Goal: Task Accomplishment & Management: Manage account settings

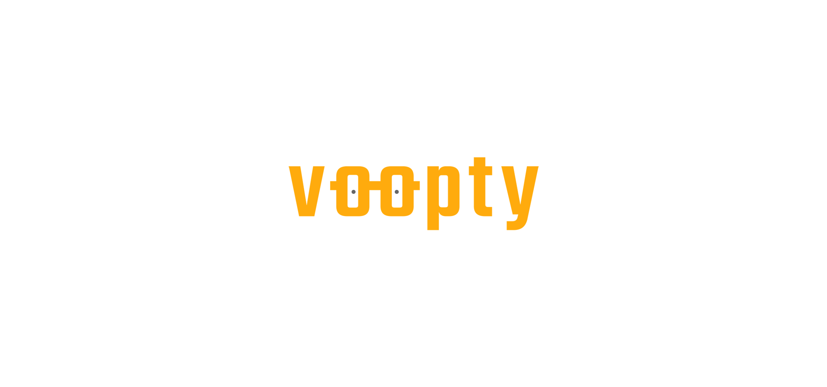
select select "**********"
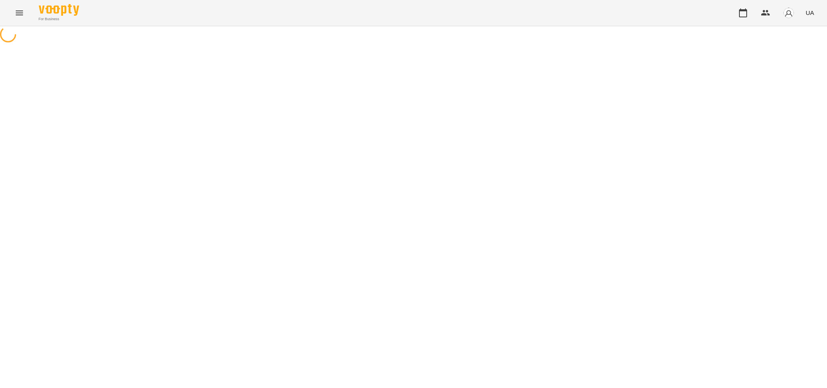
select select "**********"
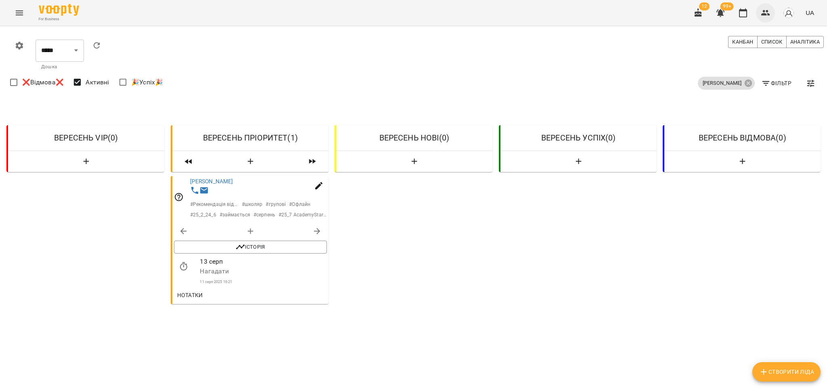
click at [768, 11] on icon "button" at bounding box center [765, 13] width 9 height 6
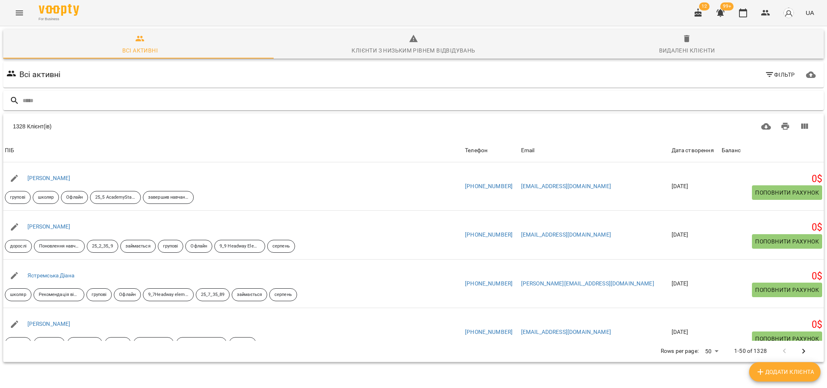
click at [57, 98] on input "text" at bounding box center [422, 100] width 798 height 13
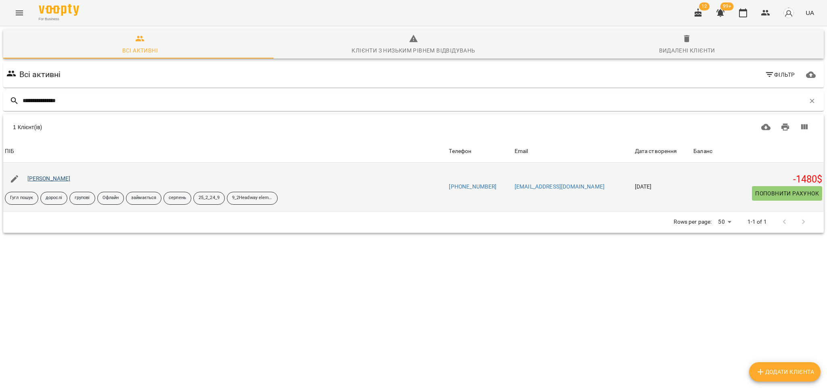
type input "**********"
click at [30, 175] on link "Коваленко Дмитро" at bounding box center [48, 178] width 43 height 6
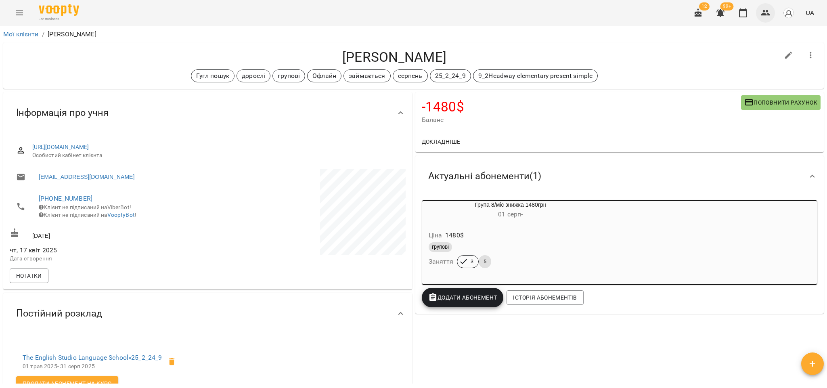
click at [763, 17] on icon "button" at bounding box center [766, 13] width 10 height 10
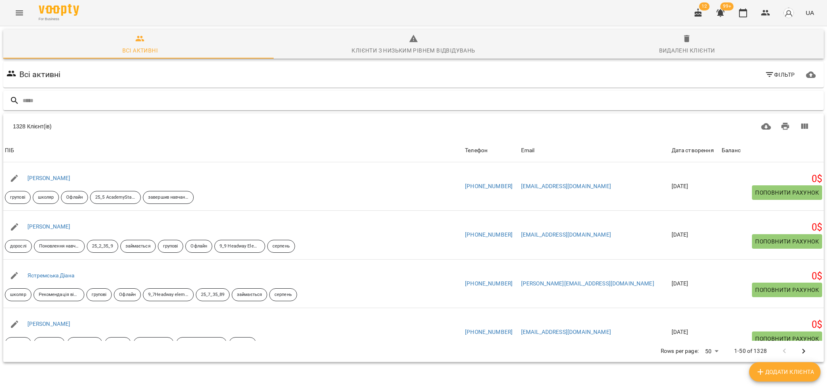
click at [82, 99] on input "text" at bounding box center [422, 100] width 798 height 13
type input "*"
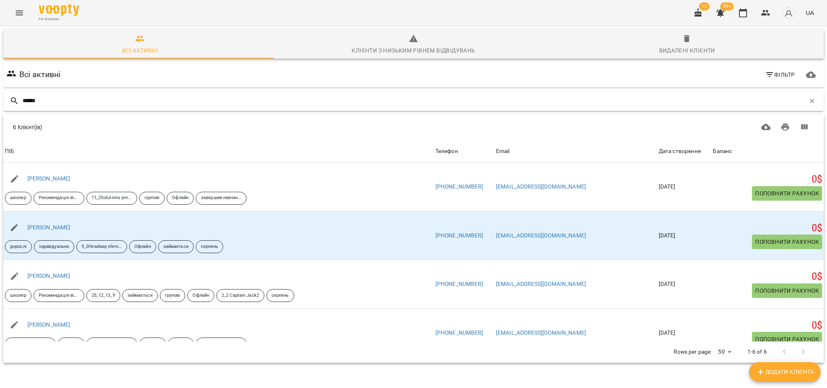
click at [23, 102] on input "******" at bounding box center [414, 100] width 782 height 13
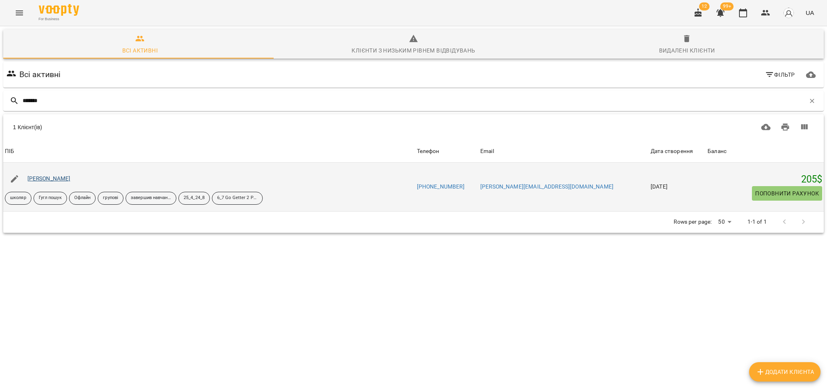
type input "*******"
click at [42, 180] on link "Левченко Назар" at bounding box center [48, 178] width 43 height 6
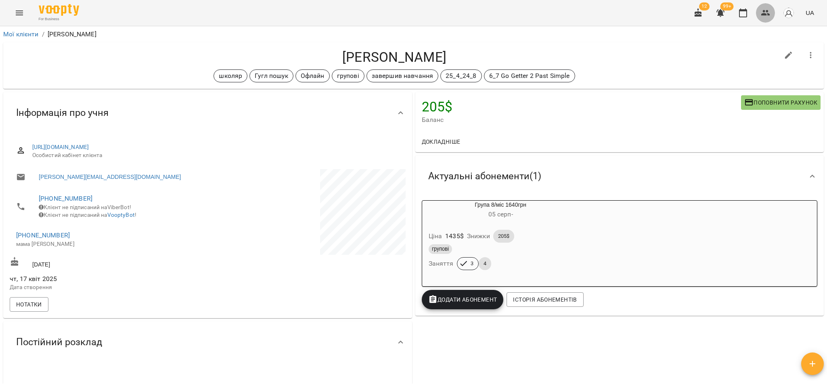
click at [761, 13] on icon "button" at bounding box center [766, 13] width 10 height 10
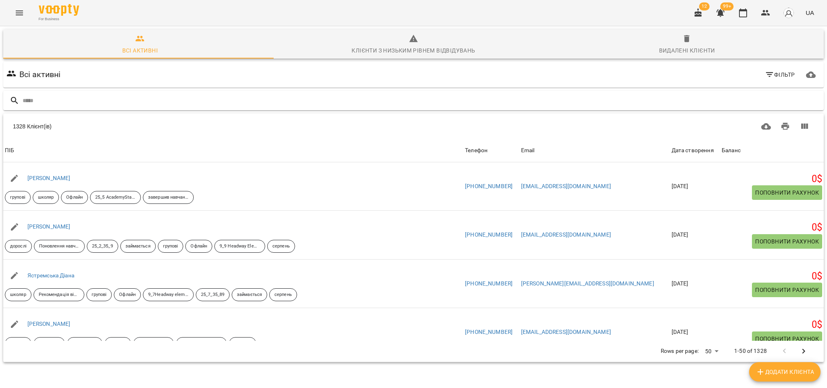
click at [57, 97] on input "text" at bounding box center [422, 100] width 798 height 13
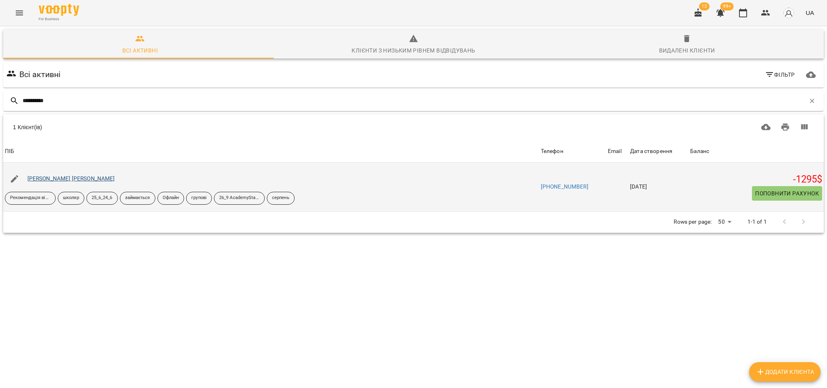
type input "**********"
click at [51, 176] on link "Малахійчук Софія" at bounding box center [71, 178] width 88 height 6
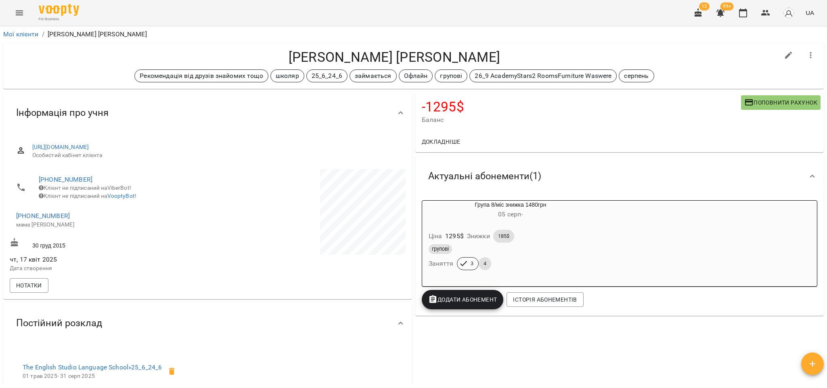
click at [38, 234] on li "+380978954062 мама Тетяна" at bounding box center [108, 219] width 196 height 29
click at [763, 13] on icon "button" at bounding box center [766, 13] width 10 height 10
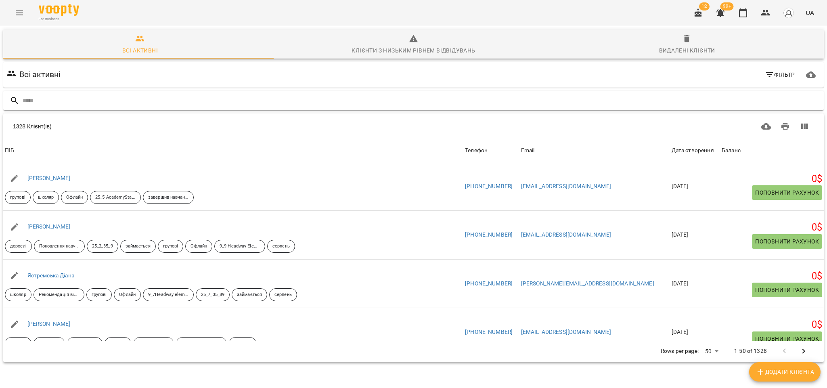
click at [110, 100] on input "text" at bounding box center [422, 100] width 798 height 13
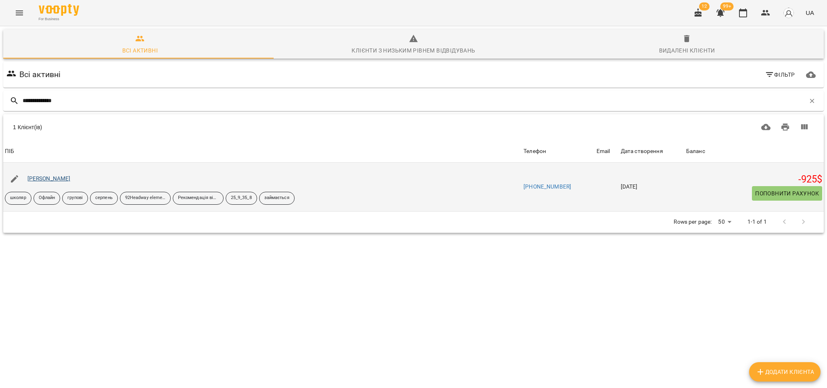
type input "**********"
click at [58, 180] on link "Омельчук Аліна" at bounding box center [48, 178] width 43 height 6
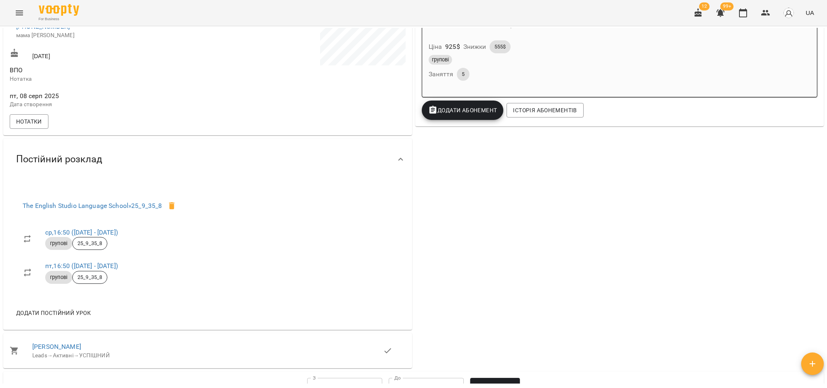
scroll to position [242, 0]
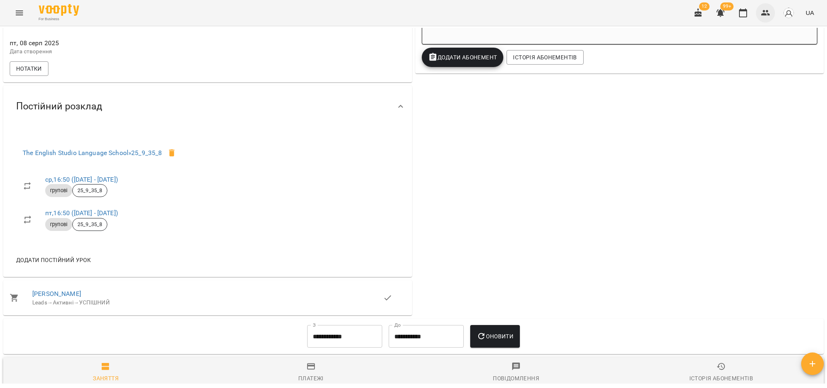
click at [771, 18] on button "button" at bounding box center [765, 12] width 19 height 19
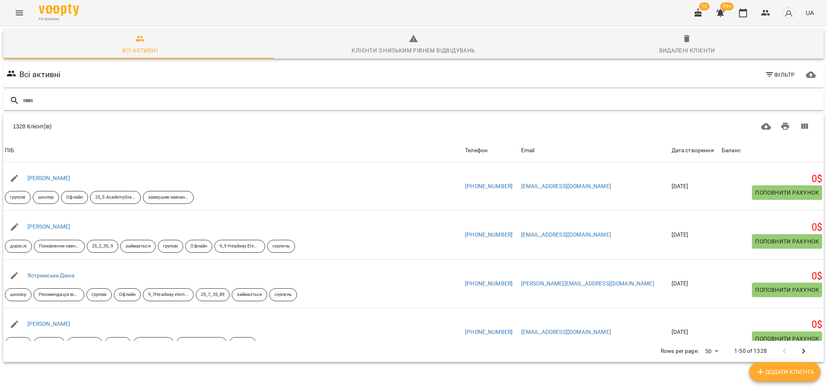
click at [52, 103] on input "text" at bounding box center [422, 100] width 798 height 13
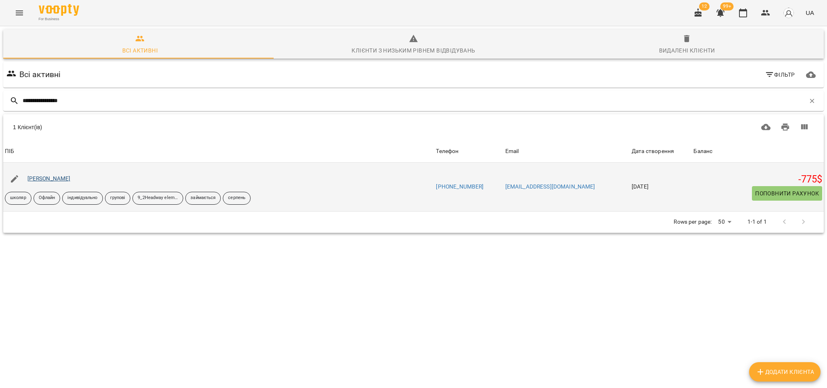
type input "**********"
click at [67, 175] on link "Гетьманчук Марина" at bounding box center [48, 178] width 43 height 6
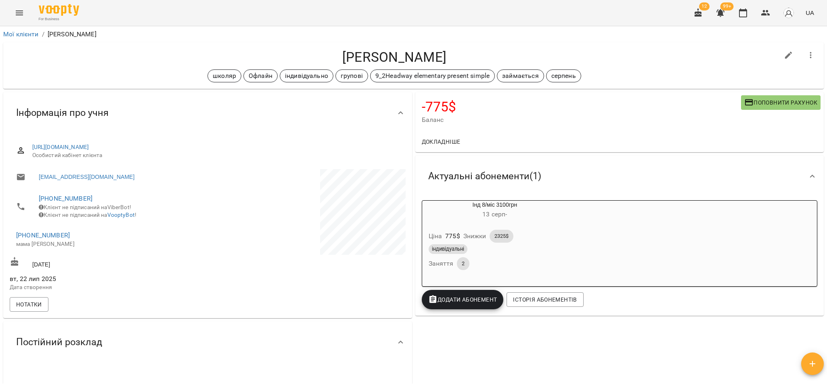
click at [322, 143] on span "https://www.voopty.com/client/67e2bd1bcdfcd2fca8e8c93c/687fa4154330513d9f365897" at bounding box center [215, 147] width 367 height 8
click at [27, 16] on button "Menu" at bounding box center [19, 12] width 19 height 19
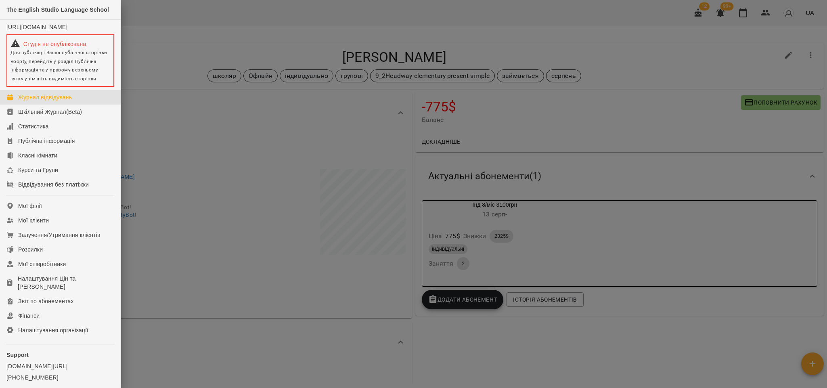
click at [44, 101] on div "Журнал відвідувань" at bounding box center [45, 97] width 54 height 8
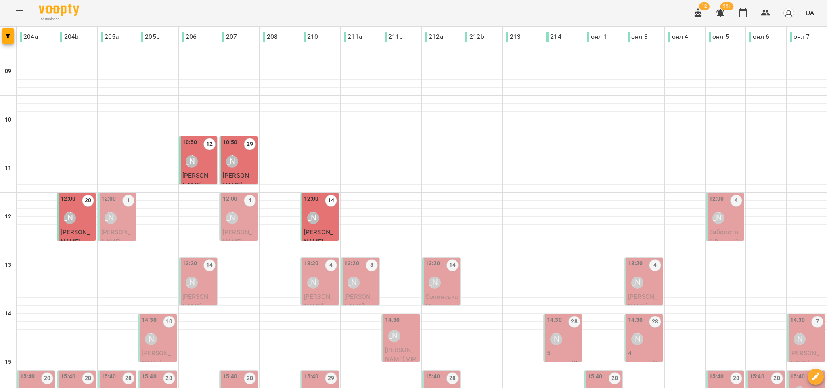
click at [113, 226] on div "Наталія Роєнко" at bounding box center [110, 218] width 19 height 19
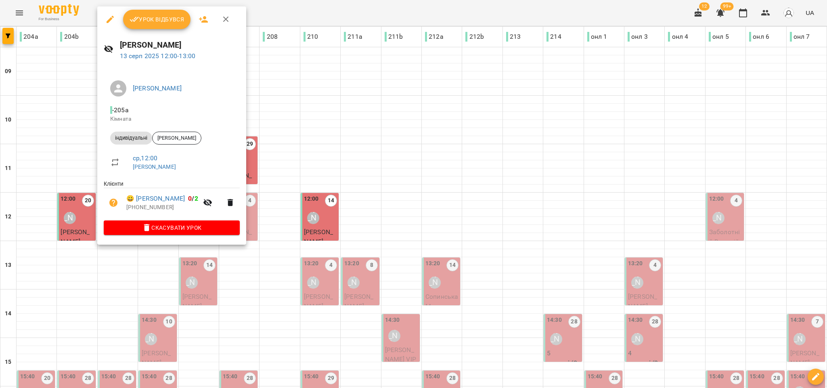
click at [171, 15] on span "Урок відбувся" at bounding box center [157, 20] width 55 height 10
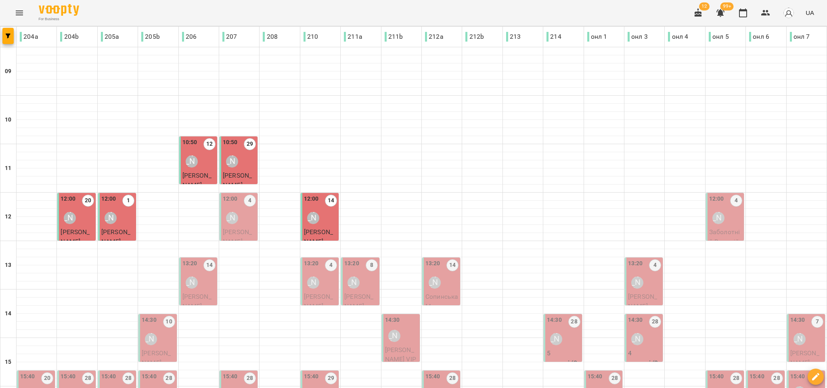
click at [186, 149] on div "10:50" at bounding box center [189, 145] width 15 height 14
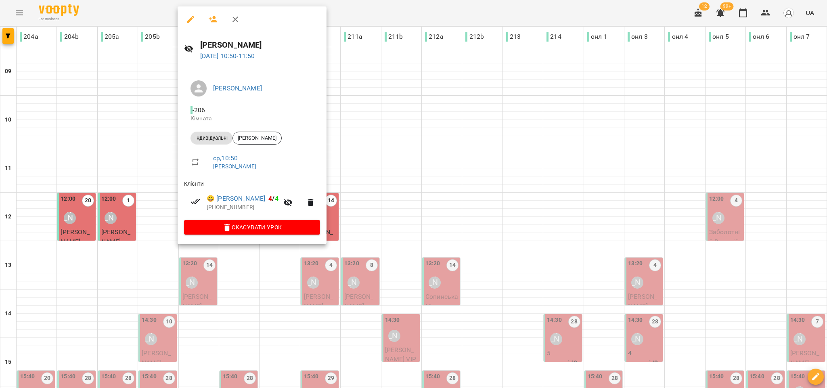
click at [115, 107] on div at bounding box center [413, 194] width 827 height 388
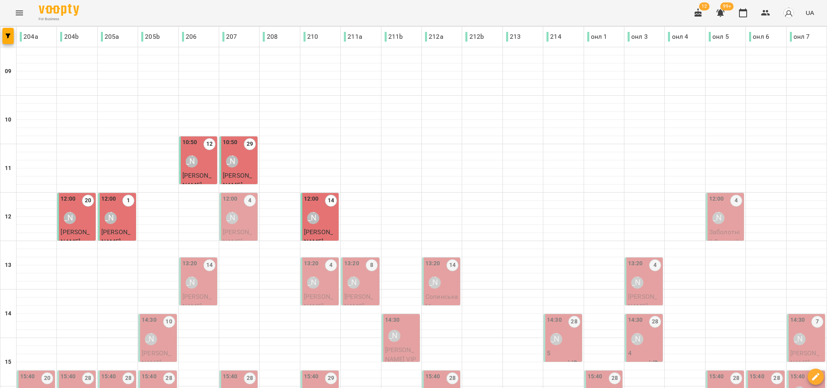
click at [249, 220] on div "12:00 4 Сойма Діана" at bounding box center [239, 210] width 33 height 33
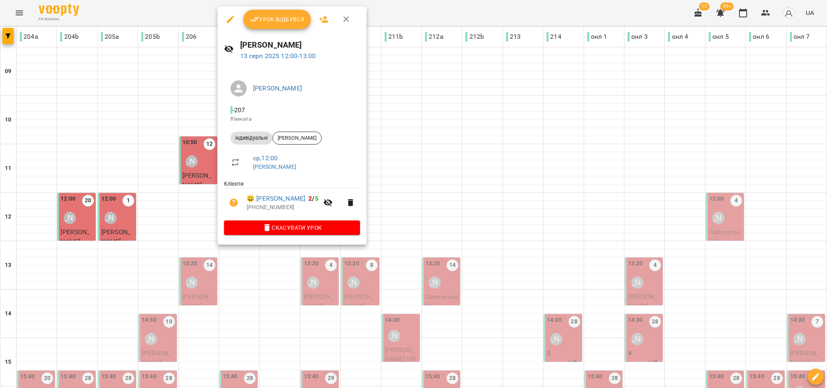
click at [276, 25] on button "Урок відбувся" at bounding box center [277, 19] width 68 height 19
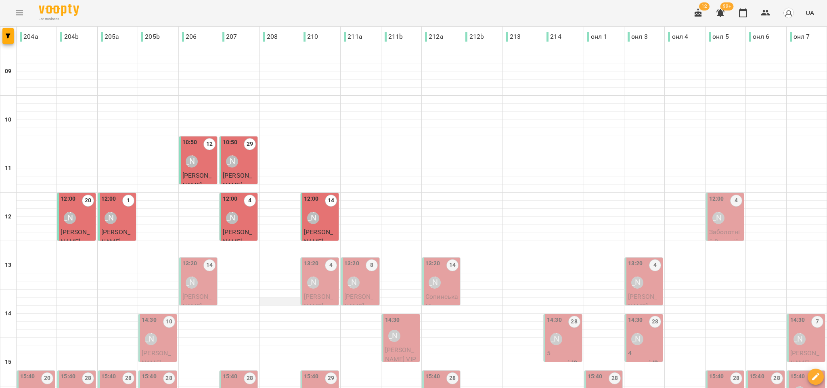
scroll to position [121, 0]
click at [206, 259] on div "13:20 14 Софія Бабаніна" at bounding box center [198, 275] width 33 height 33
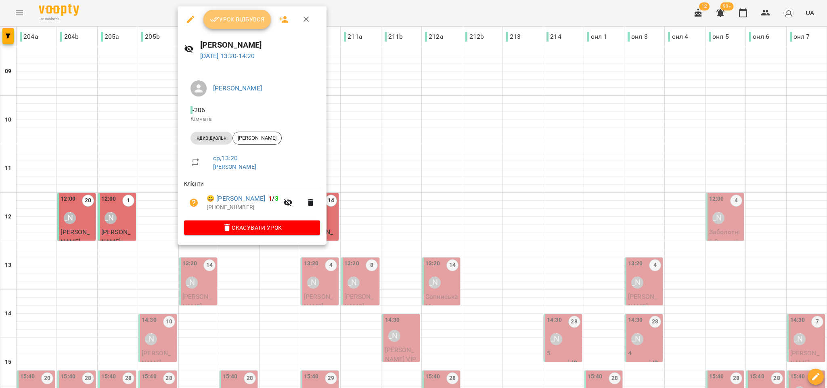
click at [235, 21] on span "Урок відбувся" at bounding box center [237, 20] width 55 height 10
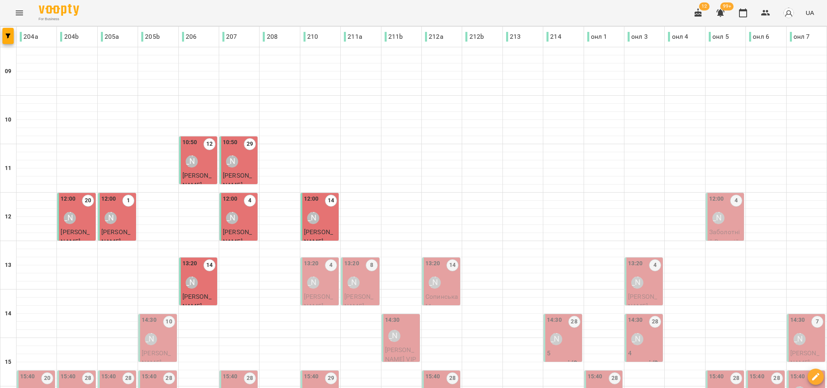
click at [314, 277] on div "Ольга Односум" at bounding box center [313, 282] width 19 height 19
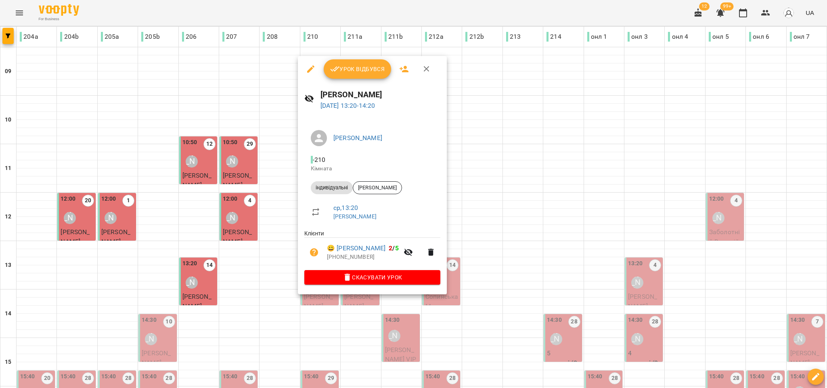
click at [373, 59] on button "Урок відбувся" at bounding box center [358, 68] width 68 height 19
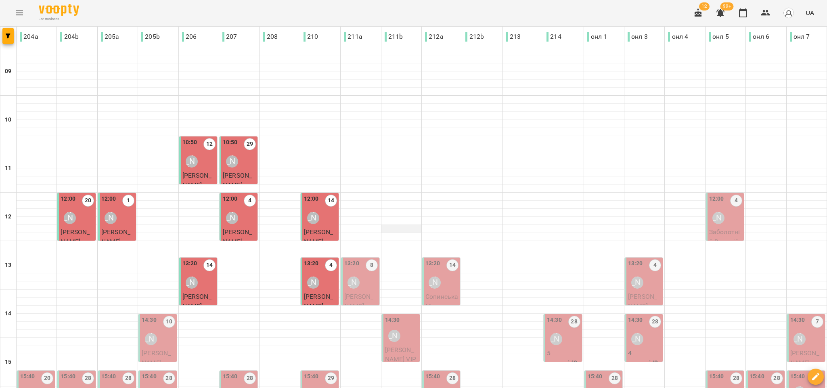
scroll to position [121, 0]
click at [349, 276] on div "Наталія Роєнко" at bounding box center [353, 282] width 12 height 12
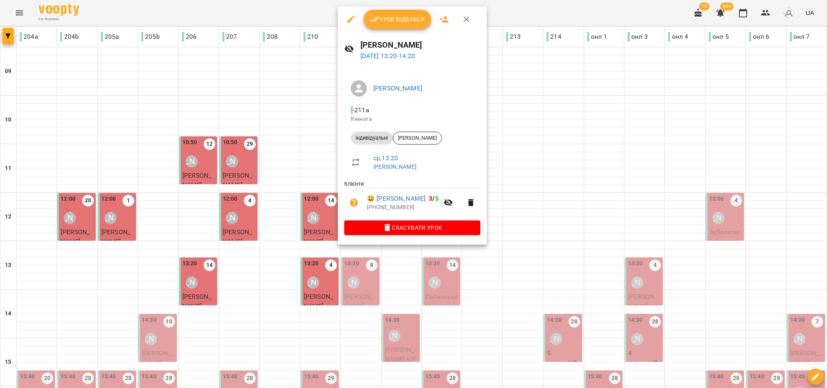
click at [405, 23] on span "Урок відбувся" at bounding box center [397, 20] width 55 height 10
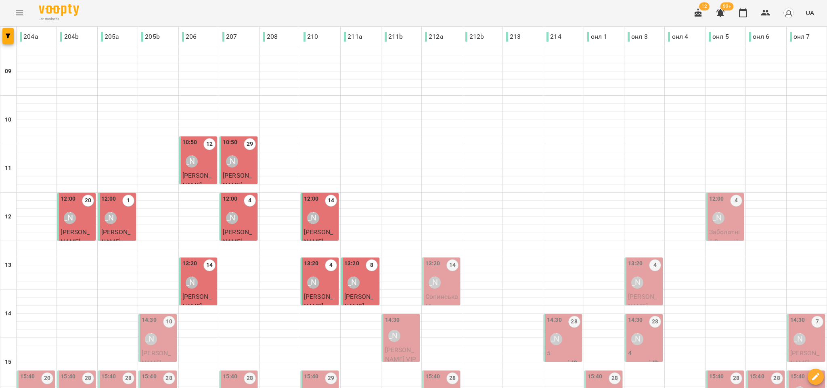
scroll to position [182, 0]
click at [436, 273] on div "Ірина Анайманович" at bounding box center [434, 282] width 19 height 19
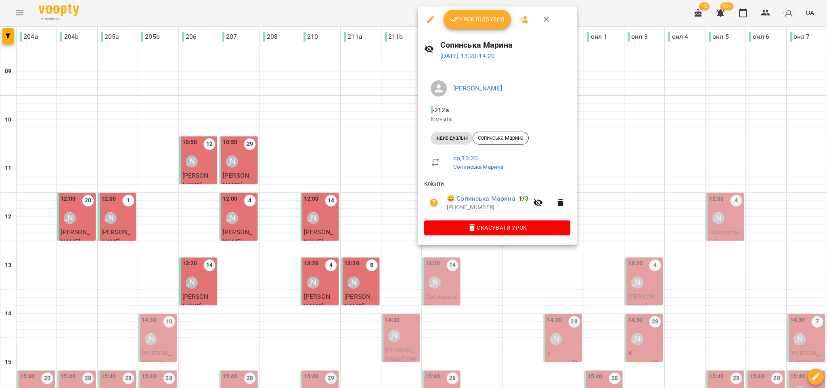
click at [492, 25] on button "Урок відбувся" at bounding box center [477, 19] width 68 height 19
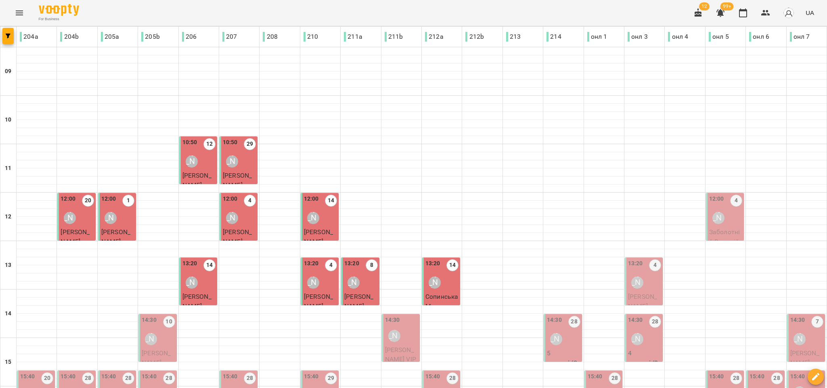
scroll to position [61, 0]
click at [715, 209] on div "Ольга Односум" at bounding box center [718, 218] width 19 height 19
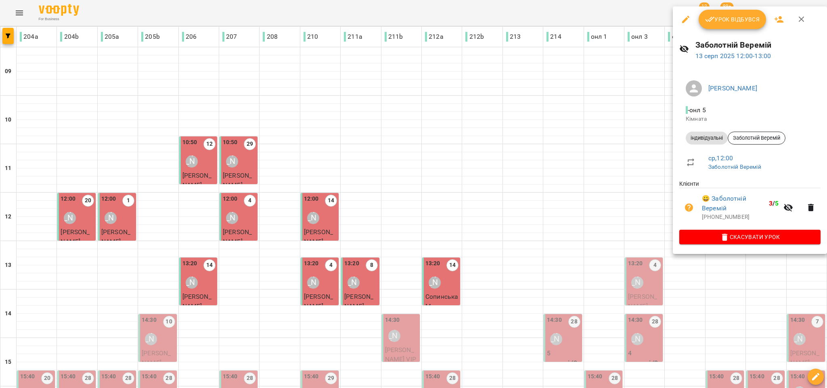
click at [712, 18] on icon "button" at bounding box center [709, 19] width 9 height 5
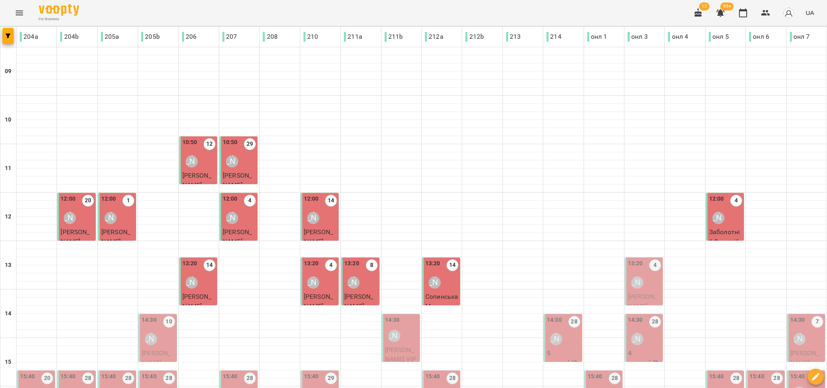
scroll to position [65, 0]
click at [638, 292] on p "Литвинчук Ольга" at bounding box center [644, 301] width 33 height 19
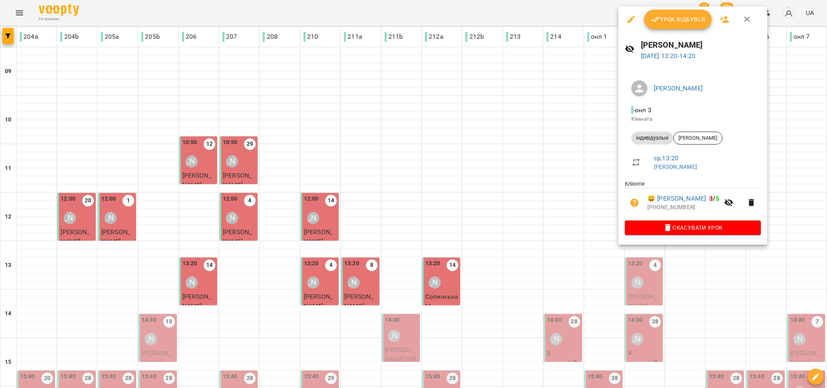
click at [678, 17] on span "Урок відбувся" at bounding box center [677, 20] width 55 height 10
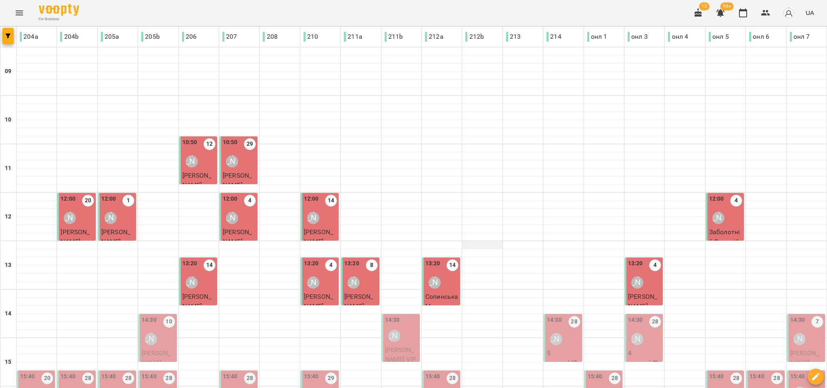
scroll to position [121, 0]
click at [147, 330] on div "Каріна Григоренко" at bounding box center [151, 339] width 19 height 19
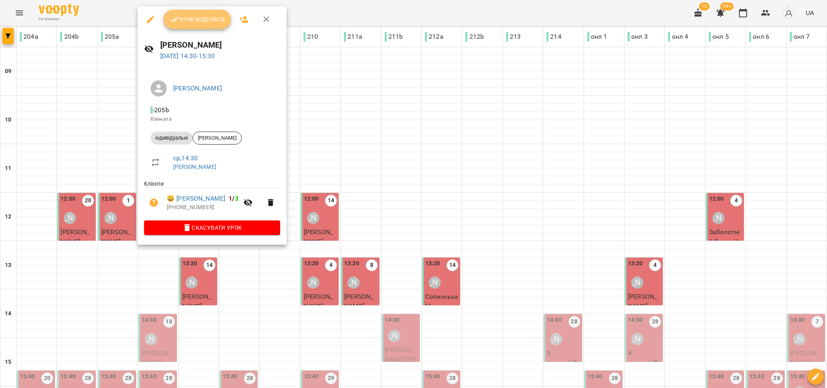
click at [195, 26] on button "Урок відбувся" at bounding box center [197, 19] width 68 height 19
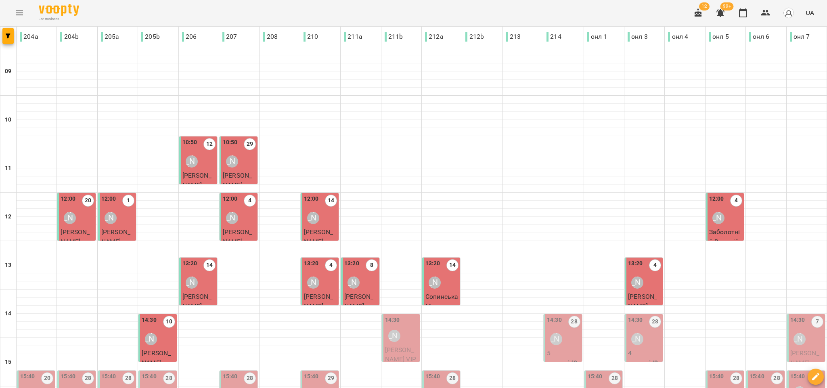
scroll to position [182, 0]
click at [393, 346] on span "Поліщук Ксенія VIP" at bounding box center [400, 354] width 31 height 17
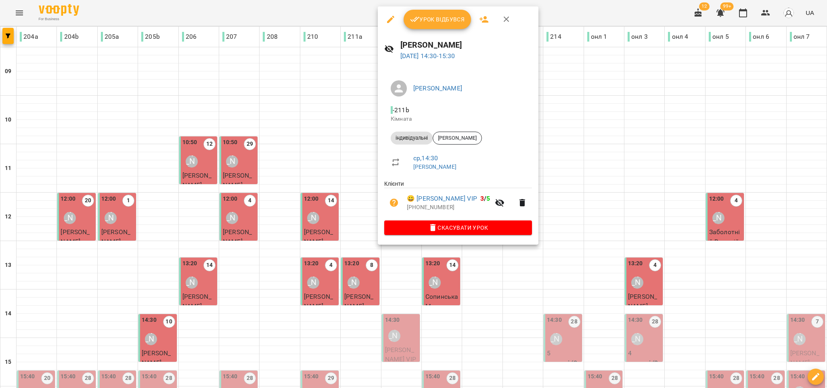
click at [444, 17] on span "Урок відбувся" at bounding box center [437, 20] width 55 height 10
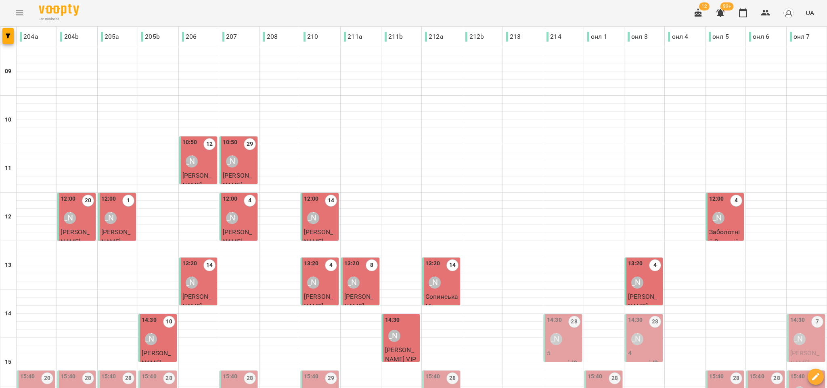
scroll to position [182, 0]
click at [554, 333] on div "[PERSON_NAME]" at bounding box center [556, 339] width 12 height 12
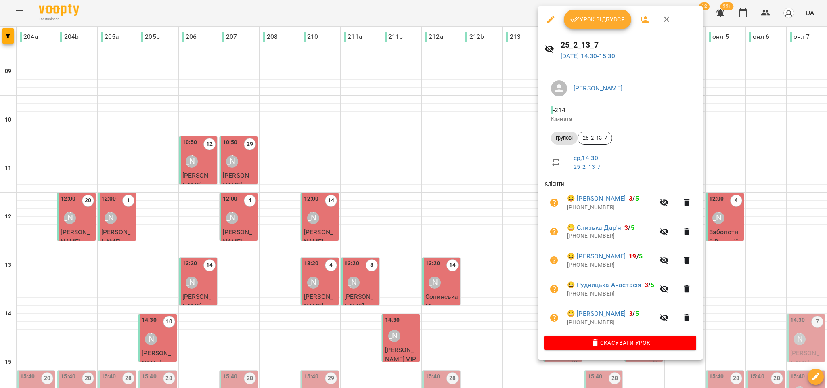
click at [592, 21] on span "Урок відбувся" at bounding box center [597, 20] width 55 height 10
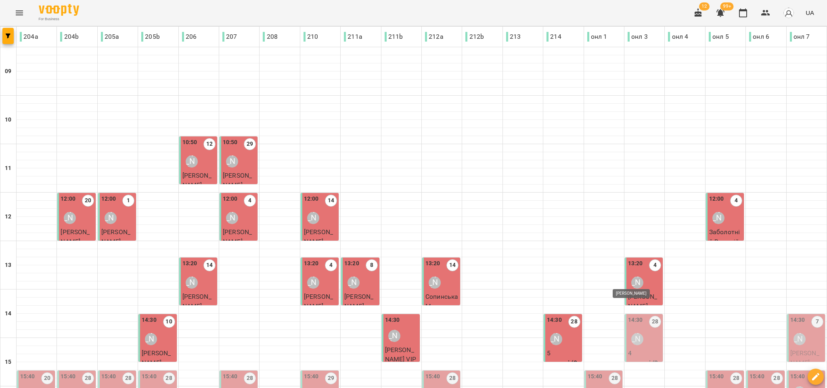
scroll to position [182, 0]
click at [647, 316] on div "14:30 28 Софія Бабаніна" at bounding box center [644, 332] width 33 height 33
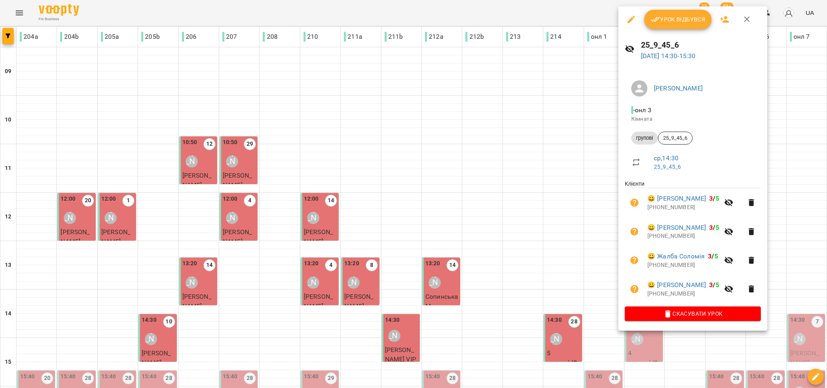
click at [668, 22] on span "Урок відбувся" at bounding box center [677, 20] width 55 height 10
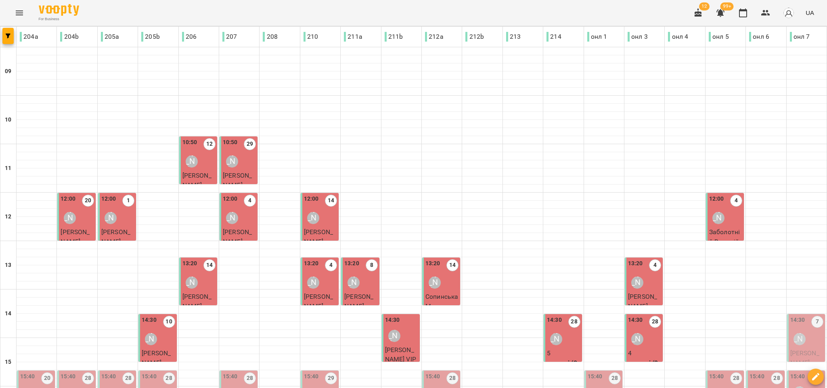
scroll to position [121, 0]
click at [797, 330] on div "[PERSON_NAME]" at bounding box center [799, 339] width 19 height 19
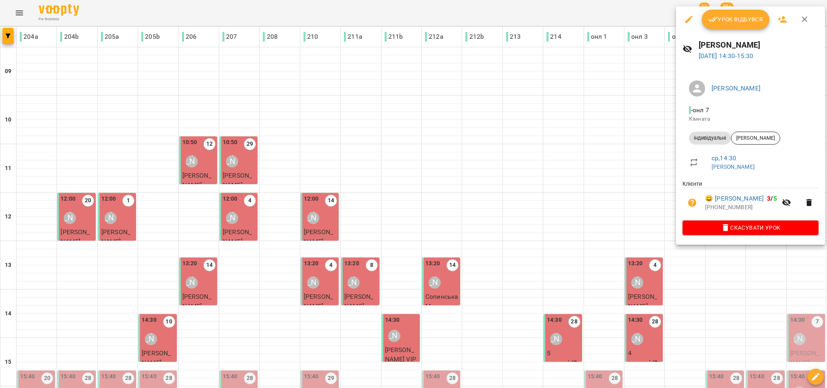
click at [719, 19] on span "Урок відбувся" at bounding box center [735, 20] width 55 height 10
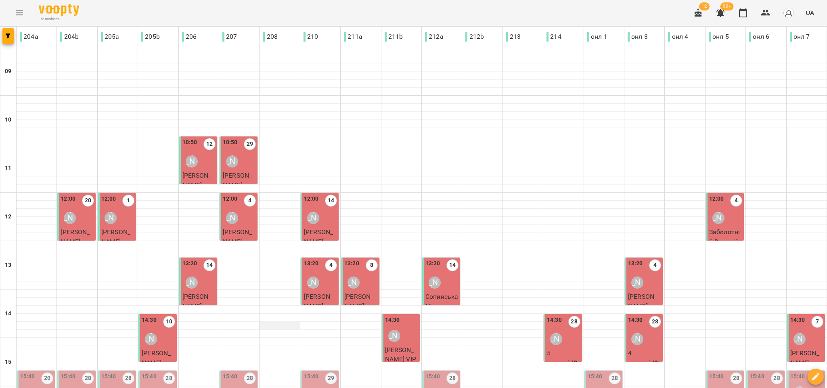
scroll to position [182, 0]
click at [37, 372] on div "15:40 20 Анна Руденко" at bounding box center [36, 388] width 33 height 33
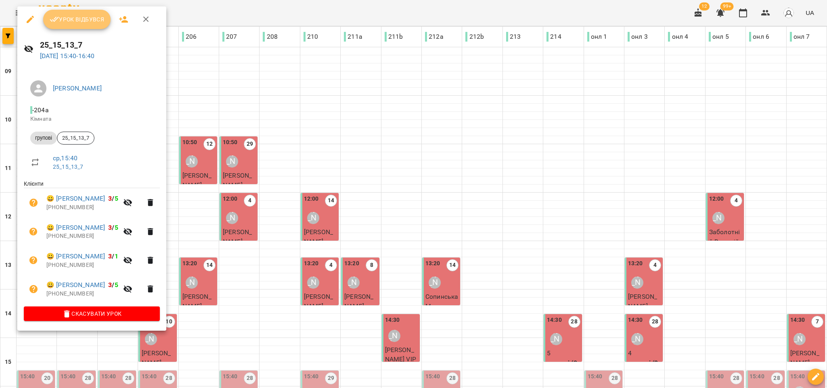
click at [69, 16] on span "Урок відбувся" at bounding box center [77, 20] width 55 height 10
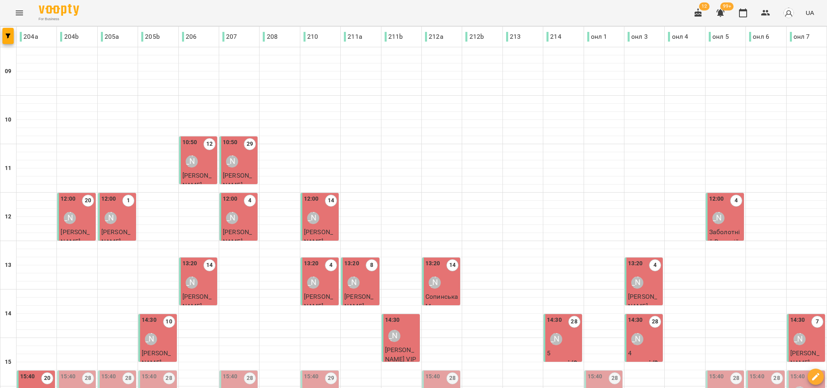
scroll to position [182, 0]
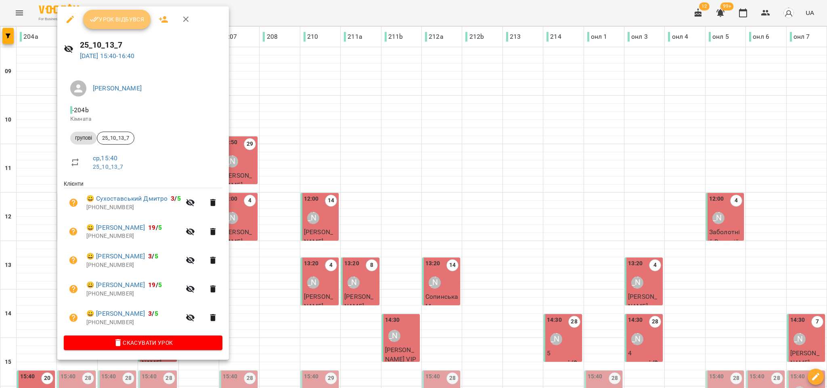
click at [113, 25] on button "Урок відбувся" at bounding box center [117, 19] width 68 height 19
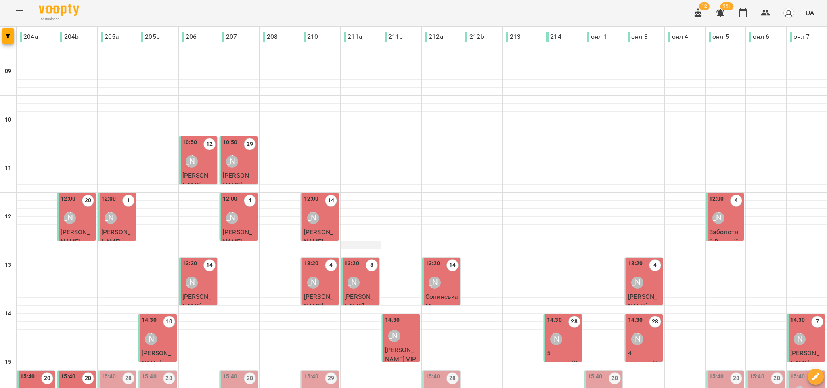
scroll to position [242, 0]
click at [125, 372] on div "15:40 28 Юля Миколюк" at bounding box center [117, 388] width 33 height 33
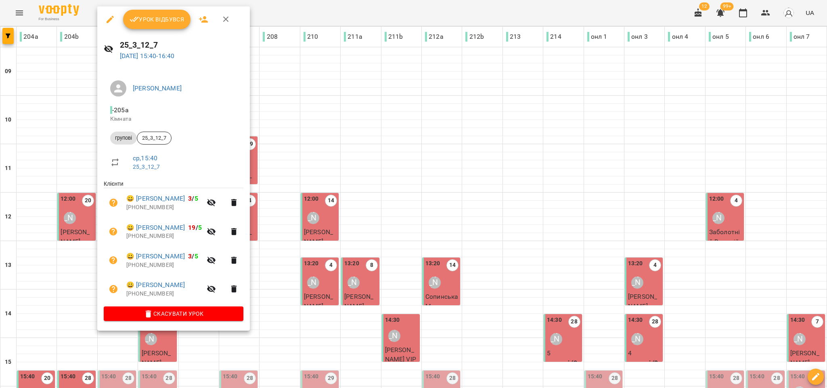
click at [154, 23] on span "Урок відбувся" at bounding box center [157, 20] width 55 height 10
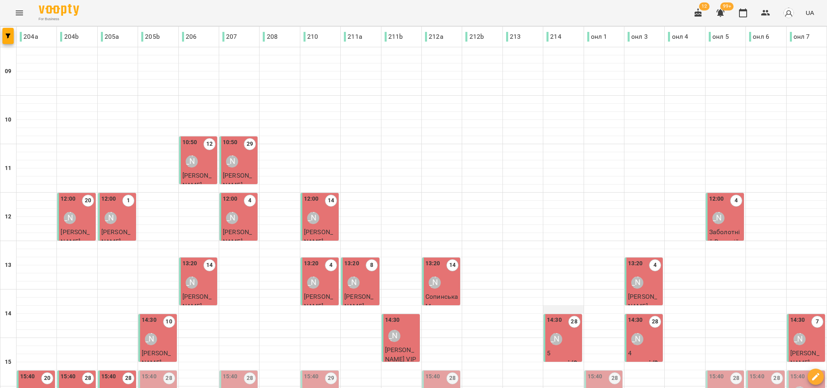
scroll to position [182, 0]
click at [160, 372] on div "15:40 28 Каріна Григоренко" at bounding box center [158, 388] width 33 height 33
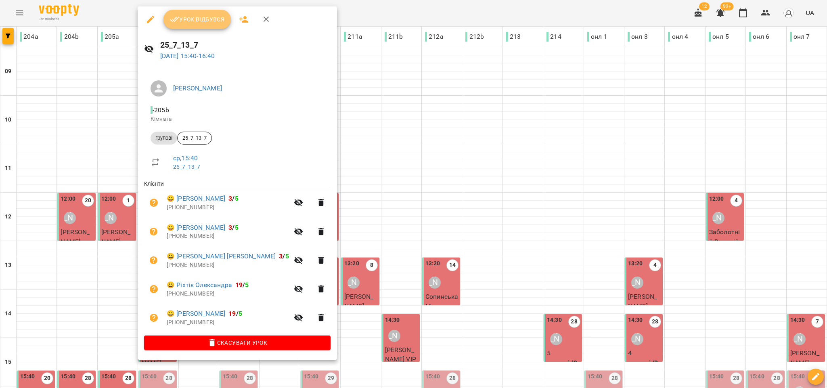
click at [182, 23] on span "Урок відбувся" at bounding box center [197, 20] width 55 height 10
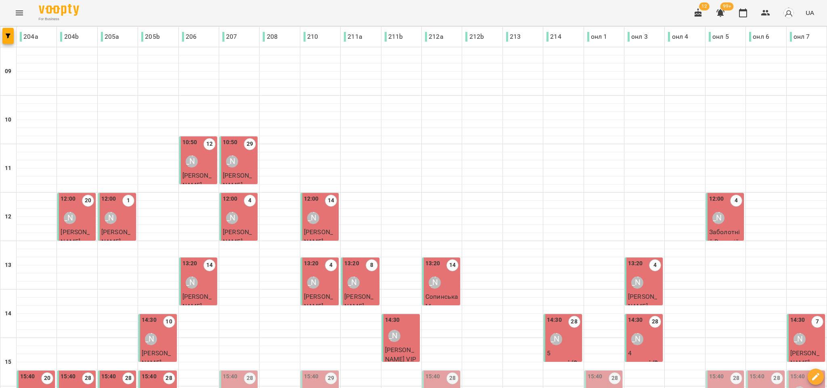
scroll to position [182, 0]
click at [228, 387] on div "[PERSON_NAME]" at bounding box center [232, 395] width 12 height 12
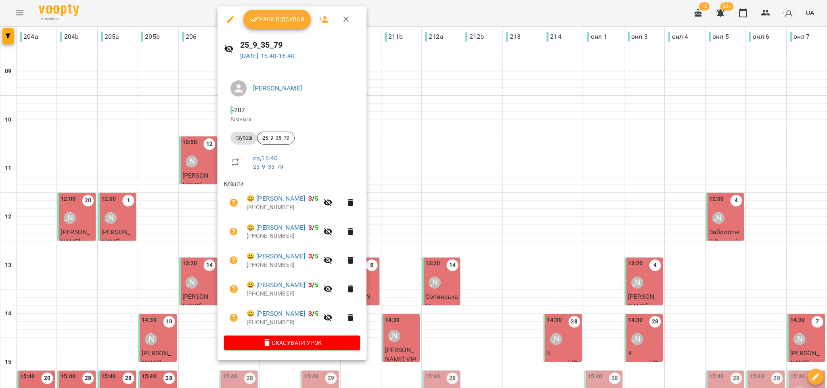
click at [272, 20] on span "Урок відбувся" at bounding box center [277, 20] width 55 height 10
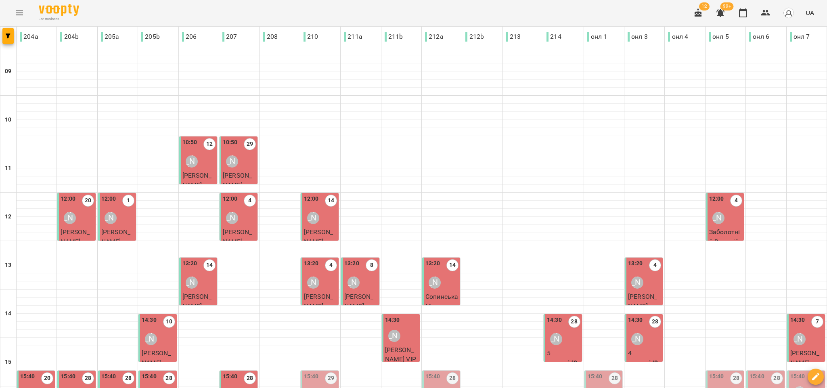
scroll to position [242, 0]
click at [324, 372] on div "15:40 29 Олександра Трегуб" at bounding box center [320, 388] width 33 height 33
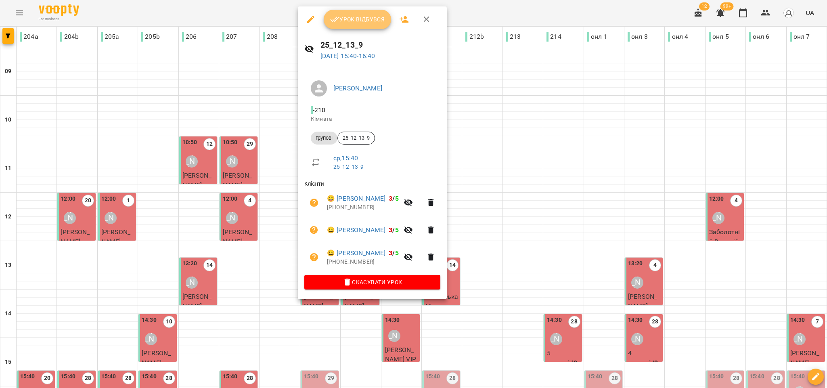
click at [372, 27] on button "Урок відбувся" at bounding box center [358, 19] width 68 height 19
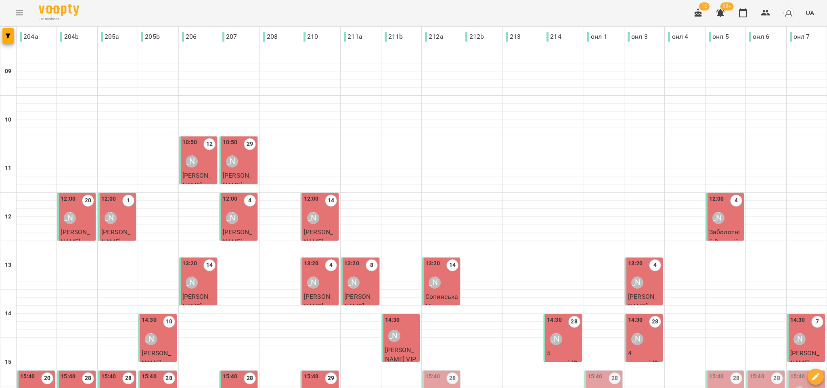
scroll to position [182, 0]
click at [429, 387] on div "Дар'я Счастлива" at bounding box center [434, 395] width 12 height 12
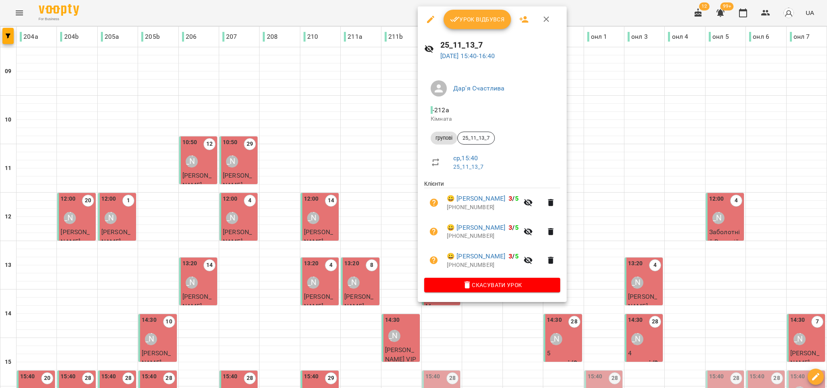
click at [469, 19] on span "Урок відбувся" at bounding box center [477, 20] width 55 height 10
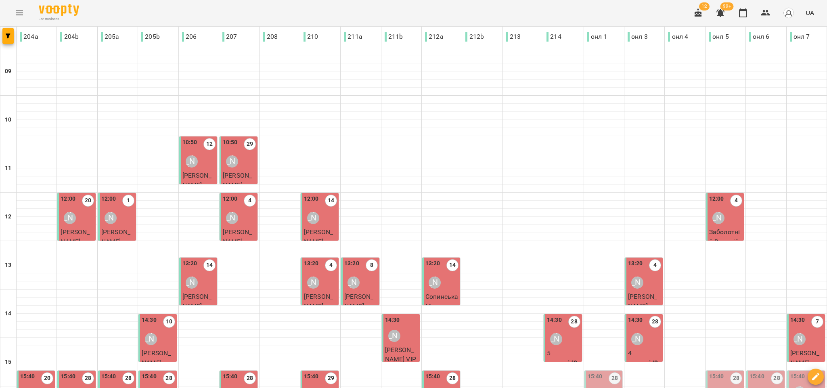
scroll to position [246, 0]
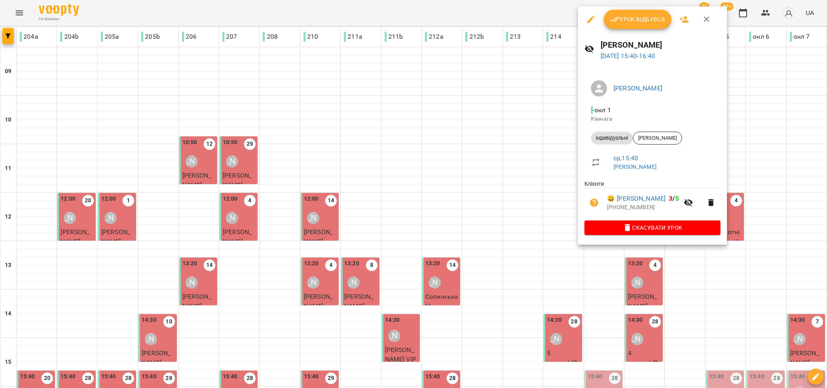
click at [639, 15] on span "Урок відбувся" at bounding box center [637, 20] width 55 height 10
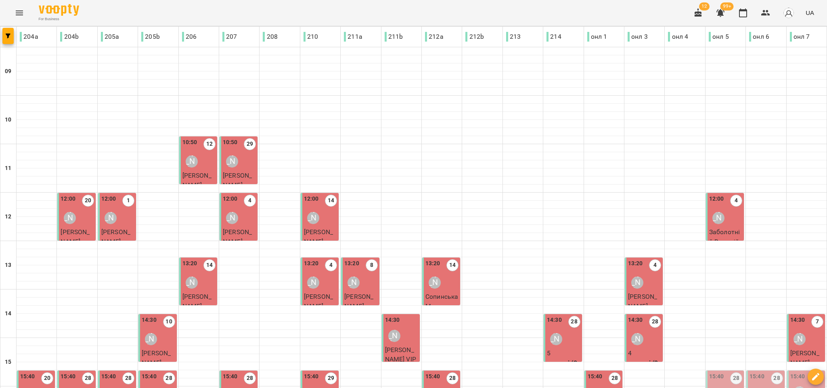
scroll to position [246, 0]
click at [709, 386] on div "Наталія Роєнко" at bounding box center [718, 395] width 19 height 19
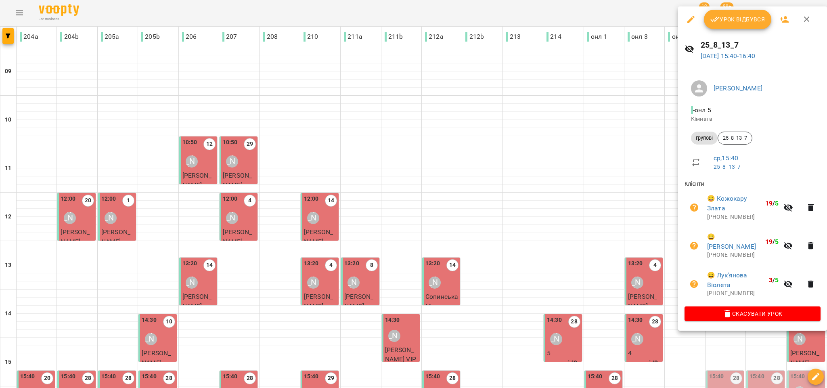
click at [720, 33] on div "25_8_13_7 13 серп 2025 15:40 - 16:40" at bounding box center [752, 49] width 149 height 35
click at [721, 27] on button "Урок відбувся" at bounding box center [738, 19] width 68 height 19
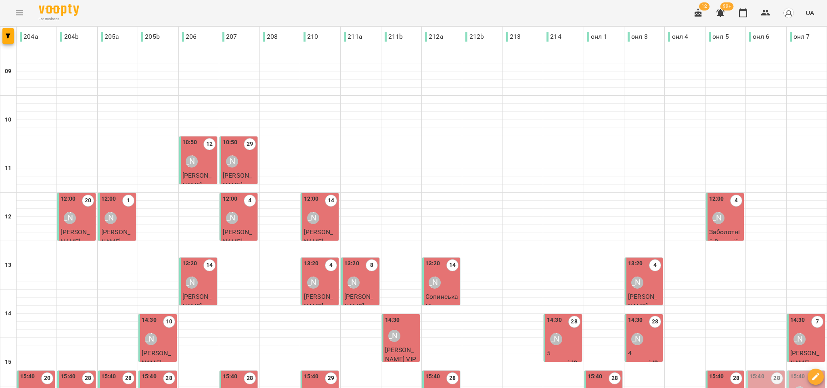
scroll to position [246, 0]
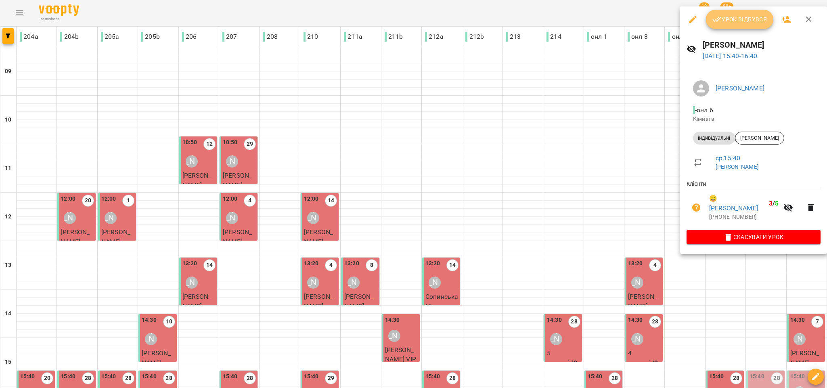
click at [729, 20] on span "Урок відбувся" at bounding box center [739, 20] width 55 height 10
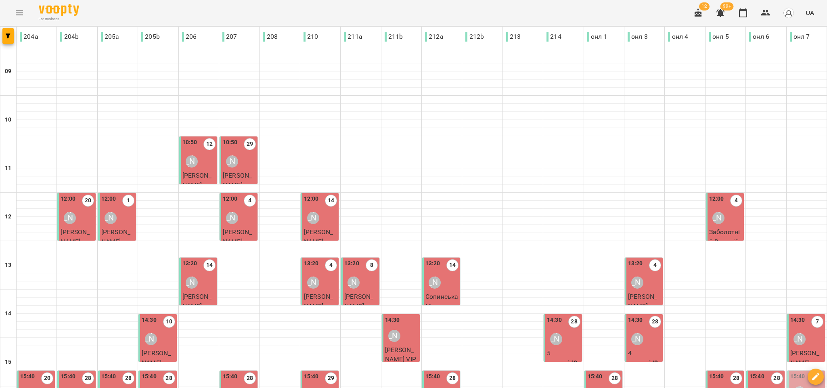
scroll to position [182, 0]
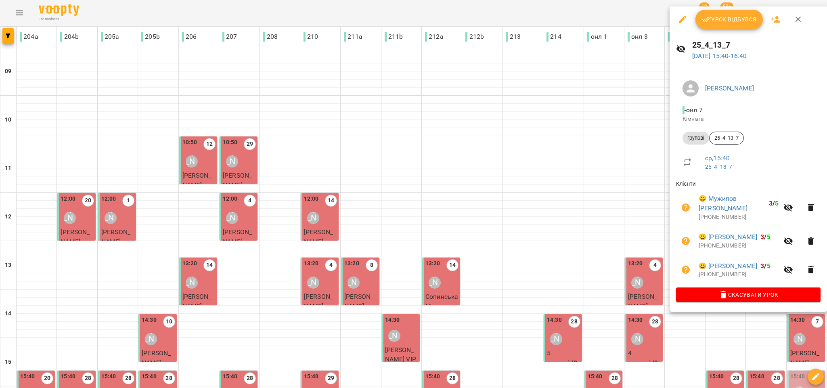
click at [718, 28] on button "Урок відбувся" at bounding box center [729, 19] width 68 height 19
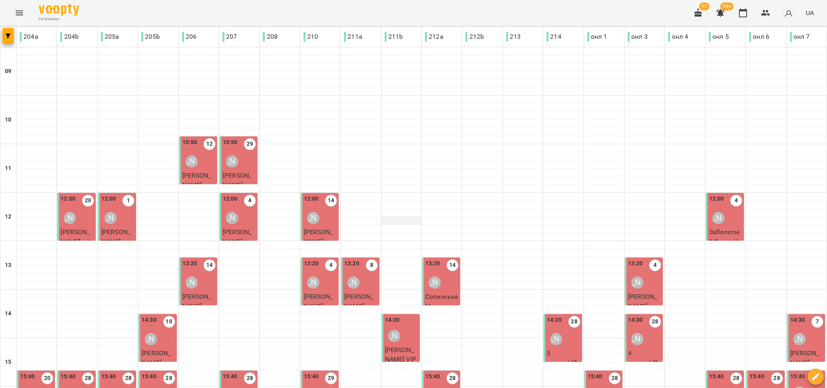
scroll to position [242, 0]
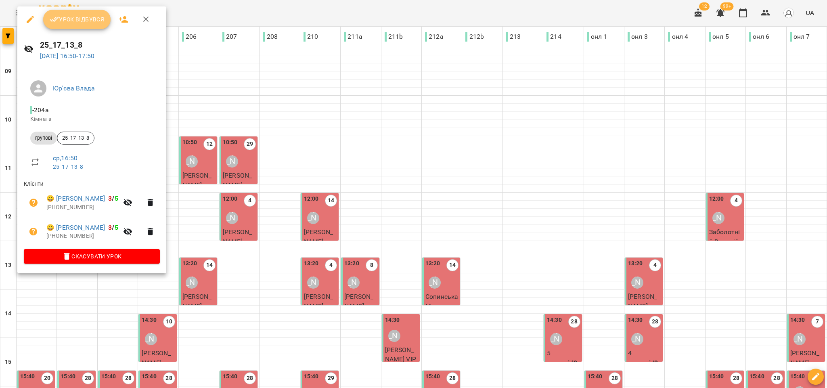
click at [82, 15] on span "Урок відбувся" at bounding box center [77, 20] width 55 height 10
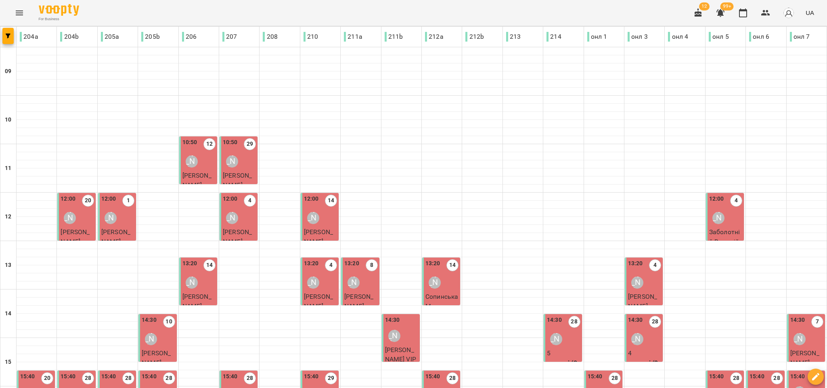
scroll to position [246, 0]
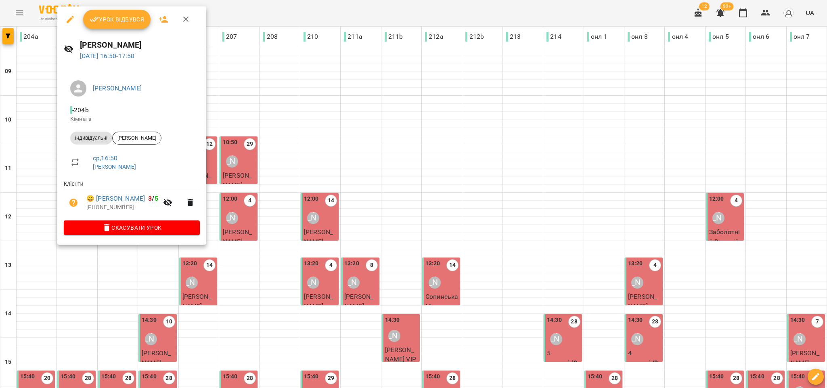
click at [114, 25] on button "Урок відбувся" at bounding box center [117, 19] width 68 height 19
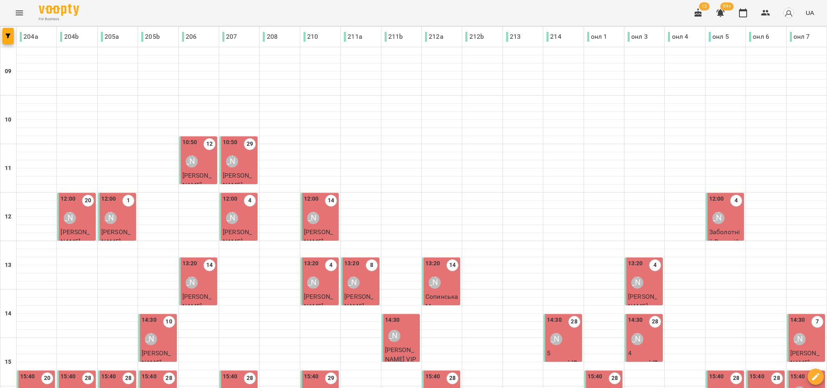
scroll to position [246, 0]
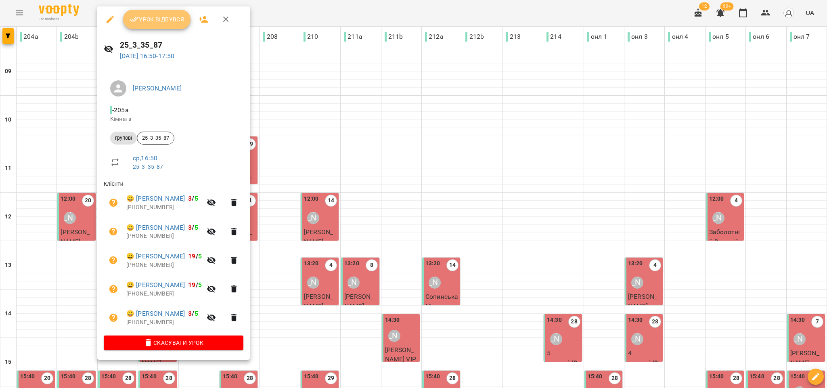
click at [148, 18] on span "Урок відбувся" at bounding box center [157, 20] width 55 height 10
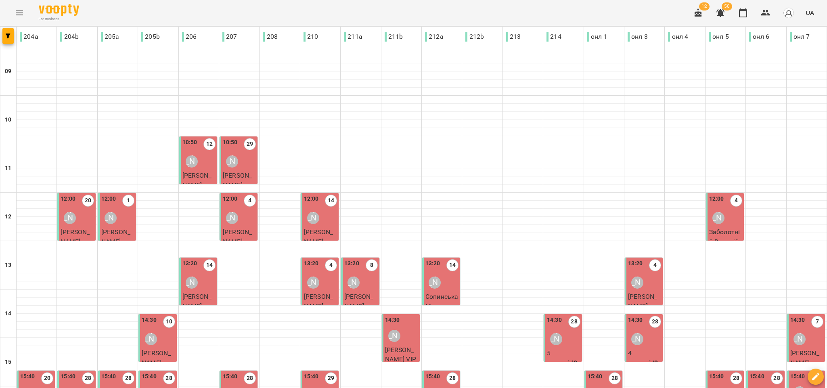
scroll to position [246, 0]
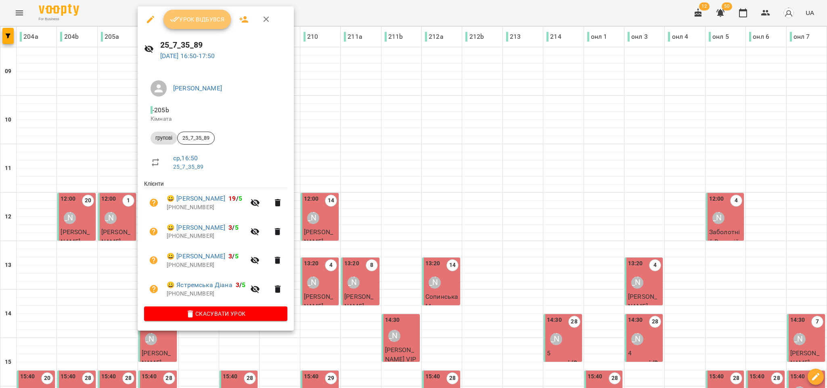
click at [196, 26] on button "Урок відбувся" at bounding box center [197, 19] width 68 height 19
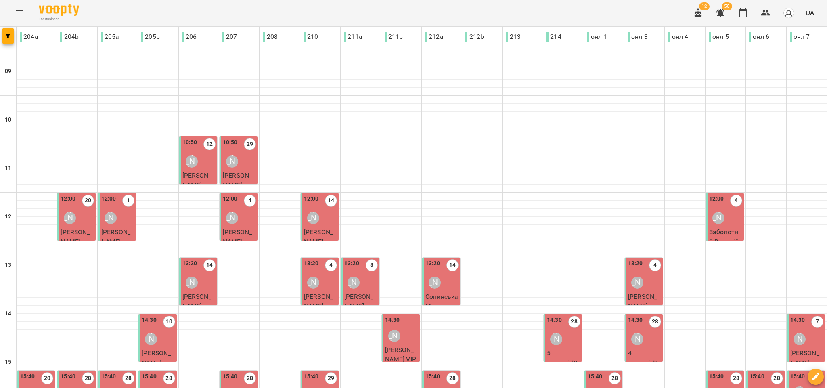
scroll to position [246, 0]
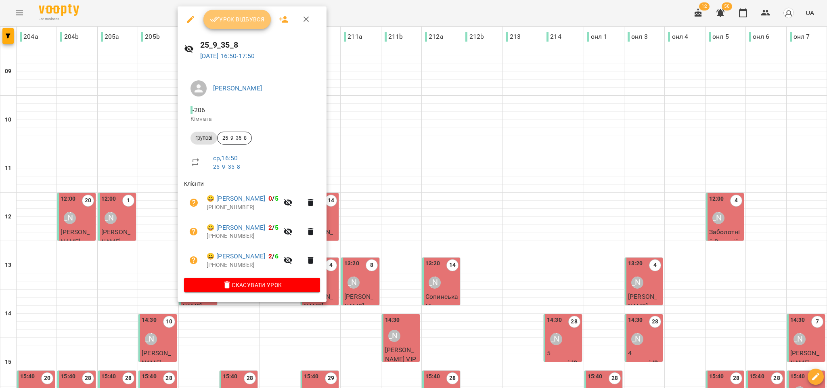
click at [239, 22] on span "Урок відбувся" at bounding box center [237, 20] width 55 height 10
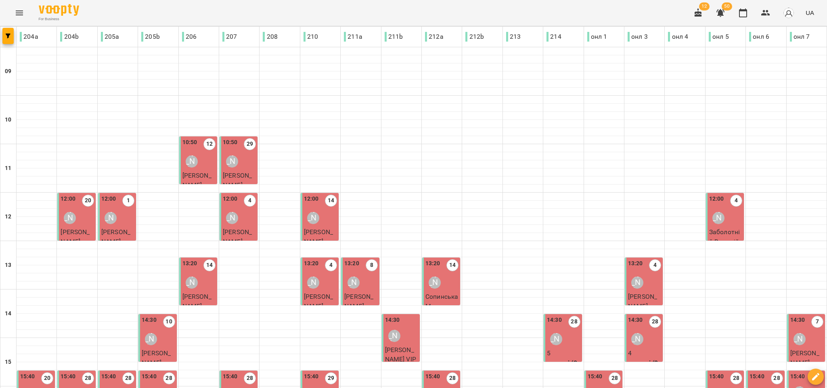
scroll to position [246, 0]
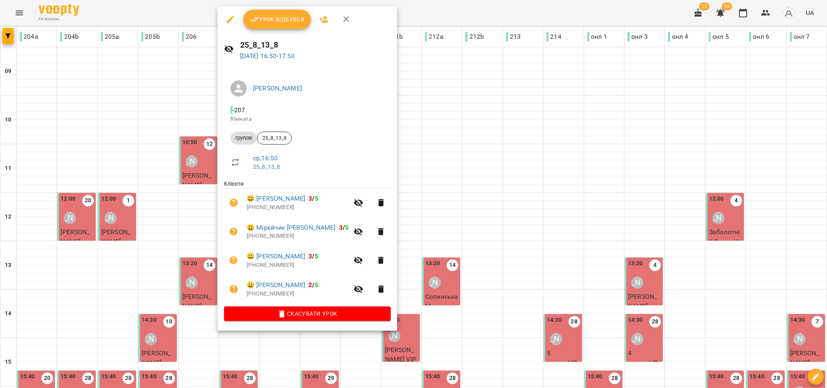
click at [275, 22] on span "Урок відбувся" at bounding box center [277, 20] width 55 height 10
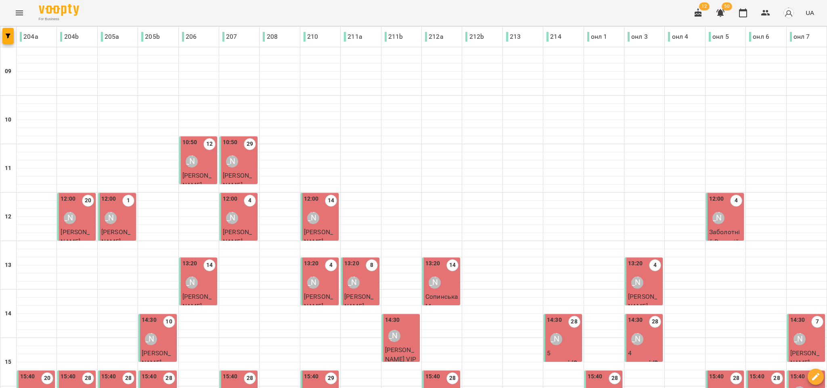
scroll to position [246, 0]
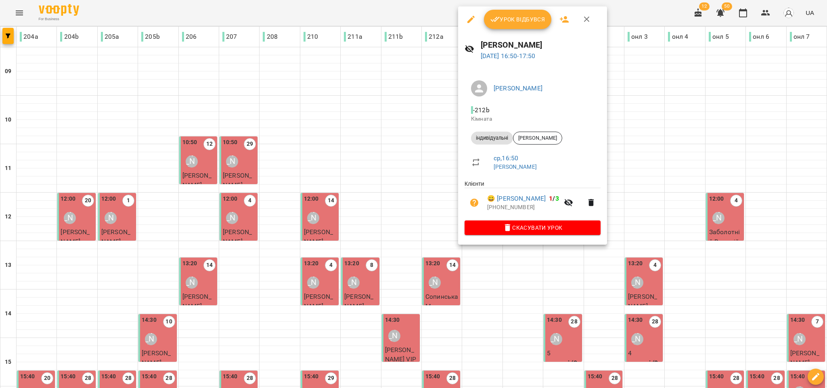
click at [501, 25] on button "Урок відбувся" at bounding box center [518, 19] width 68 height 19
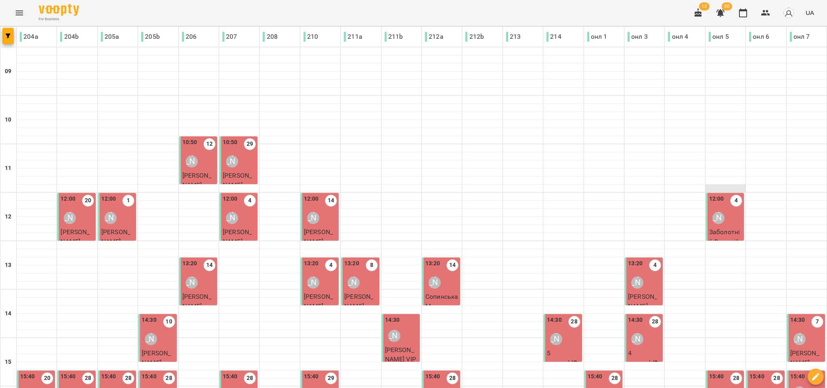
scroll to position [182, 0]
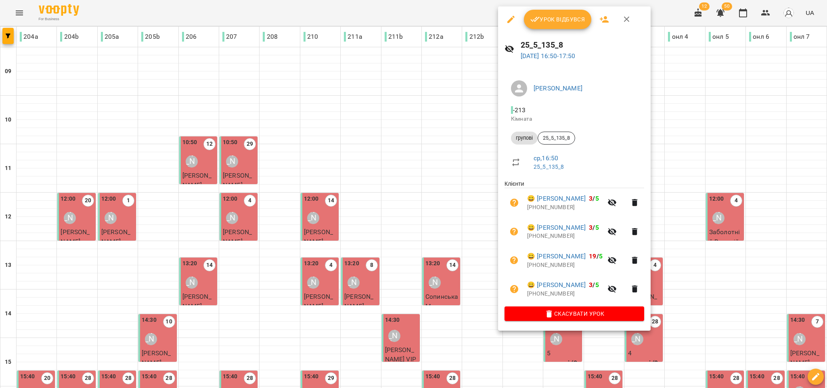
click at [557, 19] on span "Урок відбувся" at bounding box center [557, 20] width 55 height 10
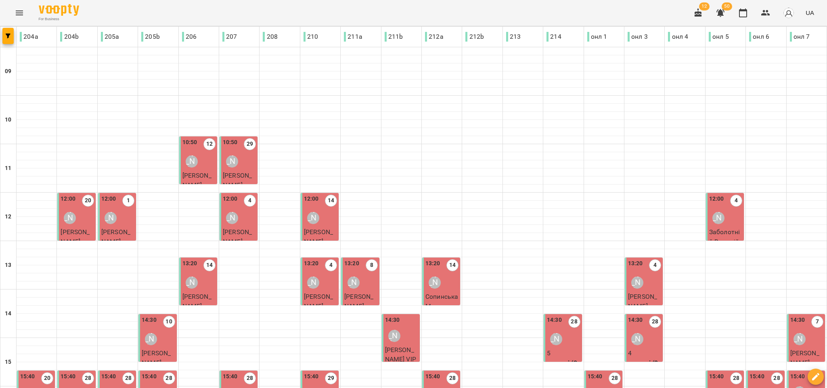
scroll to position [246, 0]
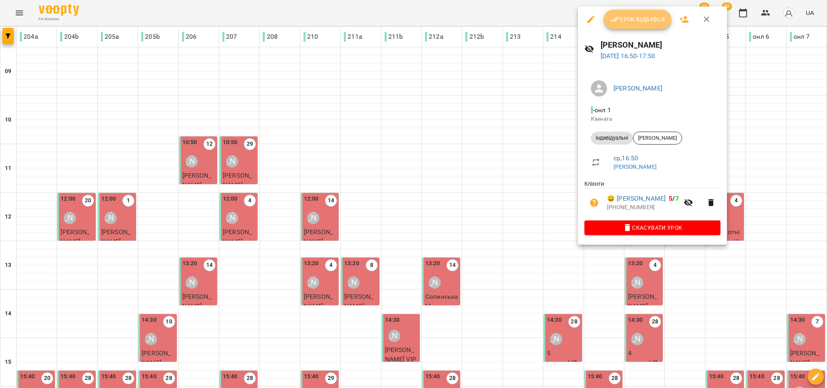
click at [636, 22] on span "Урок відбувся" at bounding box center [637, 20] width 55 height 10
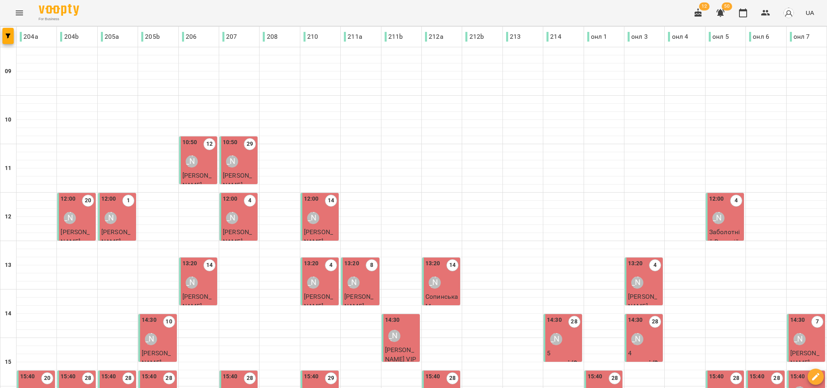
scroll to position [246, 0]
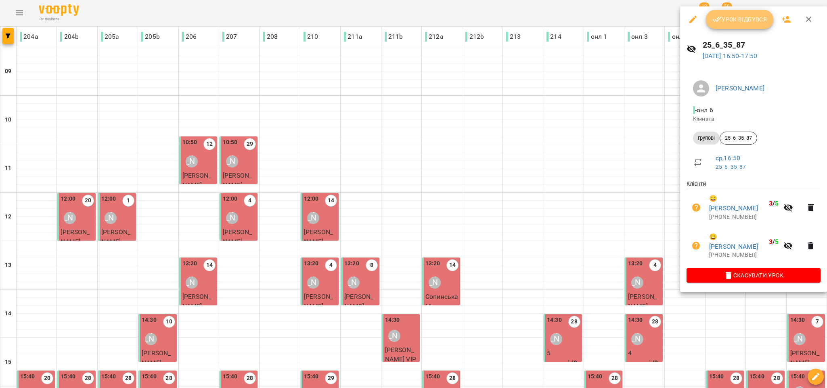
click at [714, 22] on icon "button" at bounding box center [717, 20] width 10 height 10
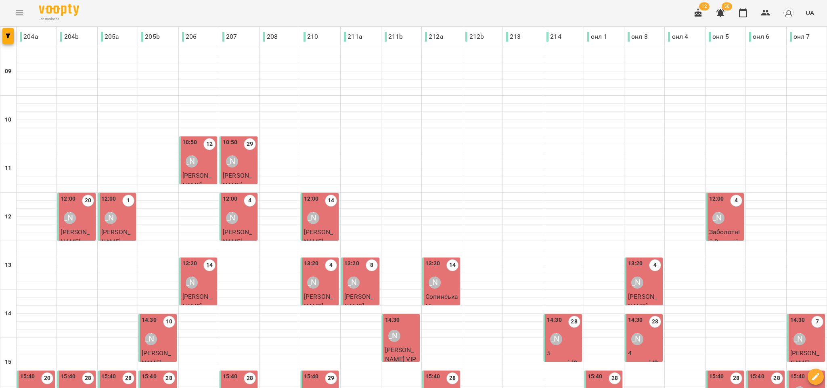
scroll to position [246, 0]
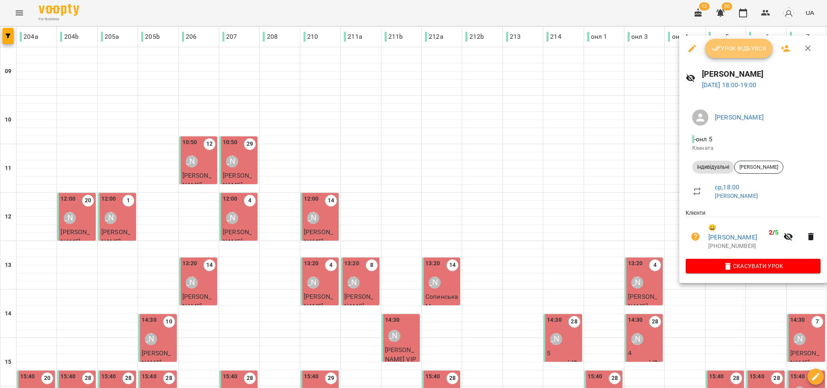
click at [719, 45] on icon "button" at bounding box center [716, 49] width 10 height 10
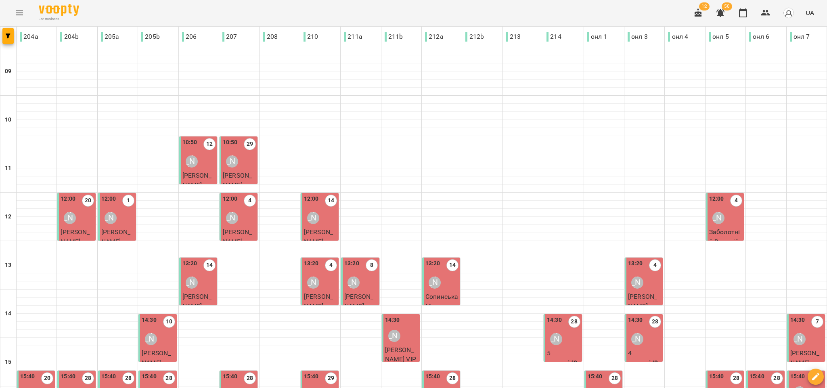
scroll to position [246, 0]
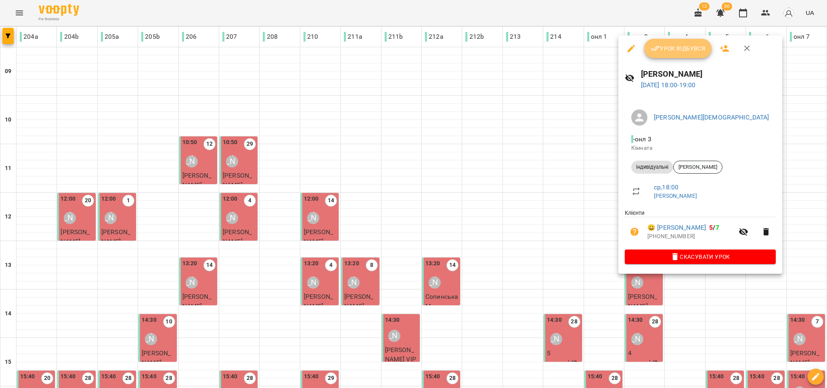
click at [650, 49] on icon "button" at bounding box center [654, 48] width 9 height 5
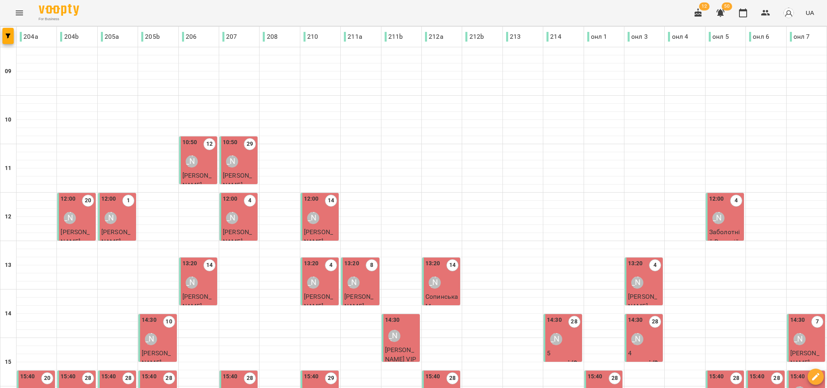
scroll to position [246, 0]
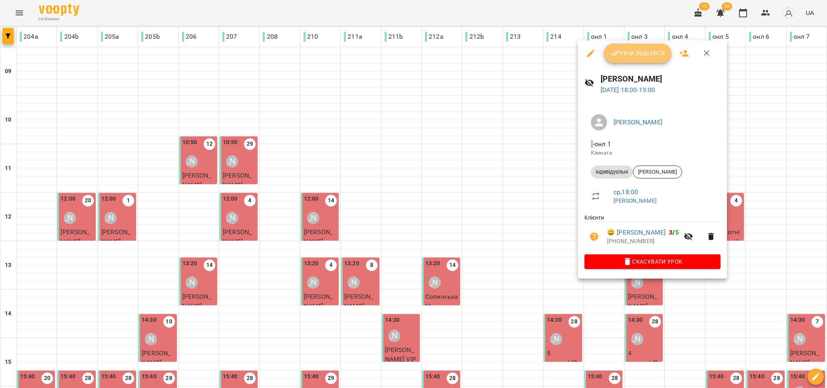
click at [658, 51] on span "Урок відбувся" at bounding box center [637, 53] width 55 height 10
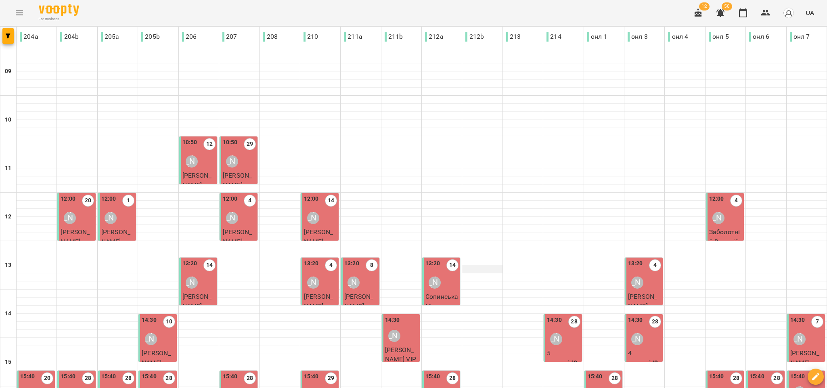
scroll to position [246, 0]
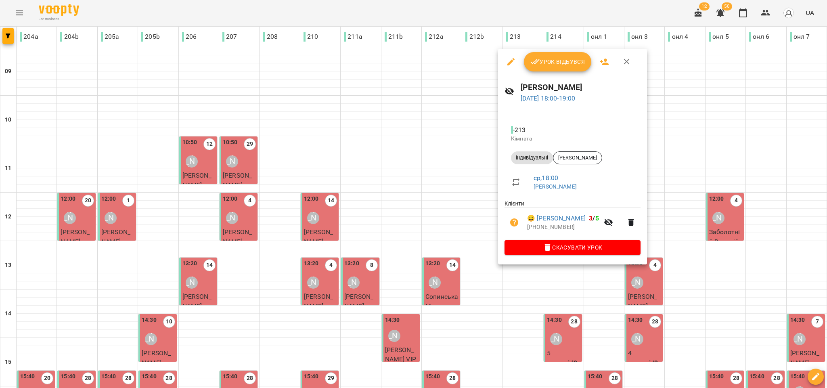
click at [548, 59] on span "Урок відбувся" at bounding box center [557, 62] width 55 height 10
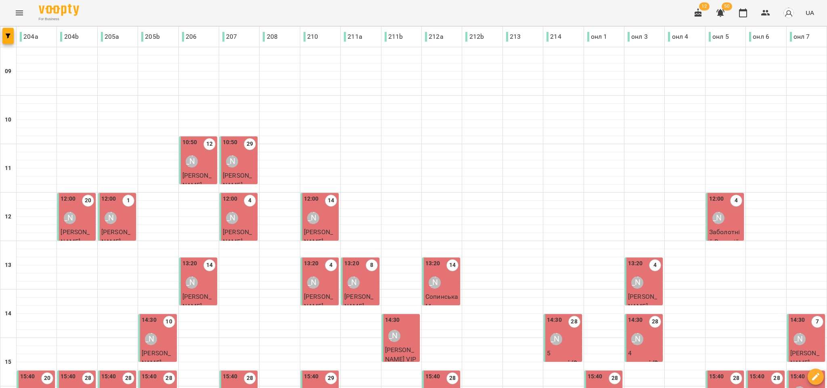
scroll to position [246, 0]
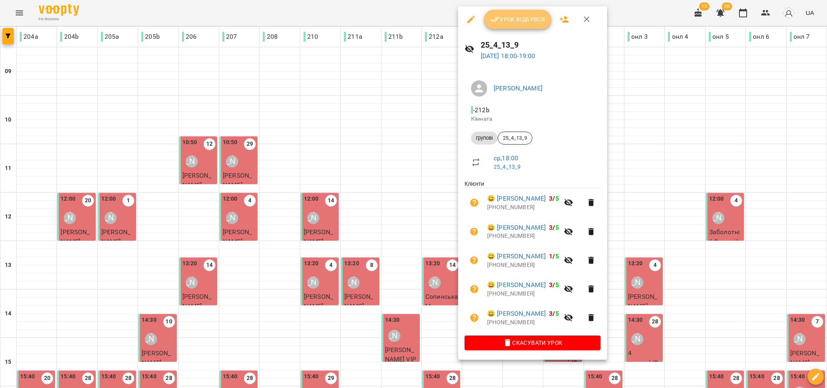
click at [507, 16] on span "Урок відбувся" at bounding box center [517, 20] width 55 height 10
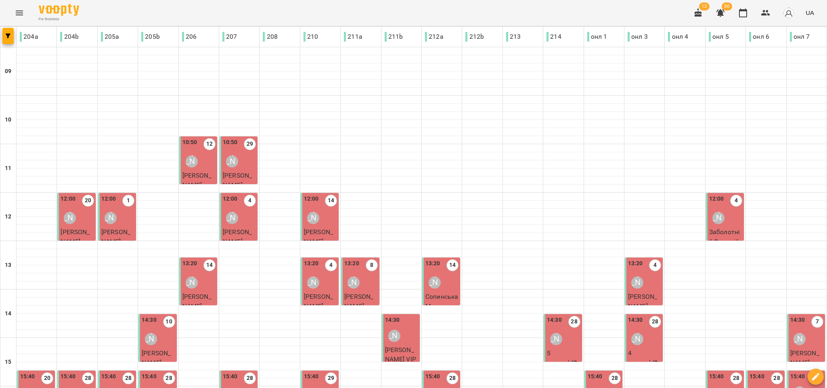
scroll to position [246, 0]
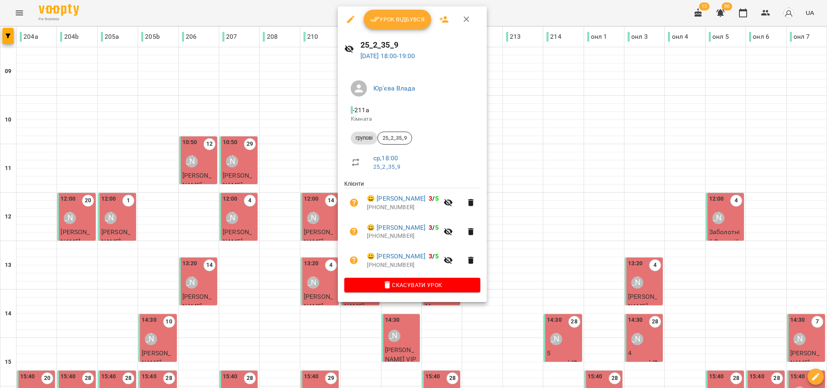
click at [403, 22] on span "Урок відбувся" at bounding box center [397, 20] width 55 height 10
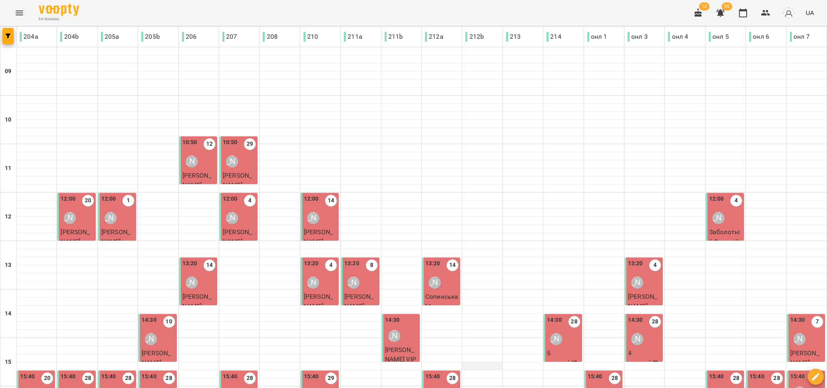
scroll to position [246, 0]
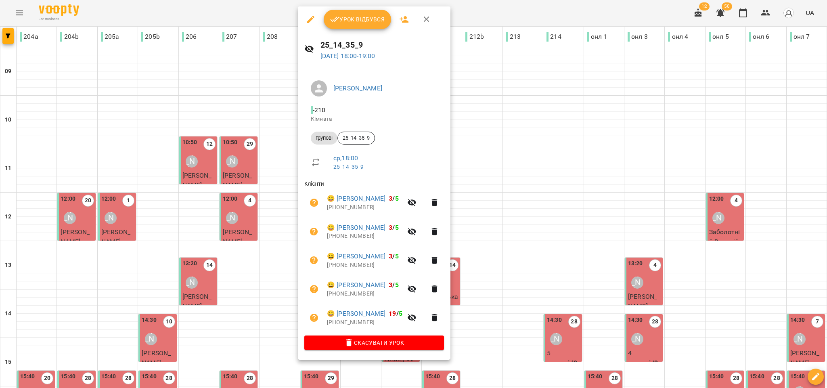
click at [333, 23] on icon "button" at bounding box center [335, 20] width 10 height 10
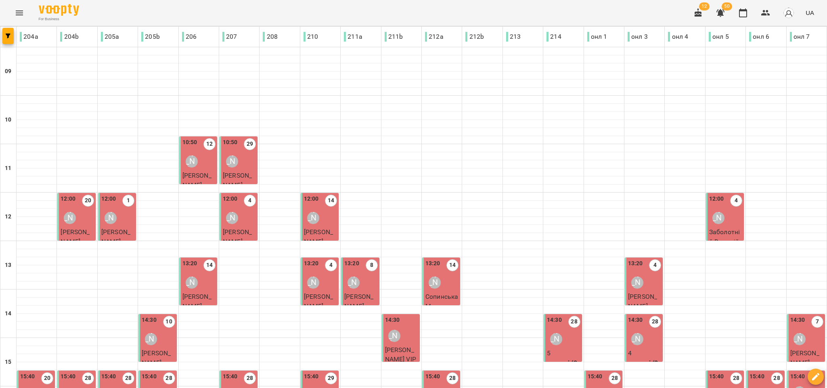
scroll to position [246, 0]
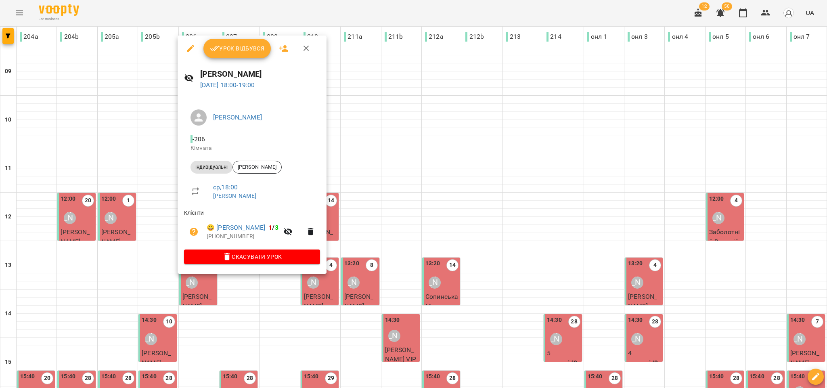
click at [255, 50] on span "Урок відбувся" at bounding box center [237, 49] width 55 height 10
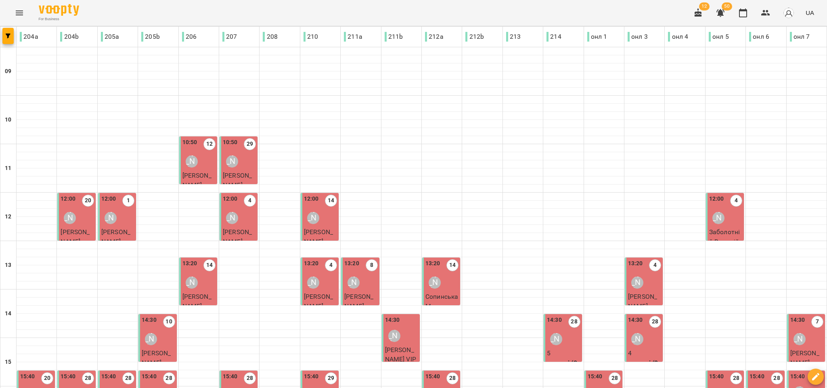
scroll to position [246, 0]
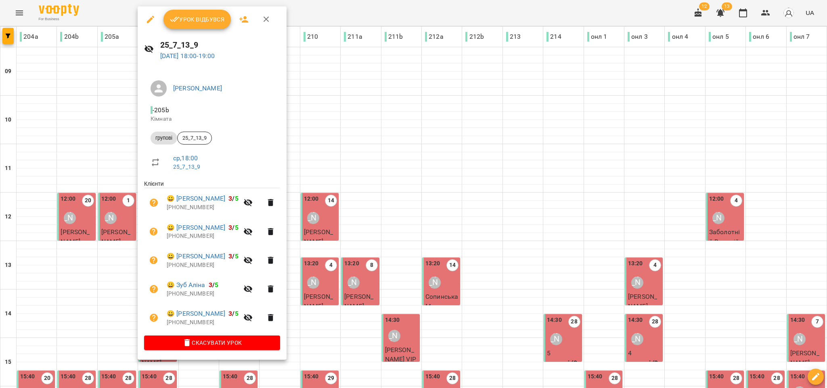
click at [180, 23] on span "Урок відбувся" at bounding box center [197, 20] width 55 height 10
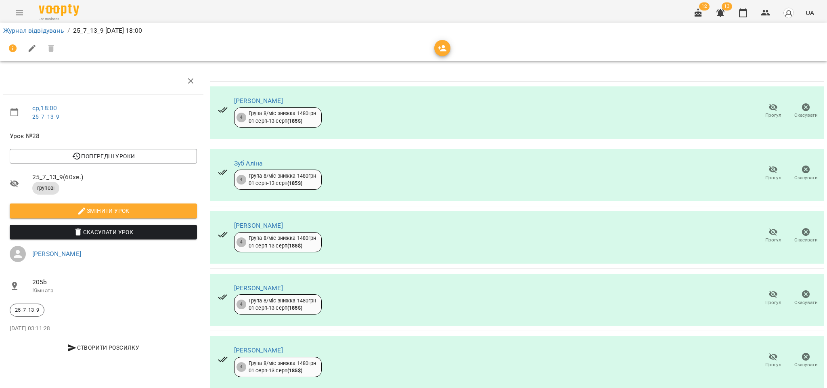
scroll to position [25, 0]
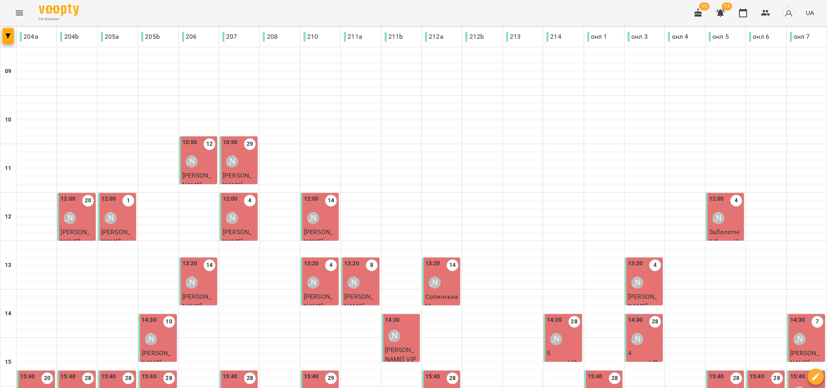
scroll to position [246, 0]
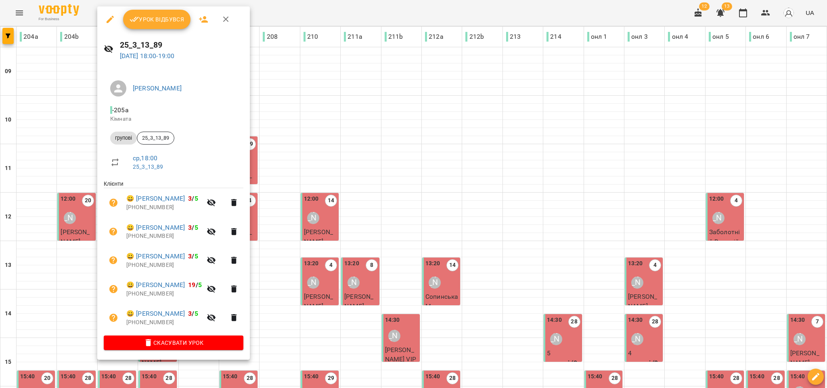
click at [165, 22] on span "Урок відбувся" at bounding box center [157, 20] width 55 height 10
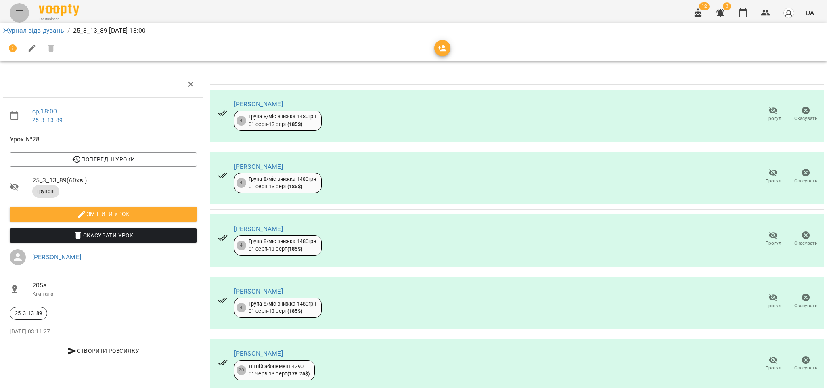
click at [16, 13] on icon "Menu" at bounding box center [20, 13] width 10 height 10
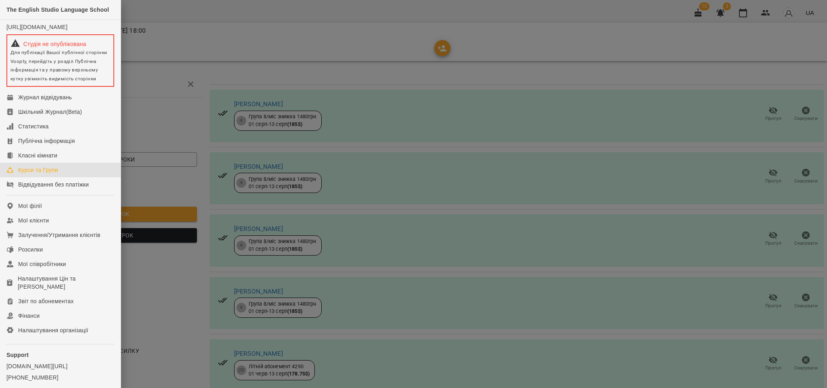
click at [44, 174] on div "Курси та Групи" at bounding box center [38, 170] width 40 height 8
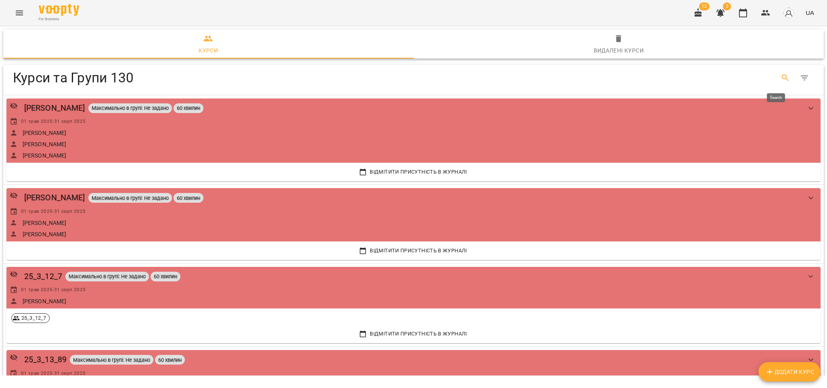
click at [775, 79] on button "Search" at bounding box center [784, 77] width 19 height 19
click at [48, 75] on input "Search" at bounding box center [185, 74] width 318 height 13
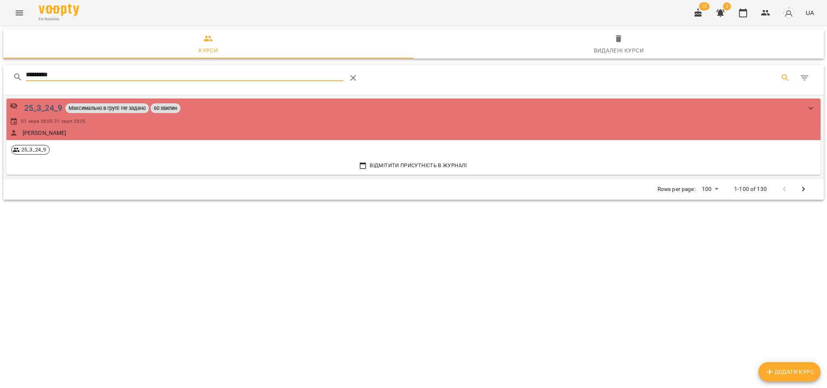
type input "*********"
click at [49, 108] on div "25_3_24_9" at bounding box center [43, 108] width 38 height 13
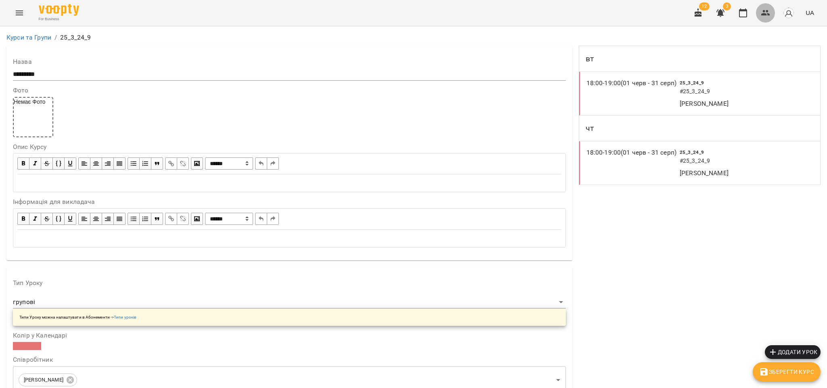
click at [762, 16] on icon "button" at bounding box center [766, 13] width 10 height 10
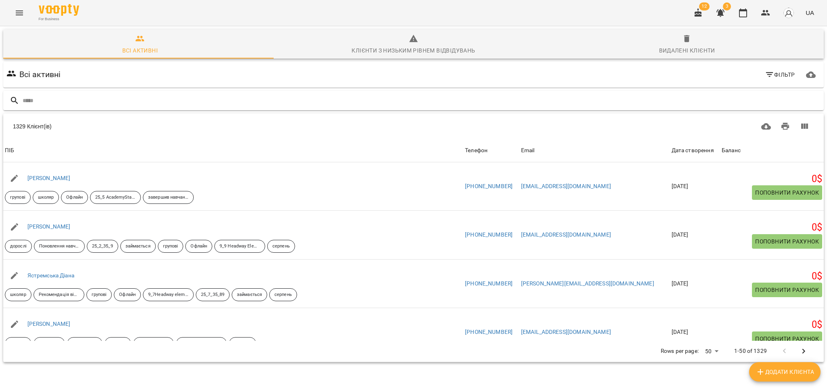
drag, startPoint x: 50, startPoint y: 104, endPoint x: 52, endPoint y: 93, distance: 11.1
click at [50, 100] on input "text" at bounding box center [422, 100] width 798 height 13
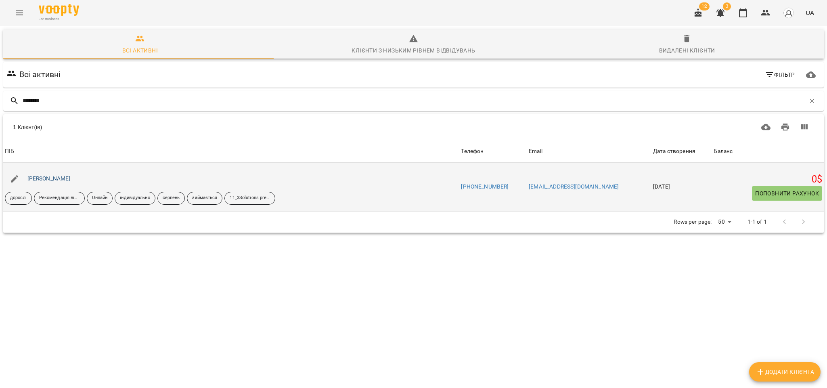
type input "********"
click at [57, 181] on link "Соколова Катерина" at bounding box center [48, 178] width 43 height 6
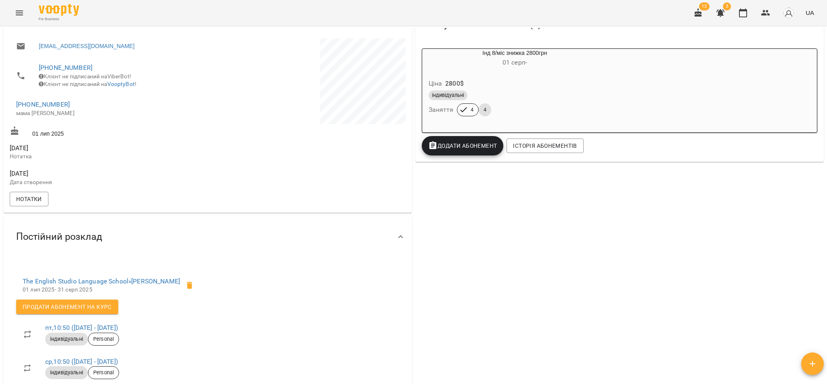
scroll to position [121, 0]
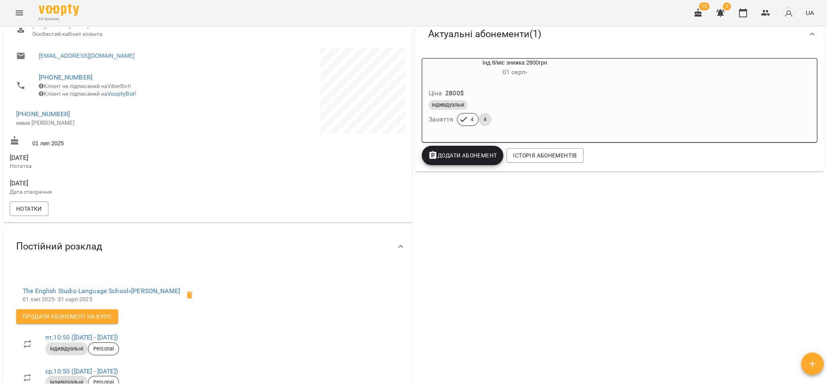
click at [513, 128] on div "індивідуальні Заняття 4 4" at bounding box center [515, 112] width 176 height 29
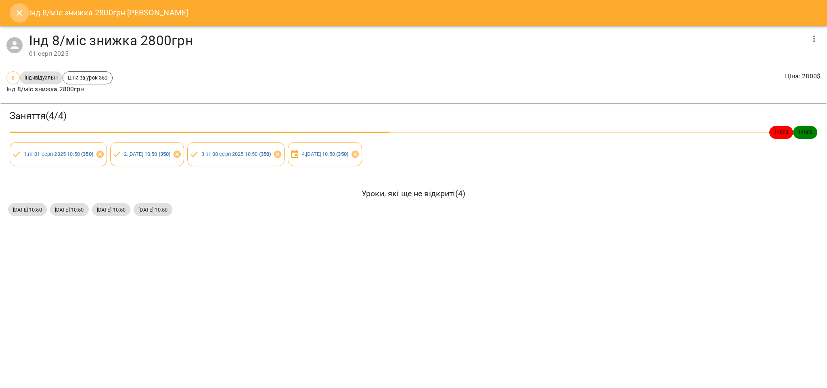
click at [19, 13] on icon "Close" at bounding box center [20, 13] width 6 height 6
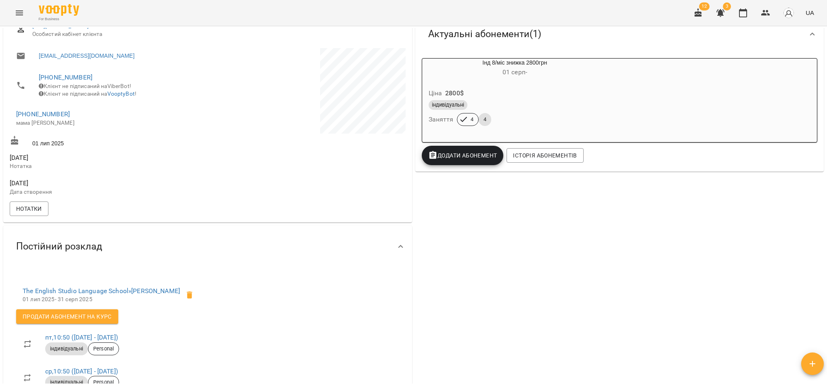
scroll to position [0, 0]
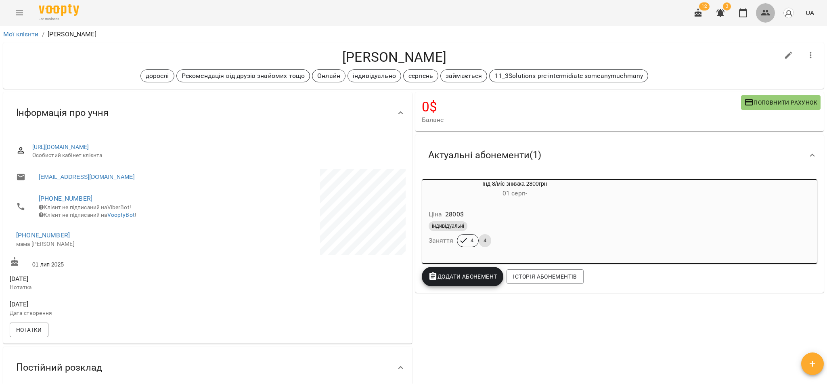
click at [769, 14] on icon "button" at bounding box center [765, 13] width 9 height 6
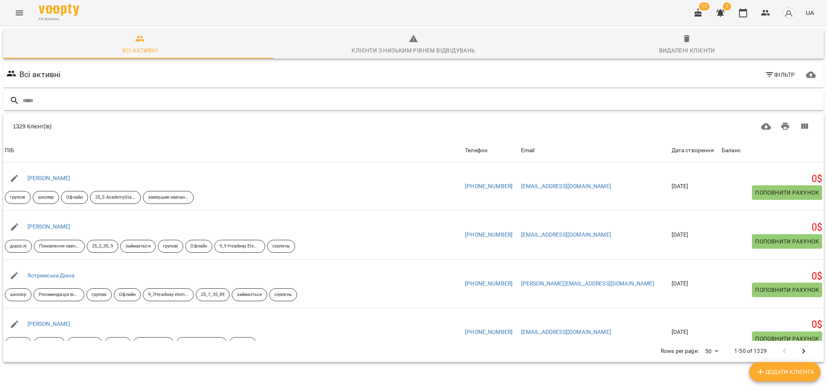
click at [63, 97] on input "text" at bounding box center [422, 100] width 798 height 13
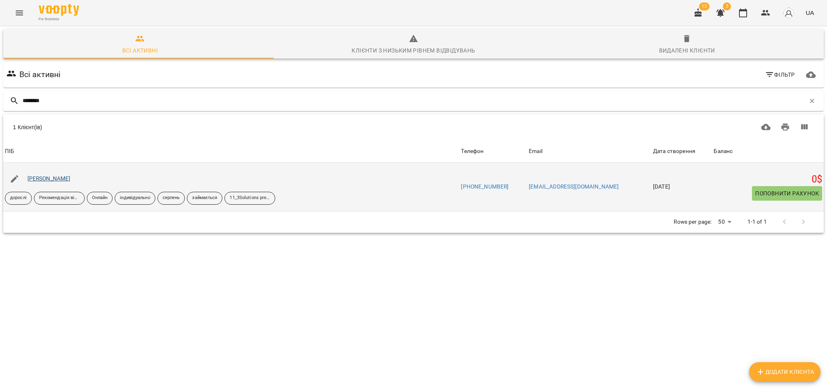
type input "********"
click at [57, 177] on link "Соколова Катерина" at bounding box center [48, 178] width 43 height 6
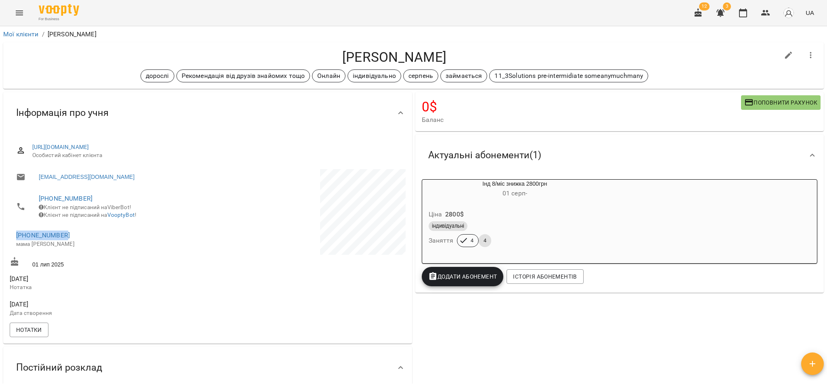
drag, startPoint x: 81, startPoint y: 241, endPoint x: 6, endPoint y: 240, distance: 74.7
click at [6, 240] on div "https://www.voopty.com/client/67e2bd1bcdfcd2fca8e8c93c/68638322c89e0939f55d33ba…" at bounding box center [207, 239] width 409 height 210
copy link "+380939015646"
click at [112, 246] on p "мама Світлана" at bounding box center [107, 244] width 183 height 8
drag, startPoint x: 91, startPoint y: 196, endPoint x: 36, endPoint y: 195, distance: 55.7
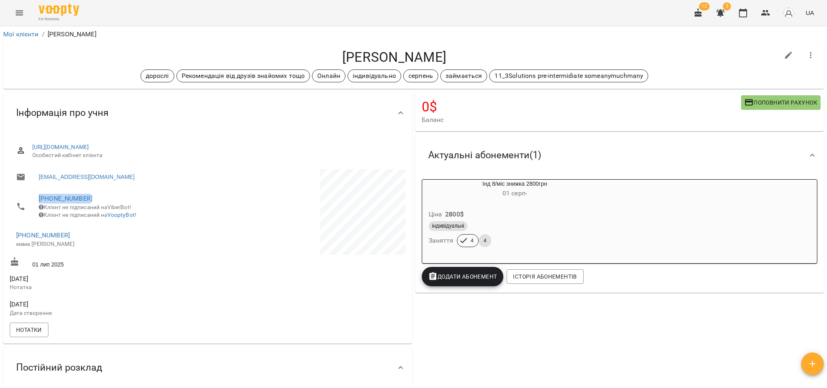
click at [36, 195] on li "+380931524676 Клієнт не підписаний на ViberBot! Клієнт не підписаний на VooptyB…" at bounding box center [108, 206] width 196 height 37
copy link "+380931524676"
click at [764, 12] on icon "button" at bounding box center [765, 13] width 9 height 6
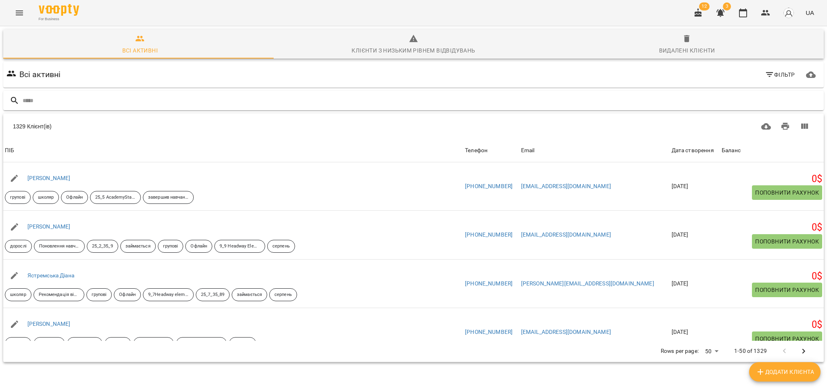
click at [63, 95] on input "text" at bounding box center [422, 100] width 798 height 13
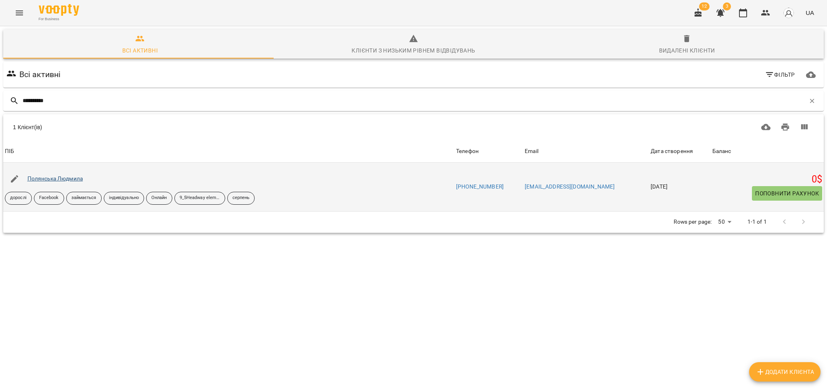
type input "*********"
click at [64, 177] on link "Полянська Людмила" at bounding box center [55, 178] width 56 height 6
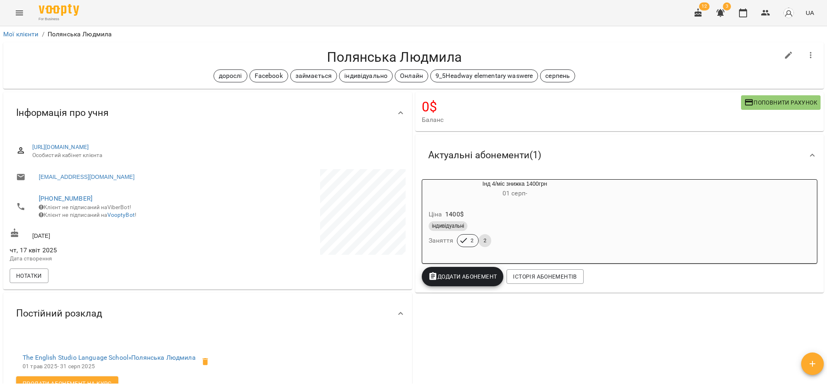
click at [574, 338] on div "0 $ Баланс Поповнити рахунок Актуальні абонементи ( 1 ) Інд 4/міс знижка 1400гр…" at bounding box center [620, 299] width 412 height 418
drag, startPoint x: 92, startPoint y: 199, endPoint x: 38, endPoint y: 199, distance: 54.9
click at [38, 199] on li "+380669617103 Клієнт не підписаний на ViberBot! Клієнт не підписаний на VooptyB…" at bounding box center [108, 206] width 196 height 37
click at [775, 11] on button "button" at bounding box center [765, 12] width 19 height 19
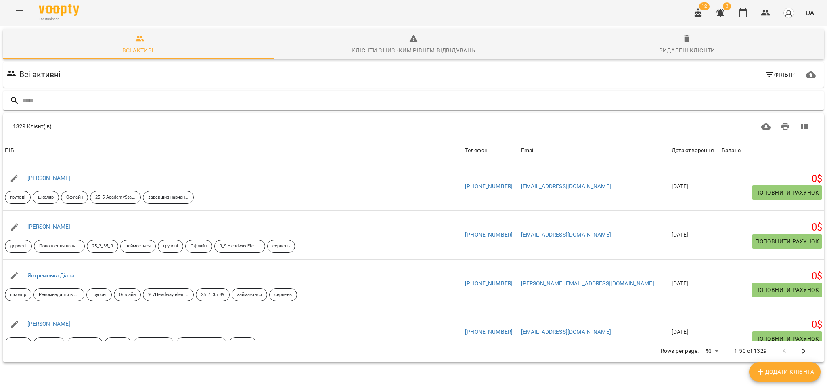
click at [57, 102] on input "text" at bounding box center [422, 100] width 798 height 13
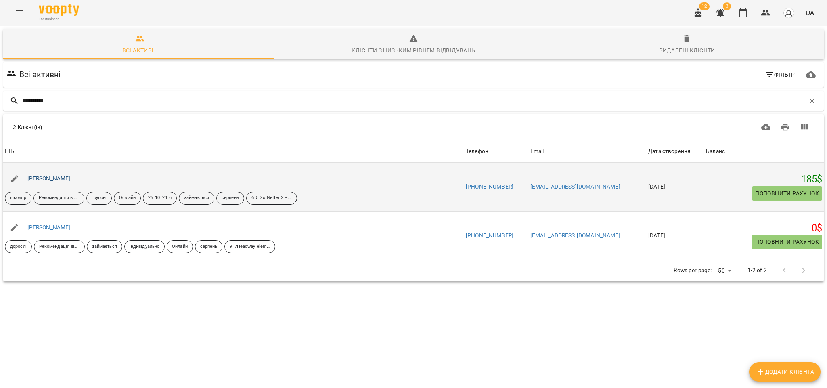
type input "**********"
click at [52, 180] on link "Костюченко Максим Ігорович" at bounding box center [48, 178] width 43 height 6
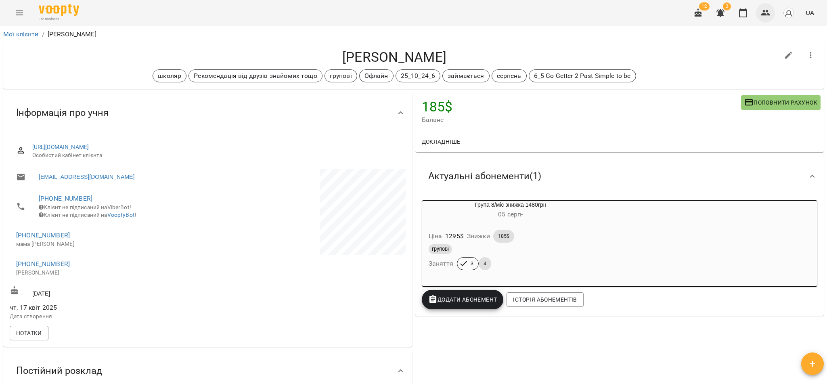
click at [767, 17] on icon "button" at bounding box center [766, 13] width 10 height 10
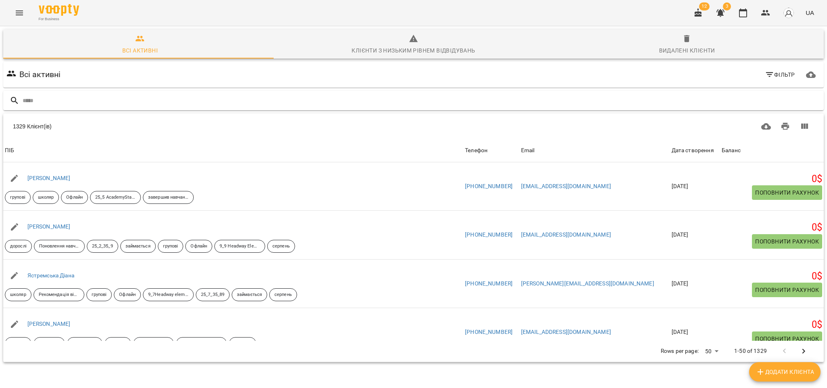
click at [86, 102] on input "text" at bounding box center [422, 100] width 798 height 13
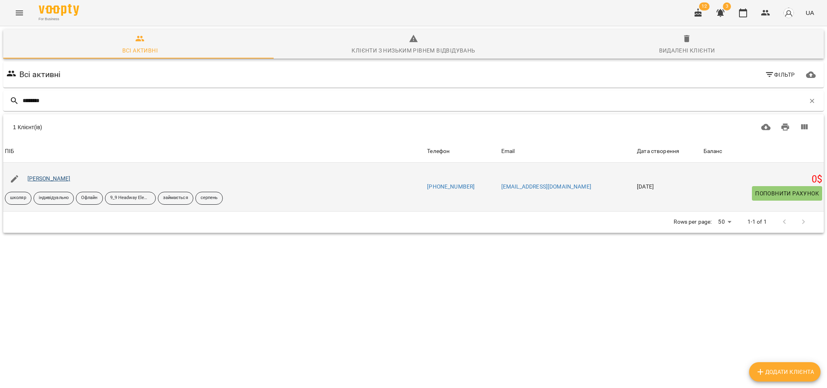
type input "********"
click at [65, 181] on link "[PERSON_NAME]" at bounding box center [48, 178] width 43 height 6
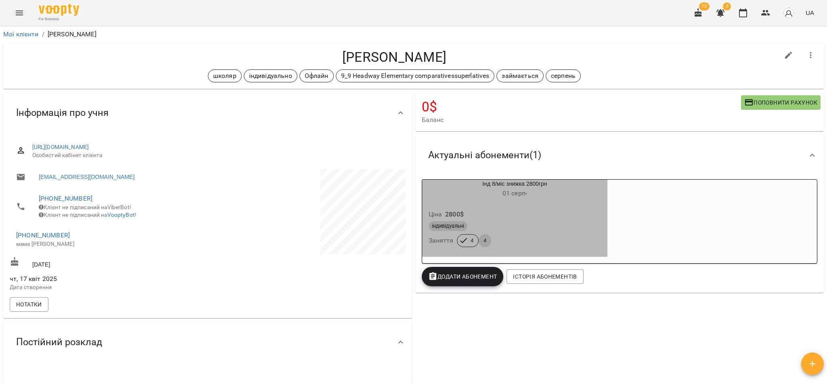
click at [577, 240] on div "індивідуальні Заняття 4 4" at bounding box center [515, 233] width 176 height 29
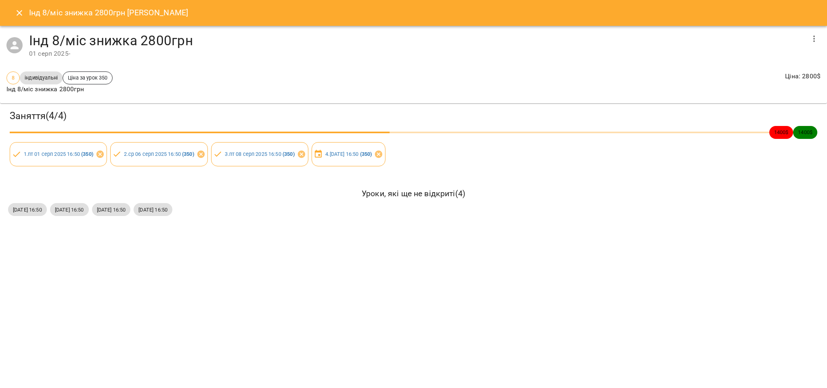
click at [18, 8] on icon "Close" at bounding box center [20, 13] width 10 height 10
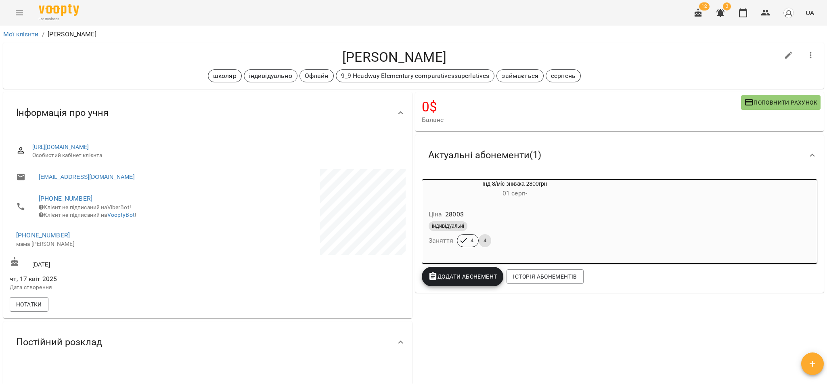
click at [506, 223] on div "індивідуальні" at bounding box center [514, 226] width 173 height 10
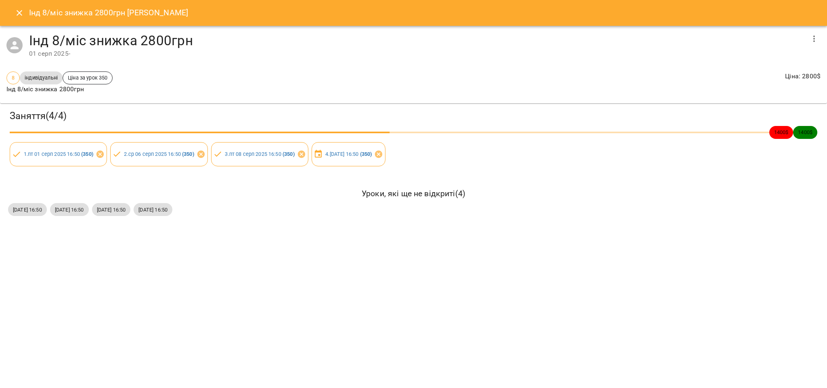
click at [142, 320] on div "Інд 8/міс знижка 2800грн Лаврушко Ярослав Інд 8/міс знижка 2800грн 01 серп 2025…" at bounding box center [413, 194] width 827 height 388
click at [21, 10] on icon "Close" at bounding box center [20, 13] width 10 height 10
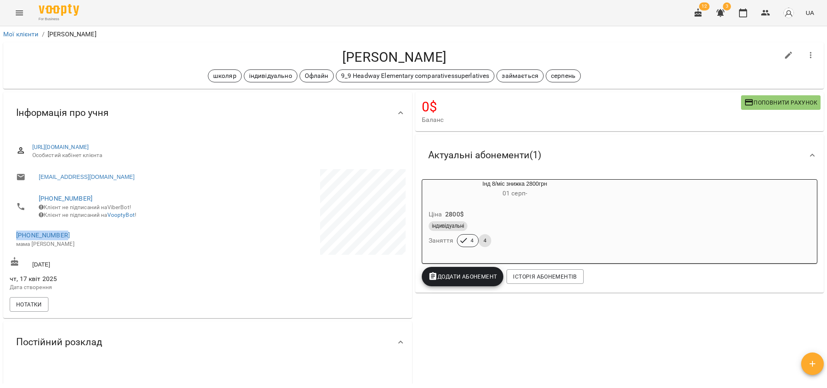
drag, startPoint x: 74, startPoint y: 242, endPoint x: 0, endPoint y: 241, distance: 73.8
click at [0, 241] on div "Мої клієнти / Лаврушко Ярослав Лаврушко Ярослав школяр індивідуально Офлайн 9_9…" at bounding box center [413, 220] width 827 height 388
copy link "[PHONE_NUMBER]"
click at [545, 229] on div "індивідуальні" at bounding box center [514, 226] width 173 height 10
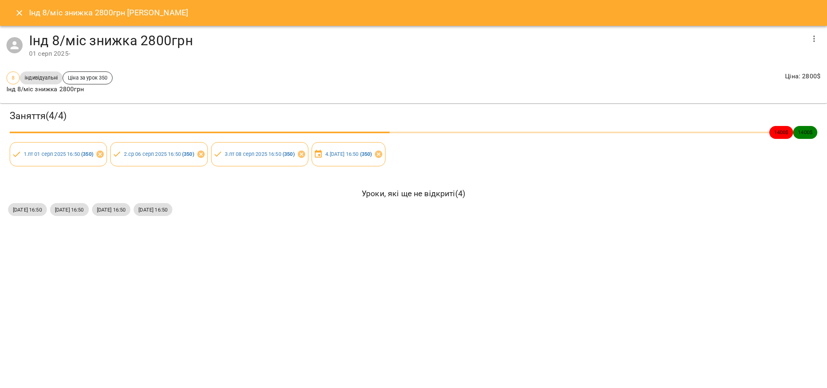
click at [817, 34] on icon "button" at bounding box center [814, 39] width 10 height 10
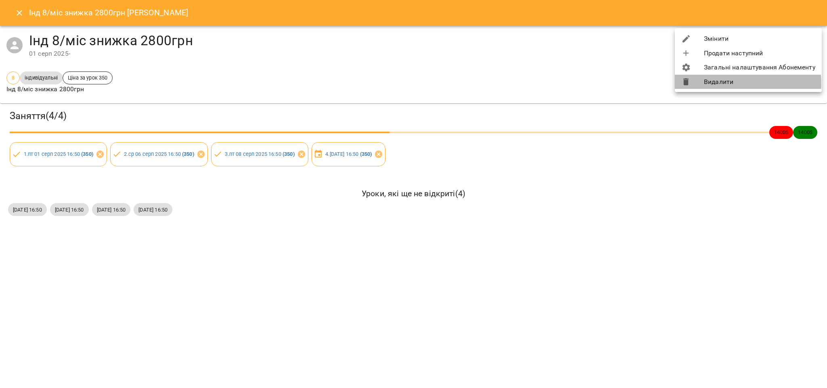
click at [721, 84] on li "Видалити" at bounding box center [748, 82] width 147 height 15
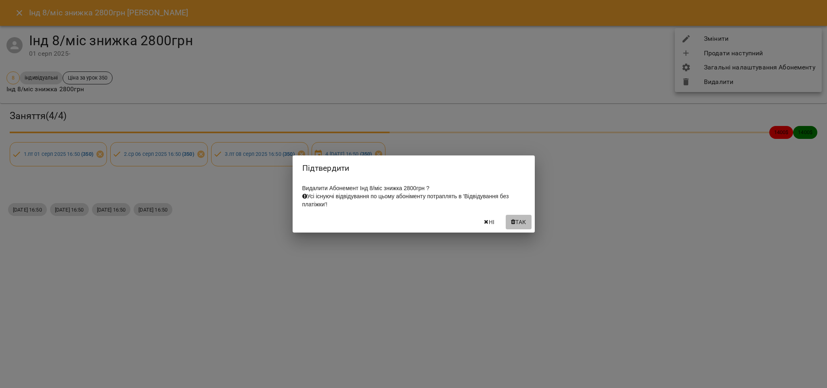
click at [515, 223] on span "Так" at bounding box center [520, 222] width 10 height 10
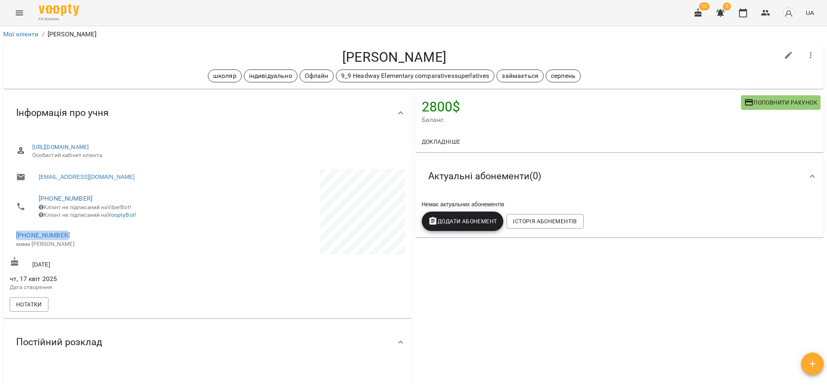
click at [468, 221] on span "Додати Абонемент" at bounding box center [462, 221] width 69 height 10
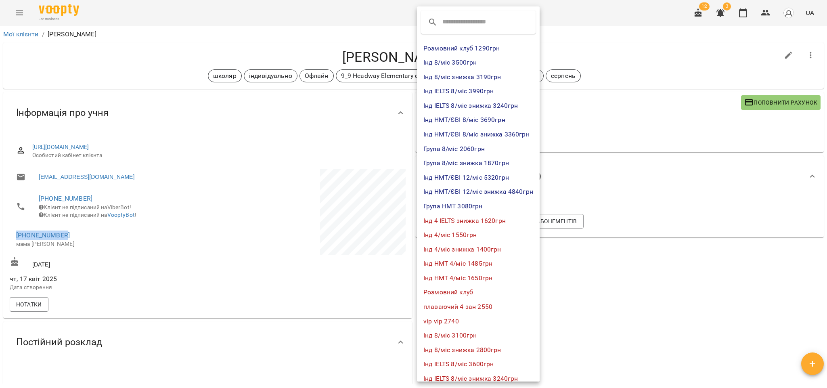
click at [485, 350] on li "Інд 8/міс знижка 2800грн" at bounding box center [478, 350] width 123 height 15
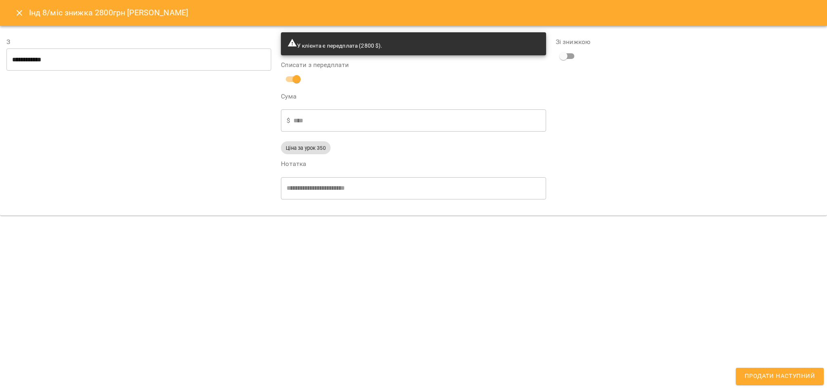
type input "**********"
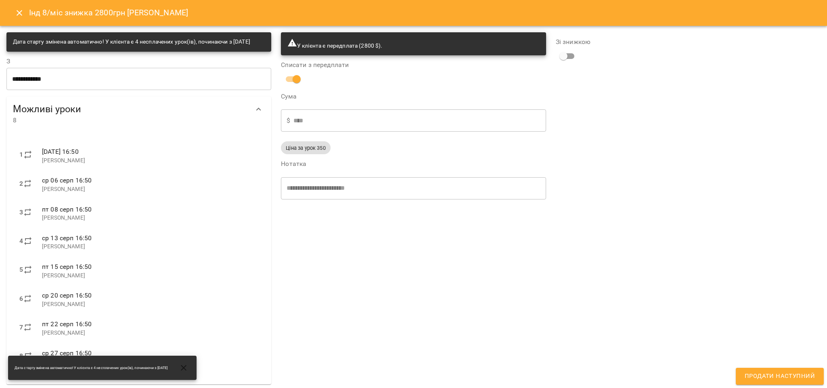
scroll to position [10, 0]
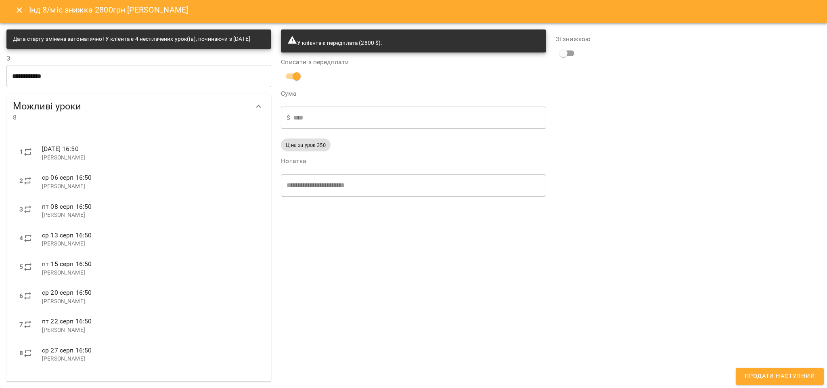
click at [758, 84] on div "Зі знижкою" at bounding box center [688, 206] width 274 height 362
click at [18, 7] on icon "Close" at bounding box center [20, 10] width 6 height 6
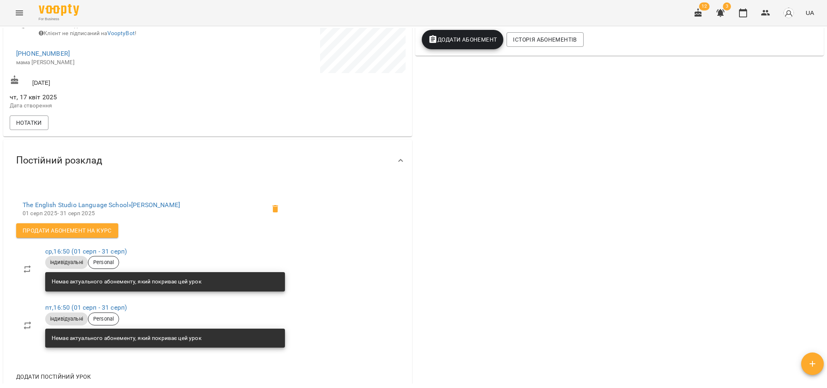
scroll to position [0, 0]
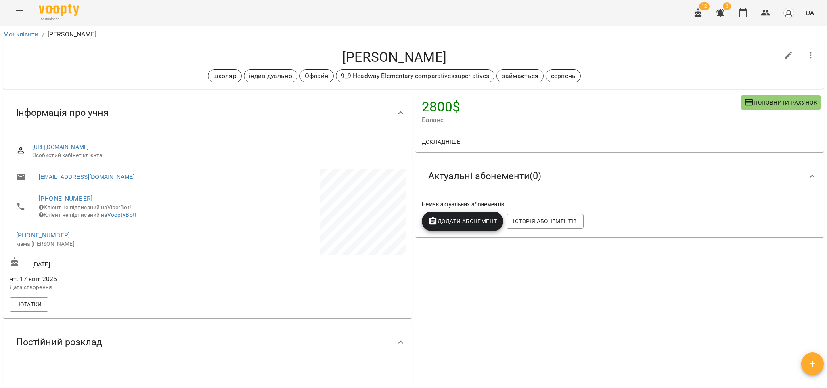
click at [480, 226] on span "Додати Абонемент" at bounding box center [462, 221] width 69 height 10
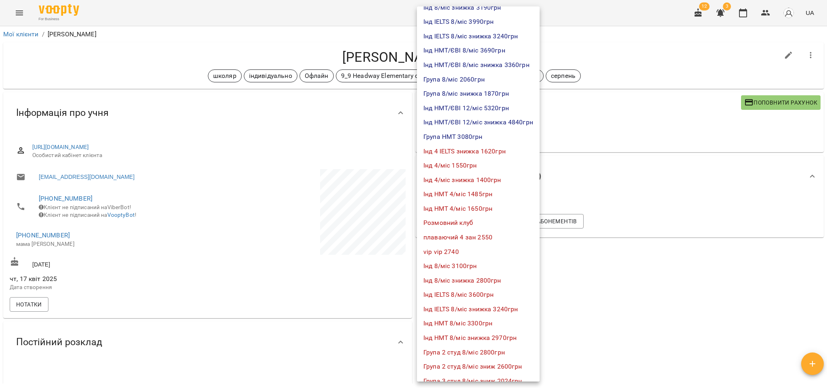
scroll to position [121, 0]
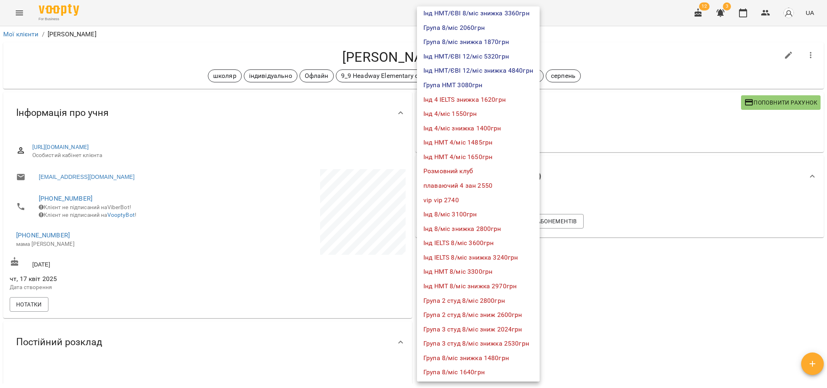
click at [491, 230] on li "Інд 8/міс знижка 2800грн" at bounding box center [478, 229] width 123 height 15
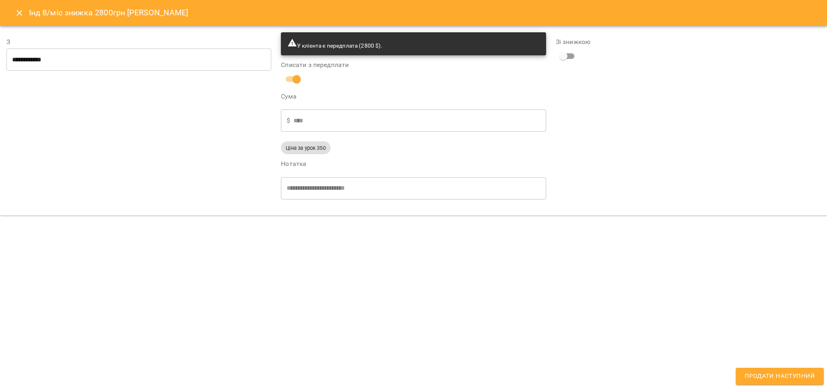
type input "**********"
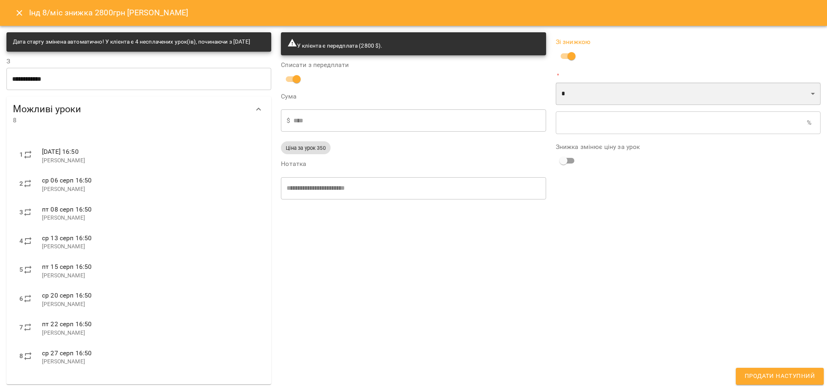
drag, startPoint x: 763, startPoint y: 96, endPoint x: 758, endPoint y: 97, distance: 5.4
click at [763, 96] on select "* *" at bounding box center [688, 93] width 265 height 23
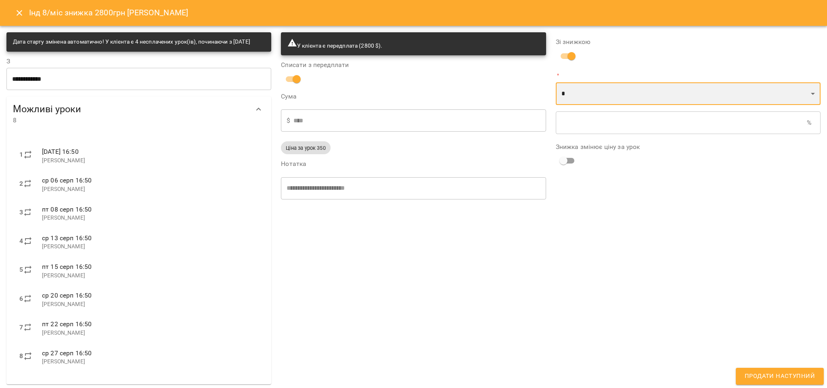
select select "*****"
click at [556, 82] on select "* *" at bounding box center [688, 93] width 265 height 23
click at [568, 132] on input "text" at bounding box center [682, 122] width 252 height 23
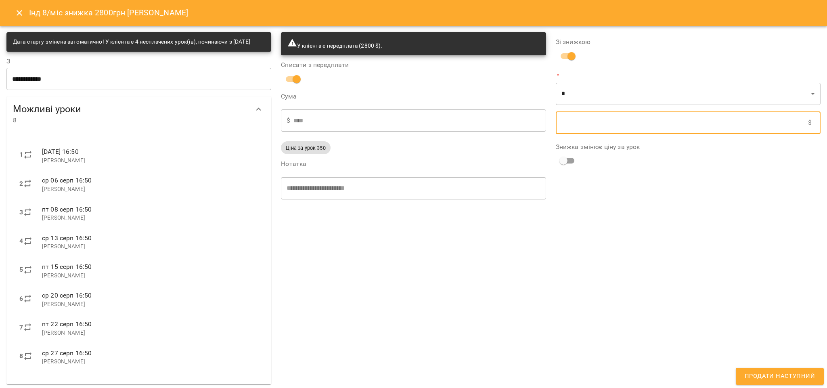
type input "****"
type input "*"
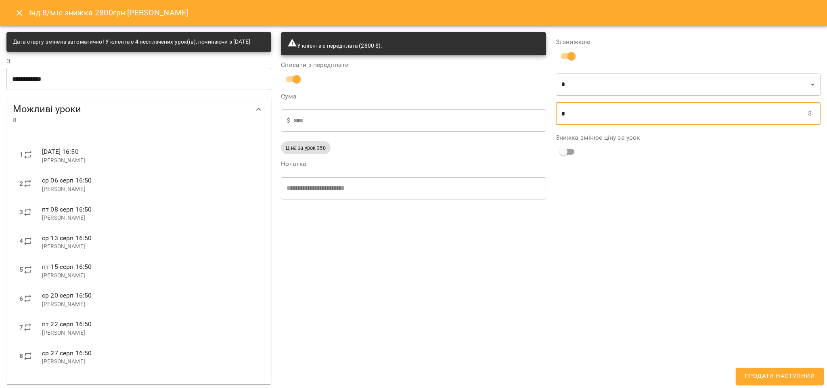
type input "****"
type input "**"
type input "****"
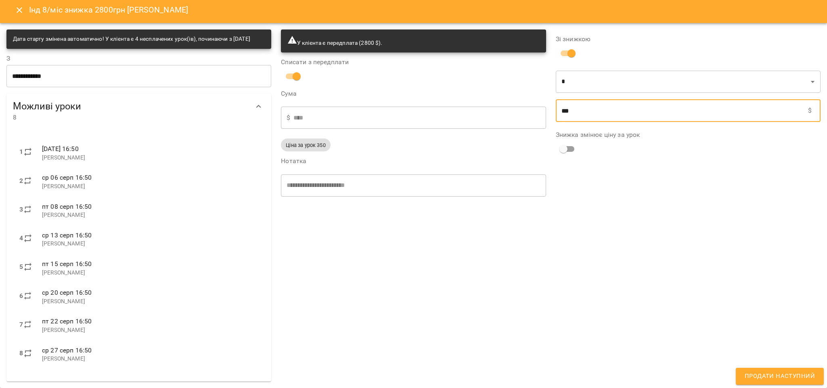
type input "***"
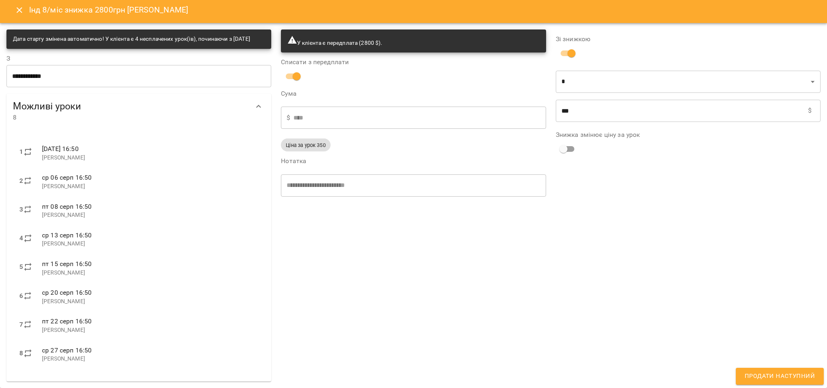
click at [378, 317] on div "**********" at bounding box center [413, 206] width 274 height 362
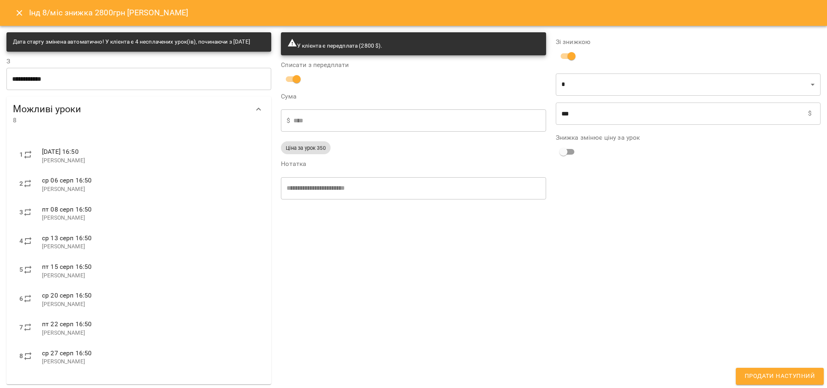
click at [467, 275] on div "**********" at bounding box center [413, 208] width 274 height 362
click at [22, 11] on icon "Close" at bounding box center [20, 13] width 10 height 10
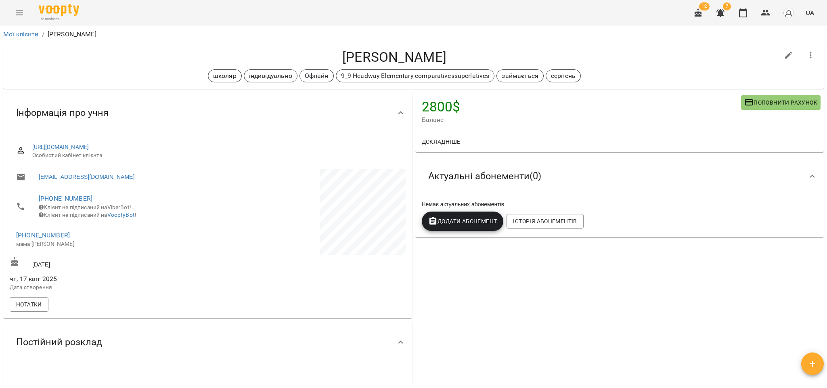
click at [23, 8] on icon "Menu" at bounding box center [20, 13] width 10 height 10
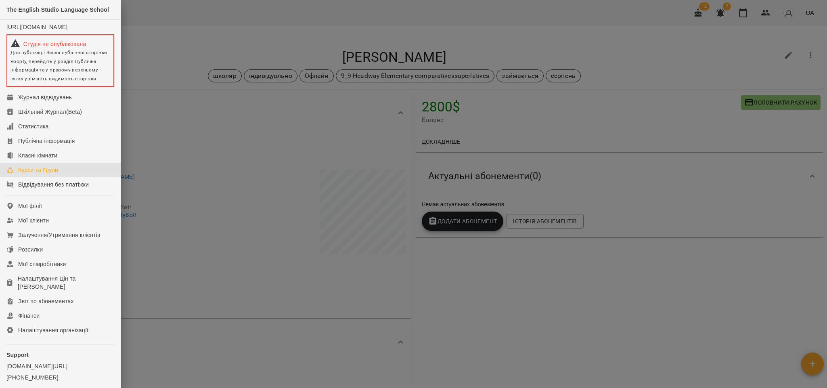
click at [35, 174] on div "Курси та Групи" at bounding box center [38, 170] width 40 height 8
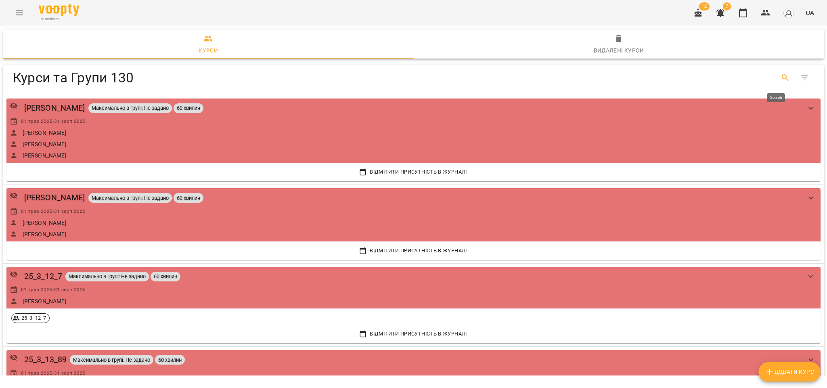
click at [780, 76] on icon "Search" at bounding box center [785, 78] width 10 height 10
click at [63, 77] on input "Search" at bounding box center [185, 74] width 318 height 13
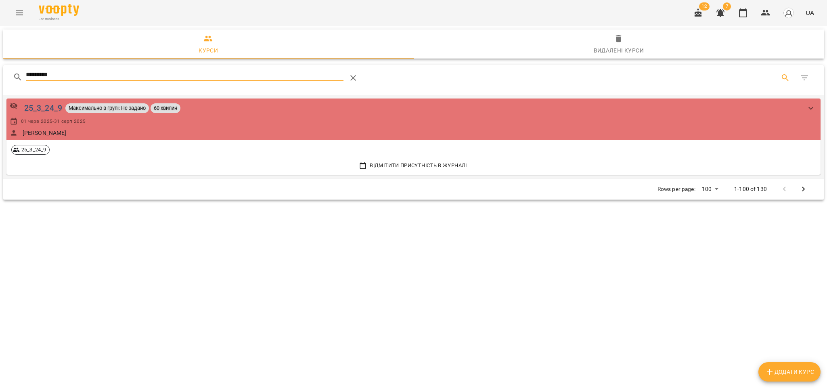
type input "*********"
click at [44, 104] on div "25_3_24_9" at bounding box center [43, 108] width 38 height 13
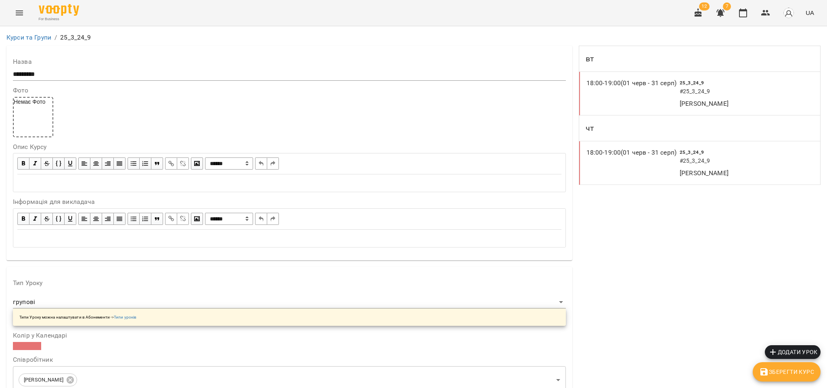
scroll to position [683, 0]
click at [16, 10] on icon "Menu" at bounding box center [20, 13] width 10 height 10
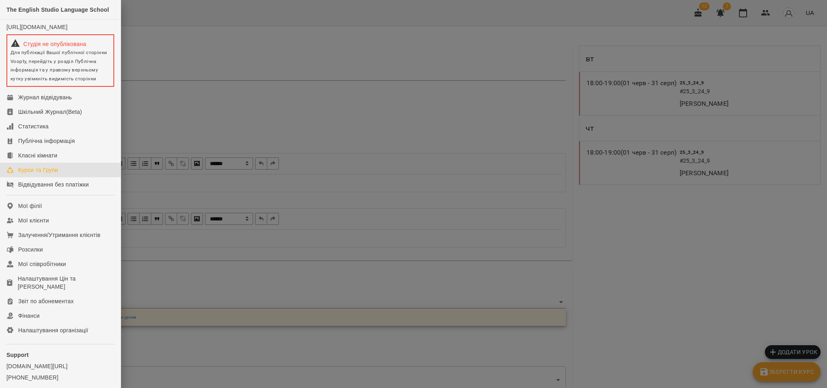
click at [50, 174] on div "Курси та Групи" at bounding box center [38, 170] width 40 height 8
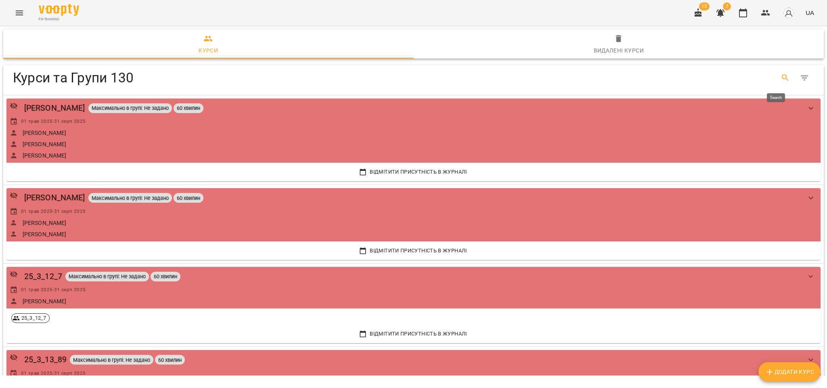
click at [780, 80] on icon "Search" at bounding box center [785, 78] width 10 height 10
click at [75, 75] on input "Search" at bounding box center [185, 74] width 318 height 13
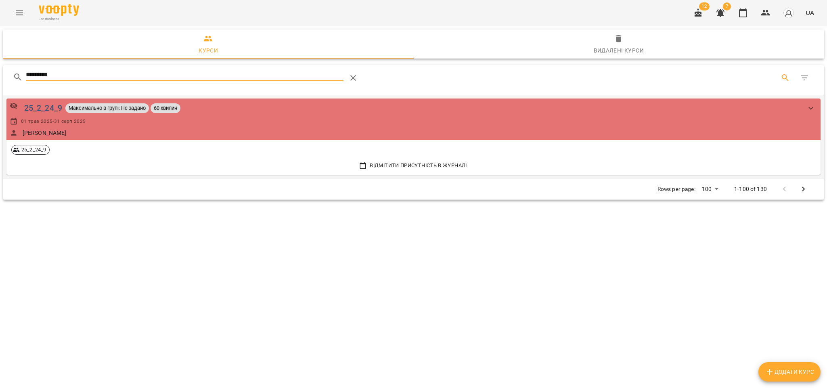
type input "*********"
click at [46, 111] on div "25_2_24_9" at bounding box center [43, 108] width 38 height 13
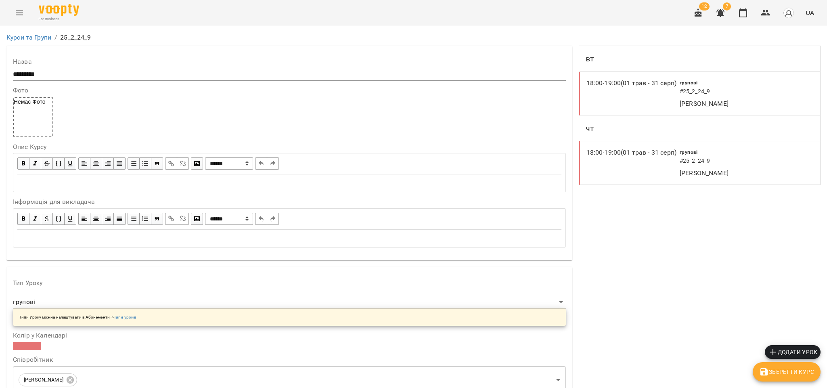
scroll to position [698, 0]
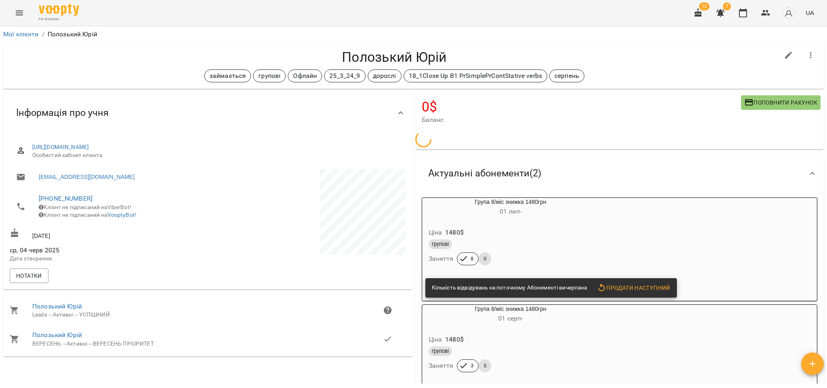
scroll to position [61, 0]
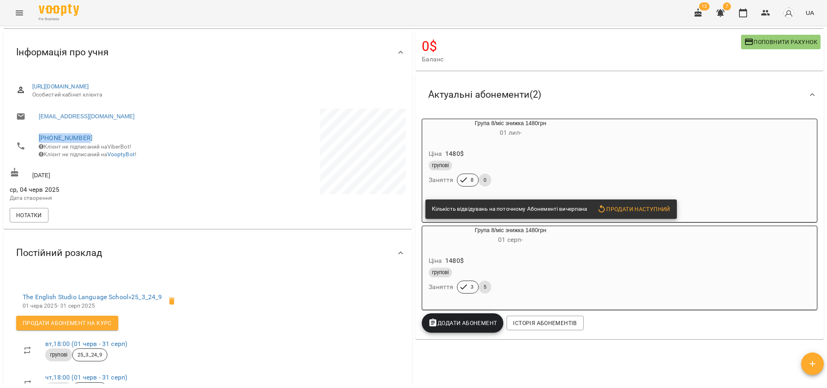
drag, startPoint x: 97, startPoint y: 138, endPoint x: 37, endPoint y: 137, distance: 60.5
click at [37, 137] on li "+380930624327 Клієнт не підписаний на ViberBot! Клієнт не підписаний на VooptyB…" at bounding box center [108, 146] width 196 height 37
copy link "+380930624327"
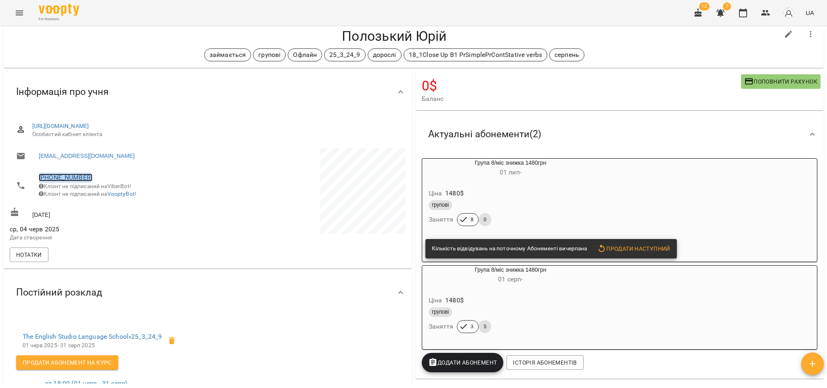
scroll to position [0, 0]
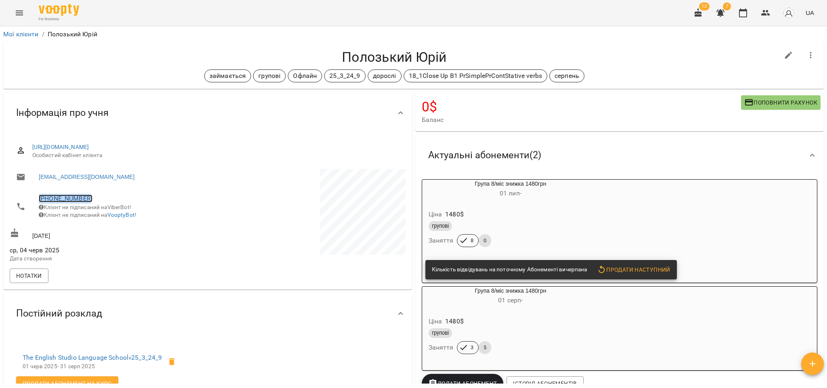
copy link "+380930624327"
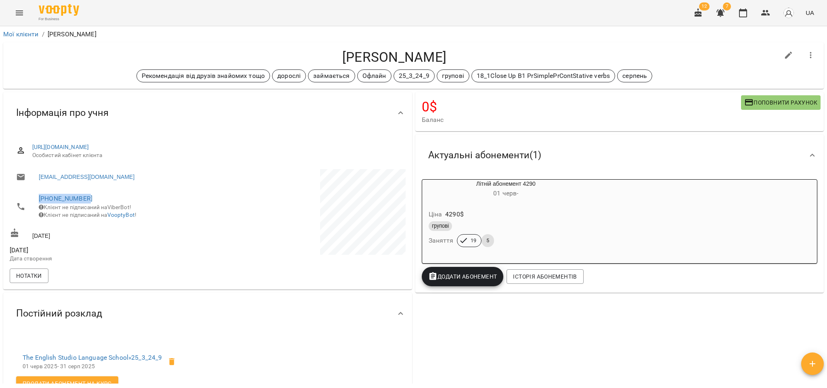
drag, startPoint x: 90, startPoint y: 201, endPoint x: 38, endPoint y: 200, distance: 52.5
click at [38, 200] on li "[PHONE_NUMBER] Клієнт не підписаний на ViberBot! Клієнт не підписаний на Voopty…" at bounding box center [108, 206] width 196 height 37
copy link "[PHONE_NUMBER]"
drag, startPoint x: 91, startPoint y: 198, endPoint x: 33, endPoint y: 198, distance: 57.7
click at [33, 198] on li "[PHONE_NUMBER] Клієнт не підписаний на ViberBot! Клієнт не підписаний на Voopty…" at bounding box center [108, 206] width 196 height 37
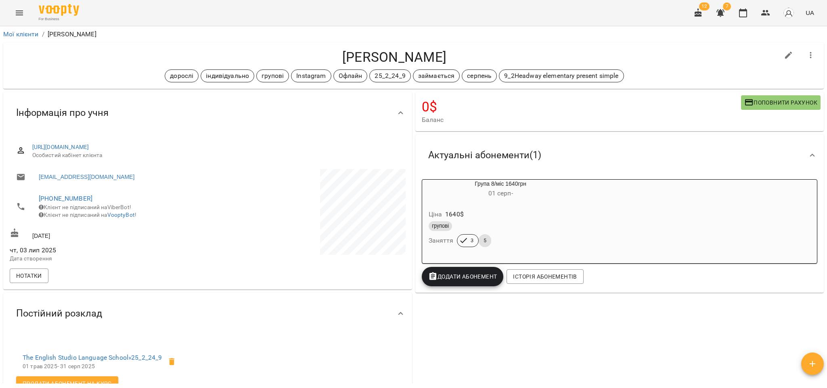
click at [142, 252] on span "чт, 03 лип 2025" at bounding box center [108, 250] width 196 height 10
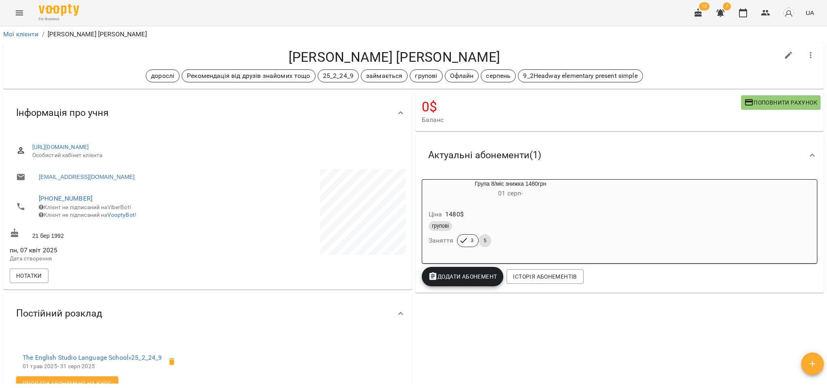
click at [104, 201] on span "+380970070054" at bounding box center [119, 199] width 161 height 10
click at [149, 255] on span "пн, 07 квіт 2025" at bounding box center [108, 250] width 196 height 10
drag, startPoint x: 95, startPoint y: 200, endPoint x: 59, endPoint y: 200, distance: 36.3
click at [36, 200] on li "+380970070054 Клієнт не підписаний на ViberBot! Клієнт не підписаний на VooptyB…" at bounding box center [108, 206] width 196 height 37
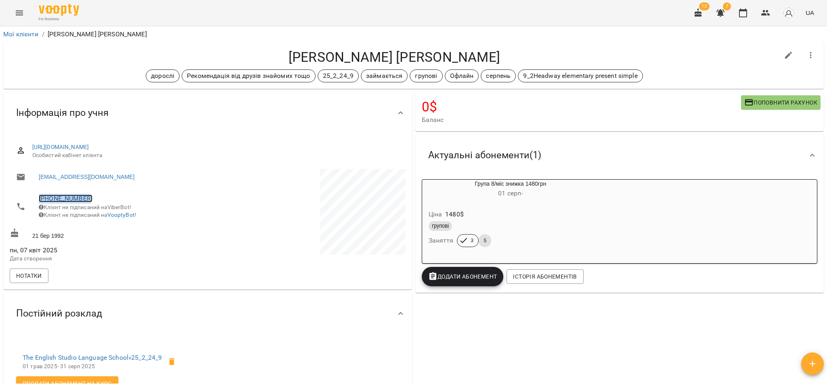
copy link "+380970070054"
click at [765, 14] on icon "button" at bounding box center [765, 13] width 9 height 6
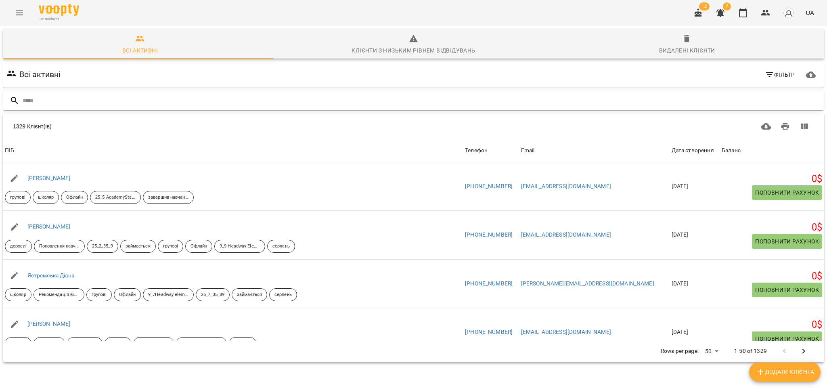
click at [82, 103] on input "text" at bounding box center [422, 100] width 798 height 13
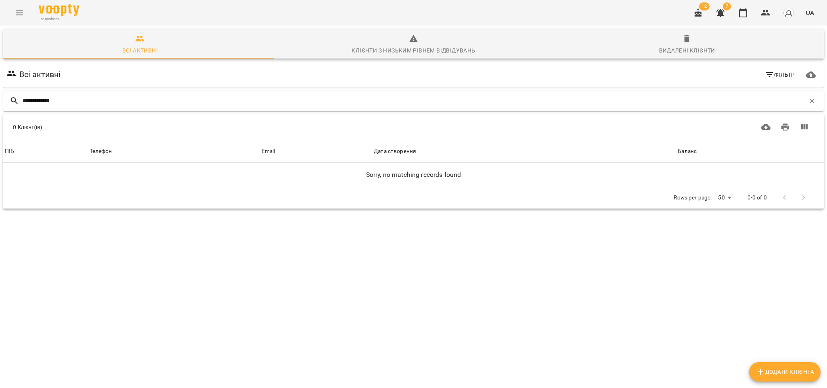
click at [31, 98] on input "**********" at bounding box center [414, 100] width 782 height 13
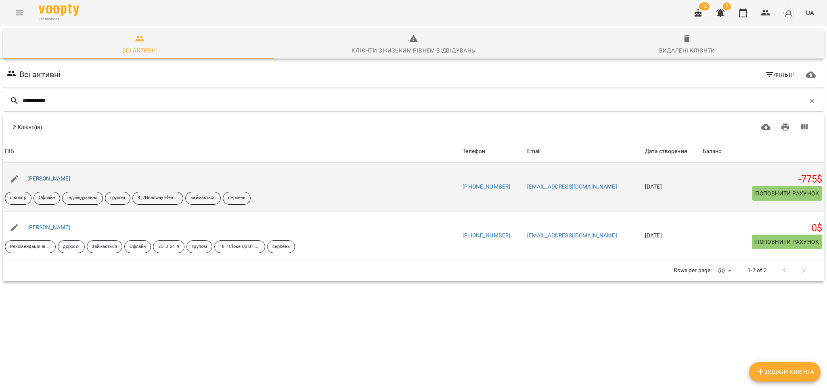
type input "**********"
click at [71, 180] on link "Гетьманчук Марина" at bounding box center [48, 178] width 43 height 6
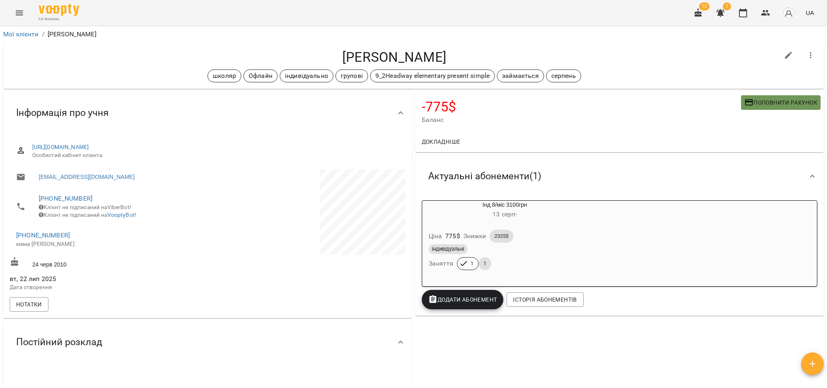
click at [744, 103] on icon "button" at bounding box center [749, 103] width 10 height 10
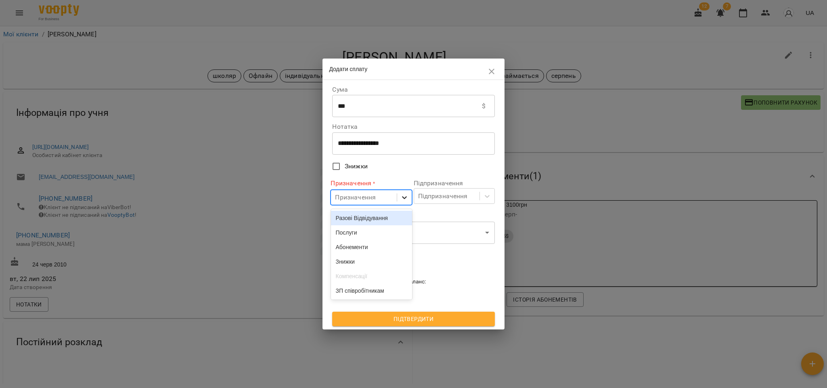
click at [404, 200] on icon at bounding box center [404, 197] width 8 height 8
click at [367, 249] on div "Абонементи" at bounding box center [371, 247] width 81 height 15
click at [462, 195] on div "Підпризначення" at bounding box center [443, 196] width 50 height 10
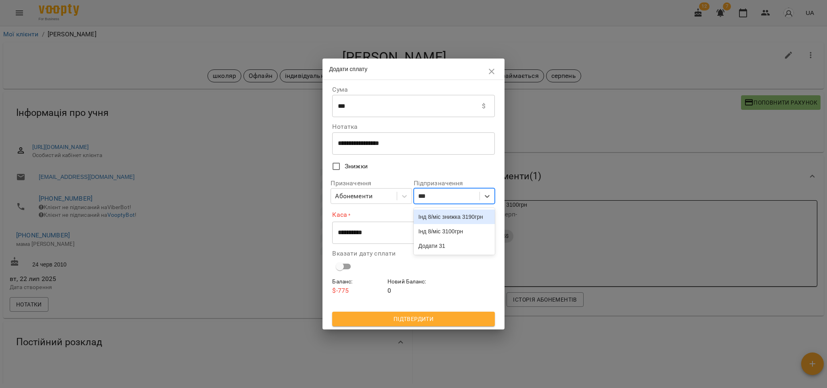
type input "****"
click at [447, 216] on div "Інд 8/міс 3100грн" at bounding box center [454, 216] width 81 height 15
click at [367, 238] on select "**********" at bounding box center [413, 232] width 162 height 23
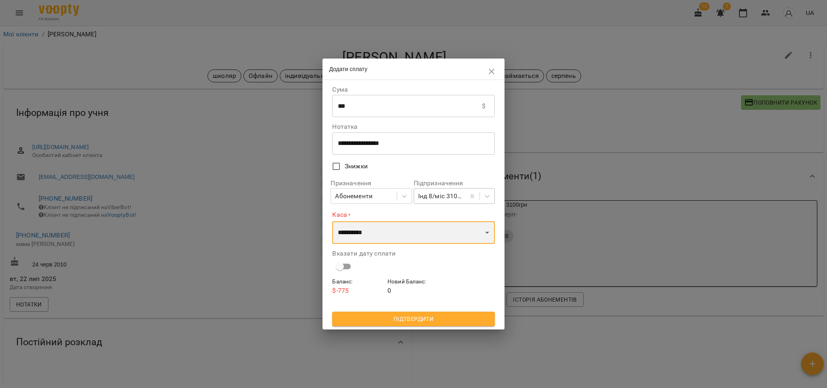
select select "****"
click at [332, 221] on select "**********" at bounding box center [413, 232] width 162 height 23
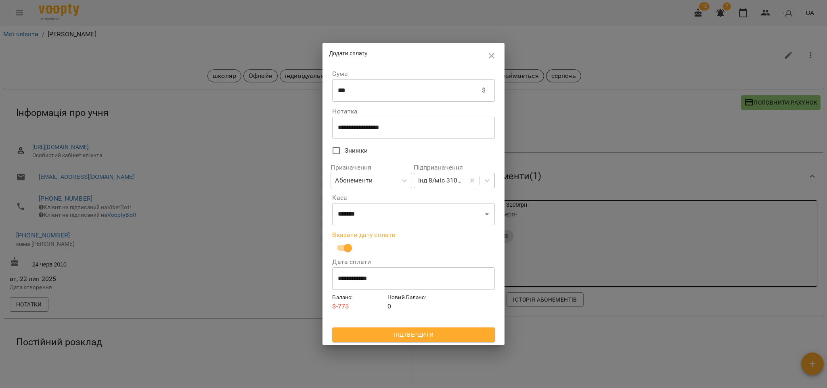
click at [387, 333] on span "Підтвердити" at bounding box center [413, 335] width 149 height 10
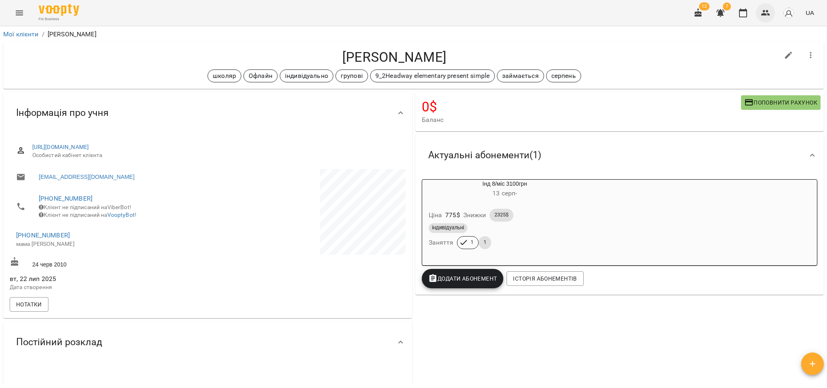
click at [763, 11] on icon "button" at bounding box center [765, 13] width 9 height 6
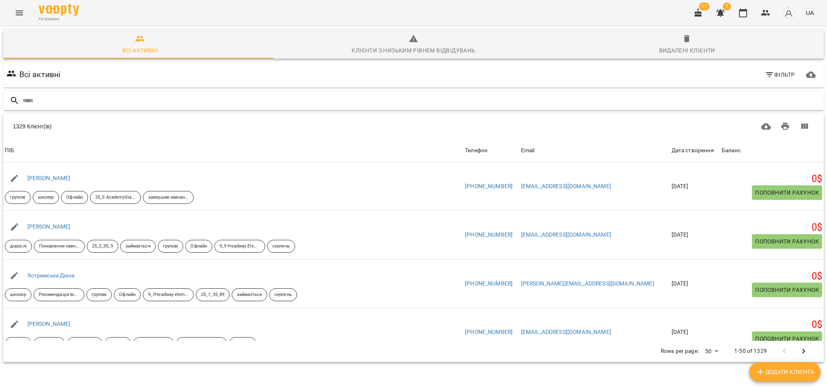
click at [74, 98] on input "text" at bounding box center [422, 100] width 798 height 13
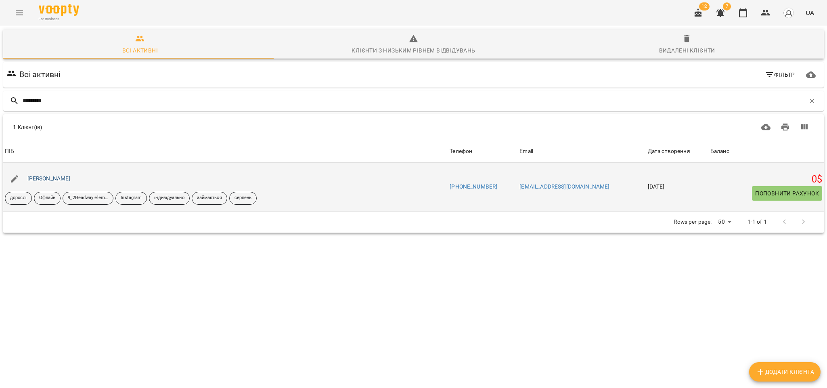
type input "*********"
click at [61, 177] on link "Меджидова Ольга" at bounding box center [48, 178] width 43 height 6
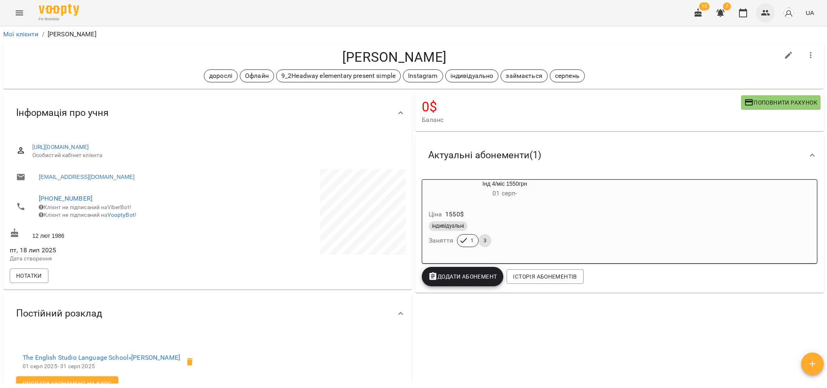
click at [757, 12] on button "button" at bounding box center [765, 12] width 19 height 19
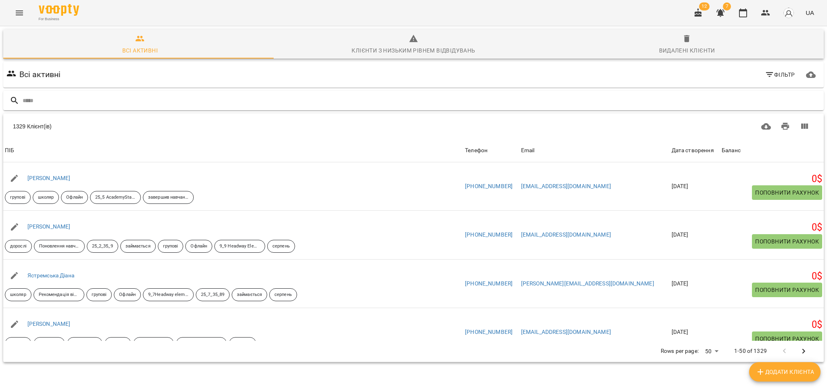
click at [77, 103] on input "text" at bounding box center [422, 100] width 798 height 13
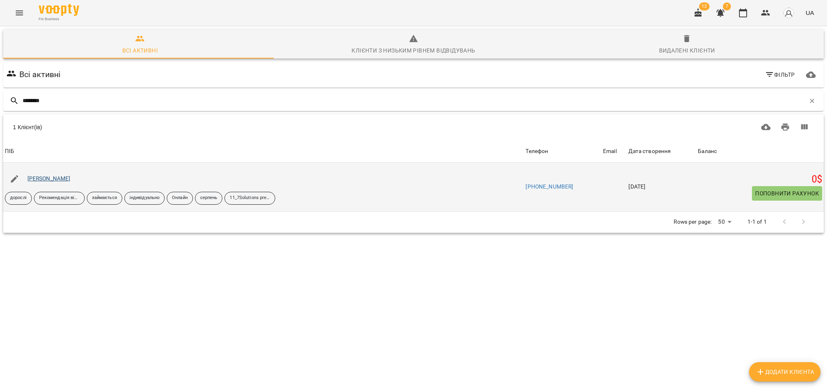
type input "********"
click at [37, 180] on link "Мойсіяха Павло" at bounding box center [48, 178] width 43 height 6
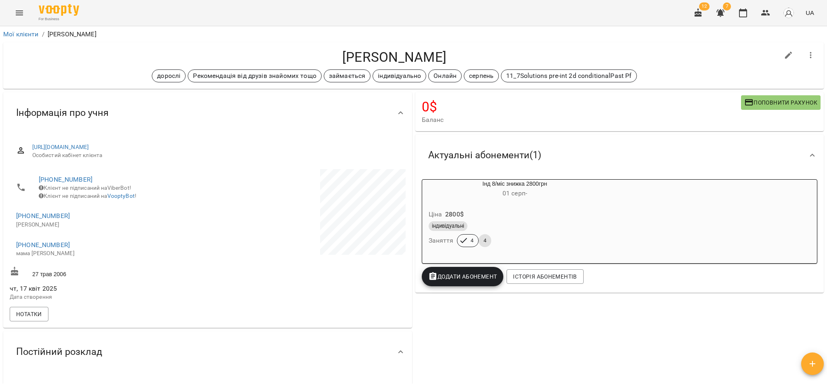
scroll to position [61, 0]
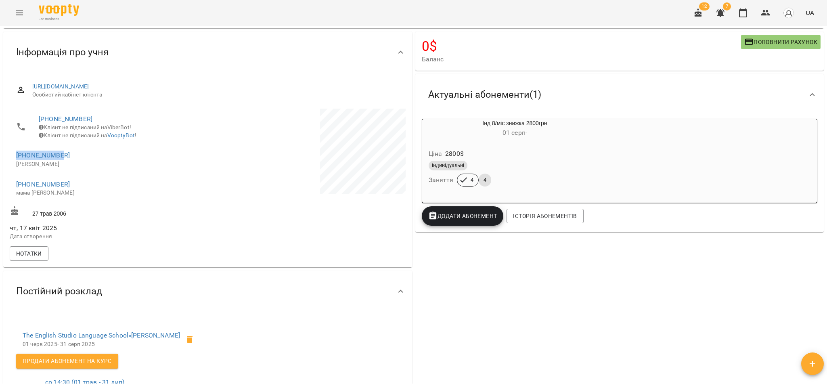
drag, startPoint x: 67, startPoint y: 161, endPoint x: 4, endPoint y: 165, distance: 63.5
click at [4, 165] on div "https://www.voopty.com/client/67e2bd1bcdfcd2fca8e8c93c/6800c31af9c4731514c6075c…" at bounding box center [207, 170] width 409 height 194
copy link "+31614222984"
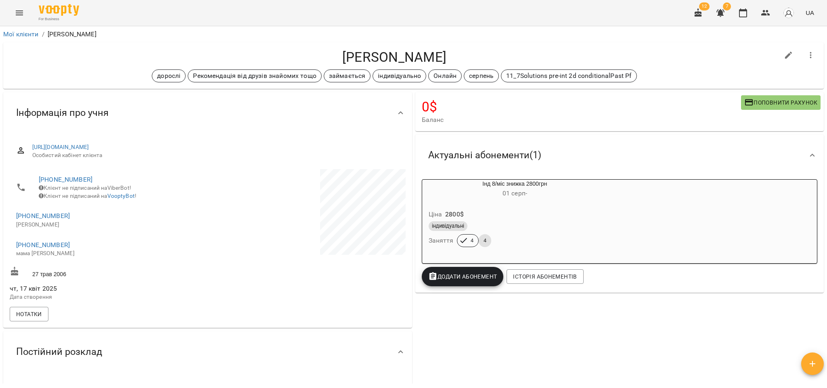
click at [77, 229] on p "Павло" at bounding box center [107, 225] width 183 height 8
drag, startPoint x: 102, startPoint y: 177, endPoint x: 23, endPoint y: 180, distance: 79.2
click at [23, 180] on li "+380673765722 Клієнт не підписаний на ViberBot! Клієнт не підписаний на VooptyB…" at bounding box center [108, 187] width 196 height 37
copy link "+380673765722"
click at [764, 13] on icon "button" at bounding box center [766, 13] width 10 height 10
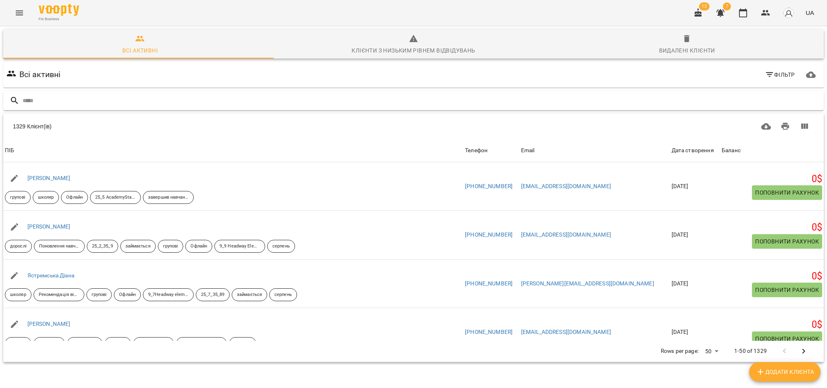
drag, startPoint x: 65, startPoint y: 105, endPoint x: 72, endPoint y: 92, distance: 14.5
click at [65, 104] on input "text" at bounding box center [422, 100] width 798 height 13
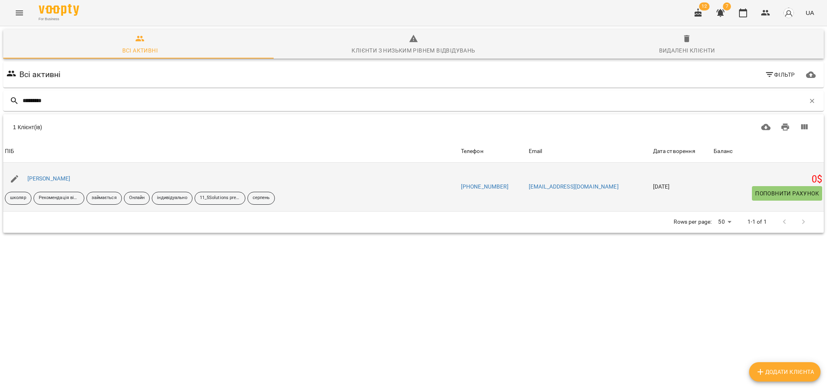
type input "*********"
click at [40, 182] on div "[PERSON_NAME]" at bounding box center [49, 178] width 46 height 11
click at [40, 179] on link "[PERSON_NAME]" at bounding box center [48, 178] width 43 height 6
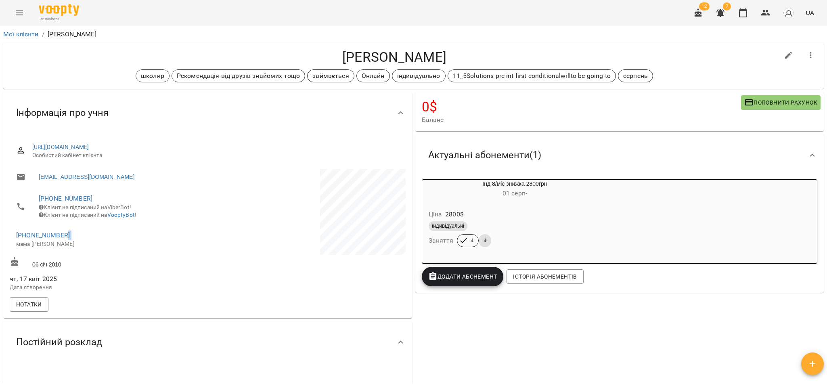
drag, startPoint x: 74, startPoint y: 244, endPoint x: 11, endPoint y: 247, distance: 62.6
click at [11, 247] on li "+380981293877 мама Наталія" at bounding box center [108, 239] width 196 height 29
click at [764, 15] on icon "button" at bounding box center [765, 13] width 9 height 6
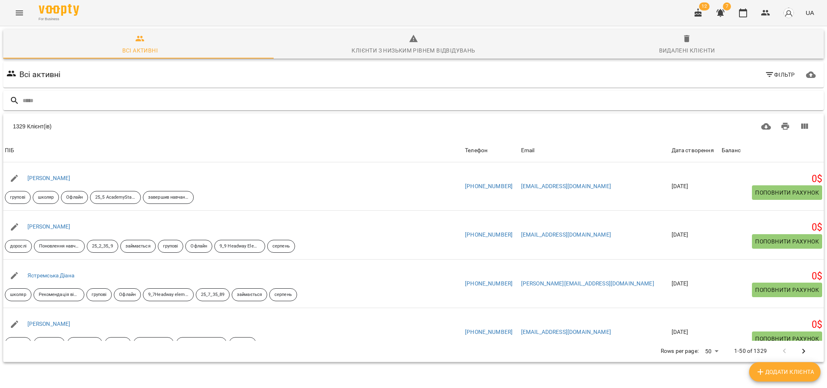
click at [136, 95] on input "text" at bounding box center [422, 100] width 798 height 13
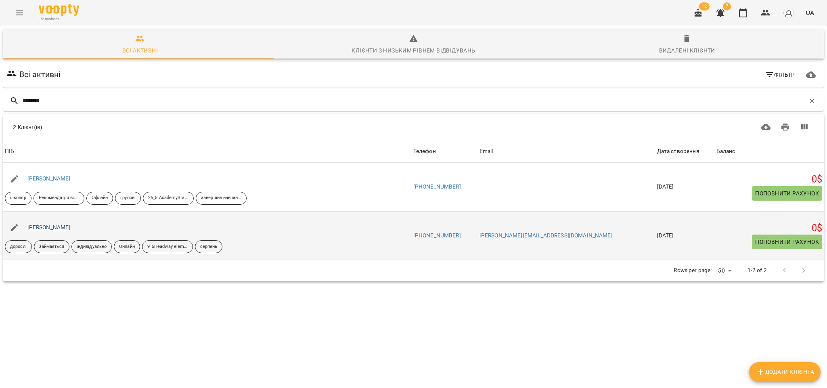
type input "********"
click at [59, 230] on link "Зінченко Євгеній" at bounding box center [48, 227] width 43 height 6
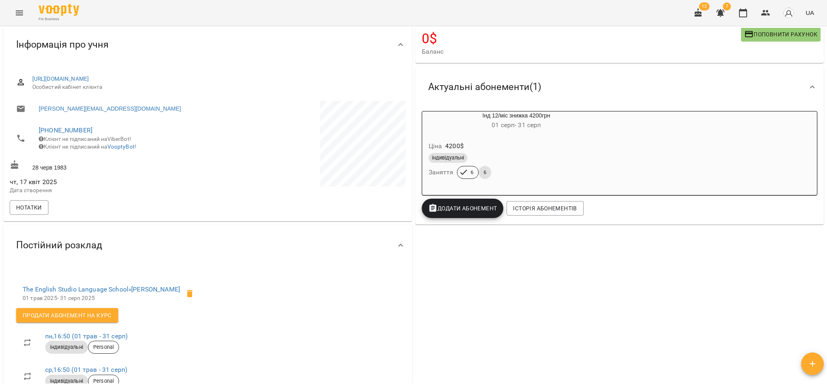
scroll to position [61, 0]
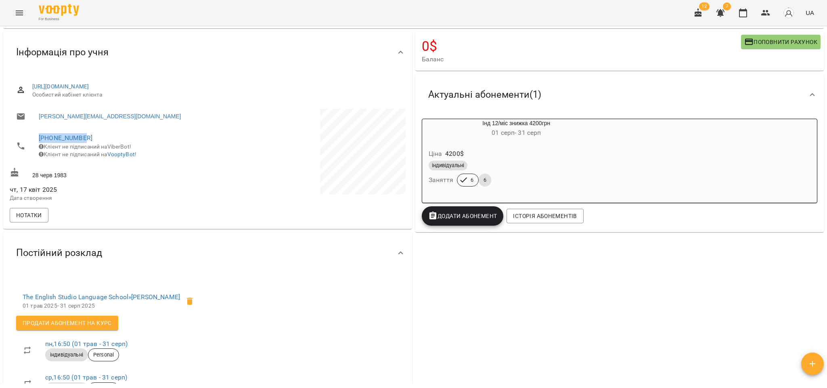
drag, startPoint x: 95, startPoint y: 138, endPoint x: 16, endPoint y: 137, distance: 78.7
click at [16, 137] on li "+48882766833 Клієнт не підписаний на ViberBot! Клієнт не підписаний на VooptyBo…" at bounding box center [108, 146] width 196 height 37
copy link "+48882766833"
click at [763, 15] on icon "button" at bounding box center [765, 13] width 9 height 6
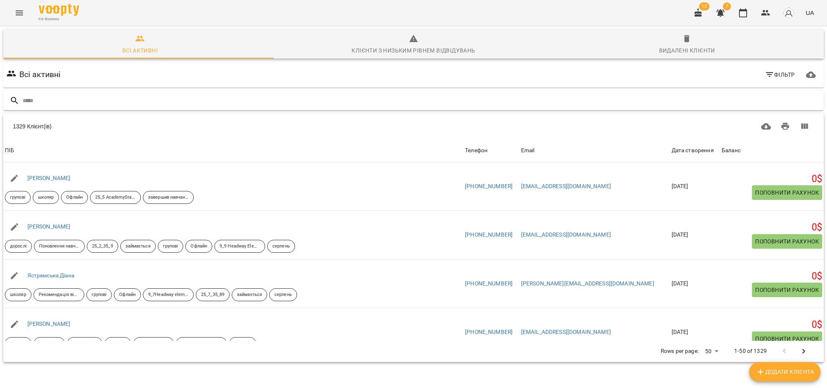
click at [82, 94] on input "text" at bounding box center [422, 100] width 798 height 13
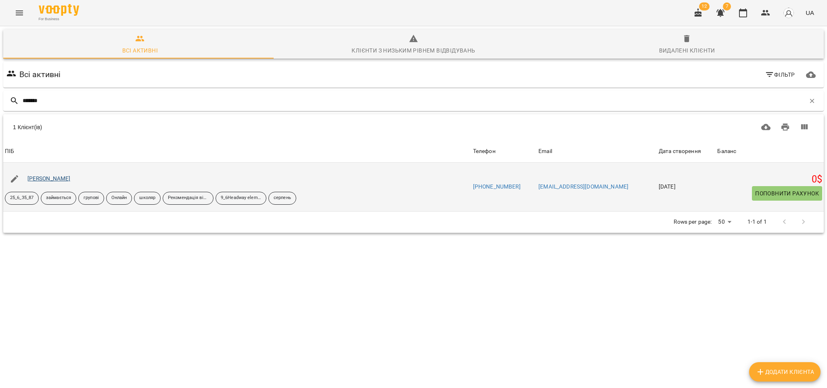
type input "*******"
click at [40, 182] on link "Адамчук Лілія" at bounding box center [48, 178] width 43 height 6
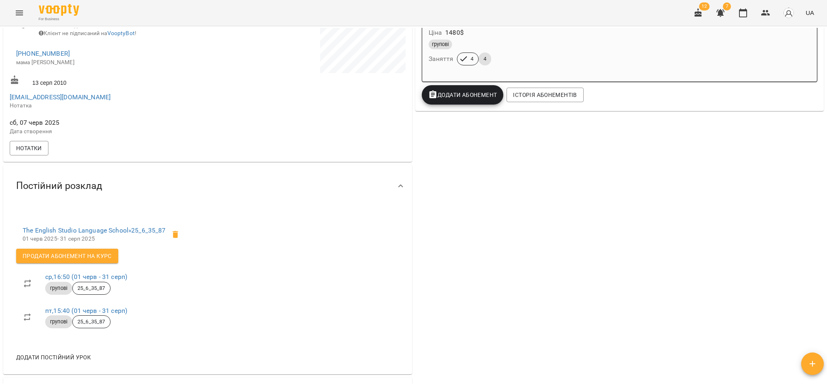
scroll to position [61, 0]
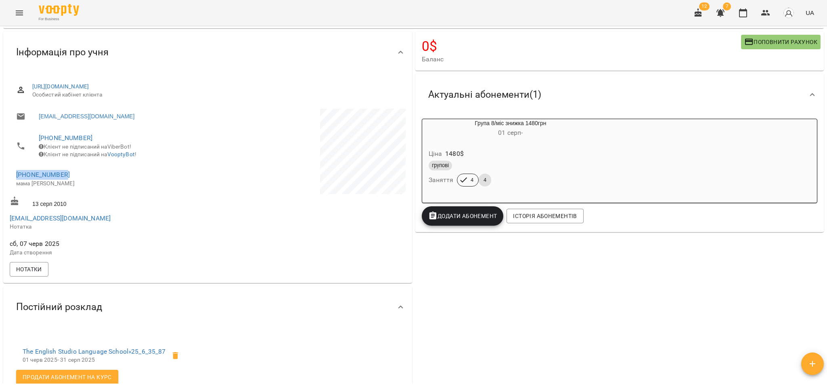
drag, startPoint x: 80, startPoint y: 181, endPoint x: 14, endPoint y: 181, distance: 66.2
click at [14, 181] on li "+380985662098 мама Ольга" at bounding box center [108, 178] width 196 height 29
copy link "+380985662098"
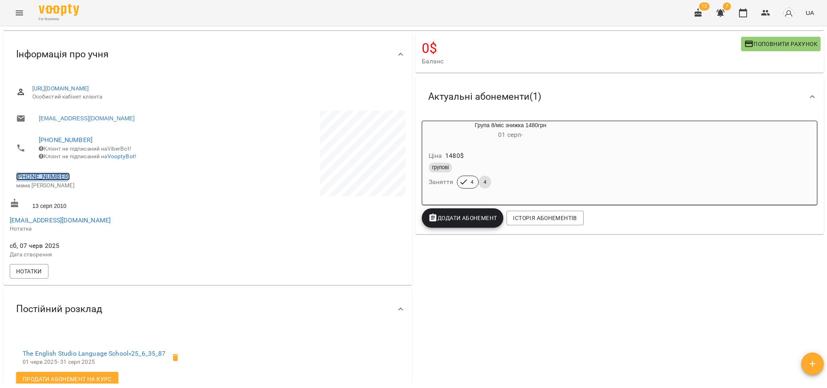
scroll to position [0, 0]
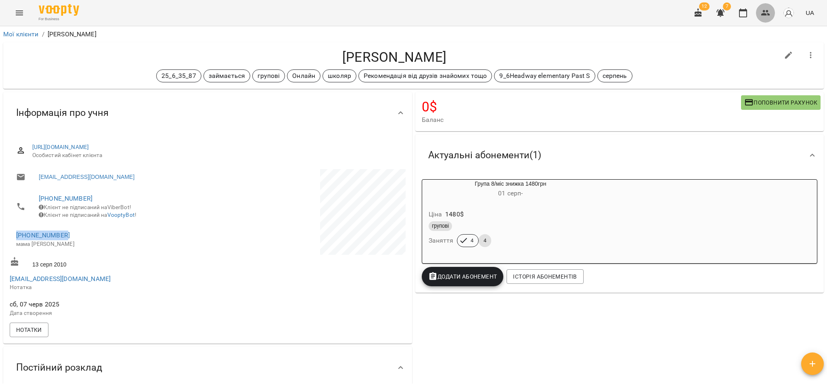
click at [763, 7] on button "button" at bounding box center [765, 12] width 19 height 19
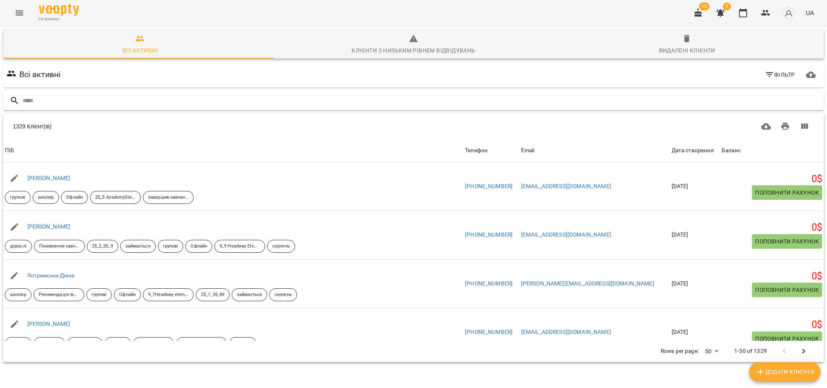
click at [108, 97] on input "text" at bounding box center [422, 100] width 798 height 13
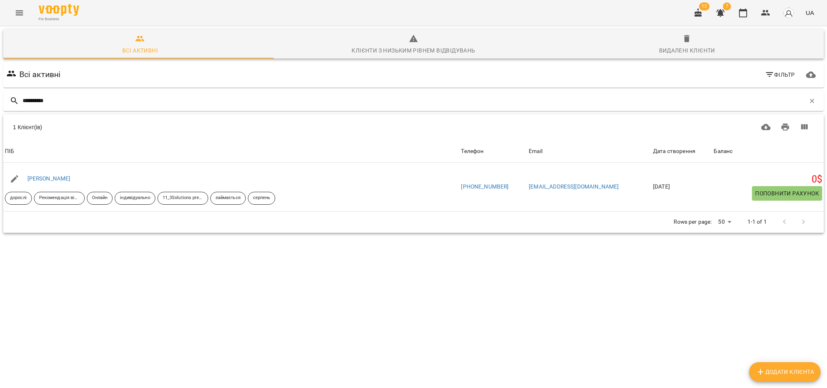
type input "**********"
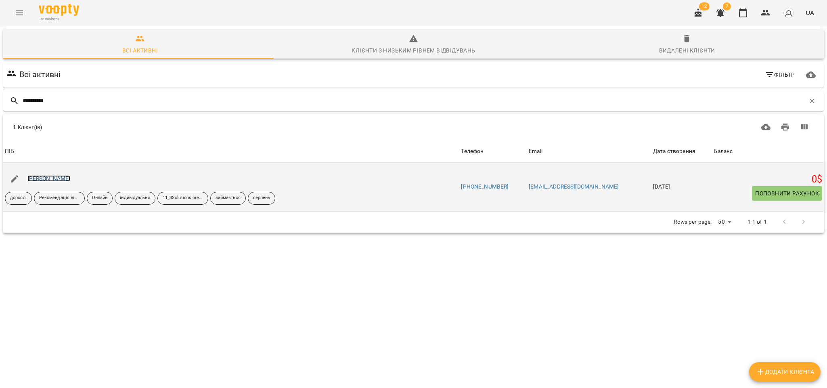
click at [71, 178] on link "Олішевська Катерина" at bounding box center [48, 178] width 43 height 6
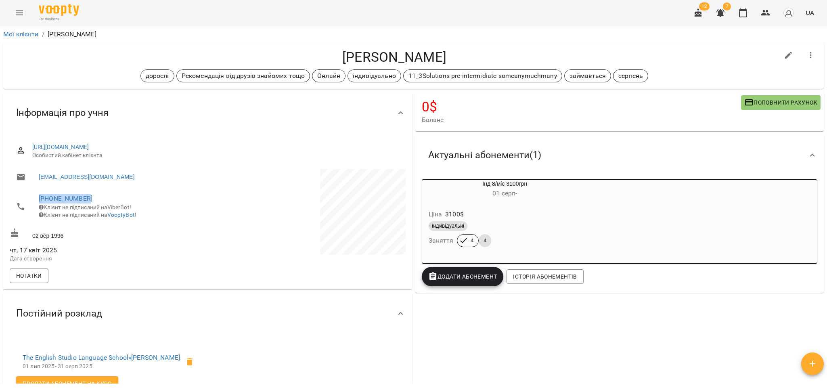
drag, startPoint x: 98, startPoint y: 198, endPoint x: 27, endPoint y: 195, distance: 71.1
click at [27, 195] on li "+380960022100 Клієнт не підписаний на ViberBot! Клієнт не підписаний на VooptyB…" at bounding box center [108, 206] width 196 height 37
click at [763, 14] on icon "button" at bounding box center [765, 13] width 9 height 6
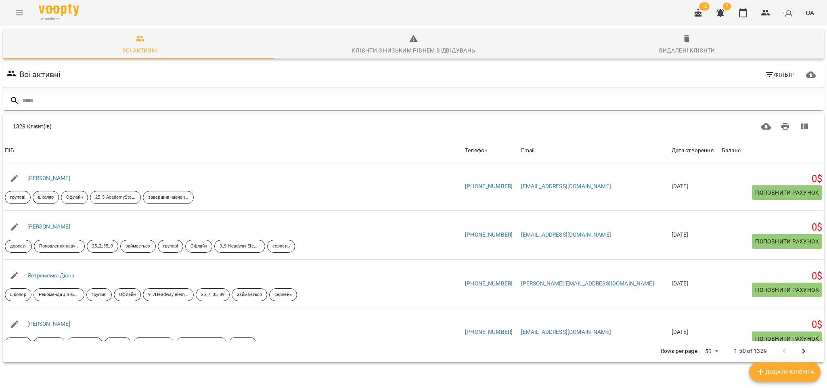
click at [71, 104] on input "text" at bounding box center [422, 100] width 798 height 13
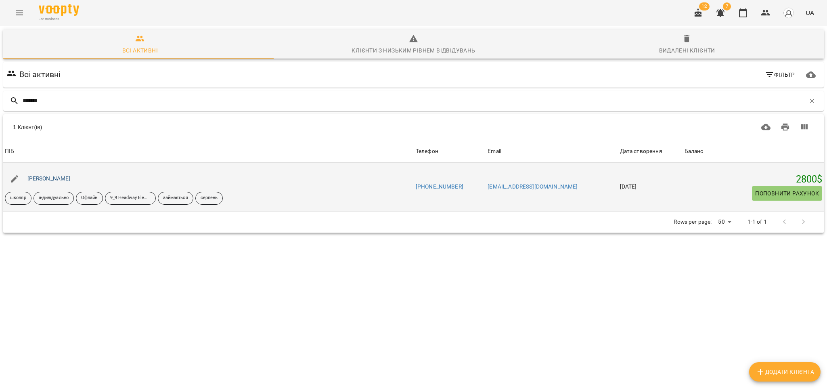
type input "*******"
click at [44, 177] on link "Лаврушко Ярослав" at bounding box center [48, 178] width 43 height 6
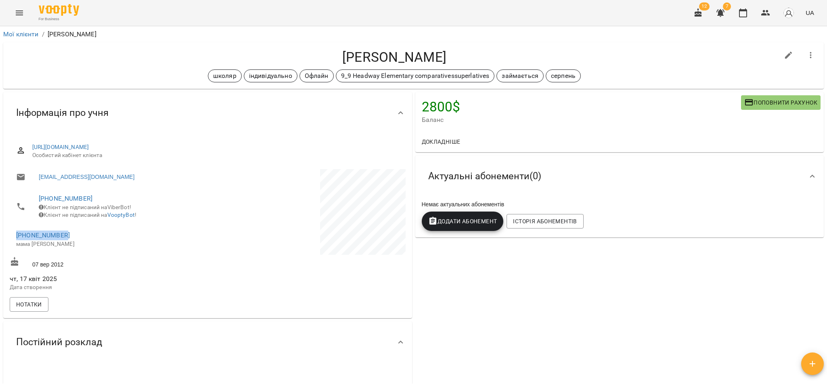
drag, startPoint x: 70, startPoint y: 243, endPoint x: 4, endPoint y: 235, distance: 67.1
click at [4, 235] on div "https://www.voopty.com/client/67e2bd1bcdfcd2fca8e8c93c/6800c319f9c4731514c60599…" at bounding box center [207, 226] width 409 height 184
copy link "+380507472404"
click at [468, 225] on span "Додати Абонемент" at bounding box center [462, 221] width 69 height 10
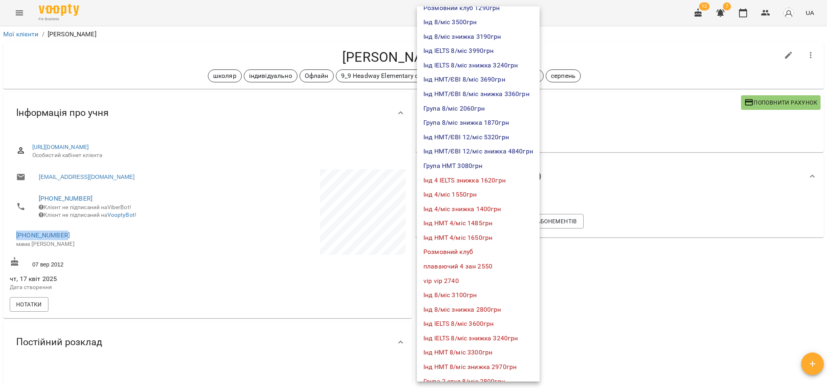
scroll to position [61, 0]
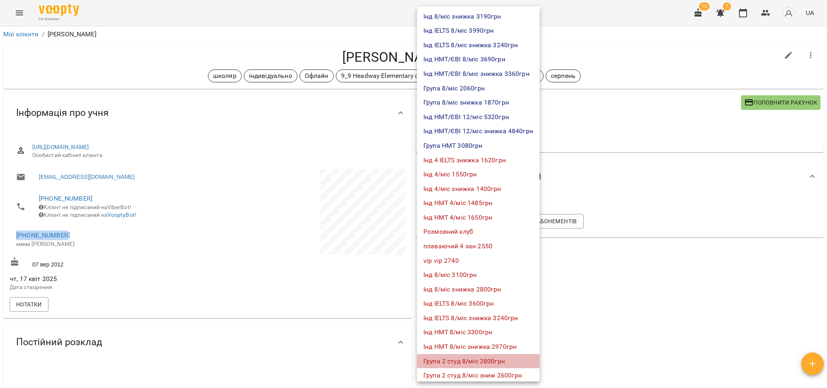
click at [474, 362] on li "Група 2 студ 8/міс 2800грн" at bounding box center [478, 361] width 123 height 15
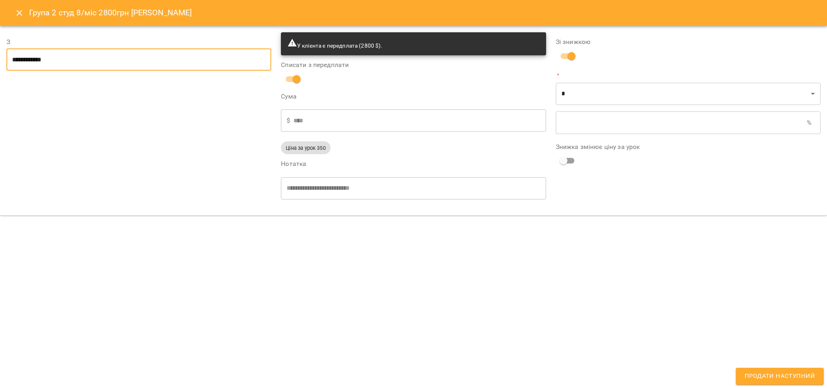
click at [36, 62] on input "**********" at bounding box center [138, 59] width 265 height 23
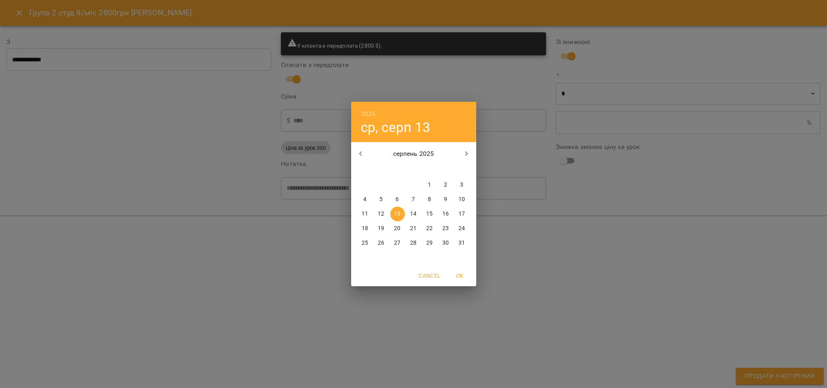
click at [431, 201] on span "8" at bounding box center [429, 199] width 15 height 8
type input "**********"
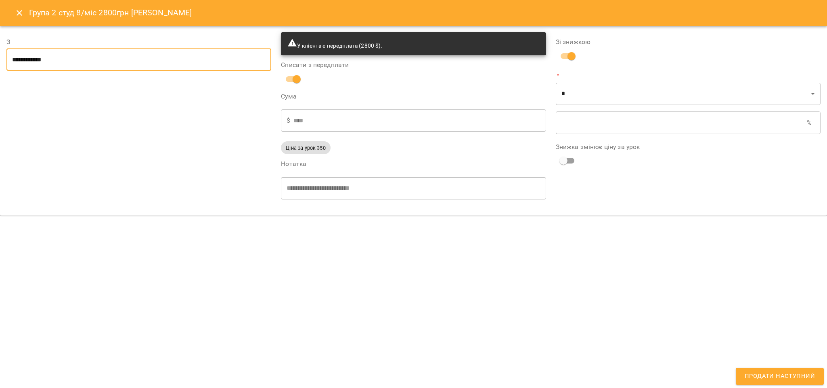
click at [17, 14] on icon "Close" at bounding box center [20, 13] width 10 height 10
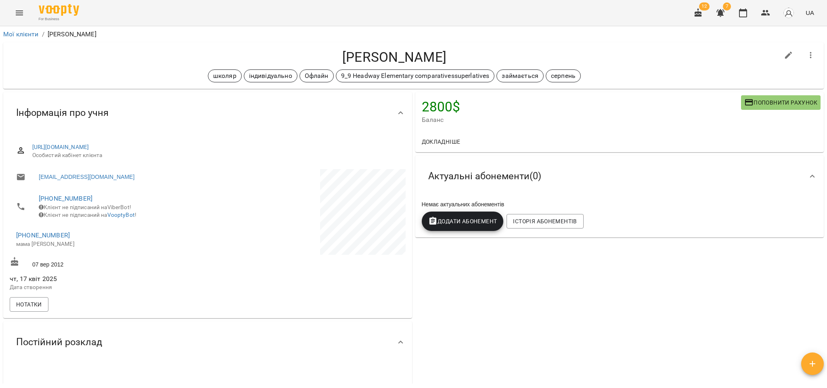
click at [476, 223] on span "Додати Абонемент" at bounding box center [462, 221] width 69 height 10
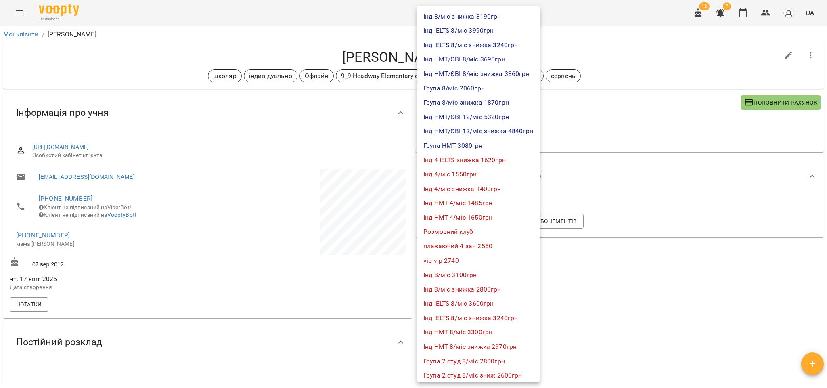
click at [482, 292] on li "Інд 8/міс знижка 2800грн" at bounding box center [478, 289] width 123 height 15
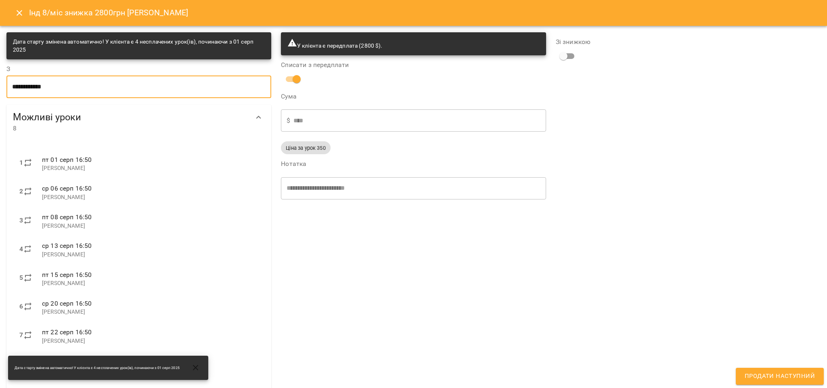
click at [69, 90] on input "**********" at bounding box center [138, 86] width 265 height 23
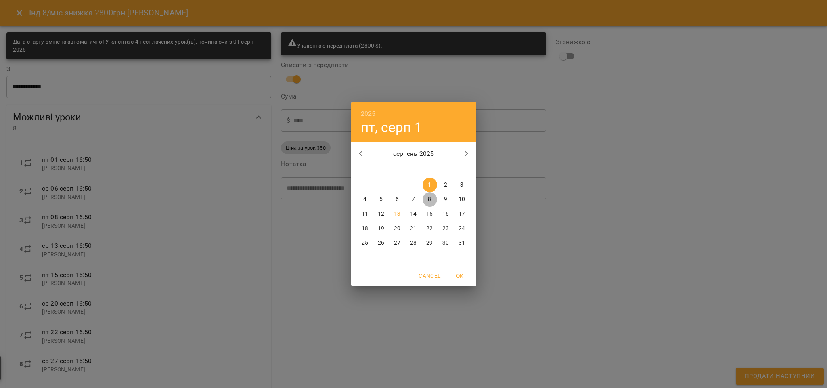
click at [428, 201] on p "8" at bounding box center [429, 199] width 3 height 8
type input "**********"
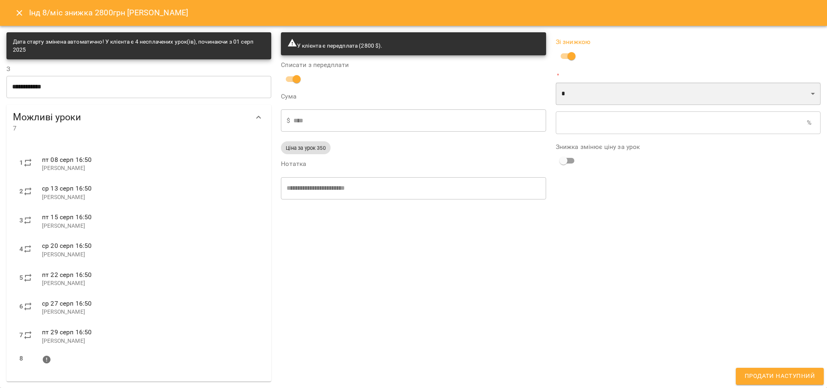
drag, startPoint x: 807, startPoint y: 98, endPoint x: 770, endPoint y: 103, distance: 36.6
click at [807, 98] on select "* *" at bounding box center [688, 93] width 265 height 23
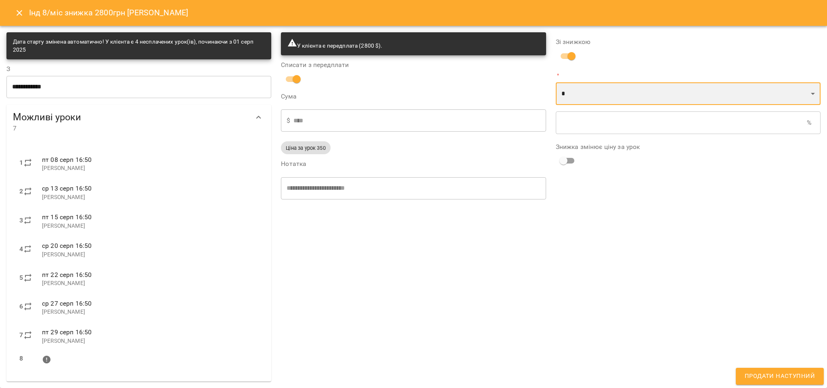
select select "*****"
click at [556, 82] on select "* *" at bounding box center [688, 93] width 265 height 23
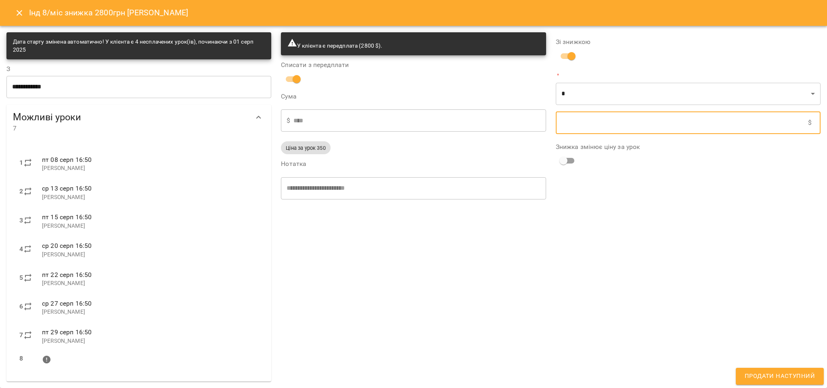
click at [574, 126] on input "text" at bounding box center [682, 122] width 252 height 23
type input "****"
type input "*"
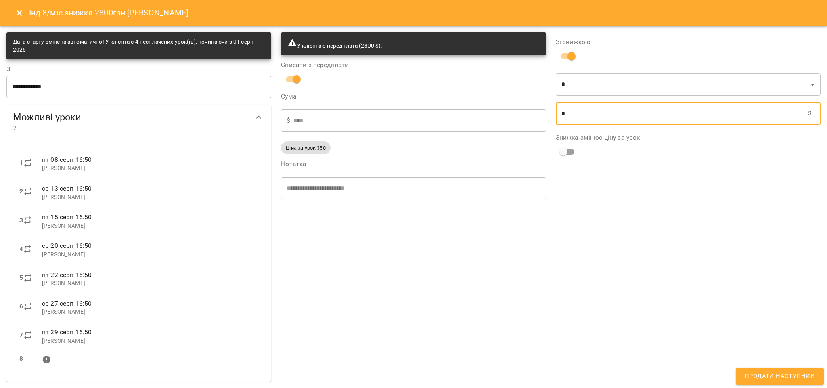
type input "****"
type input "**"
type input "****"
type input "***"
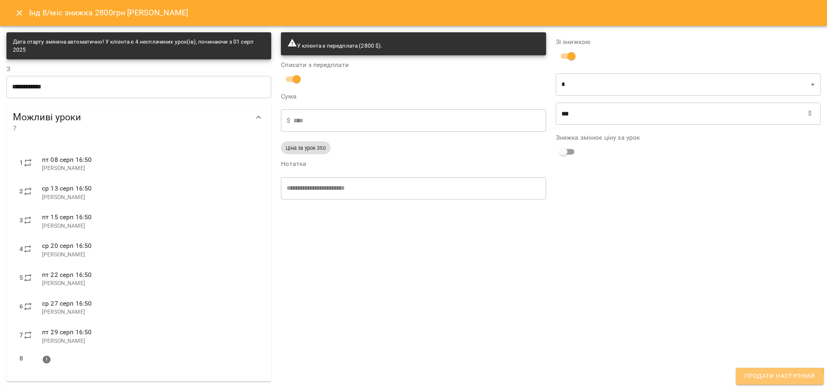
click at [775, 380] on span "Продати наступний" at bounding box center [779, 376] width 70 height 10
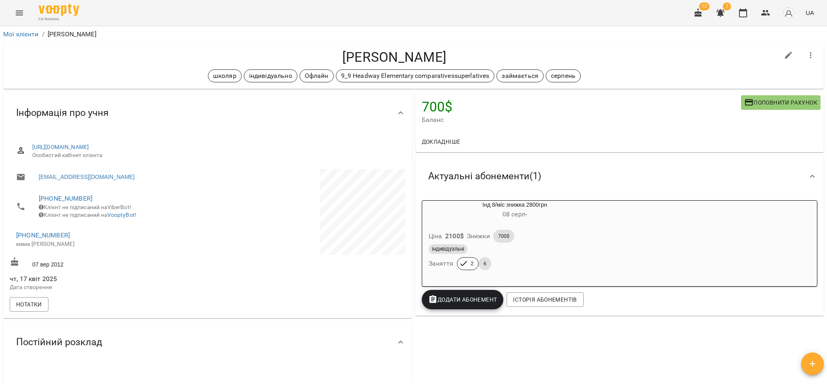
click at [500, 264] on div "індивідуальні Заняття 2 6" at bounding box center [515, 256] width 176 height 29
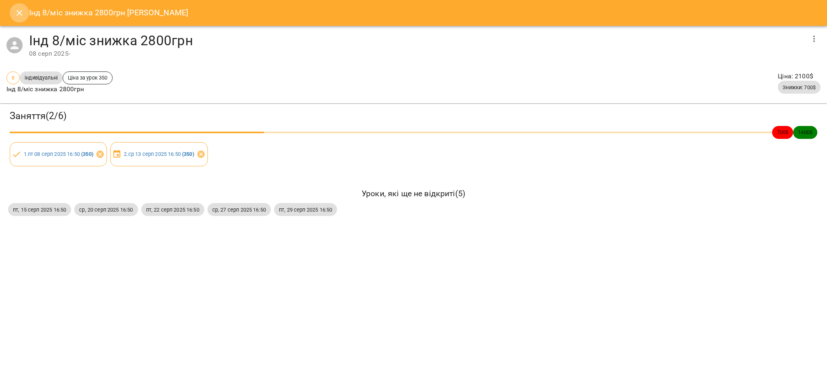
click at [16, 10] on icon "Close" at bounding box center [20, 13] width 10 height 10
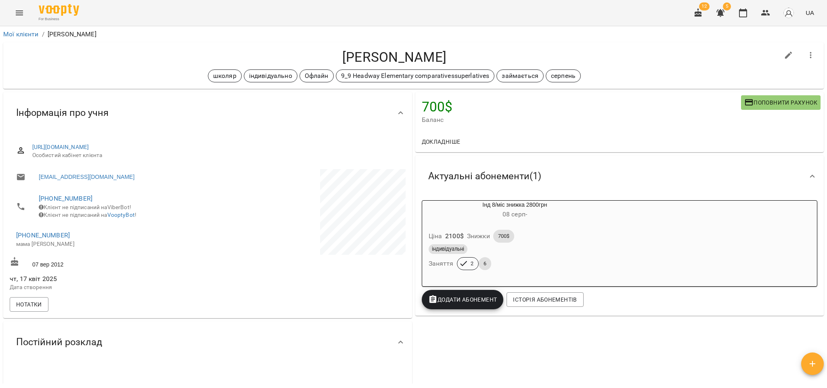
click at [529, 250] on div "індивідуальні" at bounding box center [514, 249] width 173 height 10
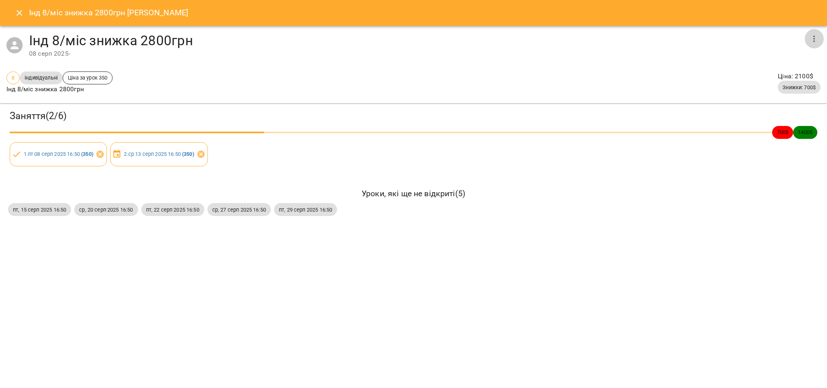
click at [817, 34] on icon "button" at bounding box center [814, 39] width 10 height 10
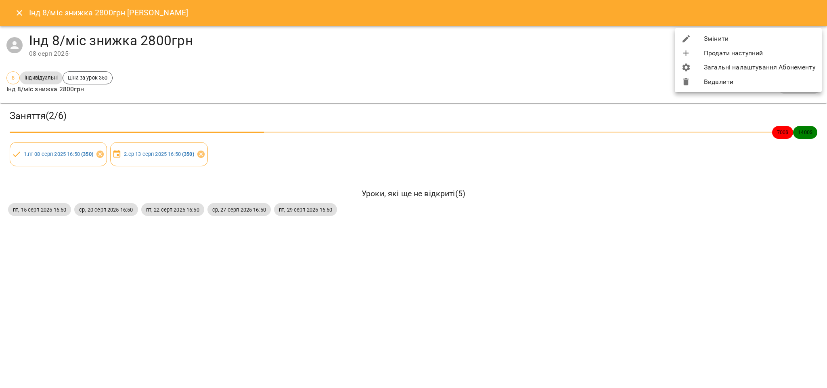
click at [725, 80] on li "Видалити" at bounding box center [748, 82] width 147 height 15
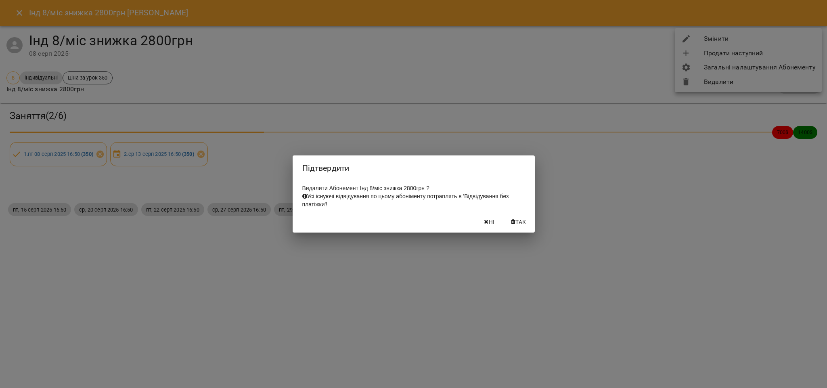
click at [517, 223] on span "Так" at bounding box center [520, 222] width 10 height 10
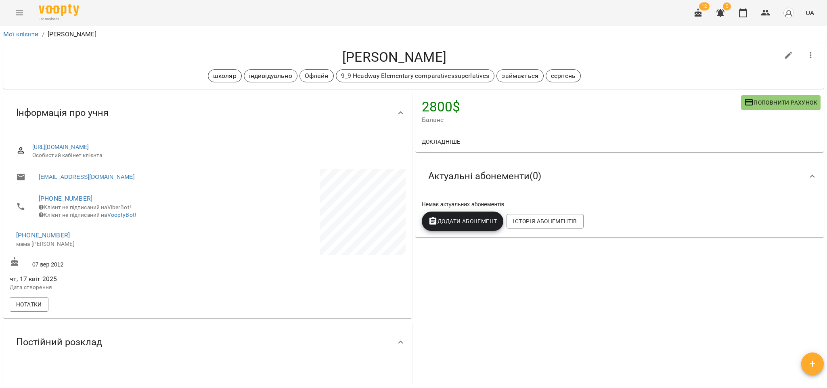
click at [464, 226] on span "Додати Абонемент" at bounding box center [462, 221] width 69 height 10
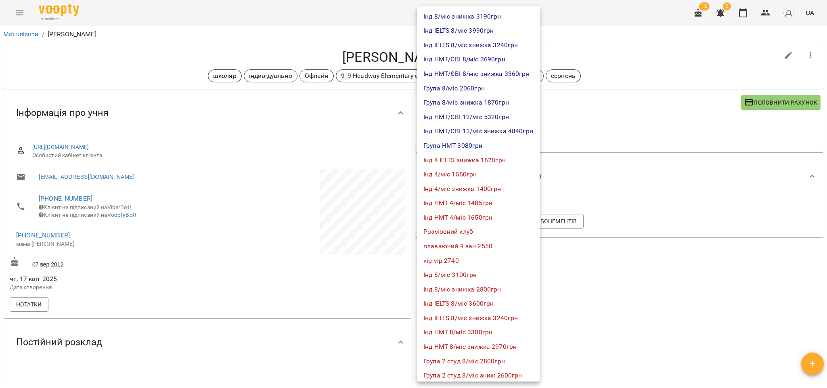
scroll to position [121, 0]
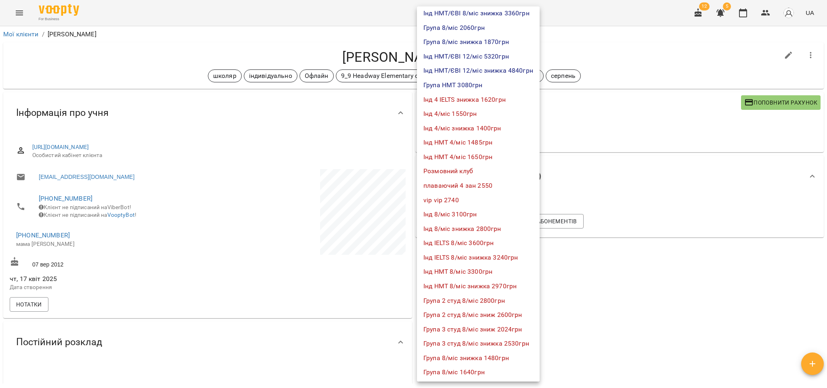
click at [486, 303] on li "Група 2 студ 8/міс 2800грн" at bounding box center [478, 300] width 123 height 15
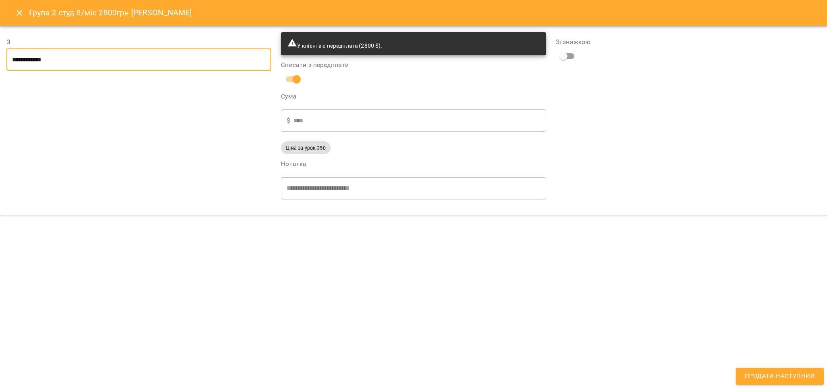
click at [65, 64] on input "**********" at bounding box center [138, 59] width 265 height 23
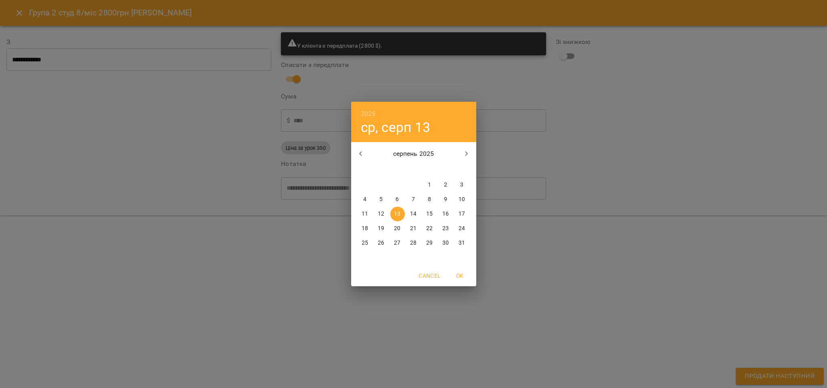
click at [395, 198] on span "6" at bounding box center [397, 199] width 15 height 8
type input "**********"
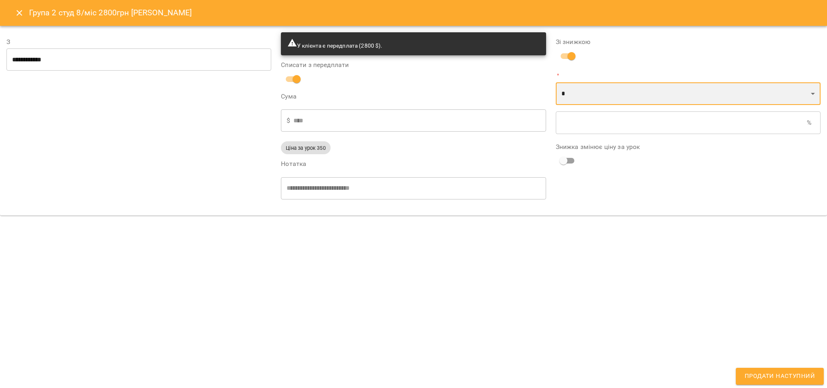
click select "* *"
select select "*****"
click select "* *"
click input "text"
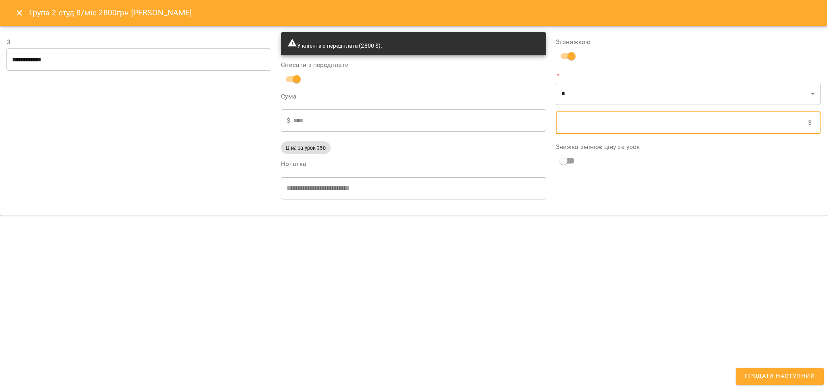
type input "****"
type input "*"
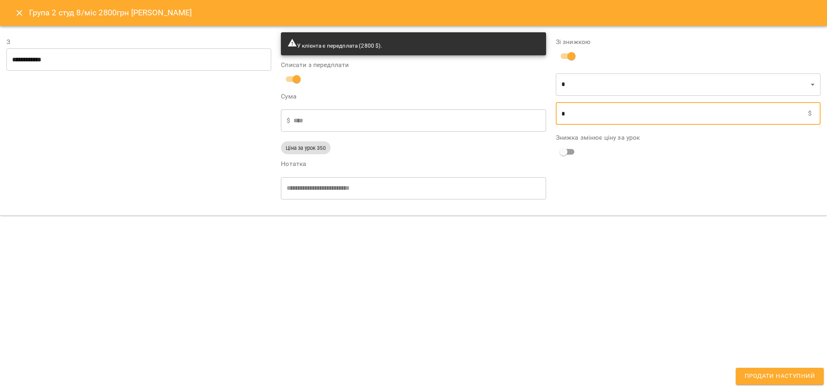
type input "****"
type input "**"
type input "****"
type input "***"
click span "Продати наступний"
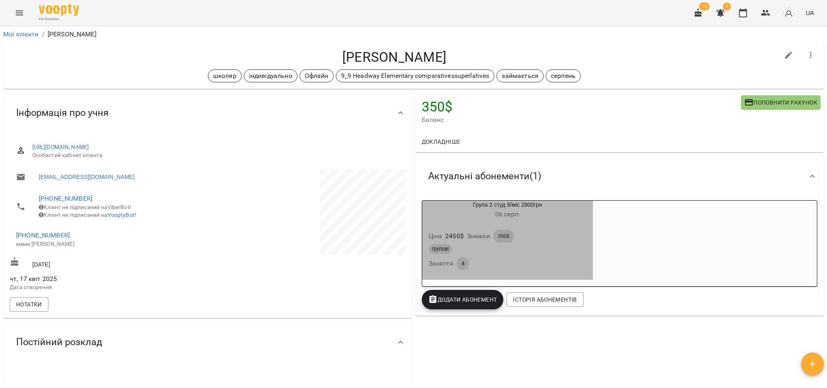
click div "групові"
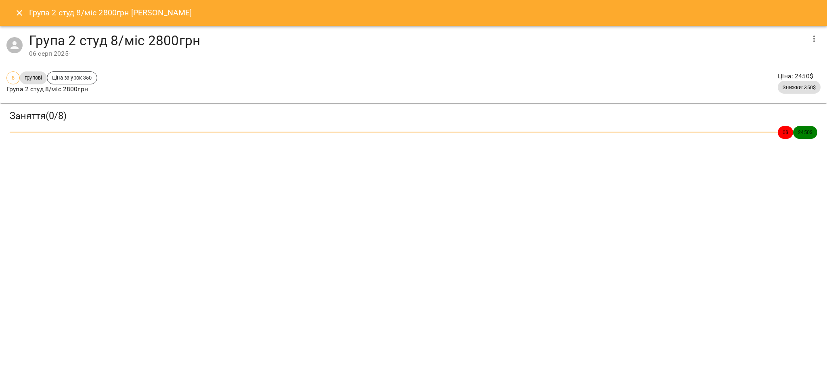
click button "button"
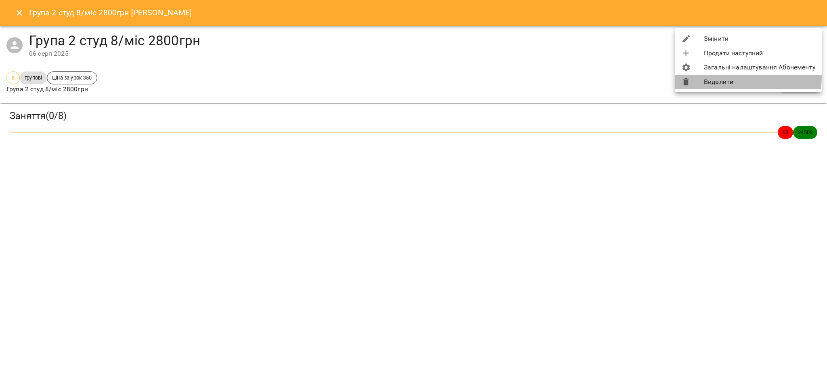
click li "Видалити"
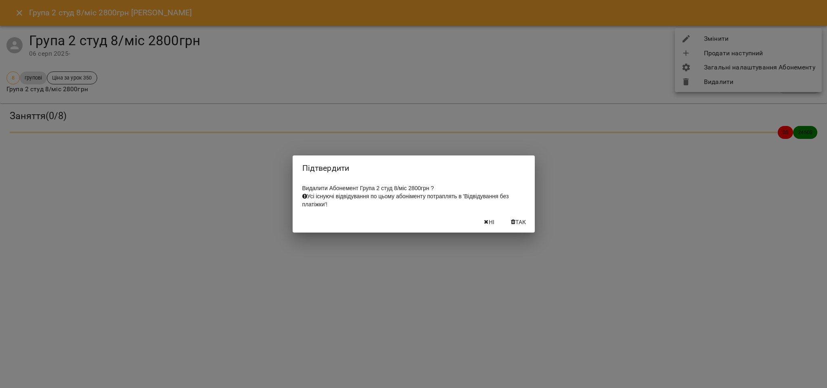
click button "Так"
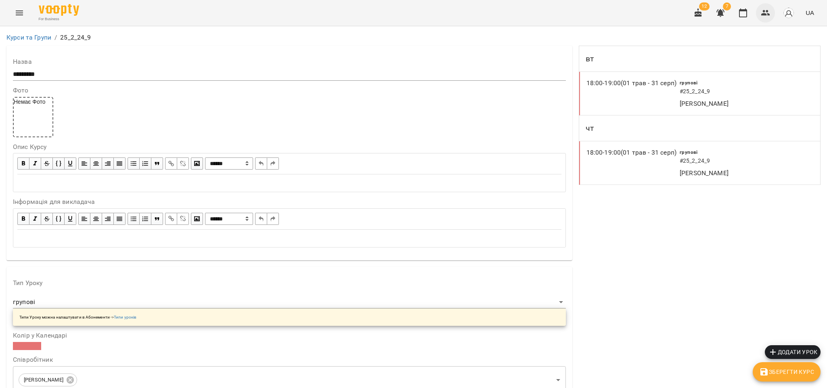
scroll to position [698, 0]
click at [763, 17] on icon "button" at bounding box center [766, 13] width 10 height 10
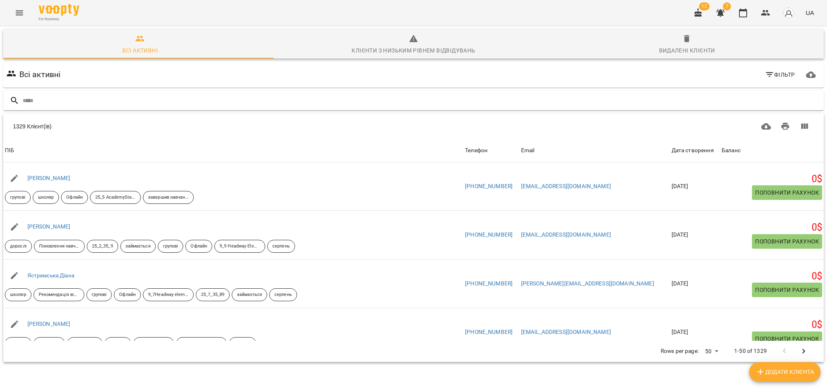
click at [74, 105] on input "text" at bounding box center [422, 100] width 798 height 13
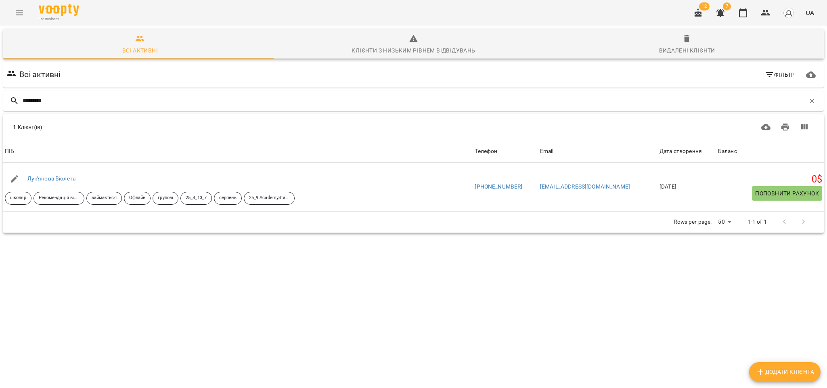
type input "*********"
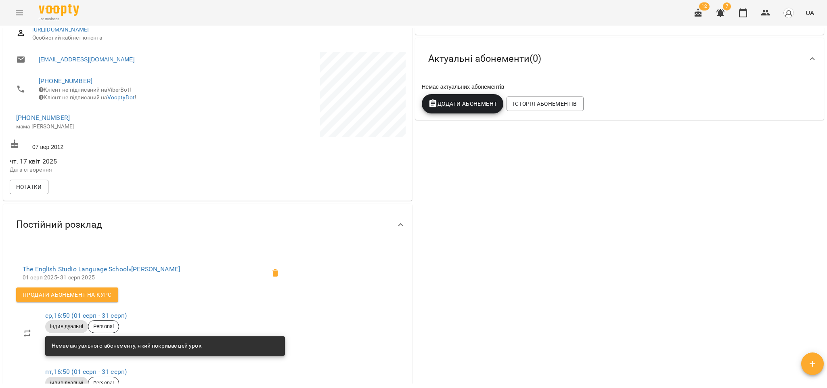
scroll to position [121, 0]
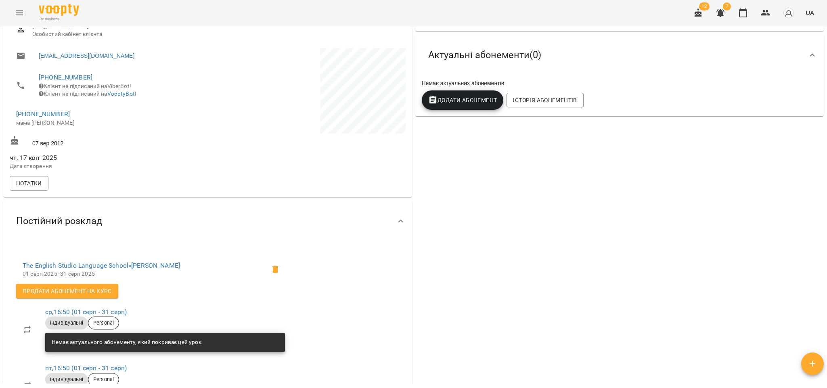
click at [452, 107] on button "Додати Абонемент" at bounding box center [463, 99] width 82 height 19
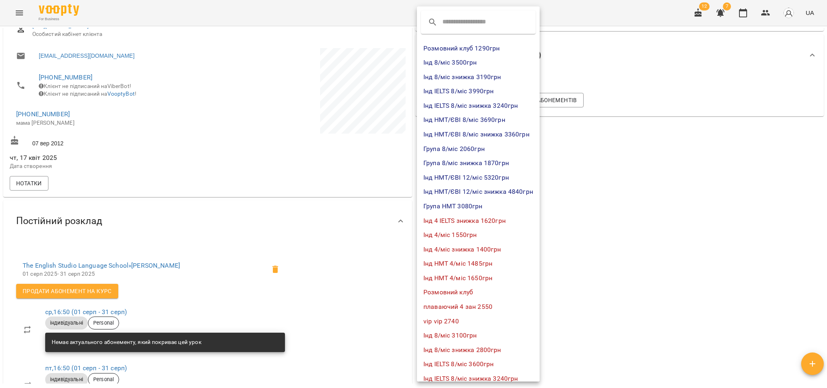
click at [487, 352] on li "Інд 8/міс знижка 2800грн" at bounding box center [478, 350] width 123 height 15
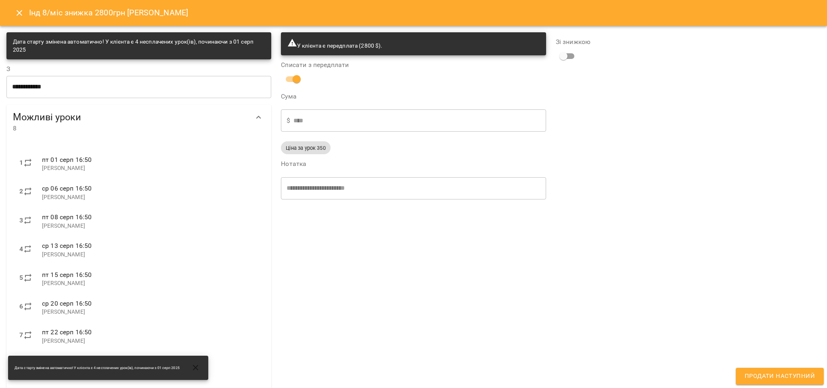
click at [96, 93] on input "**********" at bounding box center [138, 86] width 265 height 23
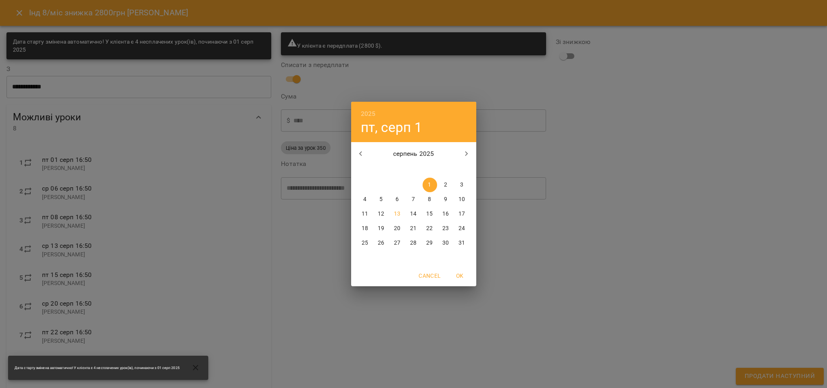
click at [396, 201] on p "6" at bounding box center [396, 199] width 3 height 8
type input "**********"
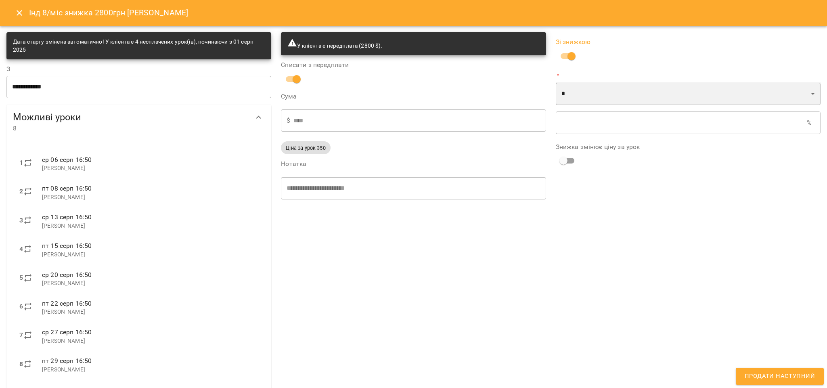
click at [773, 98] on select "* *" at bounding box center [688, 93] width 265 height 23
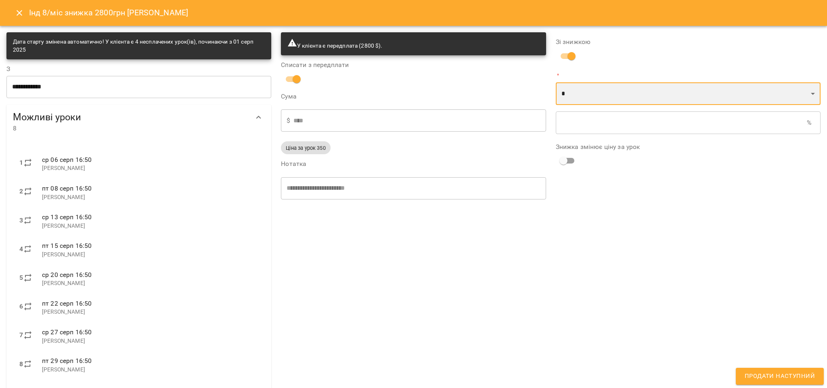
select select "*****"
click at [556, 82] on select "* *" at bounding box center [688, 93] width 265 height 23
click at [611, 128] on input "text" at bounding box center [682, 122] width 252 height 23
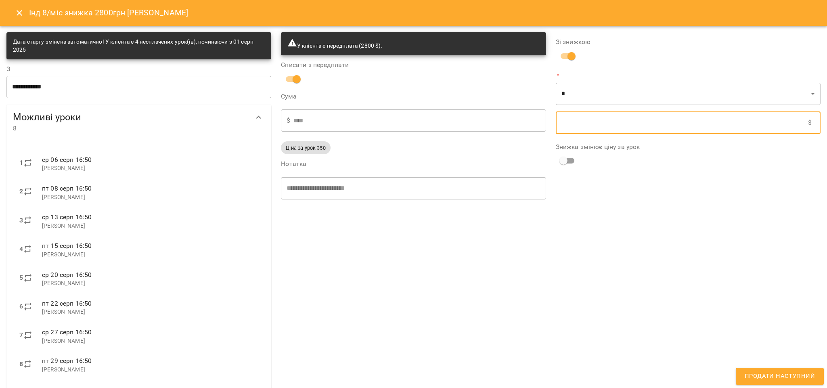
type input "****"
type input "*"
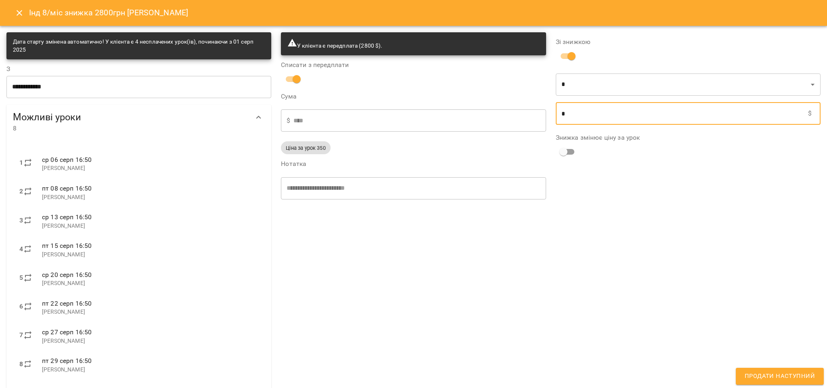
type input "****"
type input "**"
type input "****"
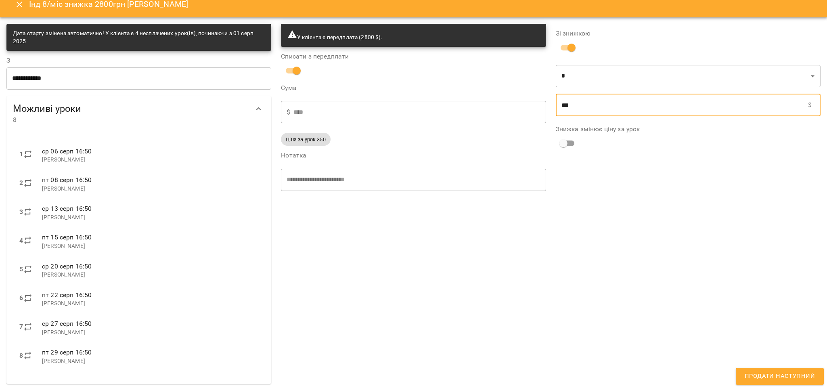
scroll to position [10, 0]
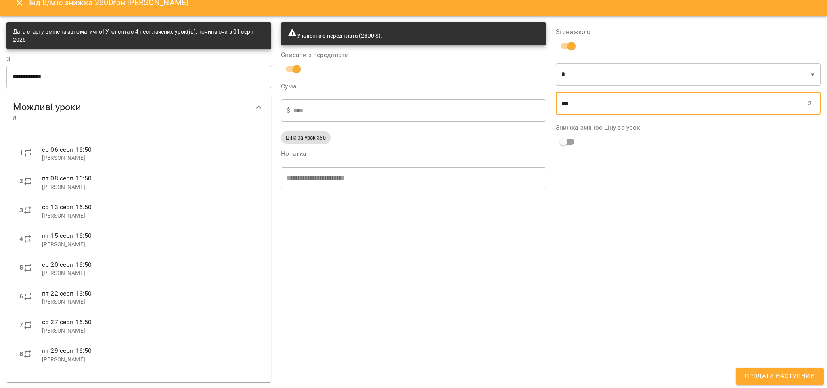
type input "***"
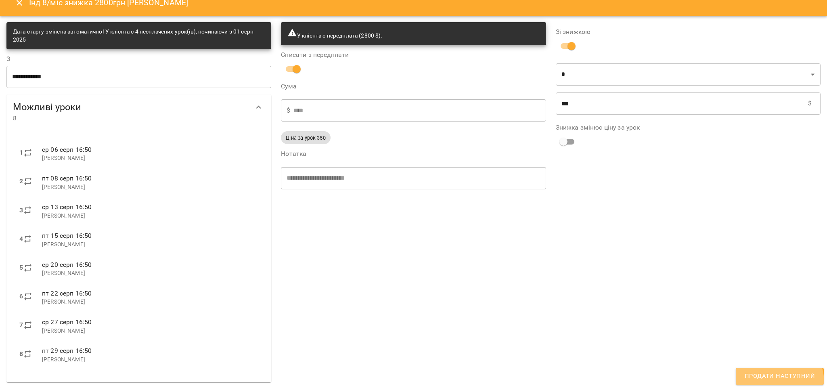
click at [774, 383] on button "Продати наступний" at bounding box center [780, 376] width 88 height 17
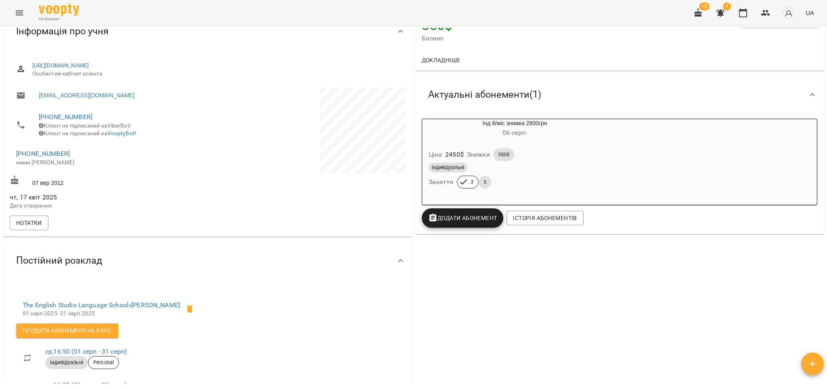
scroll to position [61, 0]
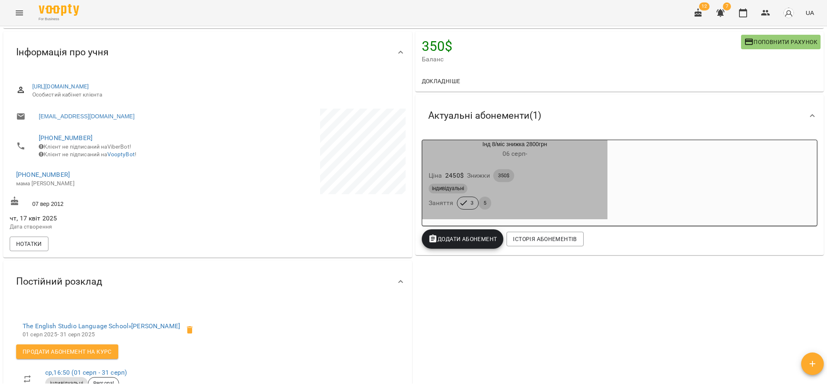
click at [520, 205] on div "індивідуальні Заняття 3 5" at bounding box center [515, 196] width 176 height 29
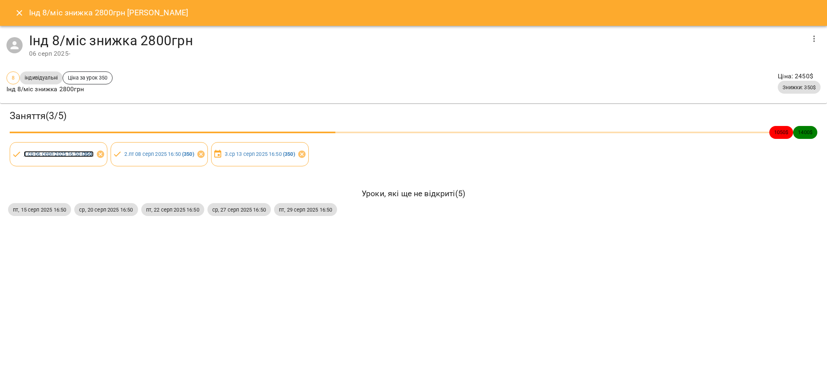
click at [38, 153] on link "1 . [DATE] 16:50 ( 350 )" at bounding box center [59, 154] width 70 height 6
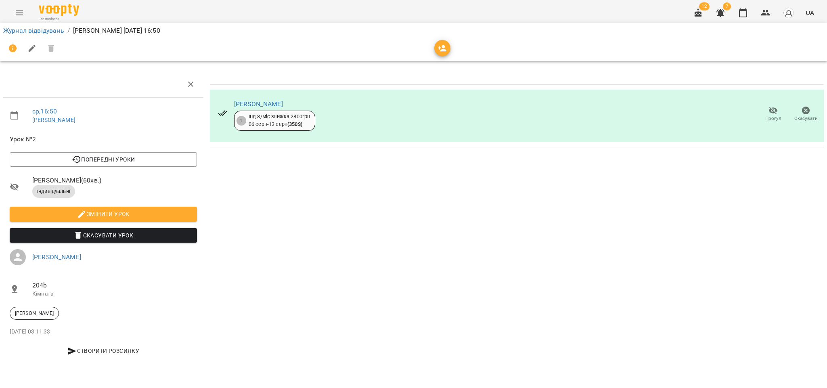
click at [809, 106] on icon "button" at bounding box center [806, 111] width 10 height 10
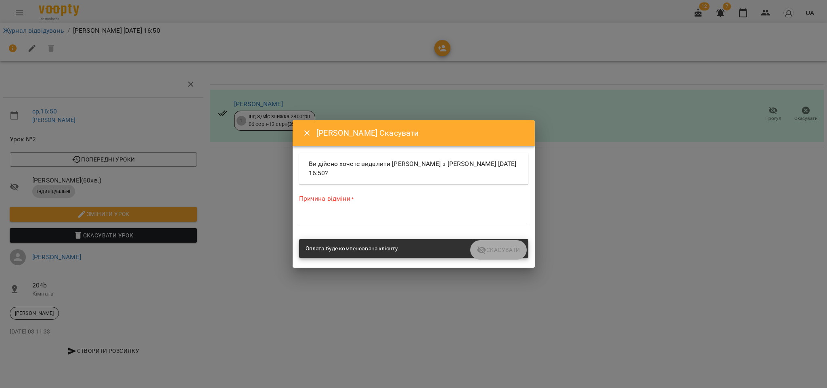
click at [328, 224] on div "*" at bounding box center [413, 219] width 229 height 13
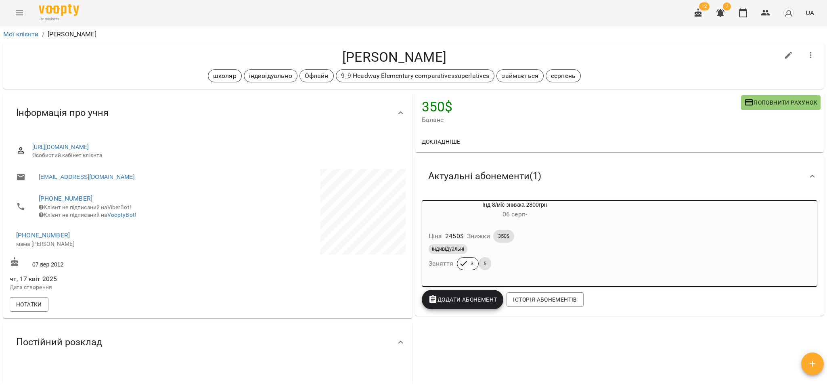
click at [510, 258] on div "індивідуальні Заняття 3 5" at bounding box center [515, 256] width 176 height 29
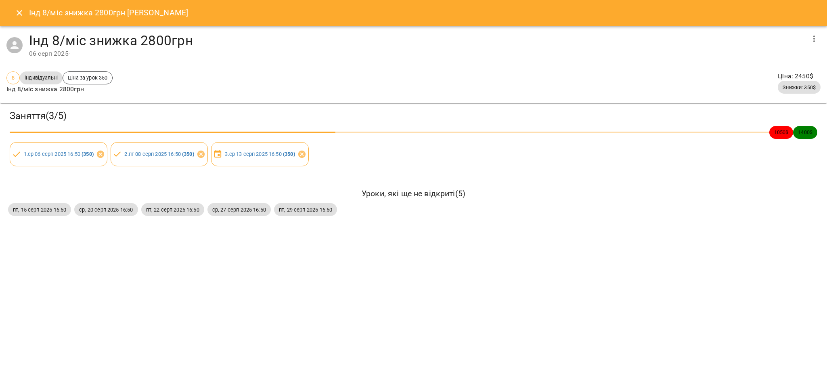
click at [814, 38] on icon "button" at bounding box center [814, 39] width 2 height 6
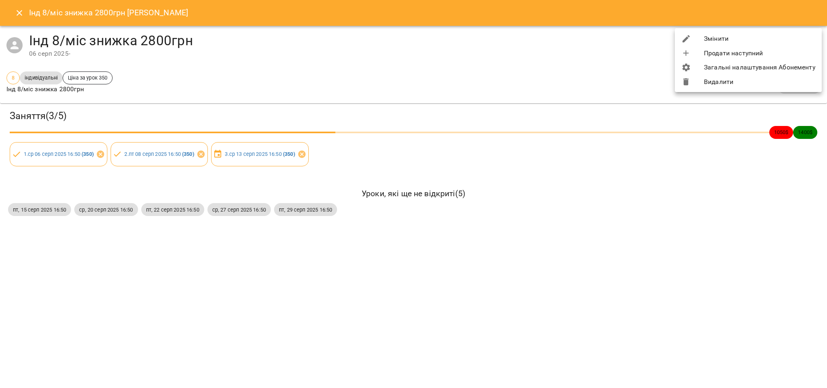
click at [726, 40] on li "Змінити" at bounding box center [748, 38] width 147 height 15
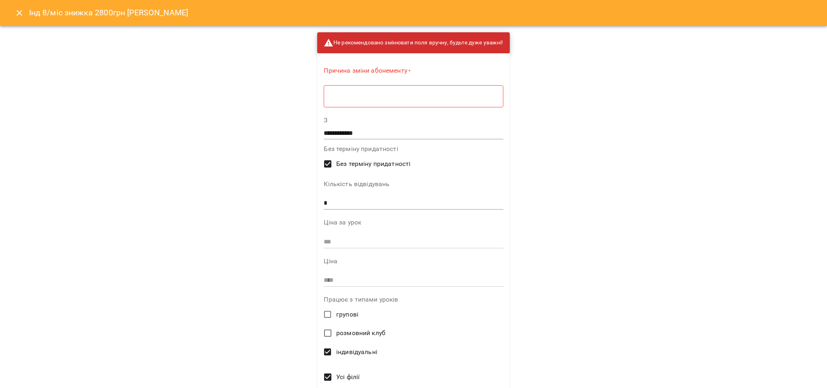
click at [379, 101] on div "* ​" at bounding box center [413, 96] width 179 height 23
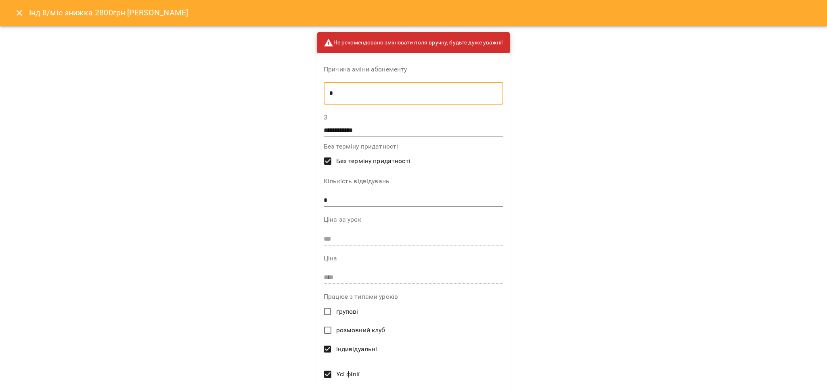
type textarea "*"
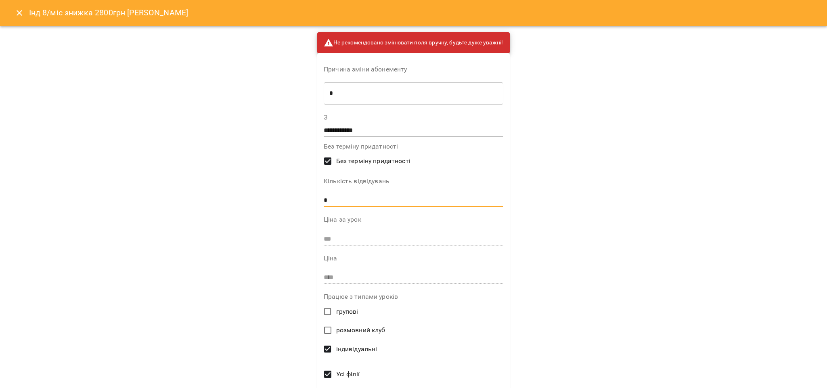
click at [330, 200] on input "*" at bounding box center [414, 200] width 180 height 13
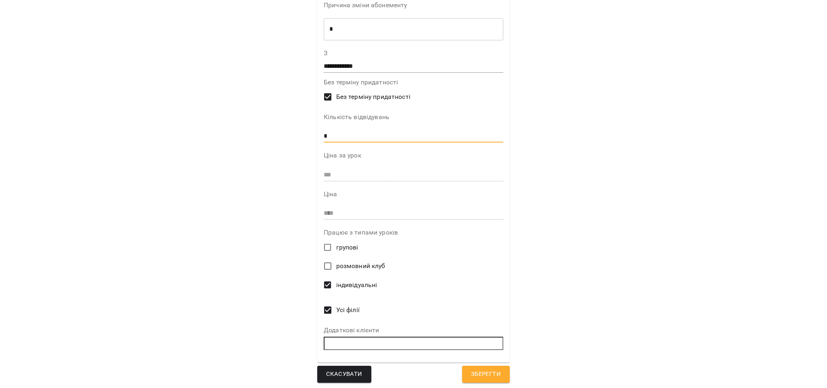
scroll to position [65, 0]
type input "*"
click at [485, 373] on span "Зберегти" at bounding box center [486, 373] width 30 height 10
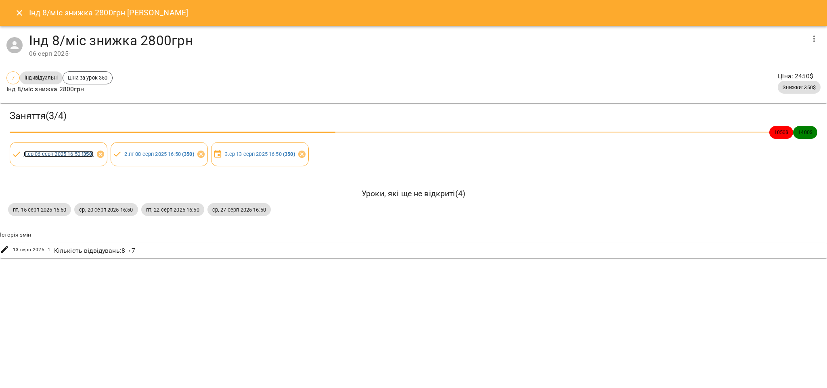
click at [46, 157] on link "1 . ср 06 серп 2025 16:50 ( 350 )" at bounding box center [59, 154] width 70 height 6
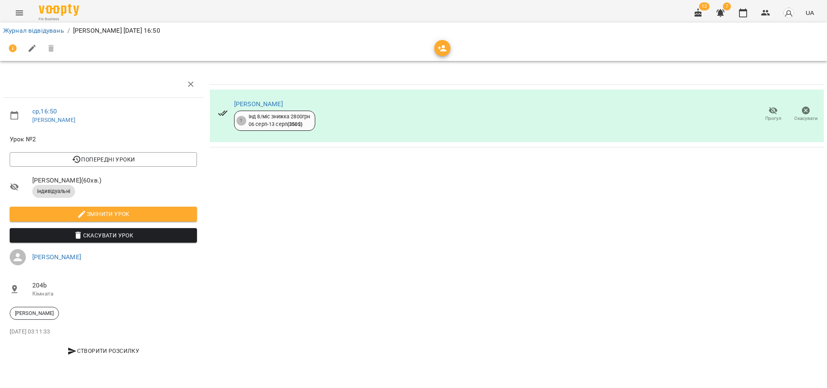
click at [804, 114] on icon "button" at bounding box center [806, 111] width 8 height 8
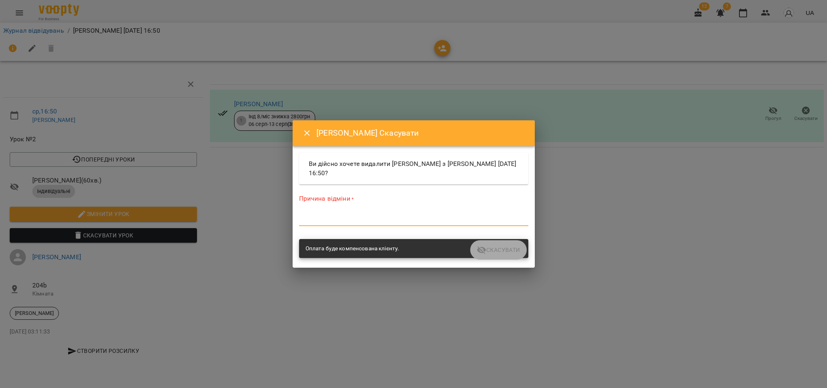
click at [362, 222] on textarea at bounding box center [413, 219] width 229 height 8
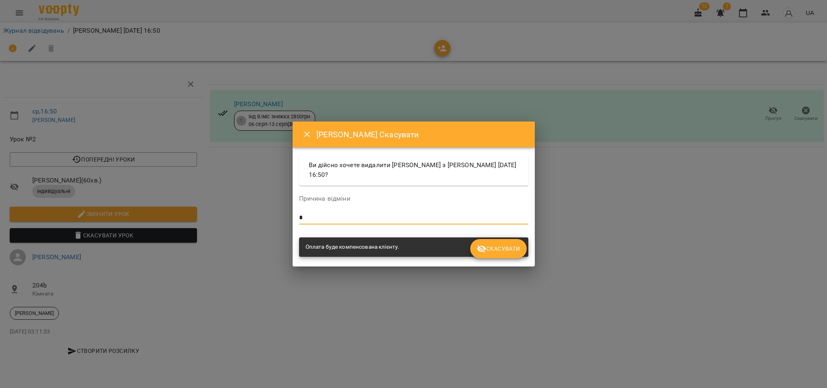
type textarea "*"
click at [510, 253] on span "Скасувати" at bounding box center [498, 249] width 43 height 10
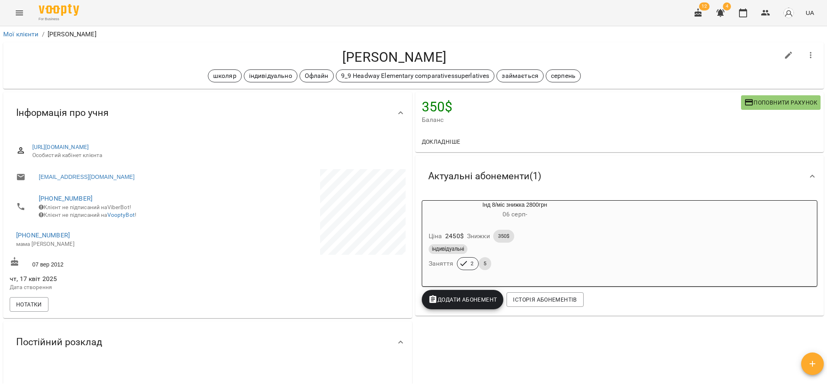
click at [568, 271] on div "індивідуальні Заняття 2 5" at bounding box center [515, 256] width 176 height 29
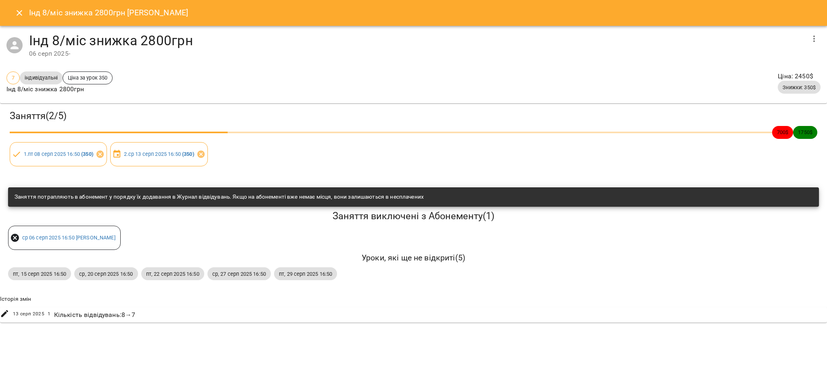
click at [74, 241] on span "[DATE] 16:50 [PERSON_NAME]" at bounding box center [68, 238] width 103 height 8
click at [65, 236] on link "[DATE] 16:50 [PERSON_NAME]" at bounding box center [68, 237] width 93 height 6
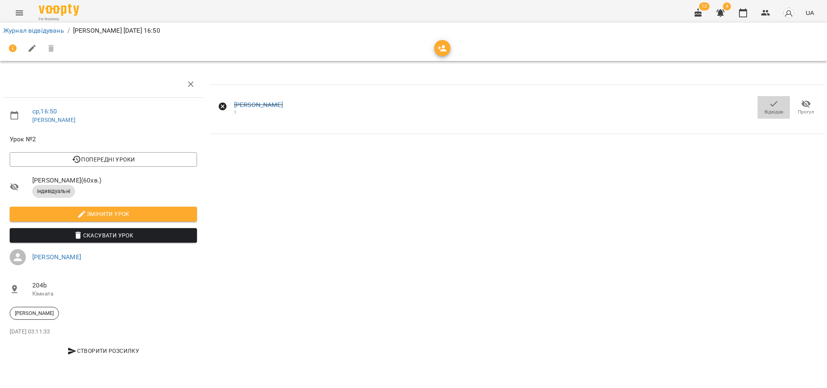
click at [779, 105] on span "Відвідав" at bounding box center [773, 107] width 23 height 16
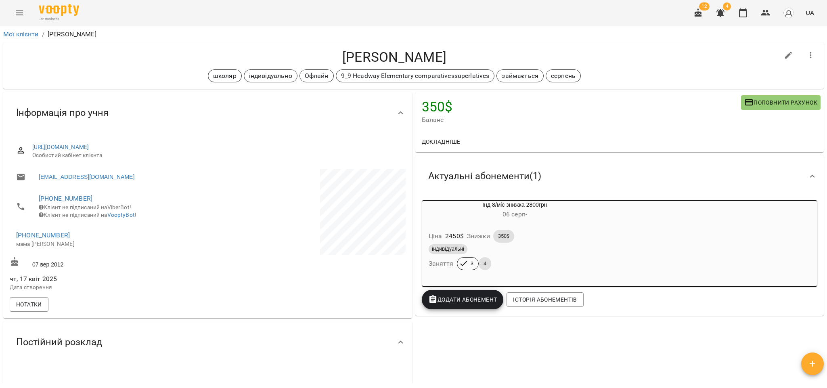
click at [498, 264] on div "індивідуальні Заняття 3 4" at bounding box center [515, 256] width 176 height 29
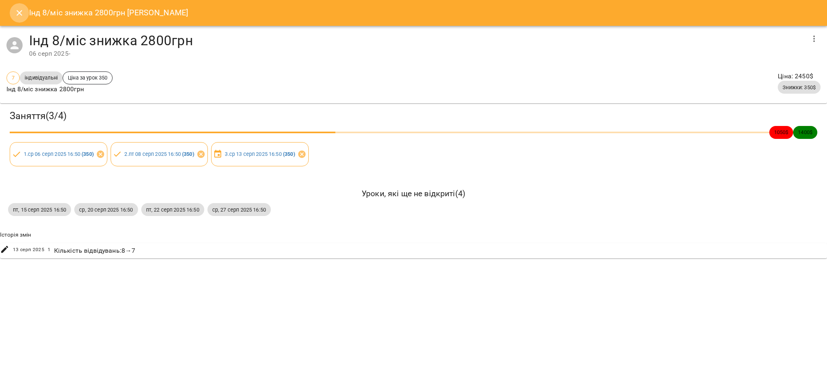
click at [15, 12] on icon "Close" at bounding box center [20, 13] width 10 height 10
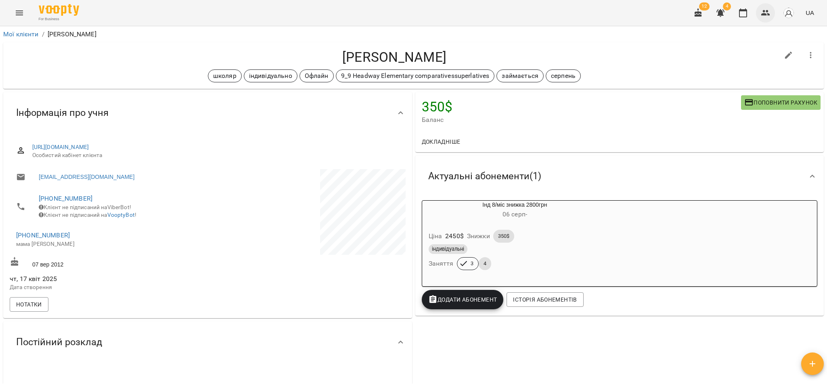
click at [760, 13] on button "button" at bounding box center [765, 12] width 19 height 19
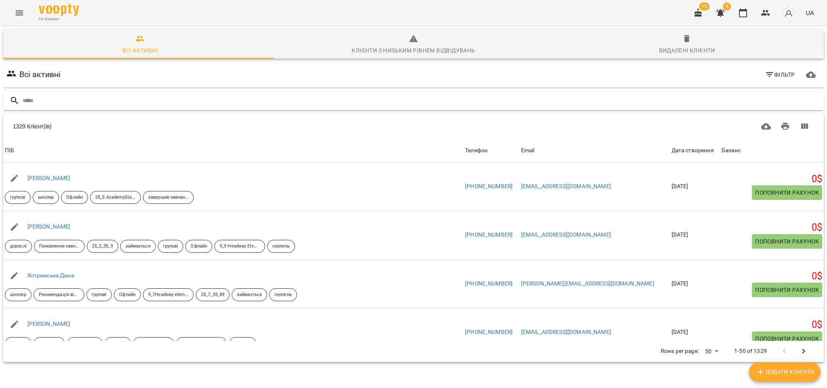
click at [124, 97] on input "text" at bounding box center [422, 100] width 798 height 13
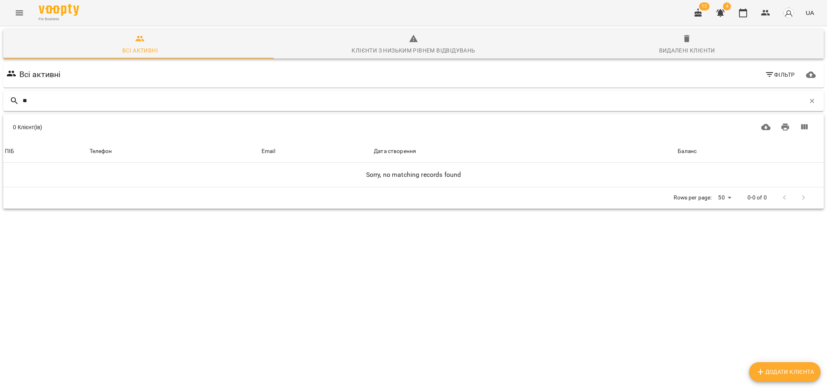
type input "*"
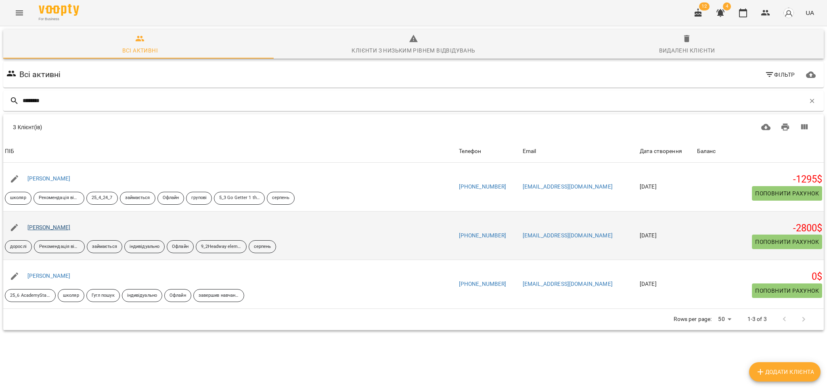
type input "********"
click at [59, 230] on link "[PERSON_NAME]" at bounding box center [48, 227] width 43 height 6
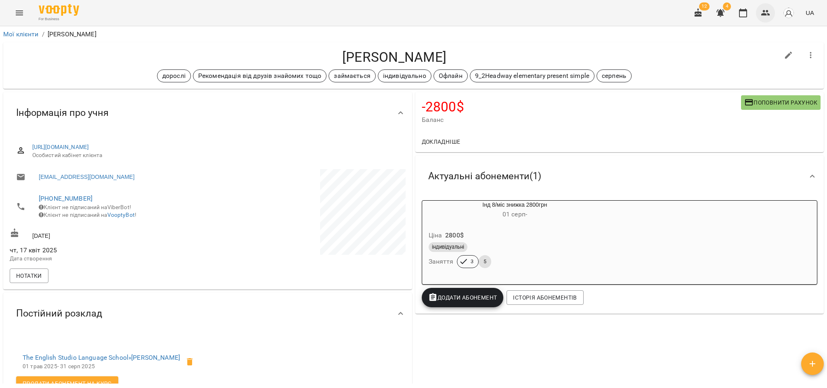
click at [763, 12] on icon "button" at bounding box center [766, 13] width 10 height 10
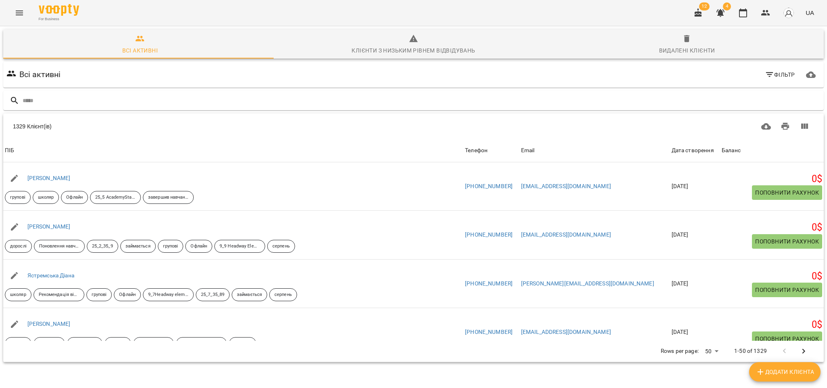
click at [77, 104] on input "text" at bounding box center [422, 100] width 798 height 13
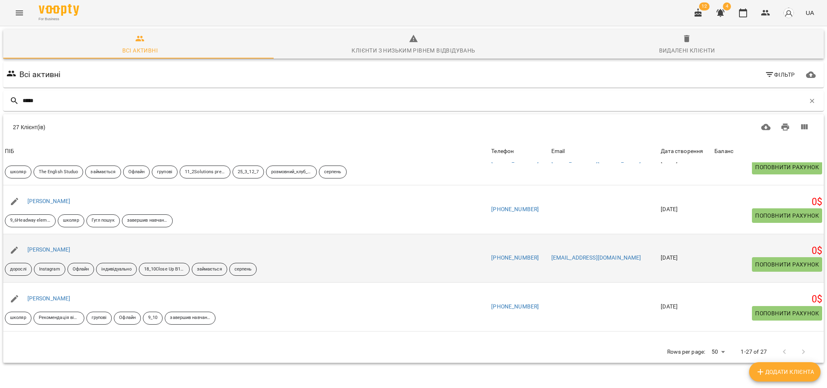
scroll to position [242, 0]
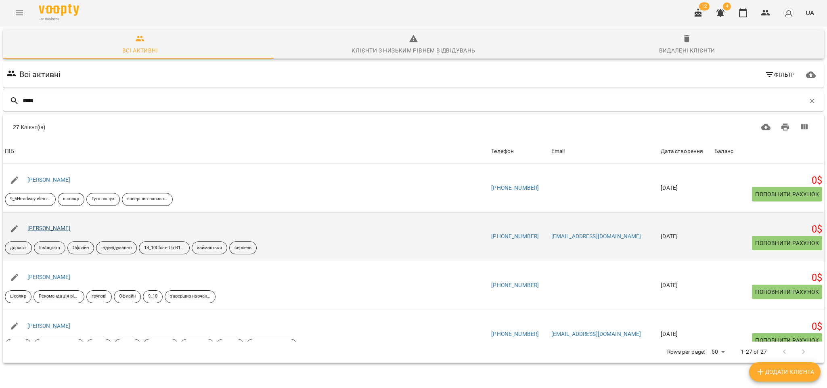
type input "*****"
click at [52, 229] on link "[PERSON_NAME]" at bounding box center [48, 228] width 43 height 6
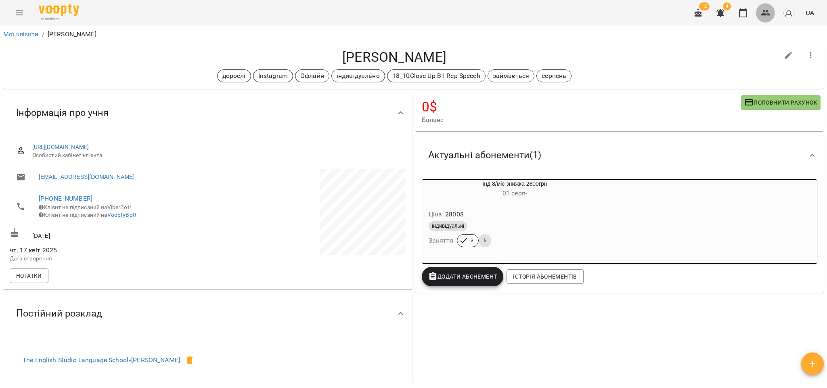
click at [767, 14] on icon "button" at bounding box center [766, 13] width 10 height 10
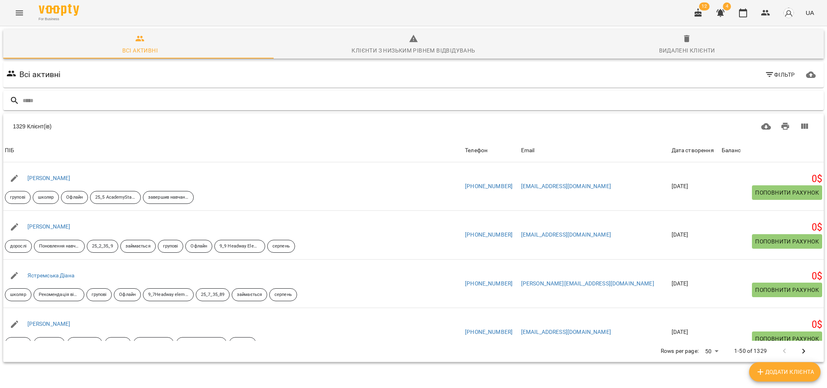
click at [131, 101] on input "text" at bounding box center [422, 100] width 798 height 13
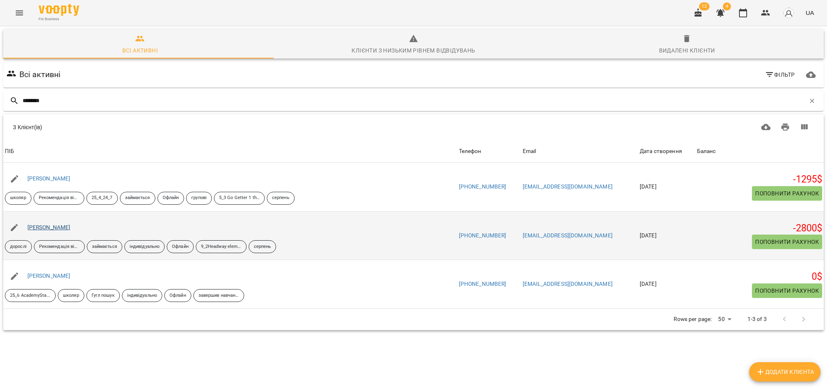
type input "********"
click at [62, 226] on link "[PERSON_NAME]" at bounding box center [48, 227] width 43 height 6
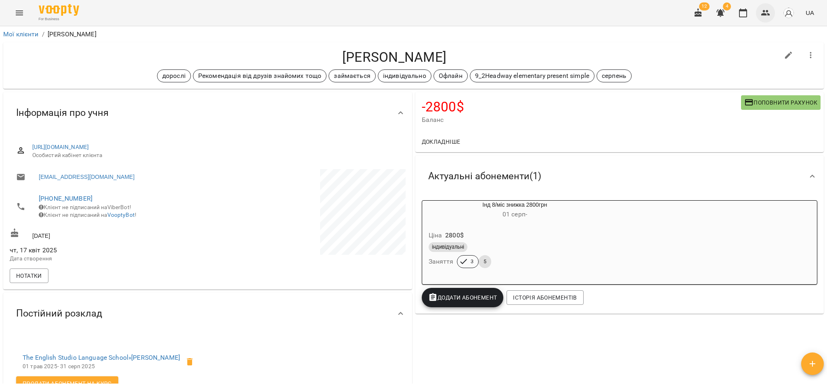
click at [766, 10] on icon "button" at bounding box center [766, 13] width 10 height 10
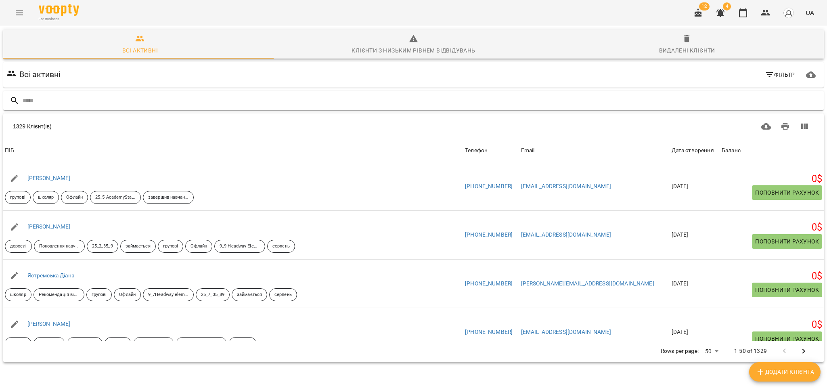
click at [117, 101] on input "text" at bounding box center [422, 100] width 798 height 13
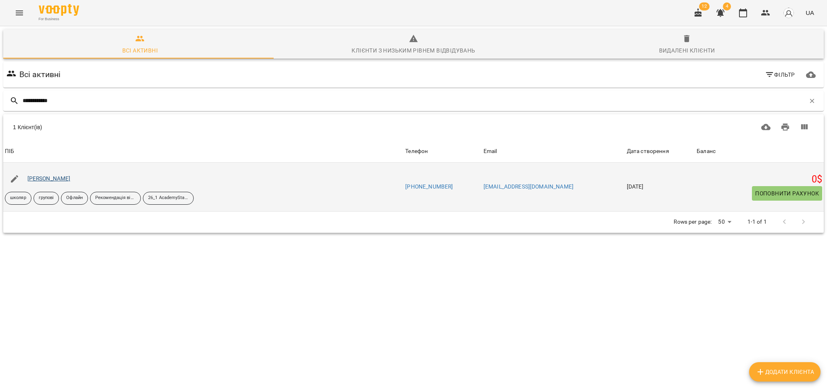
type input "**********"
click at [50, 177] on link "[PERSON_NAME]" at bounding box center [48, 178] width 43 height 6
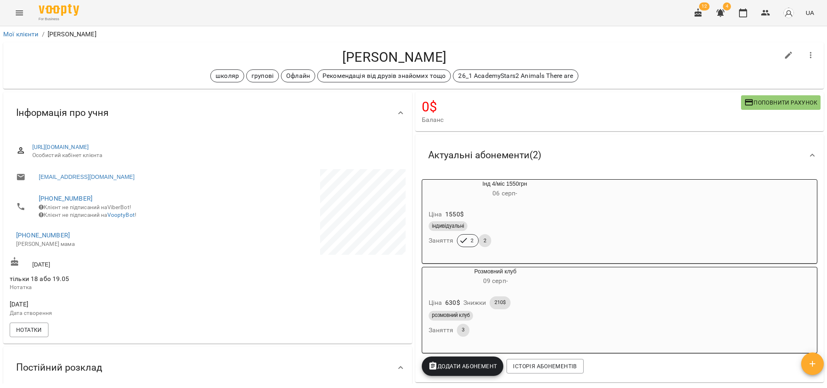
click at [168, 321] on div "[DATE] Дата створення" at bounding box center [107, 307] width 199 height 25
click at [767, 10] on icon "button" at bounding box center [766, 13] width 10 height 10
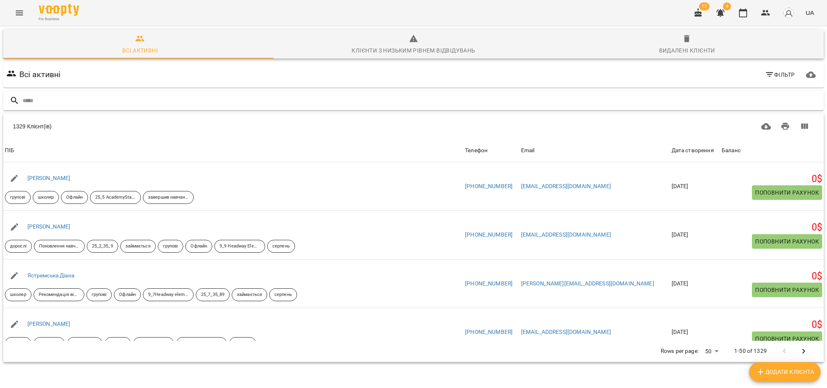
click at [91, 105] on input "text" at bounding box center [422, 100] width 798 height 13
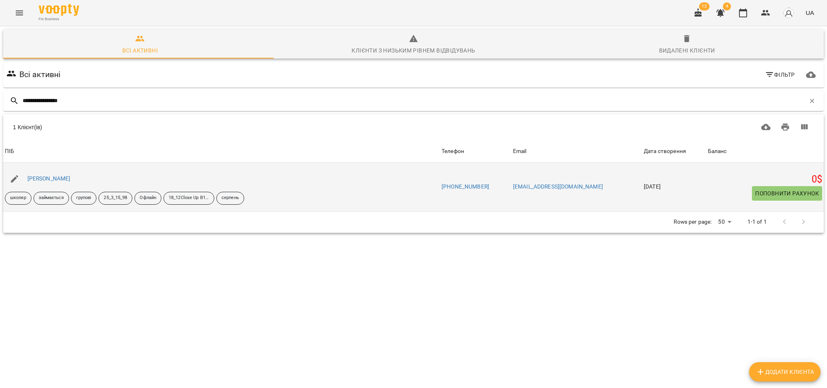
type input "**********"
click at [62, 182] on div "[PERSON_NAME]" at bounding box center [49, 178] width 46 height 11
click at [66, 176] on link "[PERSON_NAME]" at bounding box center [48, 178] width 43 height 6
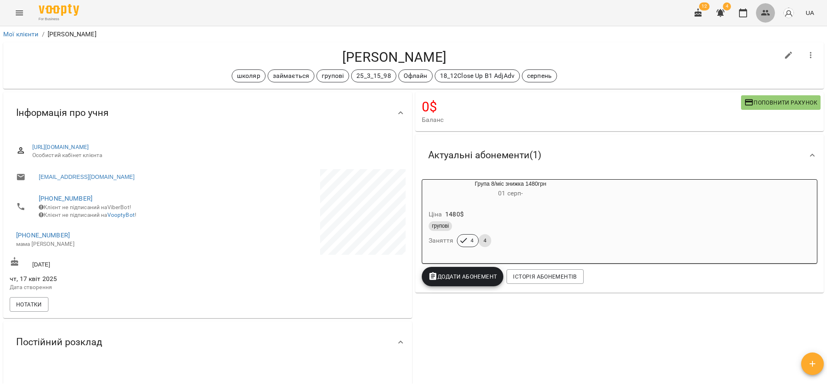
click at [764, 11] on icon "button" at bounding box center [765, 13] width 9 height 6
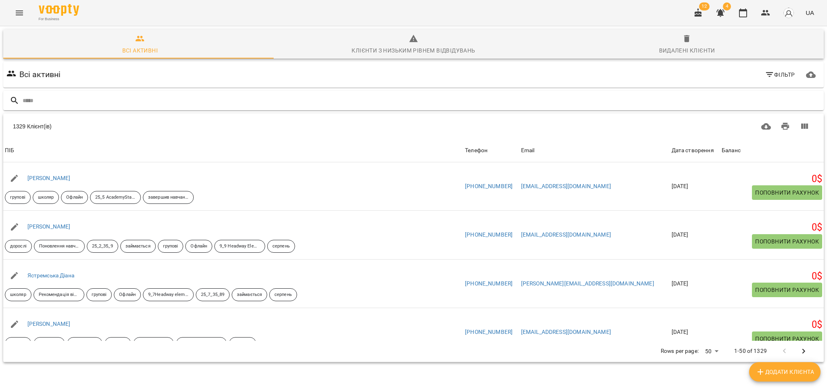
click at [28, 102] on input "text" at bounding box center [422, 100] width 798 height 13
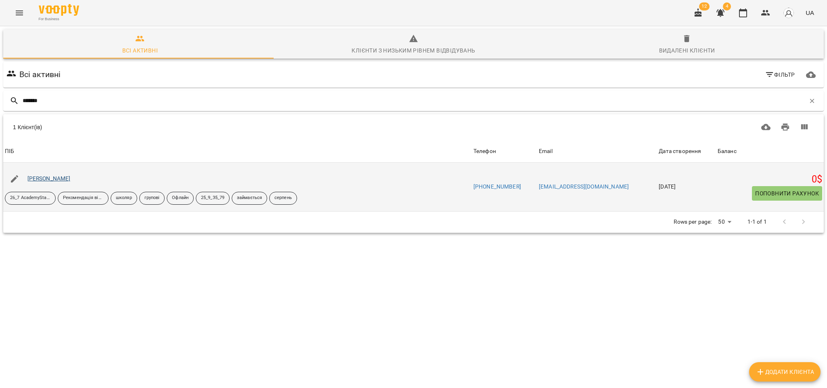
type input "*******"
click at [33, 178] on link "[PERSON_NAME]" at bounding box center [48, 178] width 43 height 6
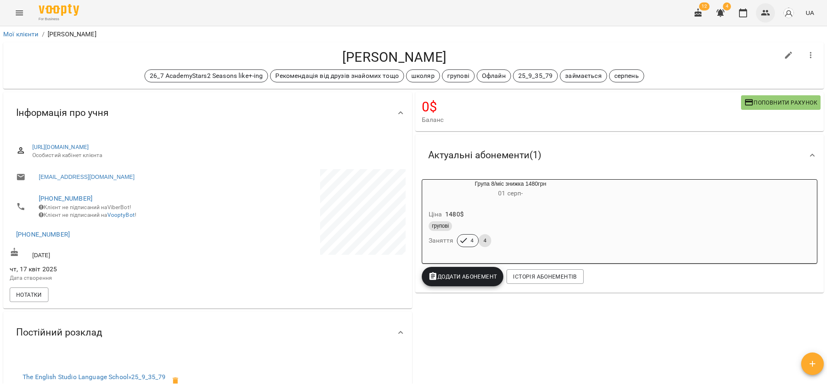
click at [763, 11] on icon "button" at bounding box center [766, 13] width 10 height 10
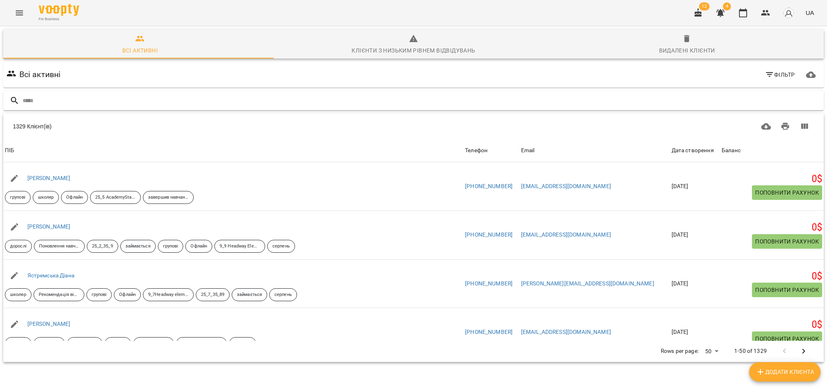
click at [67, 100] on input "text" at bounding box center [422, 100] width 798 height 13
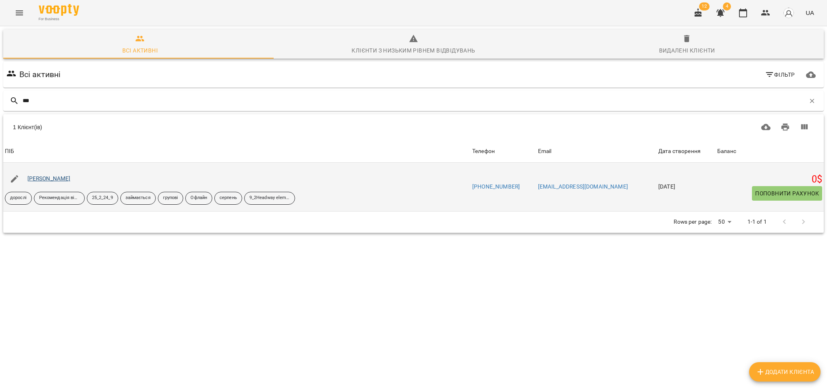
type input "***"
click at [68, 178] on link "[PERSON_NAME]" at bounding box center [48, 178] width 43 height 6
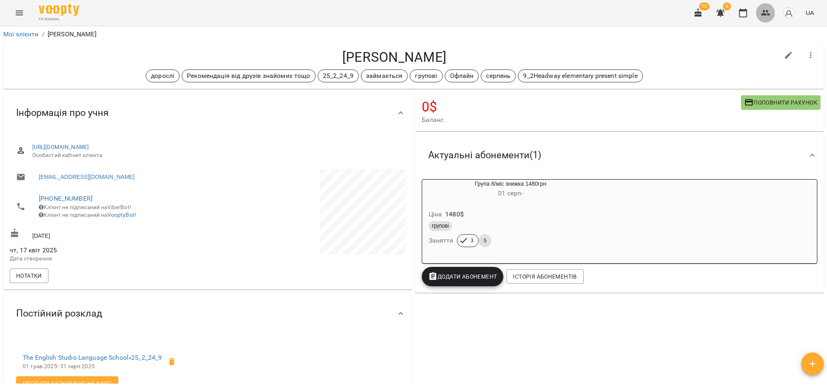
click at [769, 8] on icon "button" at bounding box center [766, 13] width 10 height 10
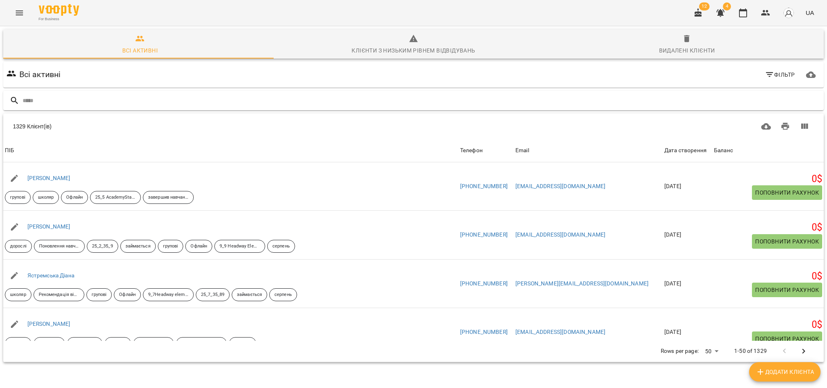
click at [108, 103] on input "text" at bounding box center [422, 100] width 798 height 13
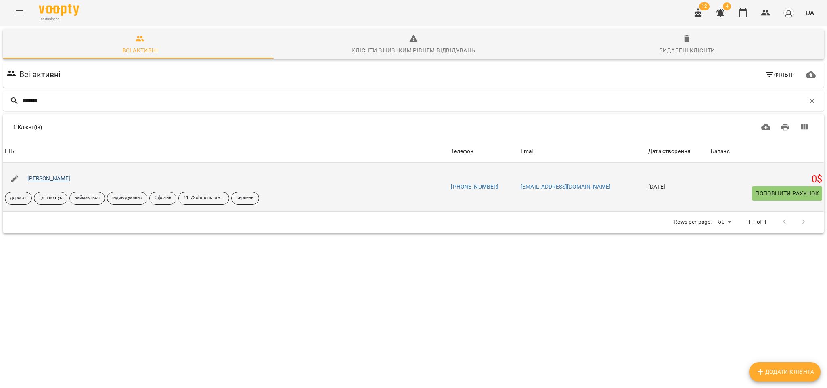
type input "*******"
click at [46, 177] on link "[PERSON_NAME]" at bounding box center [48, 178] width 43 height 6
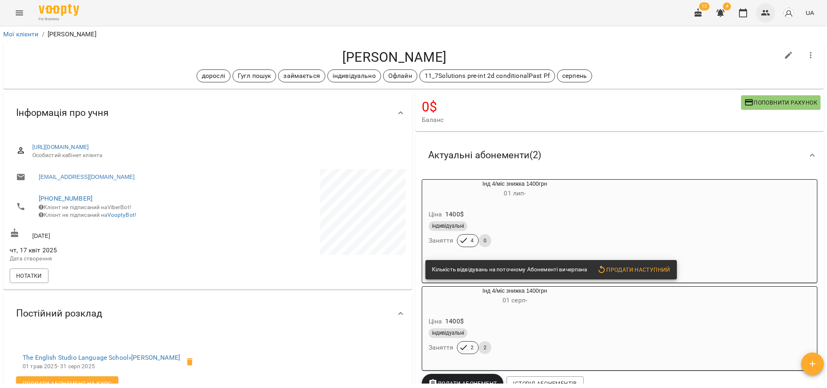
click at [765, 12] on icon "button" at bounding box center [765, 13] width 9 height 6
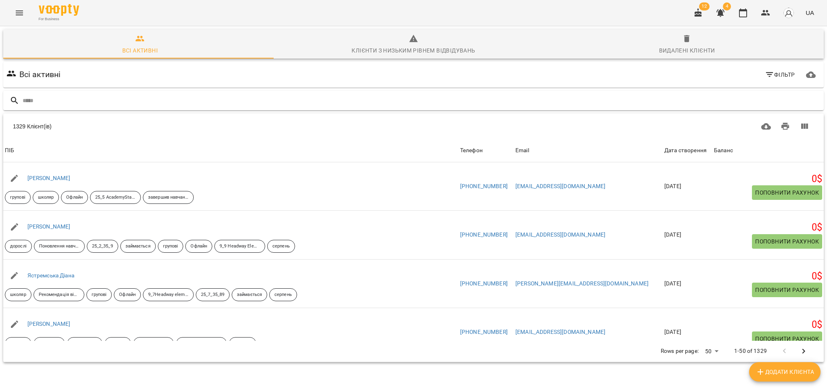
click at [58, 101] on input "text" at bounding box center [422, 100] width 798 height 13
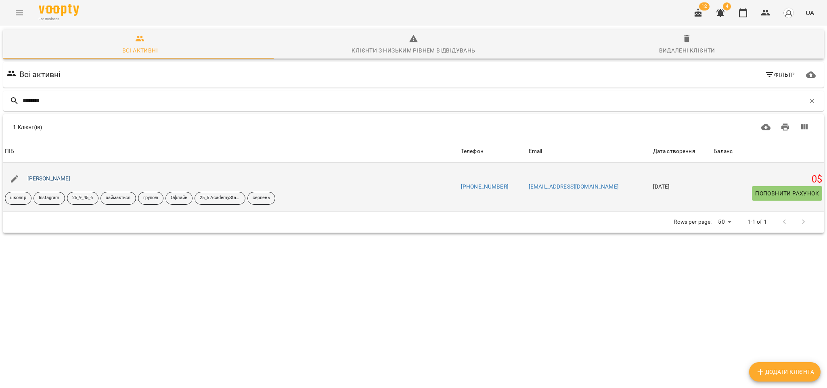
type input "********"
click at [59, 180] on link "[PERSON_NAME]" at bounding box center [48, 178] width 43 height 6
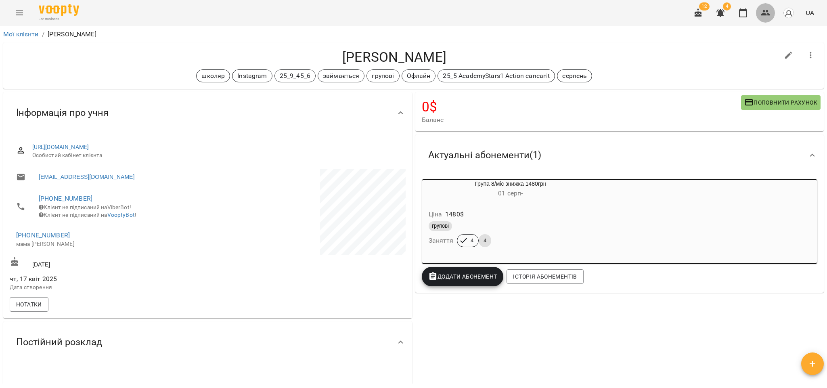
click at [765, 11] on icon "button" at bounding box center [765, 13] width 9 height 6
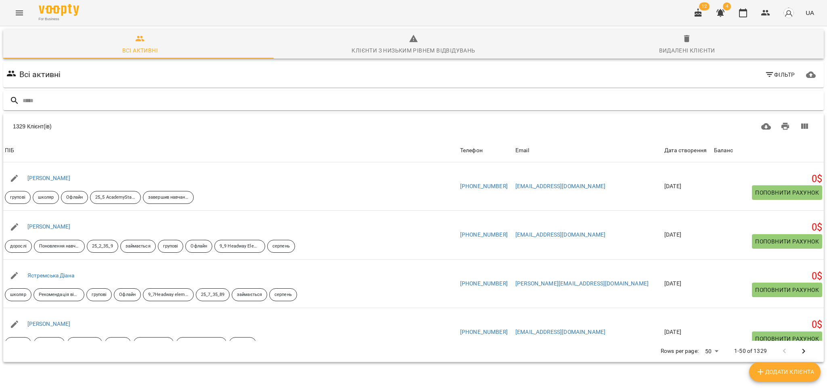
click at [66, 96] on input "text" at bounding box center [422, 100] width 798 height 13
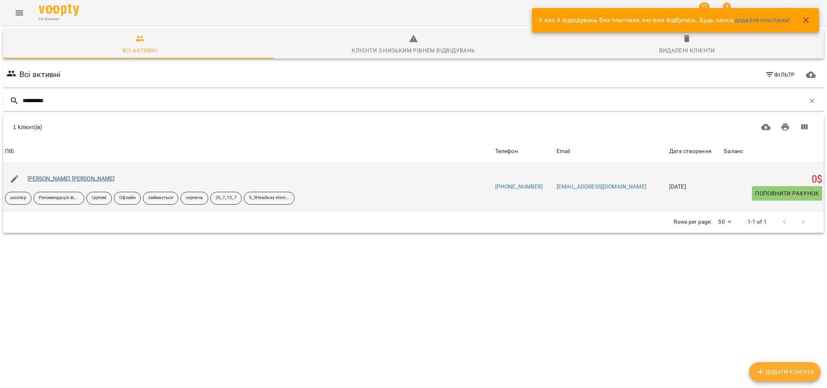
type input "**********"
click at [62, 177] on link "[PERSON_NAME] [PERSON_NAME]" at bounding box center [71, 178] width 88 height 6
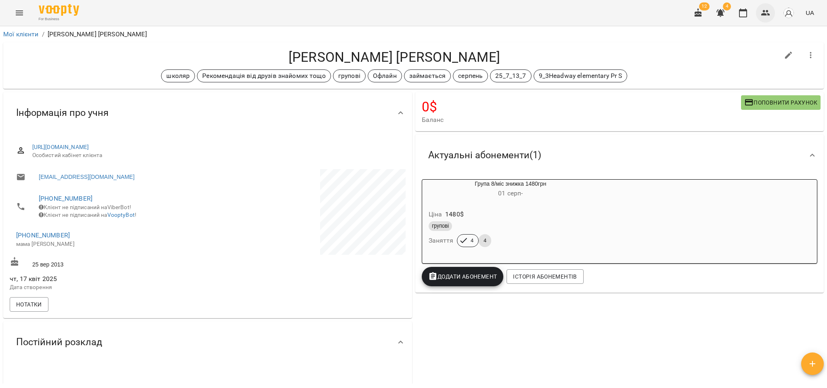
click at [767, 15] on icon "button" at bounding box center [765, 13] width 9 height 6
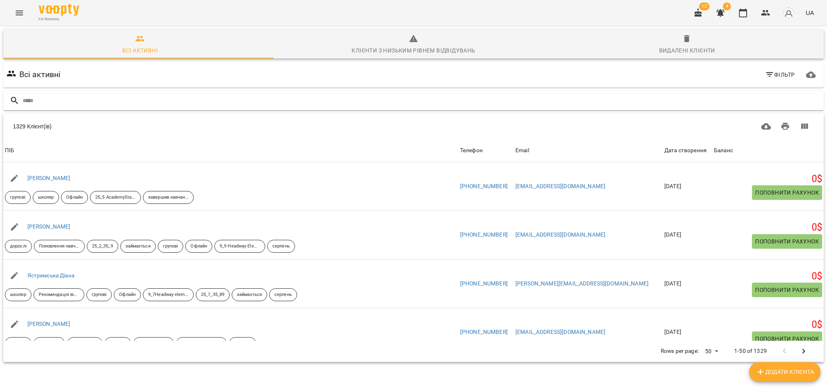
click at [74, 103] on input "text" at bounding box center [422, 100] width 798 height 13
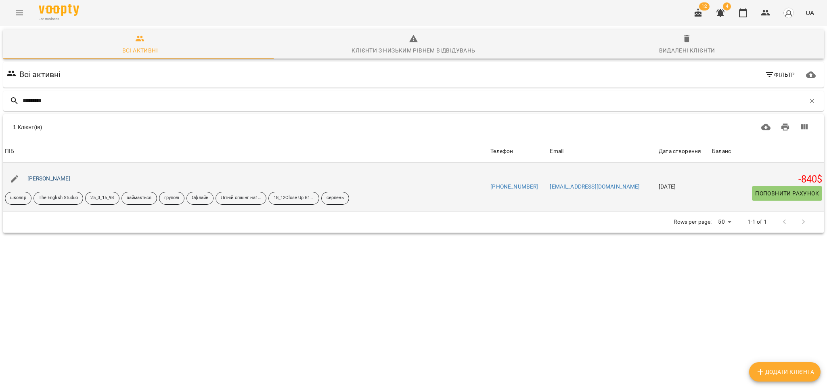
type input "*********"
click at [51, 177] on link "[PERSON_NAME]" at bounding box center [48, 178] width 43 height 6
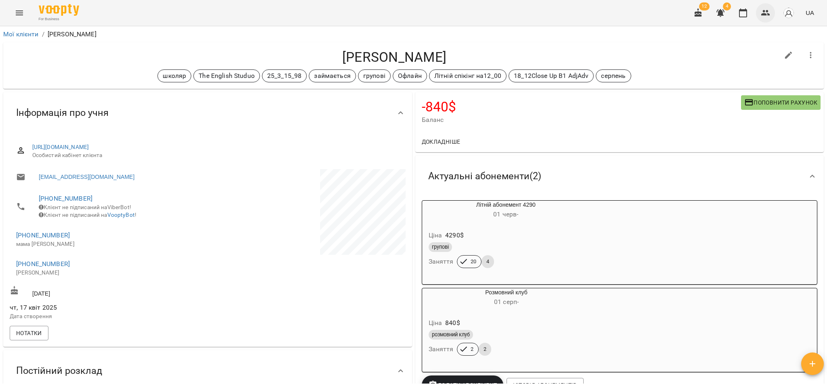
click at [770, 16] on icon "button" at bounding box center [766, 13] width 10 height 10
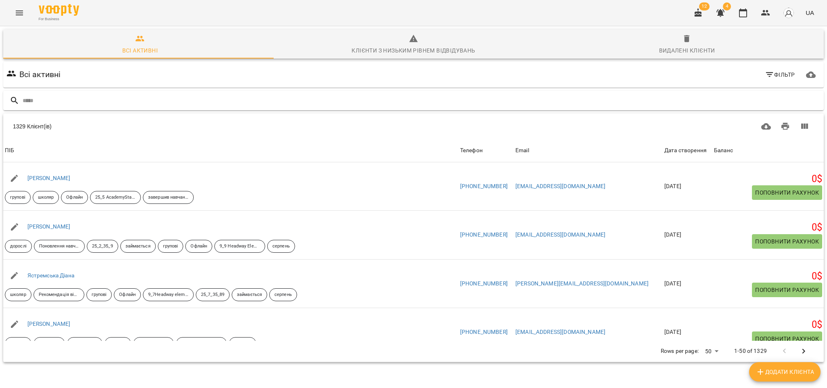
click at [46, 103] on input "text" at bounding box center [422, 100] width 798 height 13
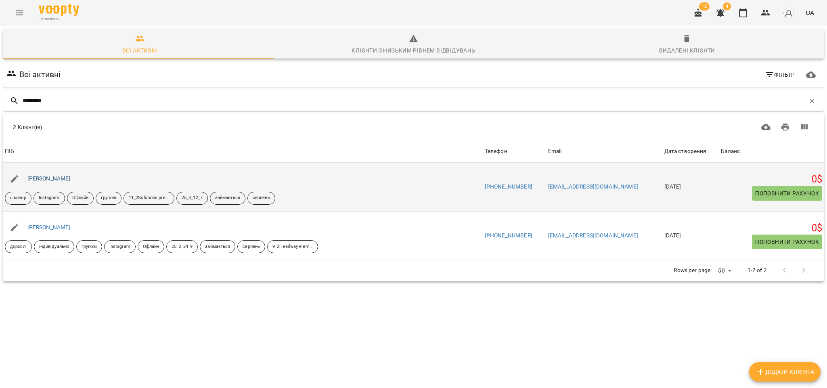
type input "*********"
click at [54, 179] on link "[PERSON_NAME]" at bounding box center [48, 178] width 43 height 6
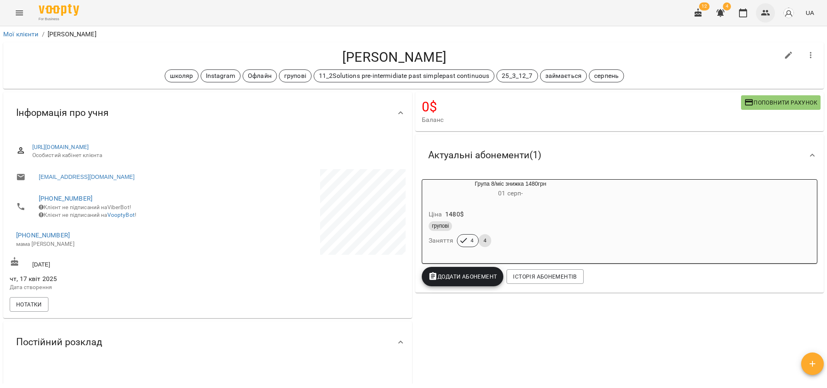
click at [765, 13] on icon "button" at bounding box center [766, 13] width 10 height 10
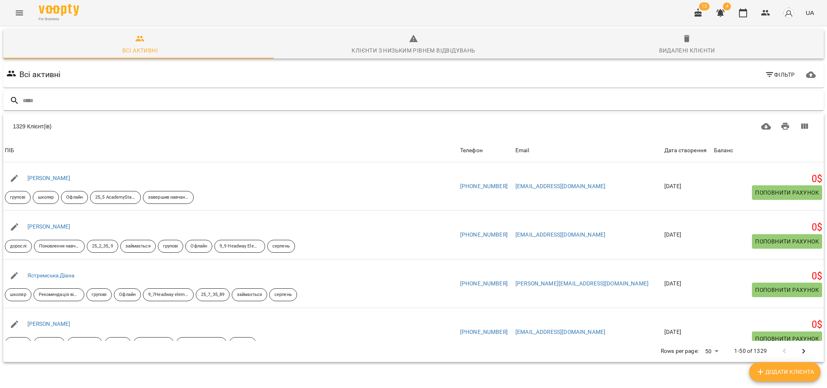
click at [70, 94] on input "text" at bounding box center [422, 100] width 798 height 13
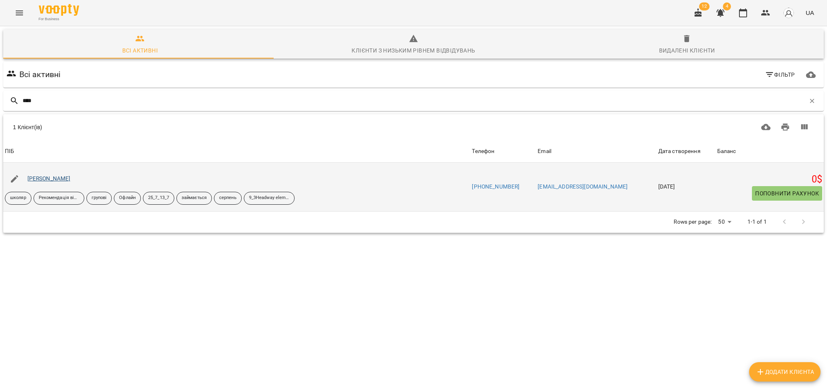
type input "****"
click at [31, 178] on link "[PERSON_NAME]" at bounding box center [48, 178] width 43 height 6
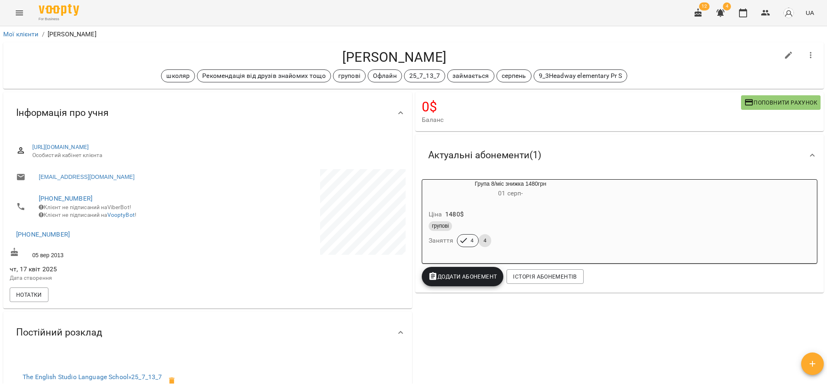
click at [167, 303] on div "Нотатки" at bounding box center [207, 295] width 399 height 18
click at [755, 15] on div "12 4 UA" at bounding box center [752, 12] width 129 height 21
click at [764, 15] on icon "button" at bounding box center [765, 13] width 9 height 6
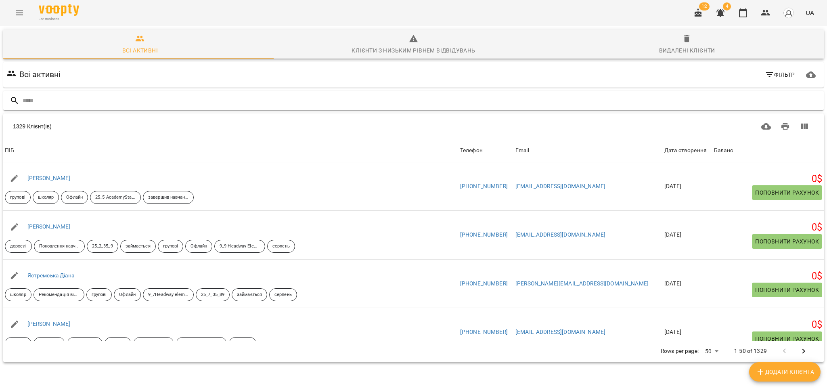
click at [84, 97] on input "text" at bounding box center [422, 100] width 798 height 13
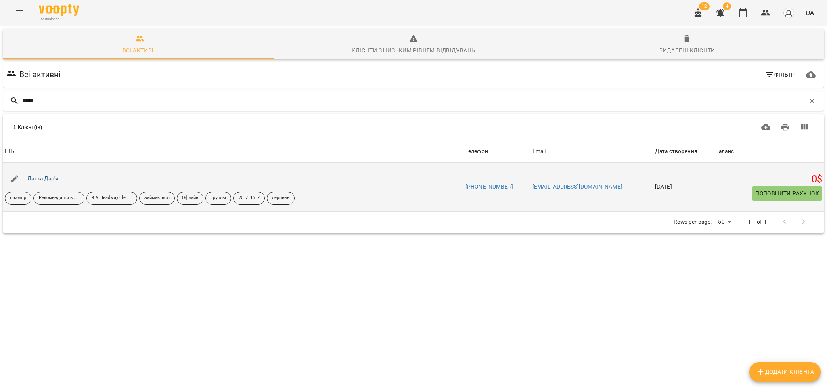
type input "*****"
click at [38, 178] on link "Латка Дар'я" at bounding box center [42, 178] width 31 height 6
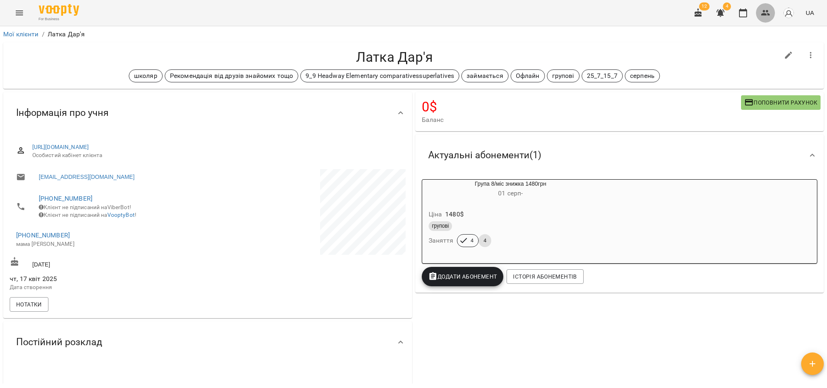
click at [770, 10] on icon "button" at bounding box center [766, 13] width 10 height 10
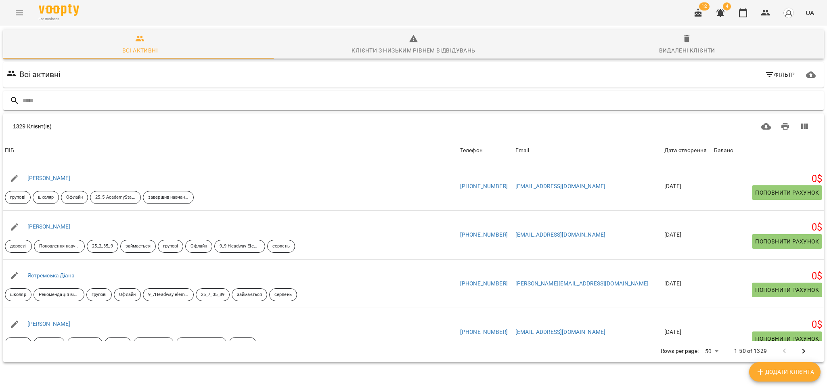
click at [77, 102] on input "text" at bounding box center [422, 100] width 798 height 13
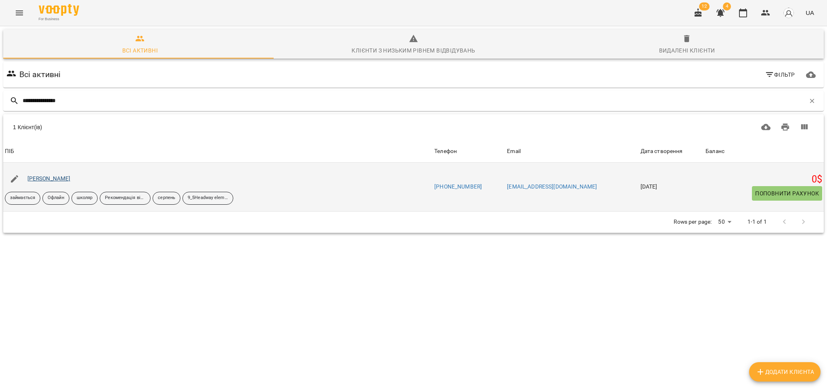
type input "**********"
click at [60, 181] on link "[PERSON_NAME]" at bounding box center [48, 178] width 43 height 6
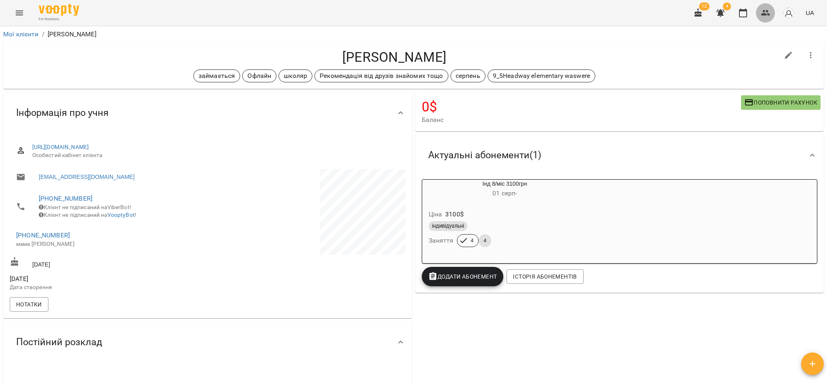
click at [759, 15] on button "button" at bounding box center [765, 12] width 19 height 19
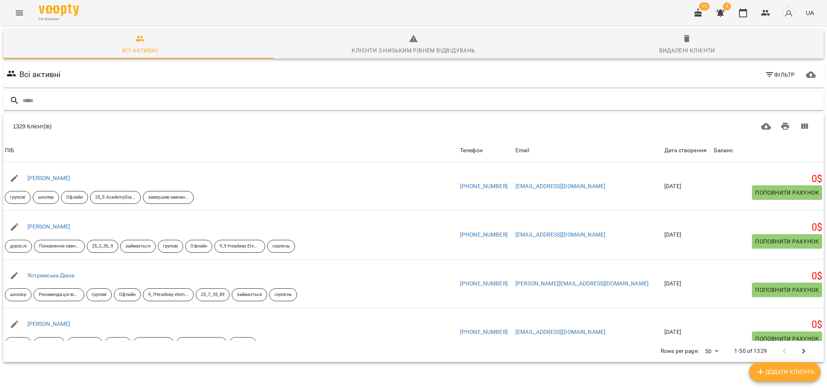
click at [80, 103] on input "text" at bounding box center [422, 100] width 798 height 13
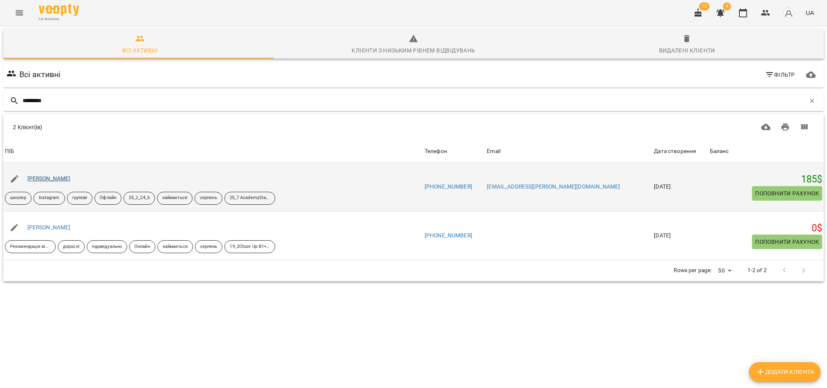
type input "*********"
click at [60, 180] on link "[PERSON_NAME]" at bounding box center [48, 178] width 43 height 6
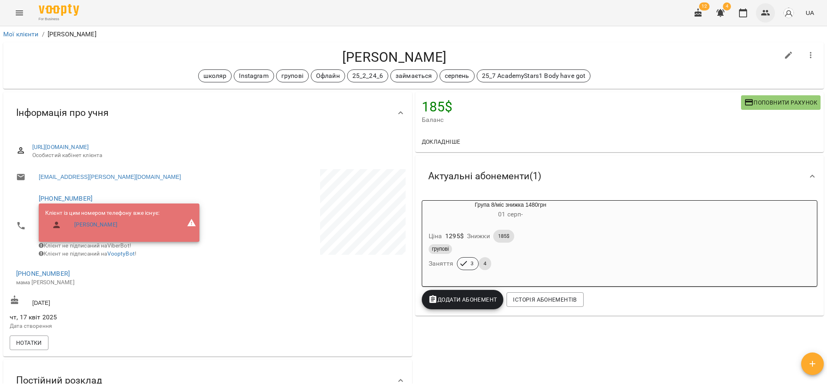
click at [766, 9] on icon "button" at bounding box center [766, 13] width 10 height 10
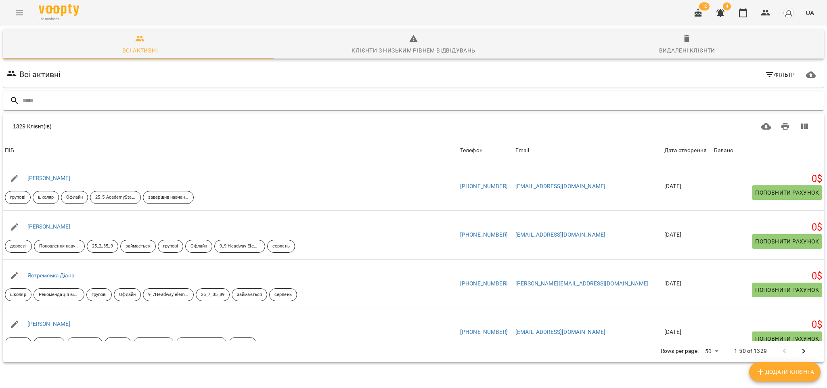
click at [71, 97] on input "text" at bounding box center [422, 100] width 798 height 13
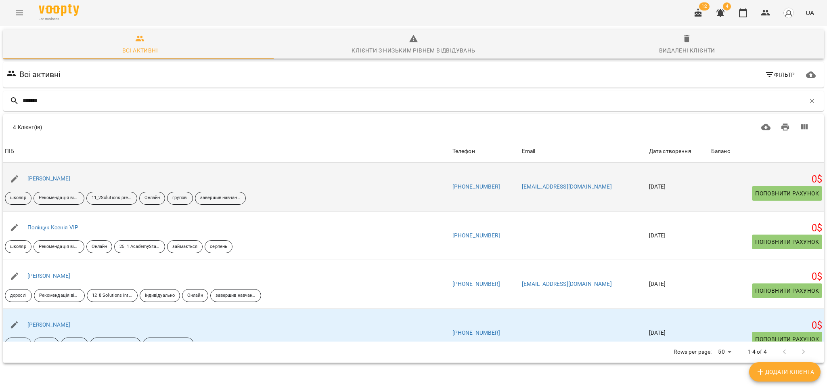
scroll to position [17, 0]
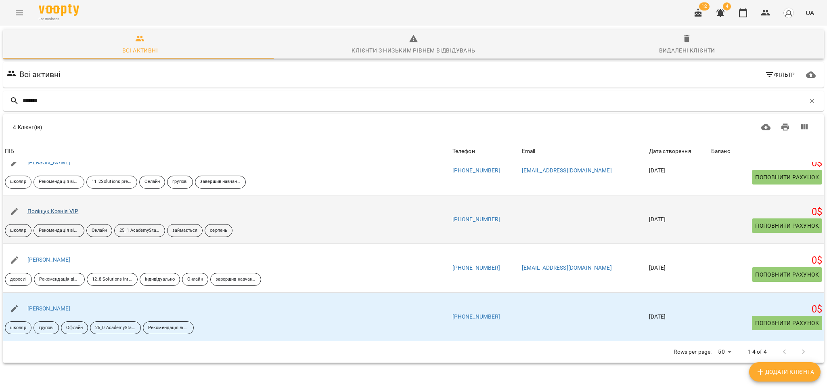
type input "*******"
click at [67, 213] on link "Поліщук Ксенія VIP" at bounding box center [52, 211] width 51 height 6
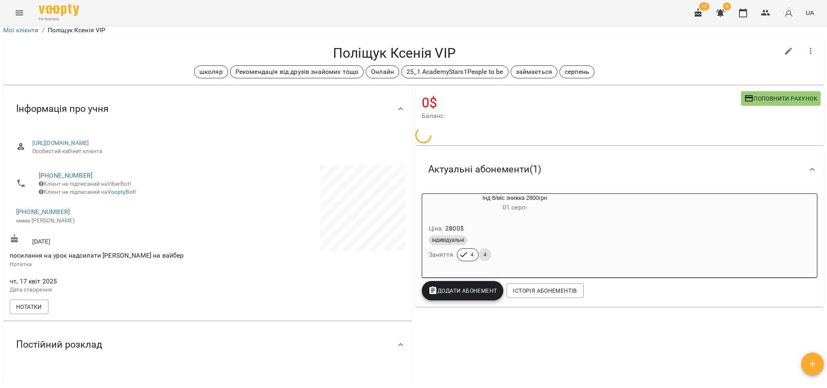
scroll to position [61, 0]
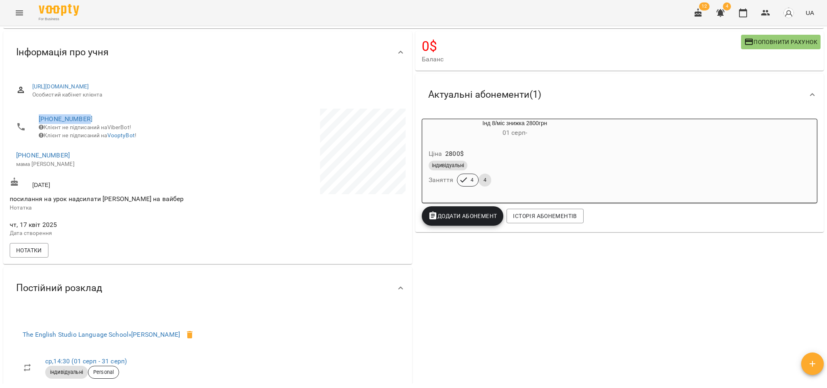
drag, startPoint x: 100, startPoint y: 119, endPoint x: 37, endPoint y: 117, distance: 63.0
click at [37, 117] on li "[PHONE_NUMBER] Клієнт не підписаний на ViberBot! Клієнт не підписаний на Voopty…" at bounding box center [108, 127] width 196 height 37
copy link "[PHONE_NUMBER]"
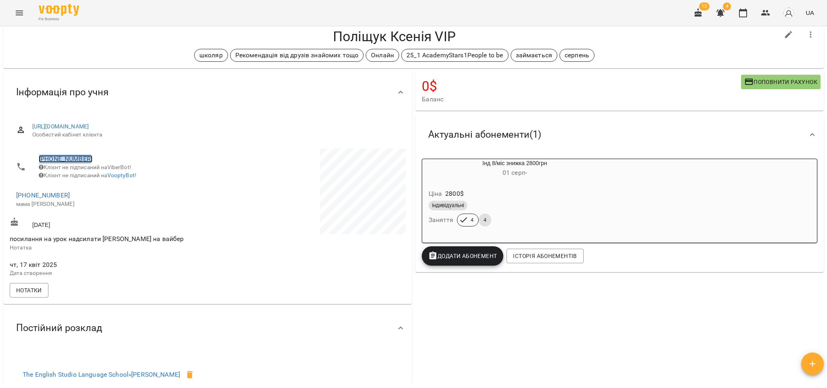
scroll to position [0, 0]
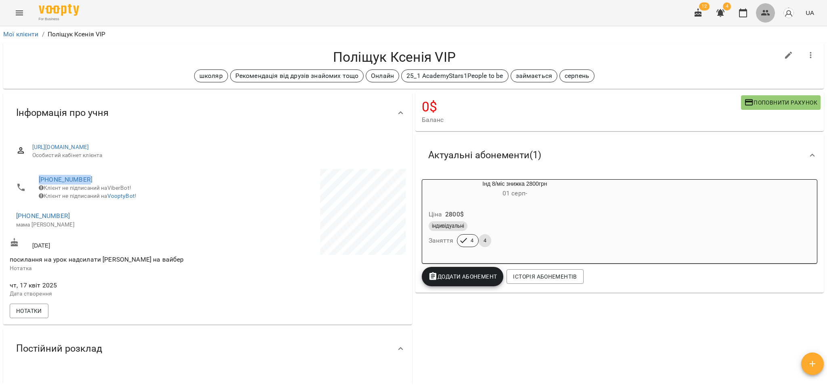
click at [765, 16] on icon "button" at bounding box center [766, 13] width 10 height 10
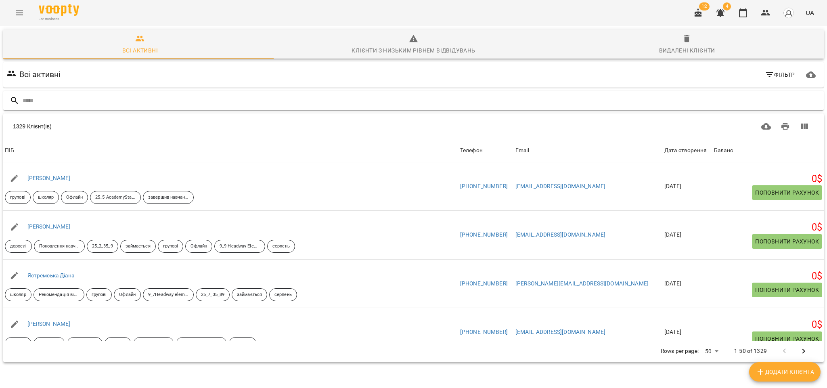
click at [82, 99] on input "text" at bounding box center [422, 100] width 798 height 13
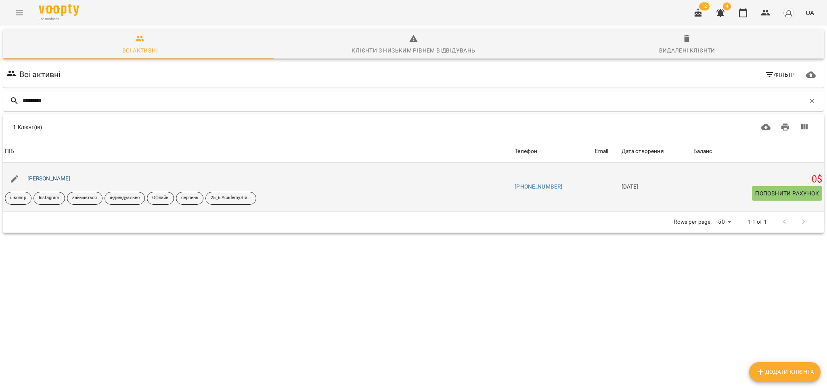
type input "*********"
click at [59, 176] on link "[PERSON_NAME]" at bounding box center [48, 178] width 43 height 6
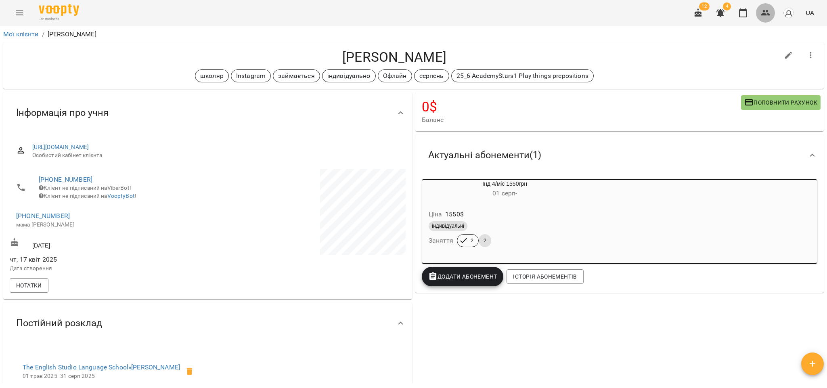
click at [764, 14] on icon "button" at bounding box center [765, 13] width 9 height 6
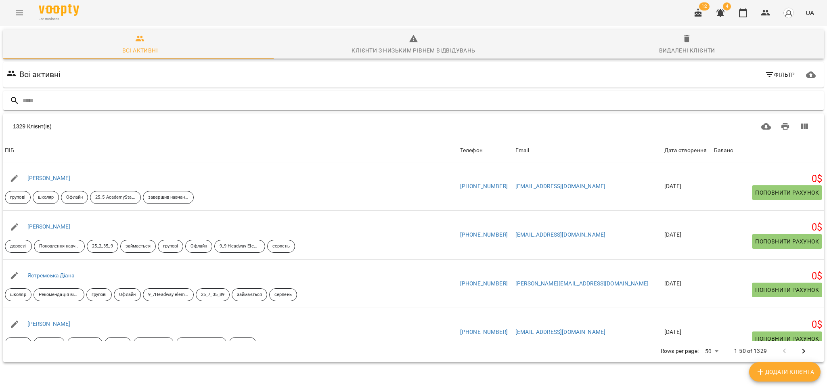
click at [105, 103] on input "text" at bounding box center [422, 100] width 798 height 13
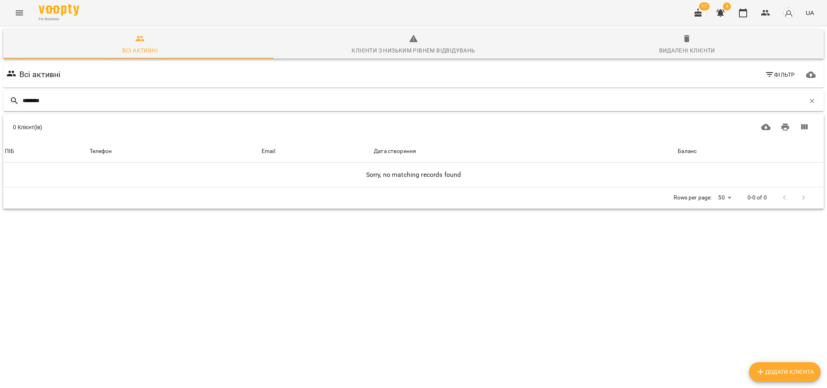
click at [39, 101] on input "********" at bounding box center [414, 100] width 782 height 13
click at [36, 101] on input "********" at bounding box center [414, 100] width 782 height 13
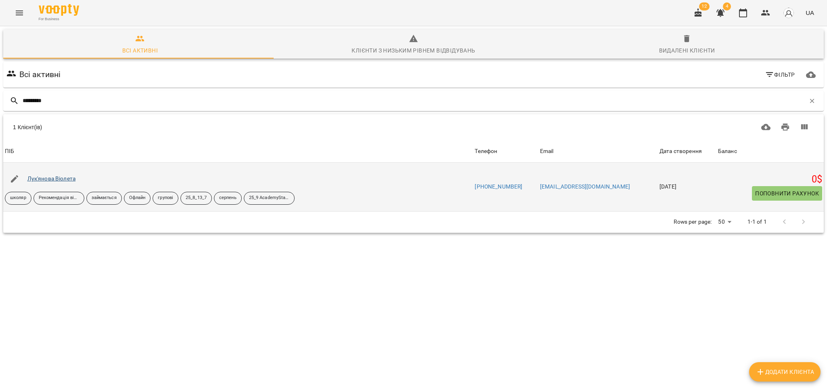
type input "*********"
click at [61, 180] on link "Лук'янова Віолета" at bounding box center [51, 178] width 48 height 6
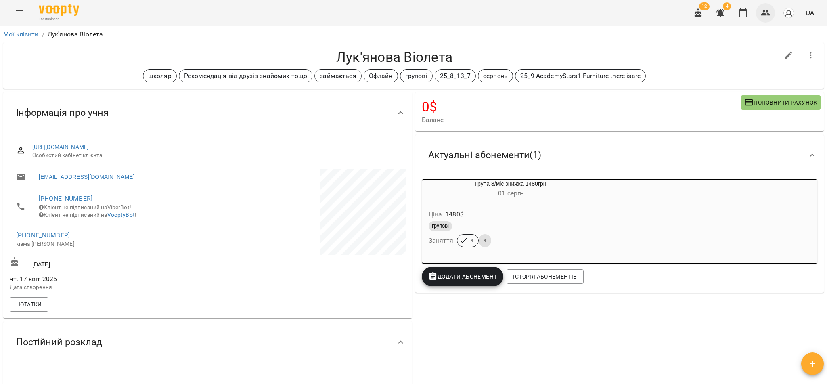
click at [762, 11] on icon "button" at bounding box center [766, 13] width 10 height 10
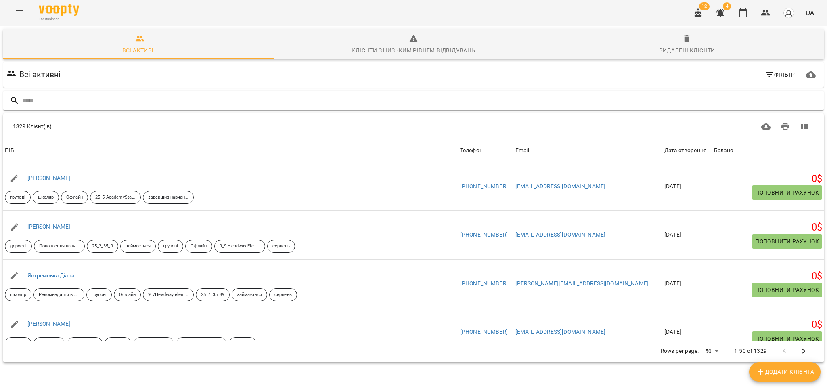
click at [125, 101] on input "text" at bounding box center [422, 100] width 798 height 13
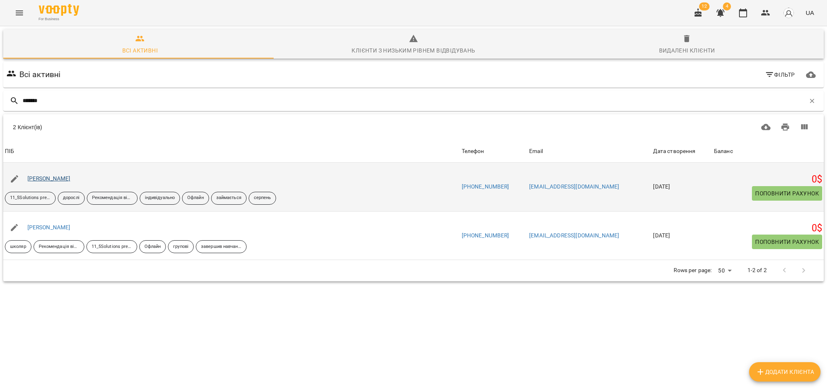
type input "*******"
click at [57, 178] on link "Луценко Володимир" at bounding box center [48, 178] width 43 height 6
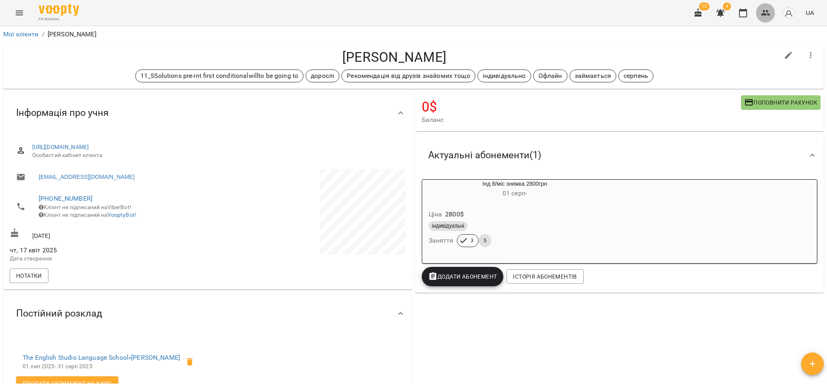
click at [767, 14] on icon "button" at bounding box center [766, 13] width 10 height 10
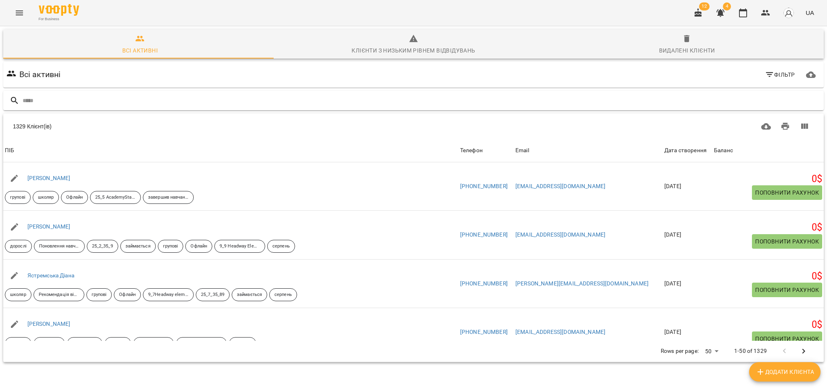
click at [64, 98] on input "text" at bounding box center [422, 100] width 798 height 13
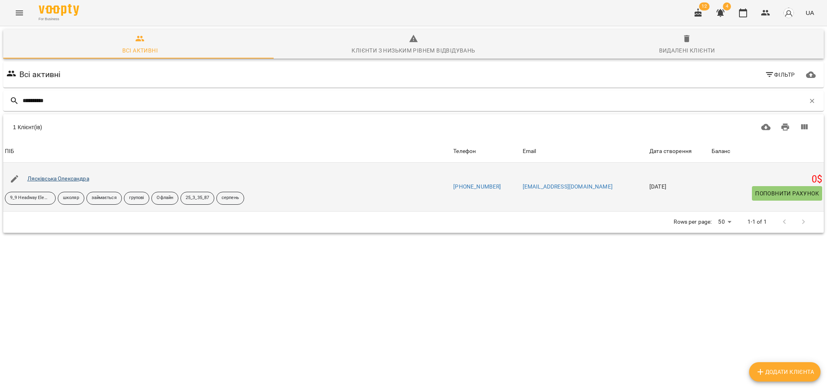
type input "**********"
click at [56, 178] on link "Лясківська Олександра" at bounding box center [58, 178] width 62 height 6
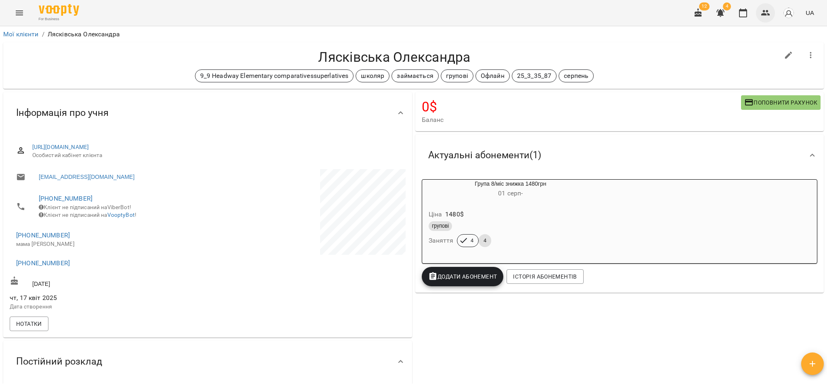
click at [765, 14] on icon "button" at bounding box center [765, 13] width 9 height 6
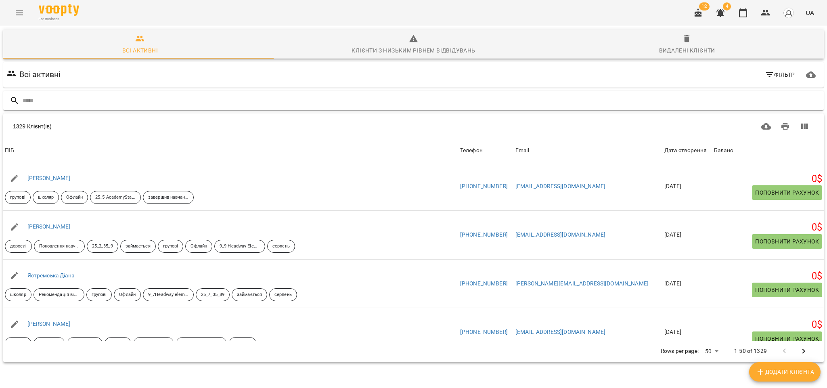
click at [143, 104] on input "text" at bounding box center [422, 100] width 798 height 13
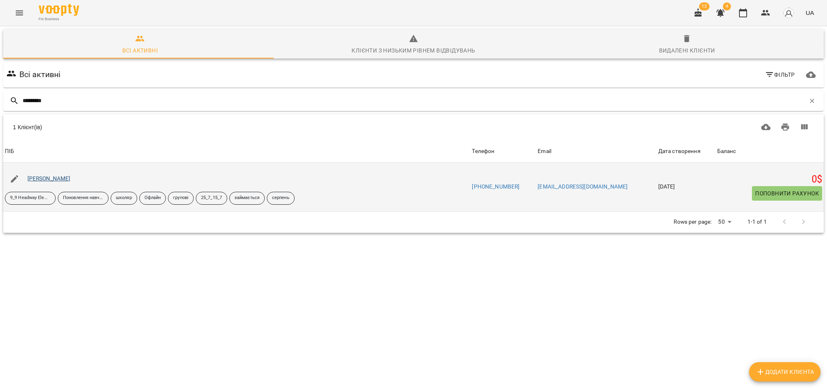
type input "*********"
click at [63, 179] on link "Матвійчук Максим" at bounding box center [48, 178] width 43 height 6
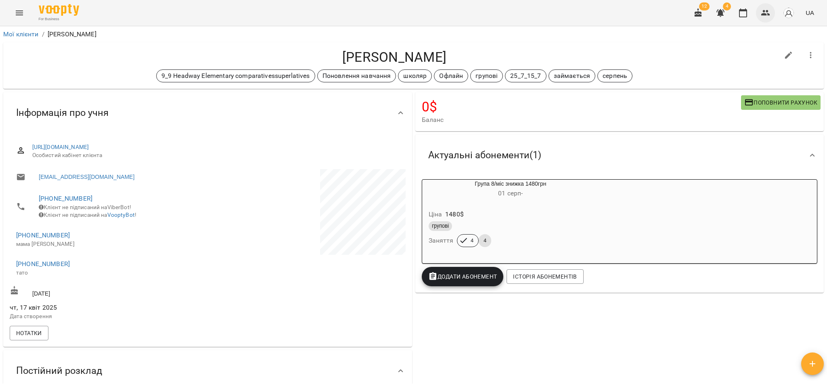
click at [765, 14] on icon "button" at bounding box center [765, 13] width 9 height 6
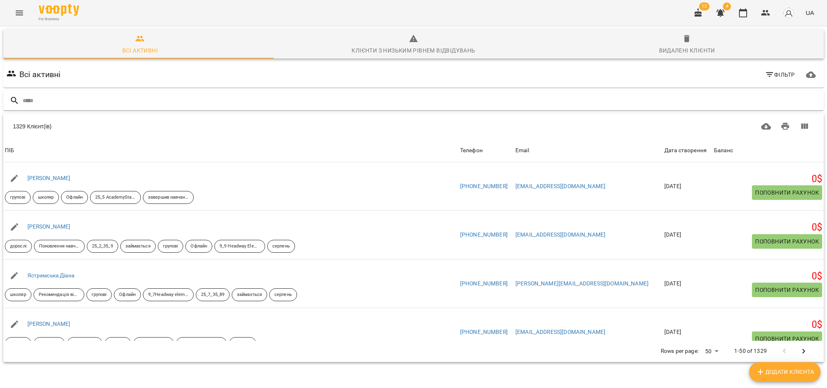
click at [138, 106] on input "text" at bounding box center [422, 100] width 798 height 13
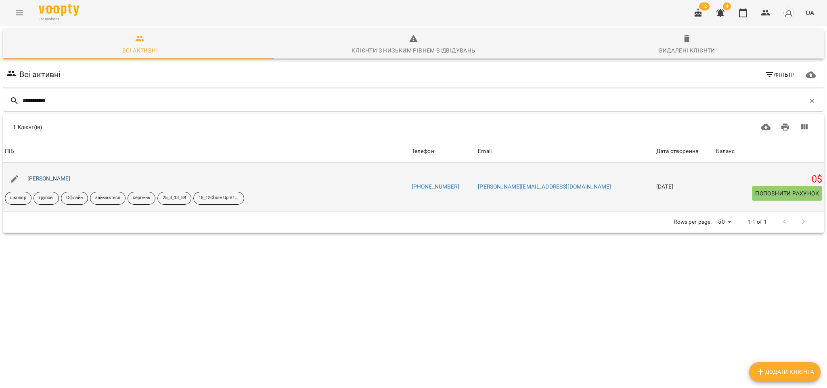
type input "**********"
click at [62, 180] on link "Максимченко Софія" at bounding box center [48, 178] width 43 height 6
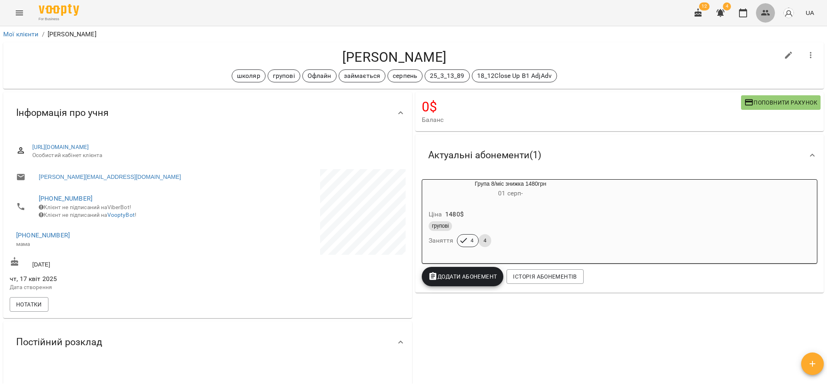
click at [765, 15] on icon "button" at bounding box center [765, 13] width 9 height 6
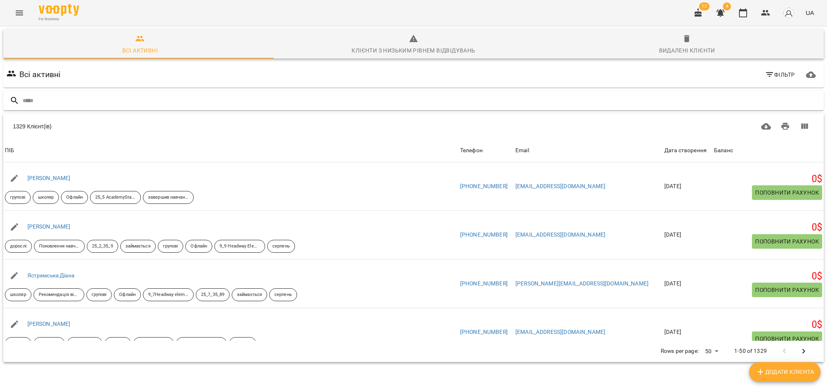
click at [64, 105] on input "text" at bounding box center [422, 100] width 798 height 13
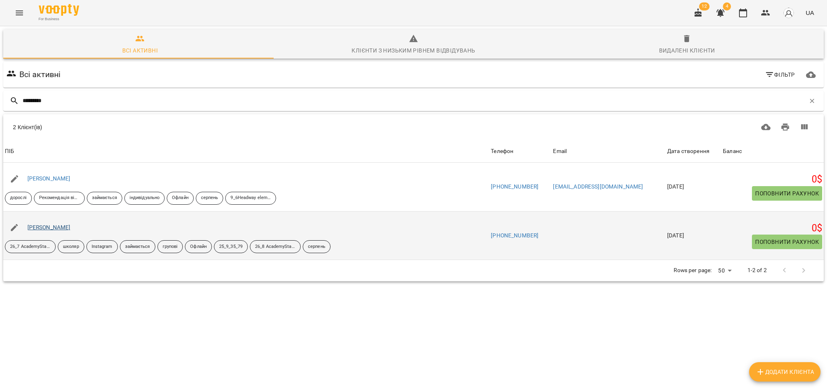
type input "*********"
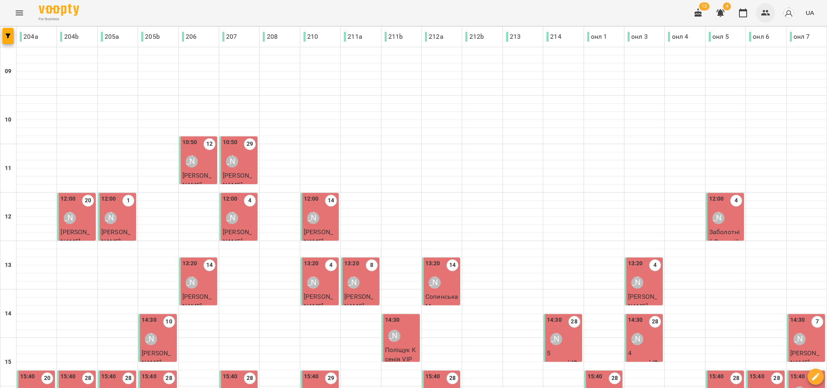
click at [762, 12] on icon "button" at bounding box center [766, 13] width 10 height 10
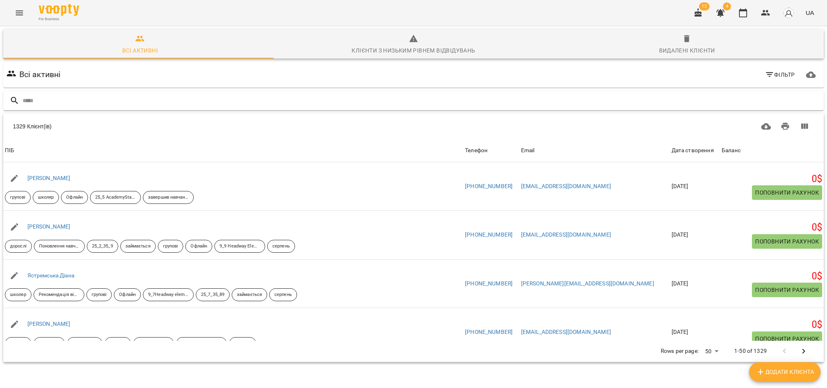
click at [41, 98] on input "text" at bounding box center [422, 100] width 798 height 13
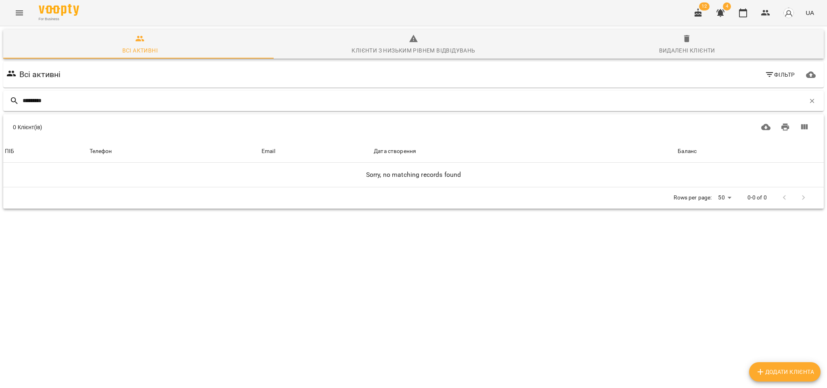
click at [44, 98] on input "*********" at bounding box center [414, 100] width 782 height 13
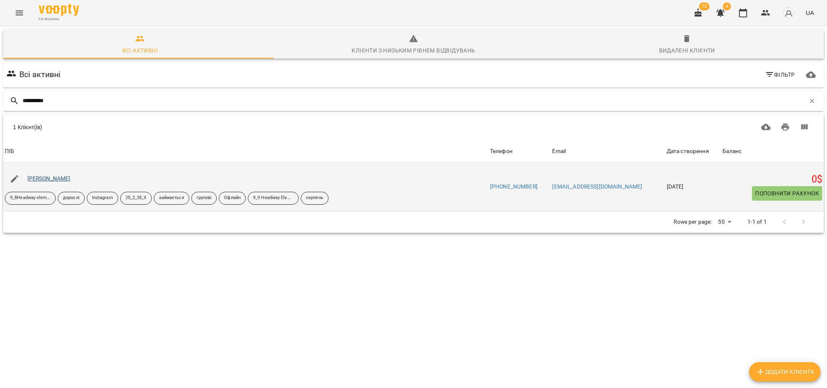
type input "**********"
click at [51, 178] on link "Солом'яний Артем" at bounding box center [48, 178] width 43 height 6
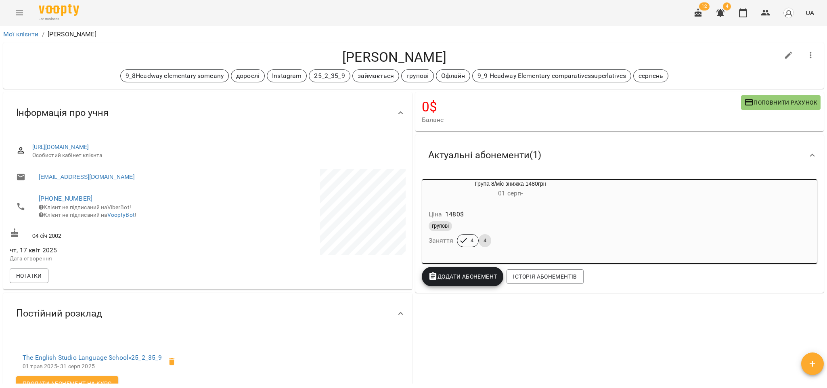
scroll to position [61, 0]
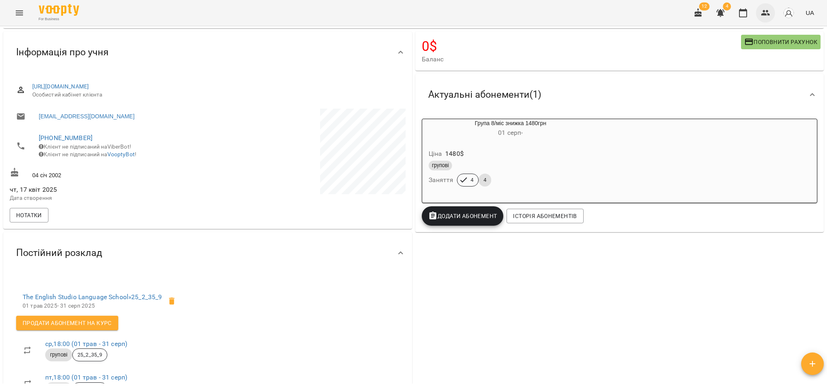
click at [758, 8] on button "button" at bounding box center [765, 12] width 19 height 19
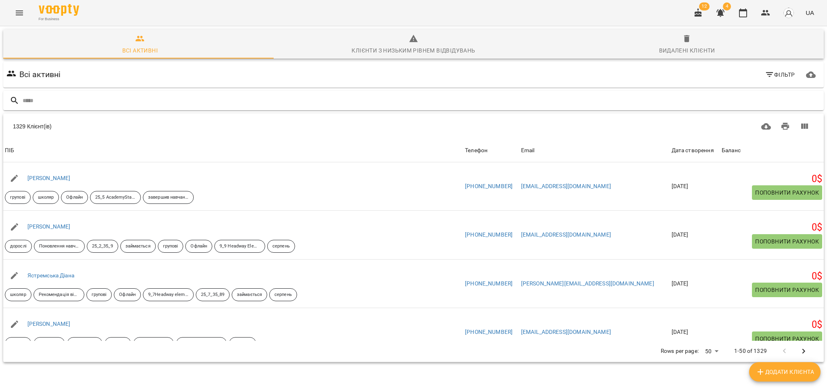
click at [62, 98] on input "text" at bounding box center [422, 100] width 798 height 13
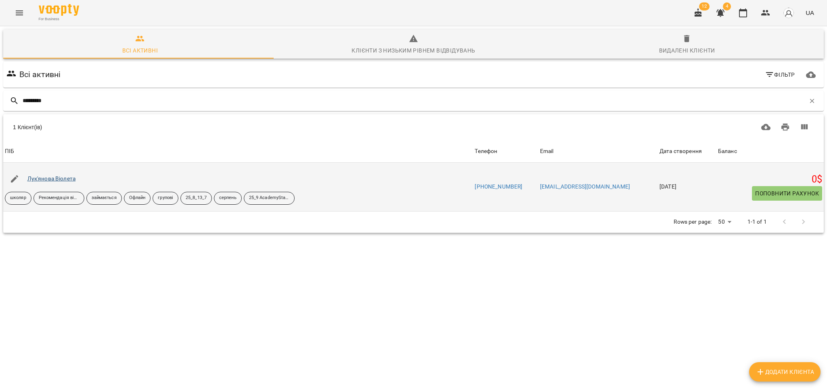
type input "*********"
click at [63, 179] on link "Лук'янова Віолета" at bounding box center [51, 178] width 48 height 6
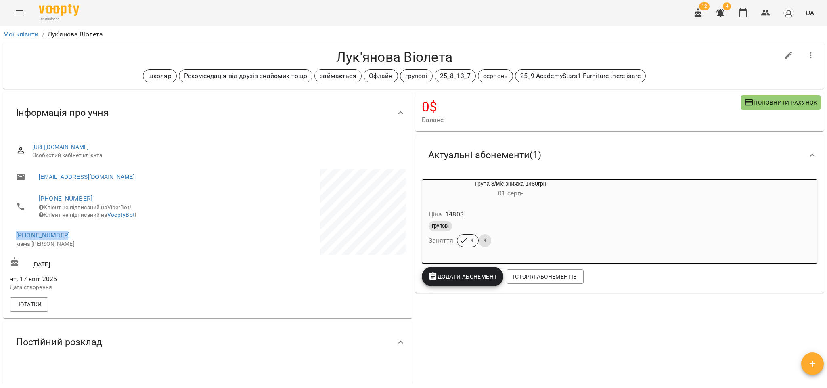
drag, startPoint x: 69, startPoint y: 245, endPoint x: 5, endPoint y: 242, distance: 64.2
click at [5, 242] on div "https://www.voopty.com/client/67e2bd1bcdfcd2fca8e8c93c/6800c31bf9c4731514c608ca…" at bounding box center [207, 226] width 409 height 184
copy link "+380963547830"
click at [769, 12] on icon "button" at bounding box center [766, 13] width 10 height 10
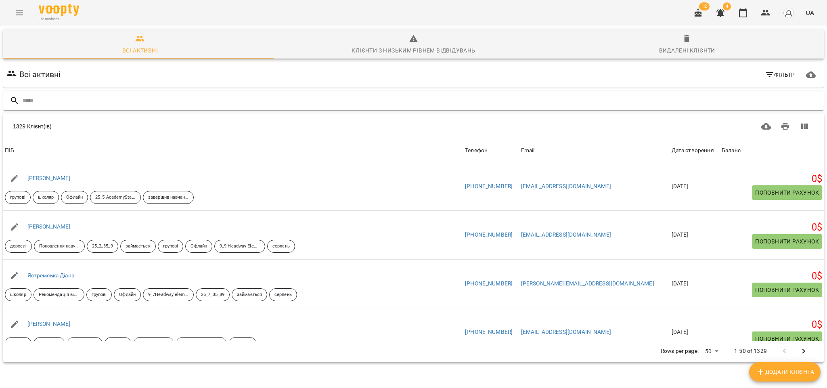
click at [61, 102] on input "text" at bounding box center [422, 100] width 798 height 13
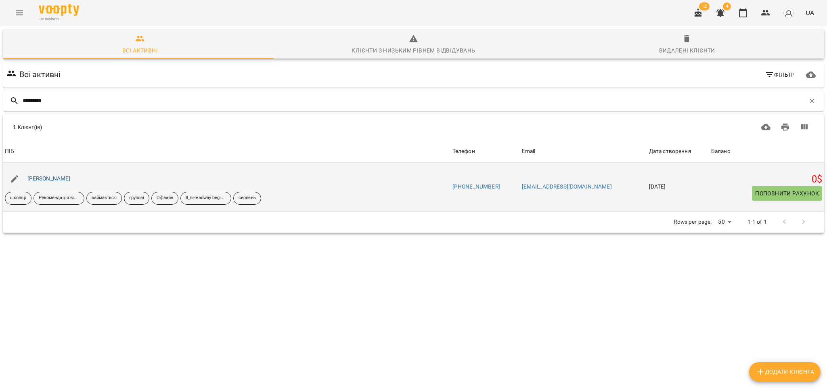
type input "*********"
click at [71, 176] on link "Суботович Олександра" at bounding box center [48, 178] width 43 height 6
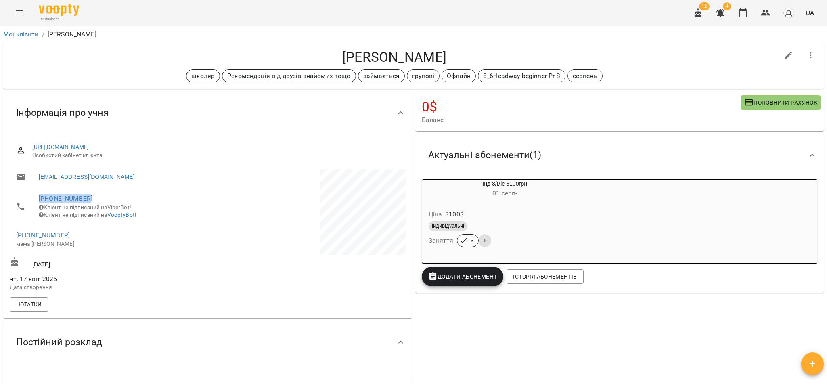
drag, startPoint x: 99, startPoint y: 198, endPoint x: 37, endPoint y: 199, distance: 62.6
click at [37, 199] on li "+380980711215 Клієнт не підписаний на ViberBot! Клієнт не підписаний на VooptyB…" at bounding box center [108, 206] width 196 height 37
click at [28, 224] on li "+380980711215 Клієнт не підписаний на ViberBot! Клієнт не підписаний на VooptyB…" at bounding box center [108, 206] width 196 height 37
drag, startPoint x: 97, startPoint y: 200, endPoint x: 21, endPoint y: 199, distance: 76.7
click at [21, 199] on li "+380980711215 Клієнт не підписаний на ViberBot! Клієнт не підписаний на VooptyB…" at bounding box center [108, 206] width 196 height 37
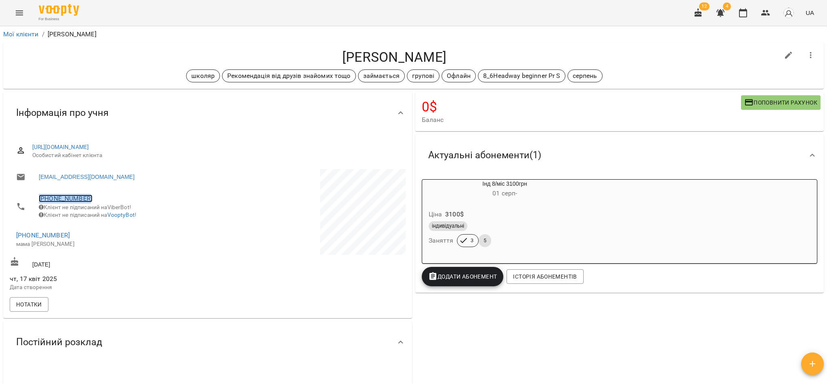
copy link "+380980711215"
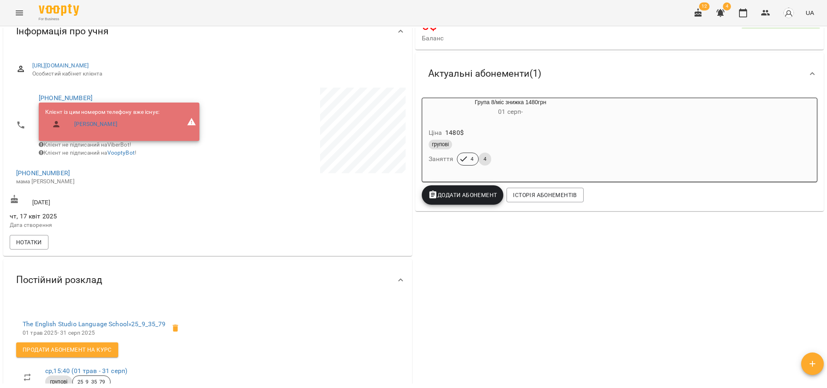
scroll to position [61, 0]
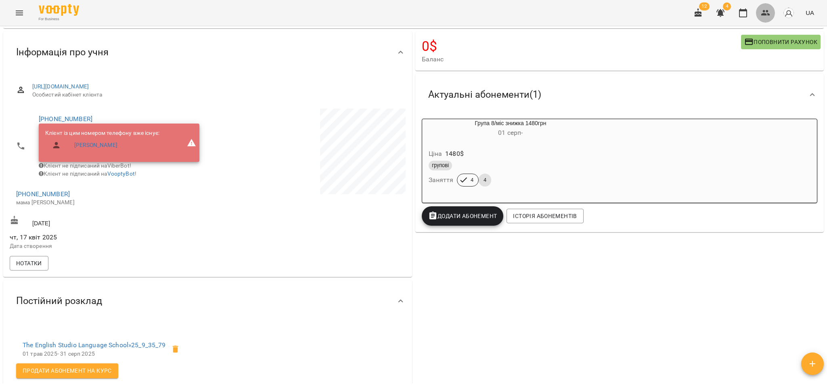
click at [764, 11] on icon "button" at bounding box center [765, 13] width 9 height 6
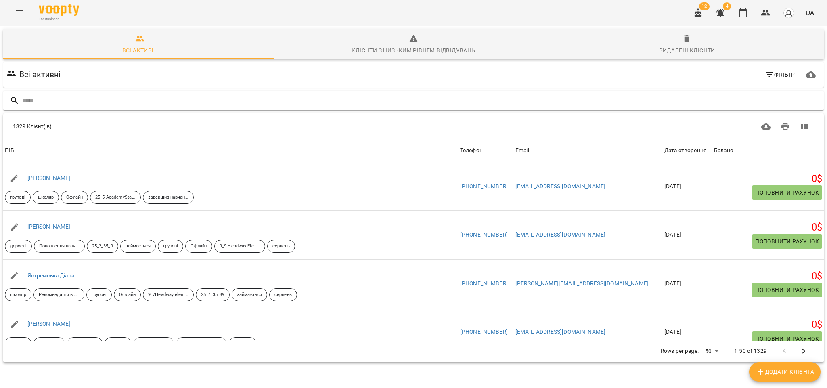
click at [86, 102] on input "text" at bounding box center [422, 100] width 798 height 13
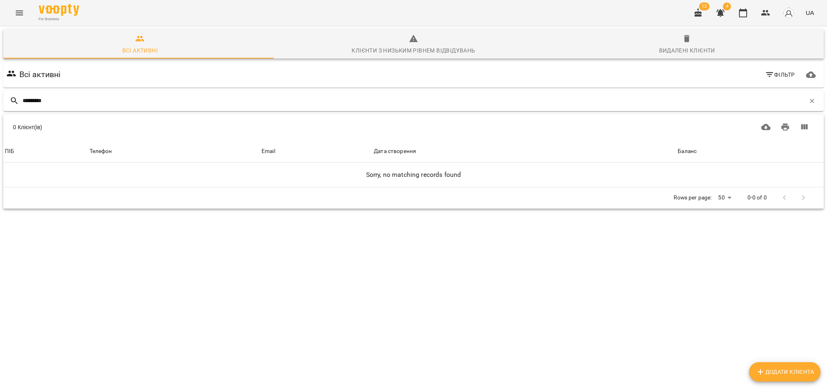
click at [28, 99] on input "*********" at bounding box center [414, 100] width 782 height 13
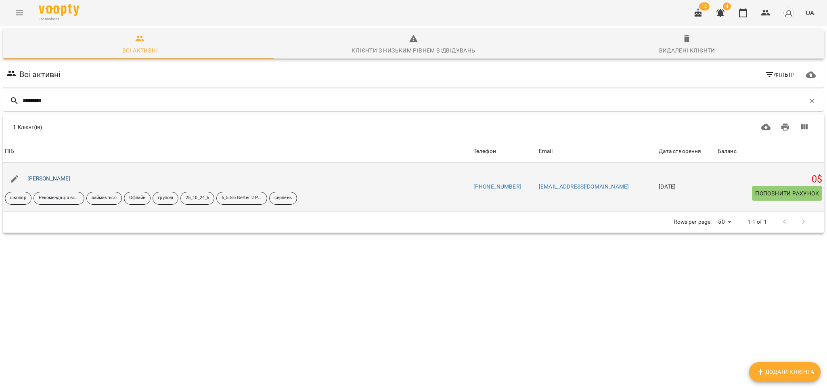
type input "*********"
click at [33, 178] on link "[PERSON_NAME]" at bounding box center [48, 178] width 43 height 6
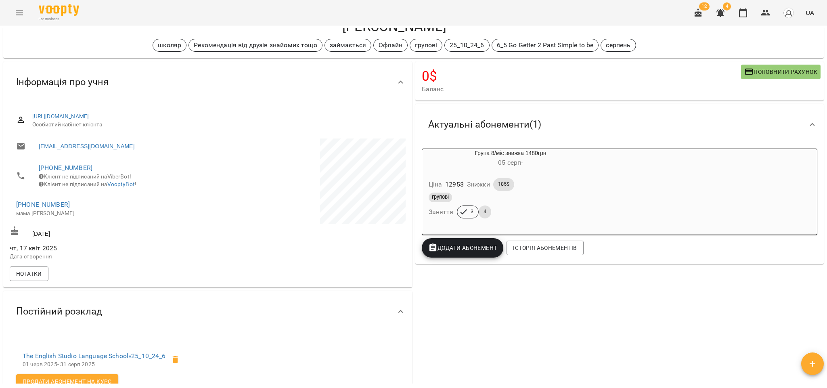
scroll to position [61, 0]
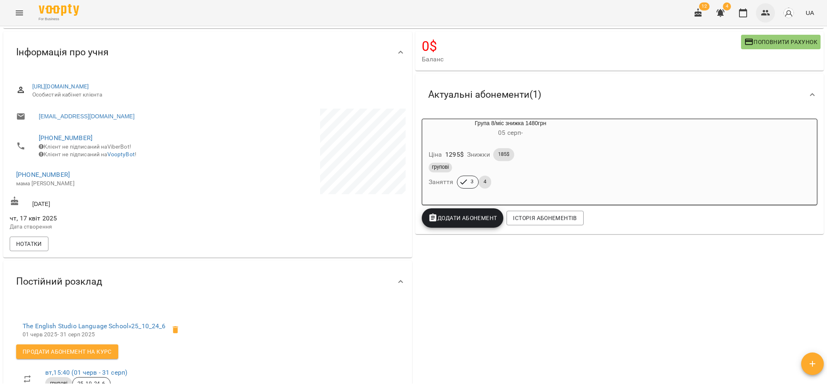
click at [764, 11] on icon "button" at bounding box center [765, 13] width 9 height 6
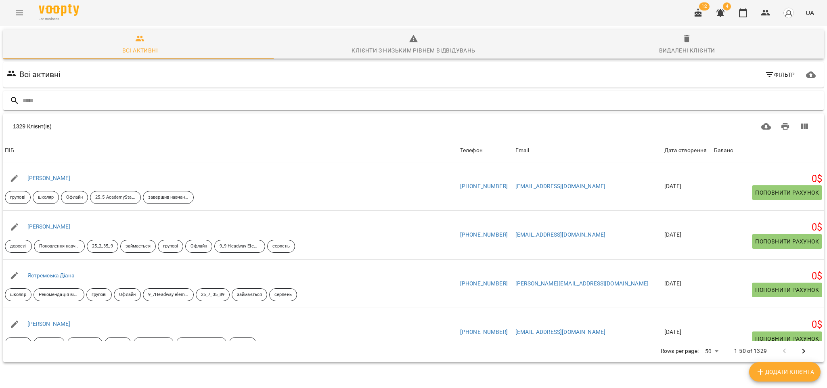
click at [85, 102] on input "text" at bounding box center [422, 100] width 798 height 13
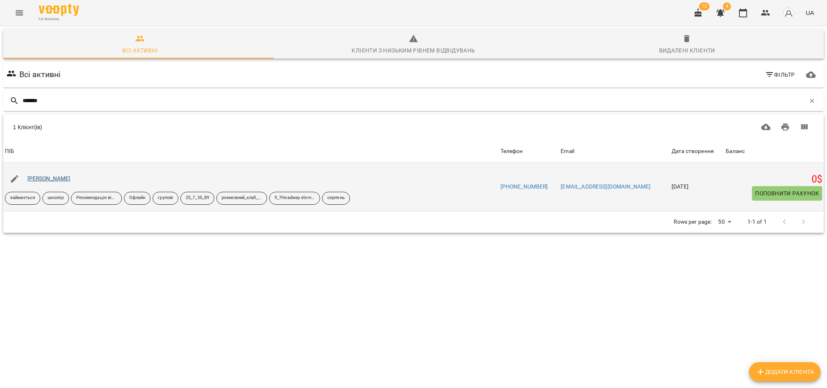
type input "*******"
click at [54, 179] on link "[PERSON_NAME]" at bounding box center [48, 178] width 43 height 6
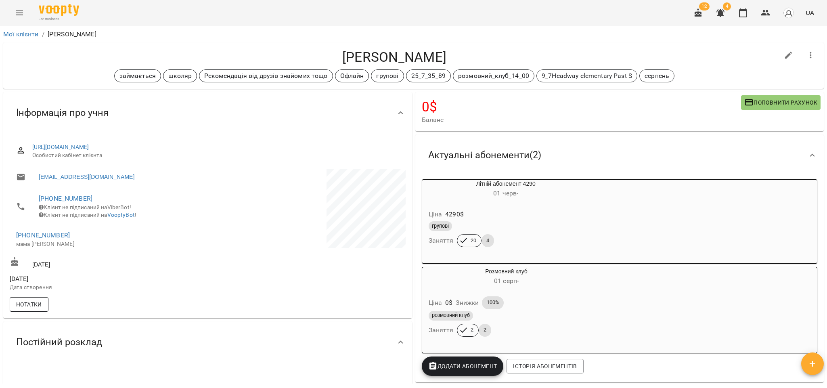
click at [38, 309] on span "Нотатки" at bounding box center [29, 304] width 26 height 10
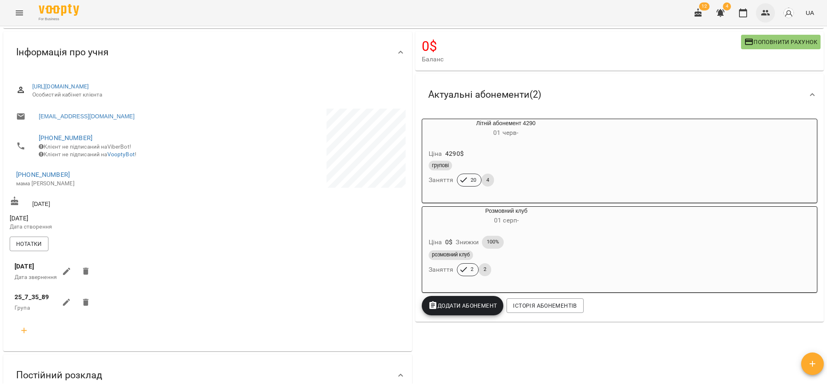
click at [765, 13] on icon "button" at bounding box center [766, 13] width 10 height 10
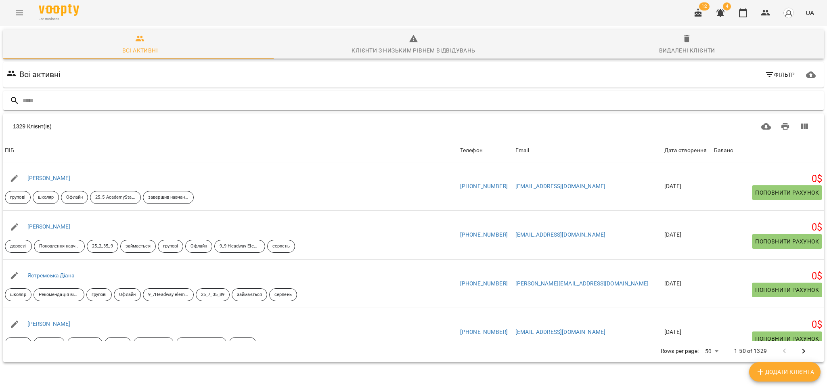
click at [102, 102] on input "text" at bounding box center [422, 100] width 798 height 13
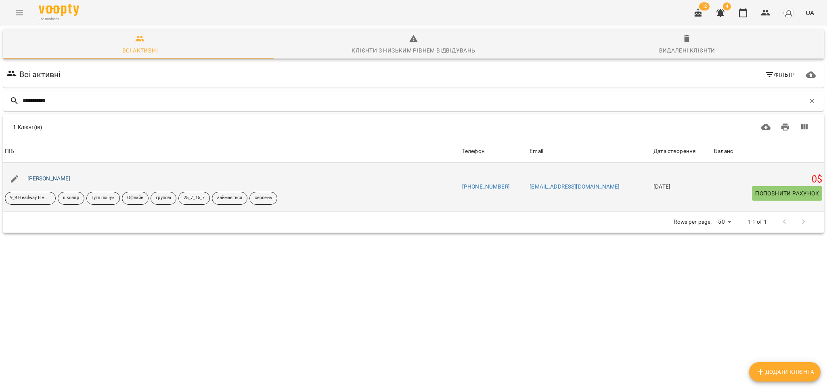
type input "**********"
click at [69, 179] on link "[PERSON_NAME]" at bounding box center [48, 178] width 43 height 6
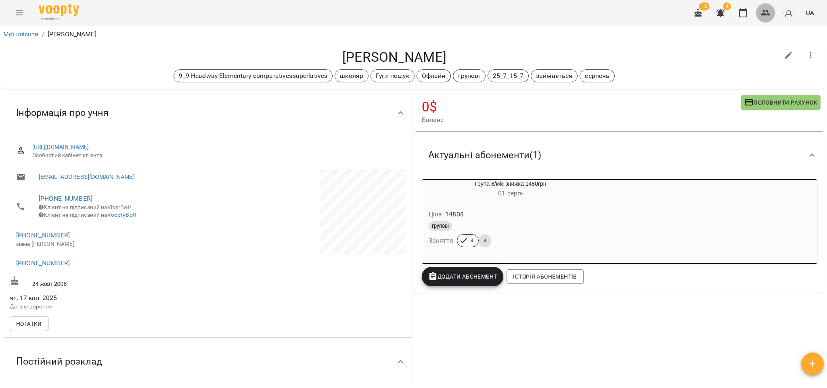
click at [763, 11] on icon "button" at bounding box center [765, 13] width 9 height 6
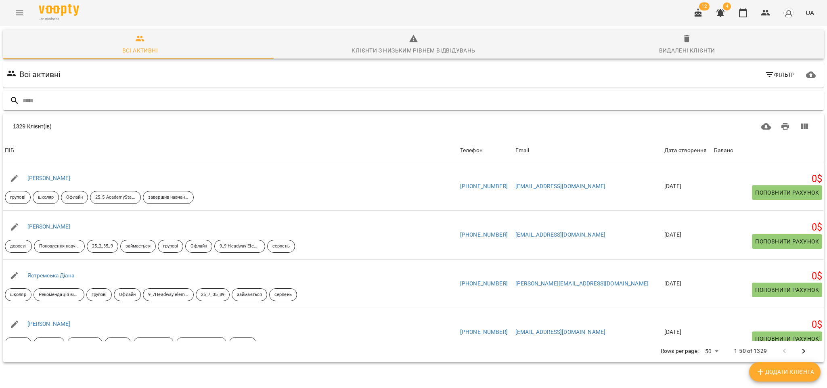
click at [63, 105] on input "text" at bounding box center [422, 100] width 798 height 13
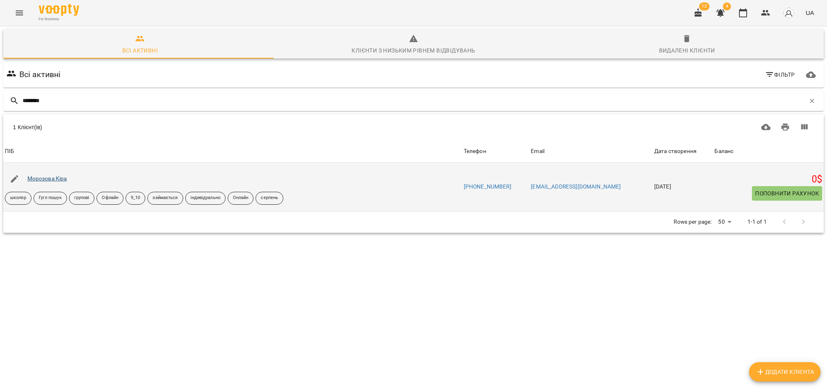
type input "********"
click at [51, 178] on link "Морозова Кіра" at bounding box center [47, 178] width 40 height 6
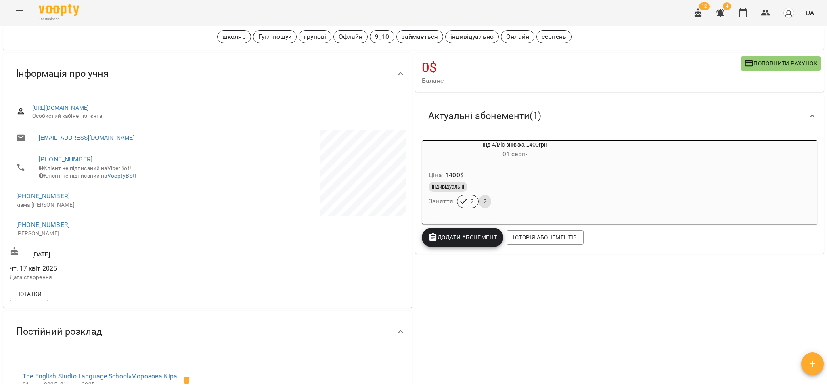
scroll to position [61, 0]
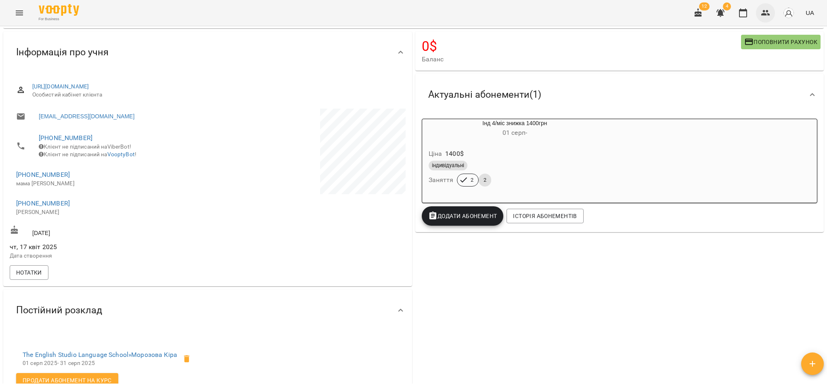
click at [764, 13] on icon "button" at bounding box center [766, 13] width 10 height 10
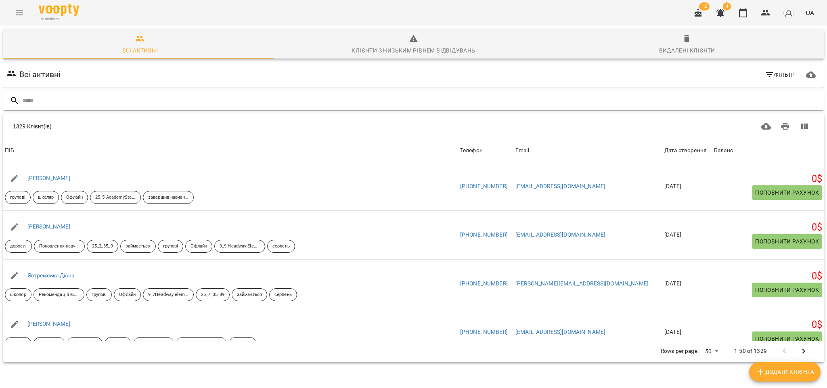
click at [79, 104] on input "text" at bounding box center [422, 100] width 798 height 13
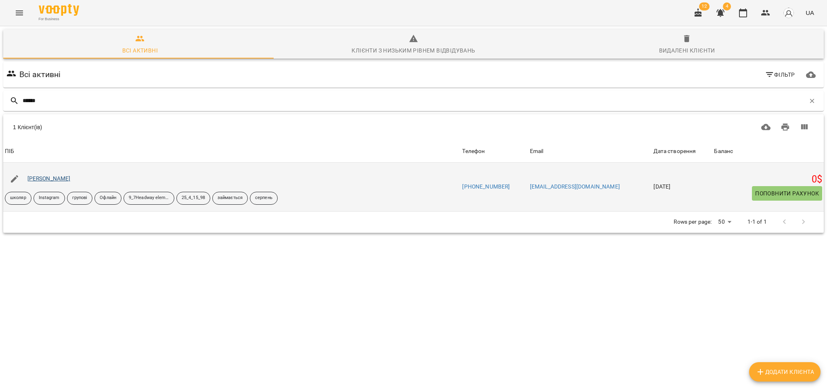
type input "******"
click at [57, 178] on link "[PERSON_NAME]" at bounding box center [48, 178] width 43 height 6
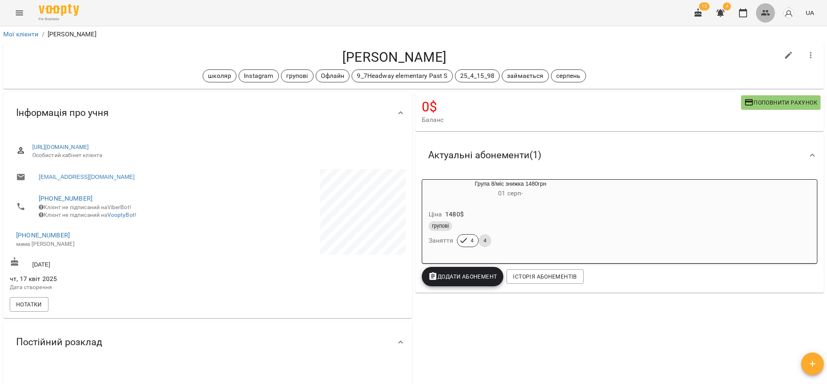
click at [764, 14] on icon "button" at bounding box center [765, 13] width 9 height 6
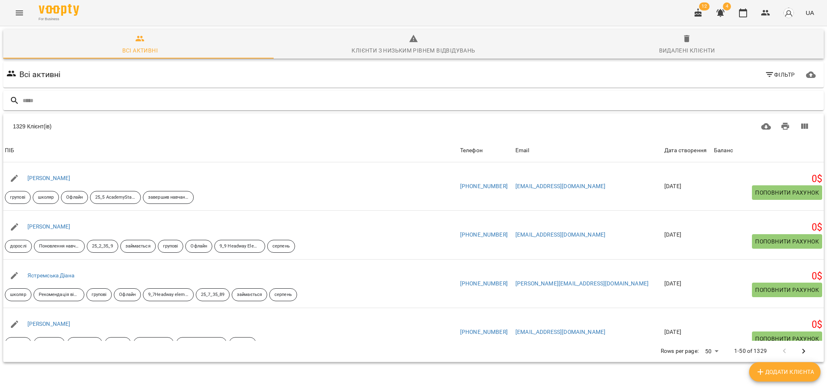
click at [125, 102] on input "text" at bounding box center [422, 100] width 798 height 13
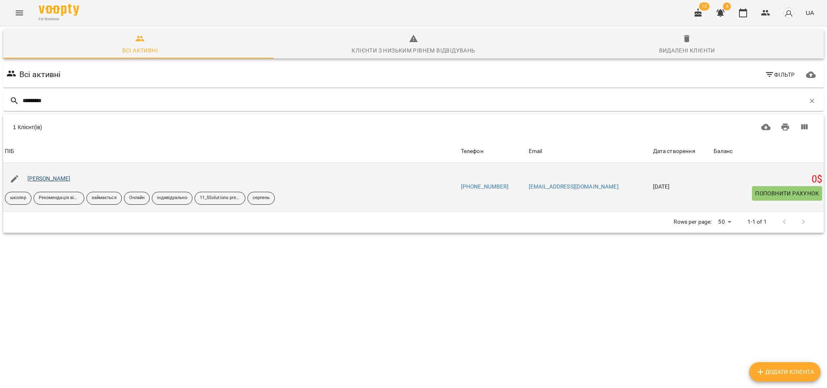
type input "*********"
click at [59, 178] on link "[PERSON_NAME]" at bounding box center [48, 178] width 43 height 6
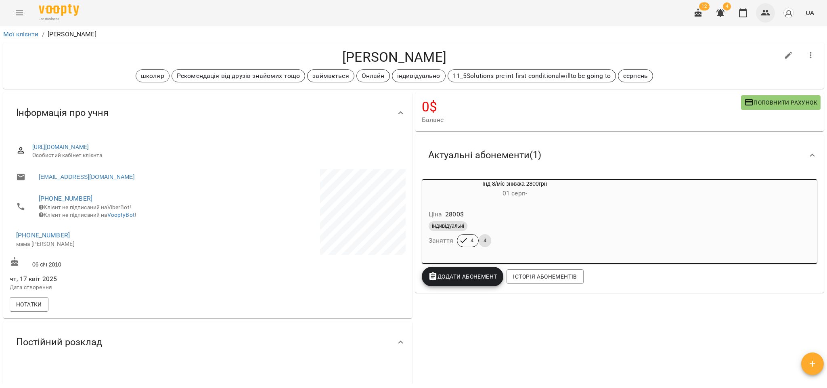
click at [767, 11] on icon "button" at bounding box center [765, 13] width 9 height 6
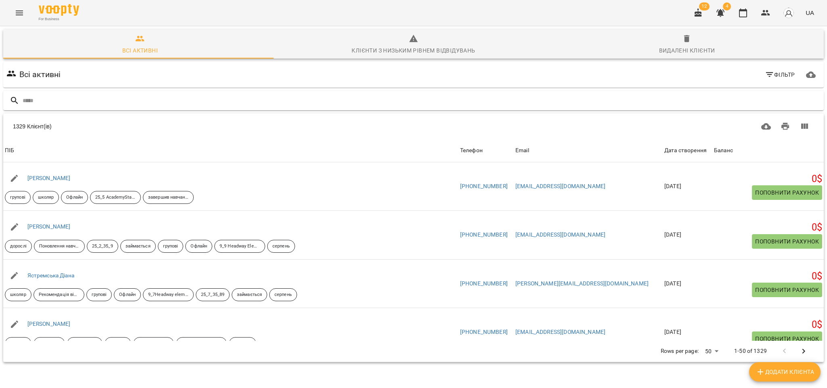
click at [160, 102] on input "text" at bounding box center [422, 100] width 798 height 13
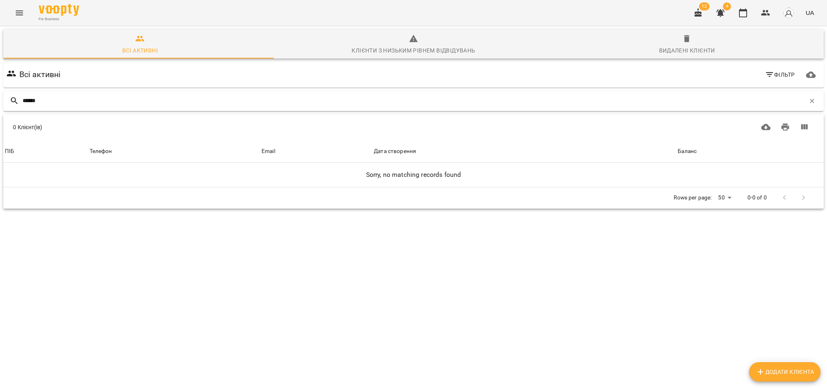
click at [33, 102] on input "******" at bounding box center [414, 100] width 782 height 13
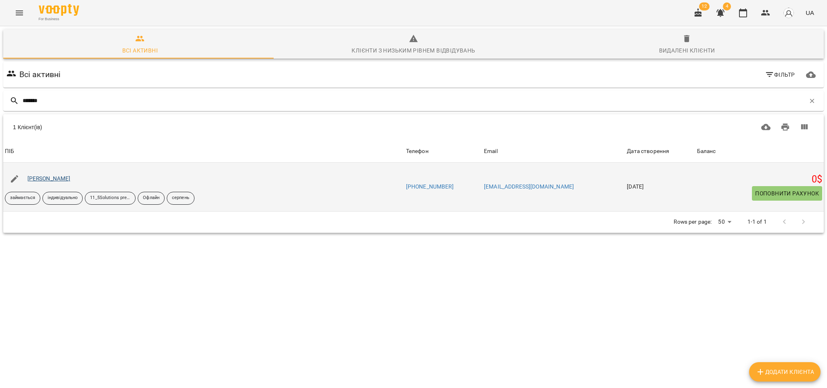
type input "*******"
click at [43, 179] on link "[PERSON_NAME]" at bounding box center [48, 178] width 43 height 6
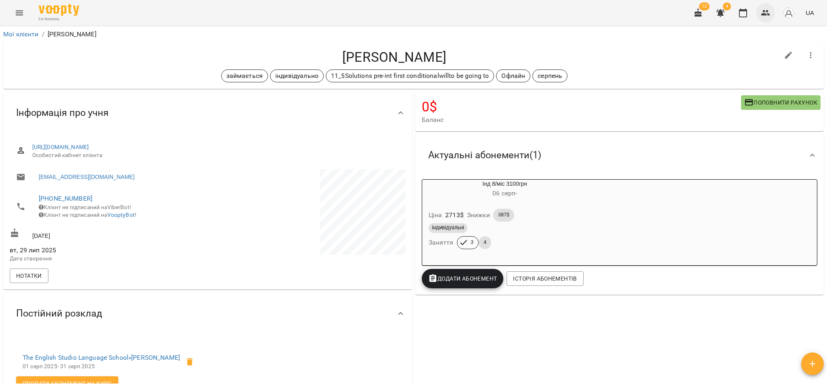
click at [764, 14] on icon "button" at bounding box center [765, 13] width 9 height 6
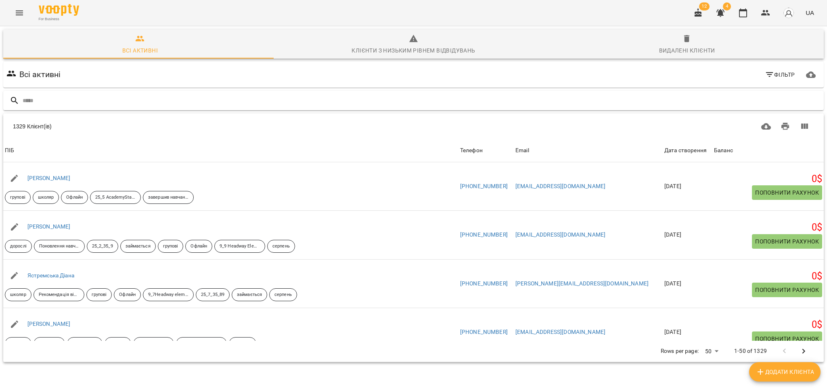
click at [100, 98] on input "text" at bounding box center [422, 100] width 798 height 13
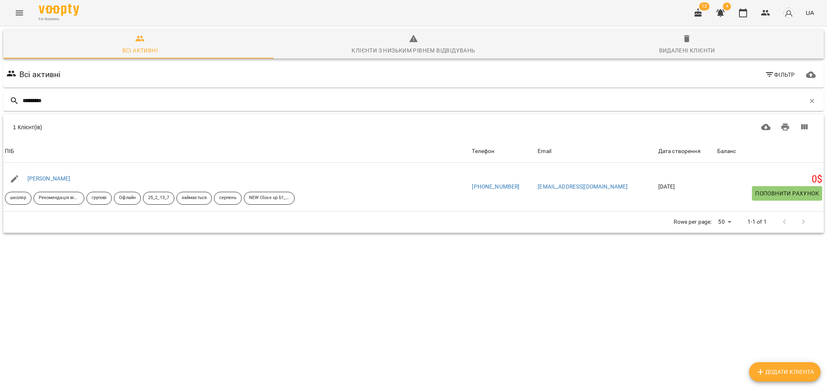
type input "*********"
click at [347, 252] on div "Всі активні Фільтр ********* 1 Клієнт(ів) 1 Клієнт(ів) ПІБ Телефон Email Дата с…" at bounding box center [414, 161] width 824 height 203
click at [372, 263] on div "Всі активні Фільтр ********* 1 Клієнт(ів) 1 Клієнт(ів) ПІБ Телефон Email Дата с…" at bounding box center [414, 161] width 824 height 203
